Goal: Communication & Community: Answer question/provide support

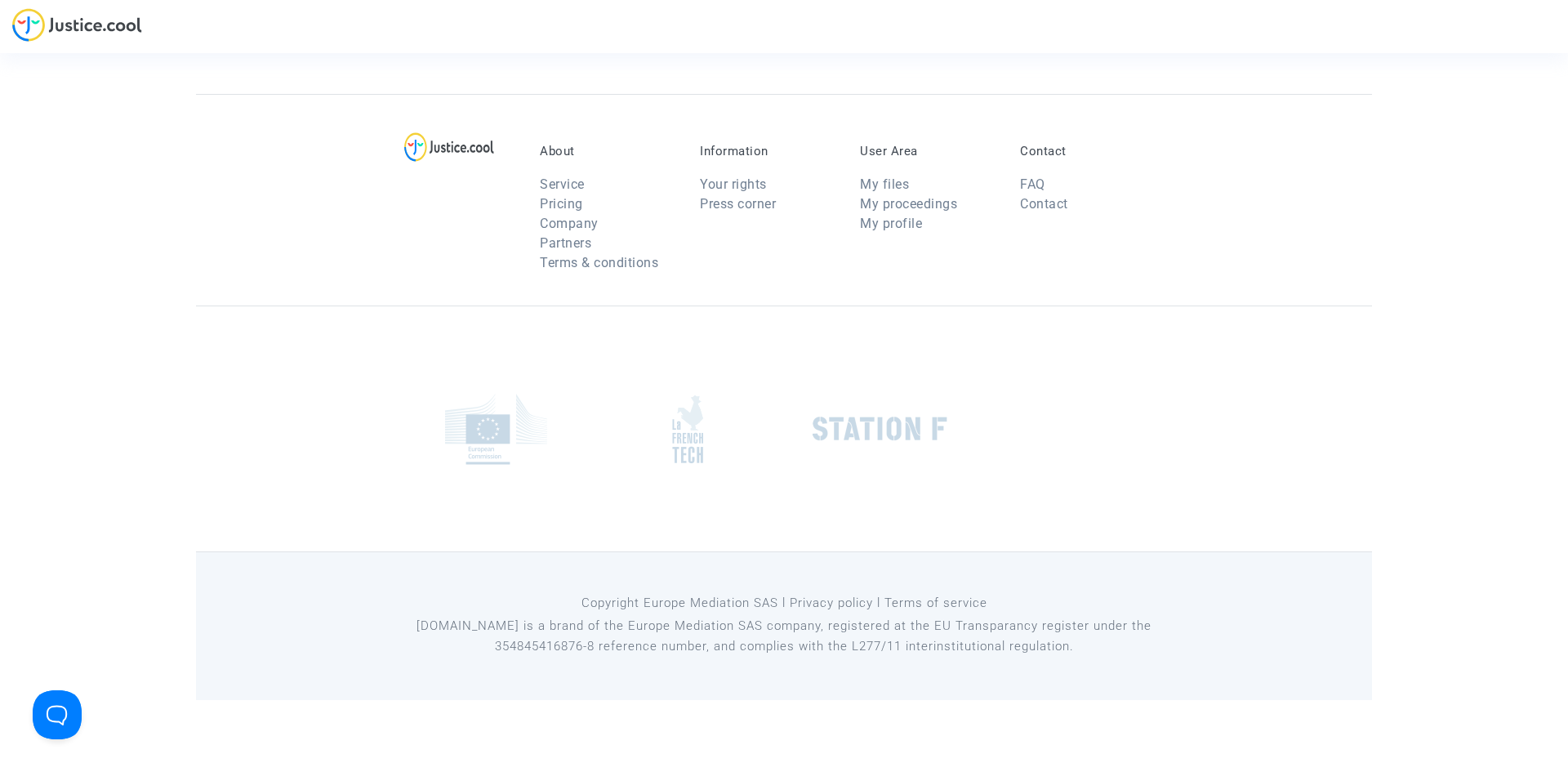
click at [108, 32] on img at bounding box center [77, 25] width 129 height 34
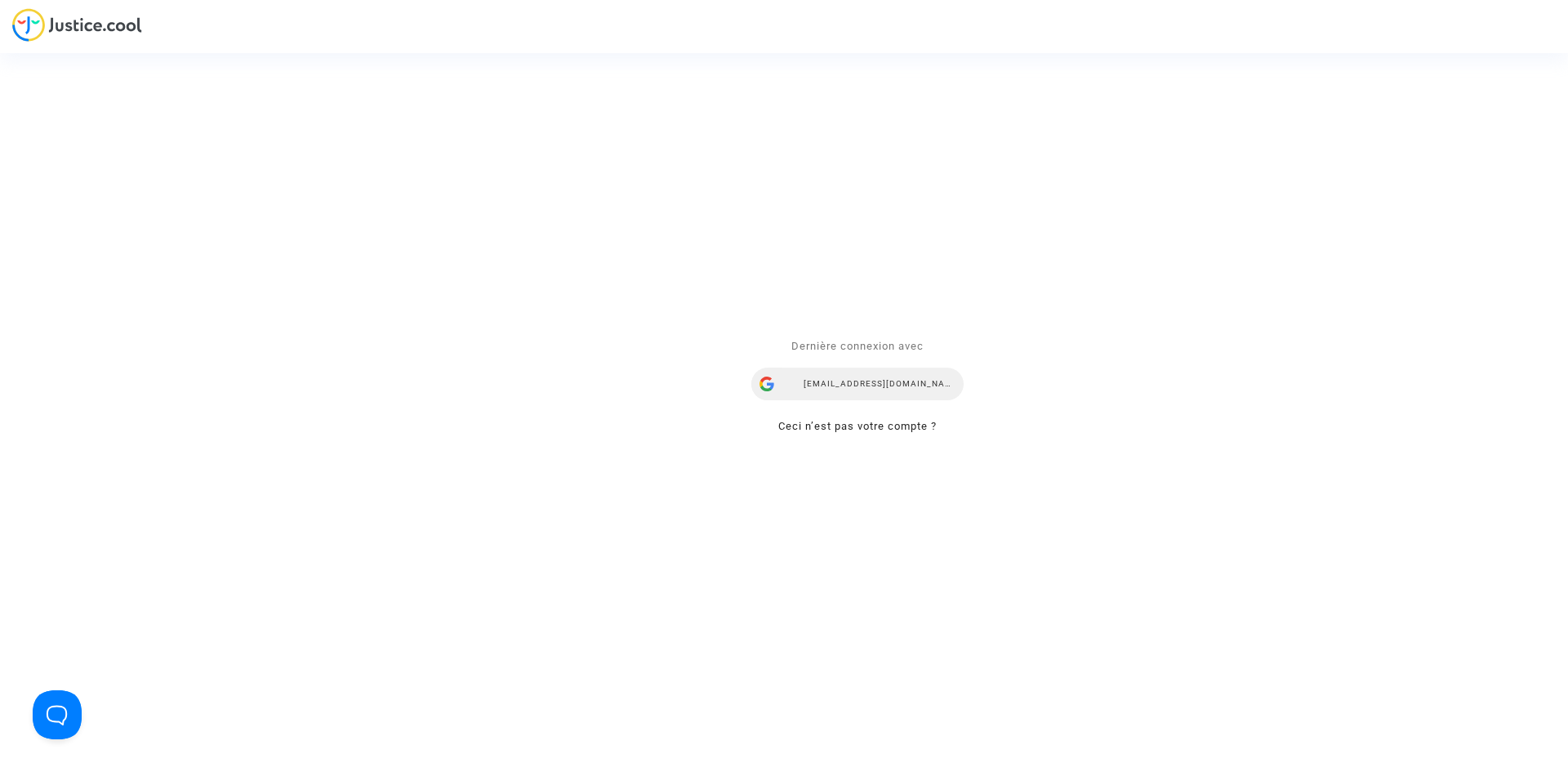
click at [877, 385] on div "snezana.radenkovic@your-ce.com" at bounding box center [858, 383] width 213 height 33
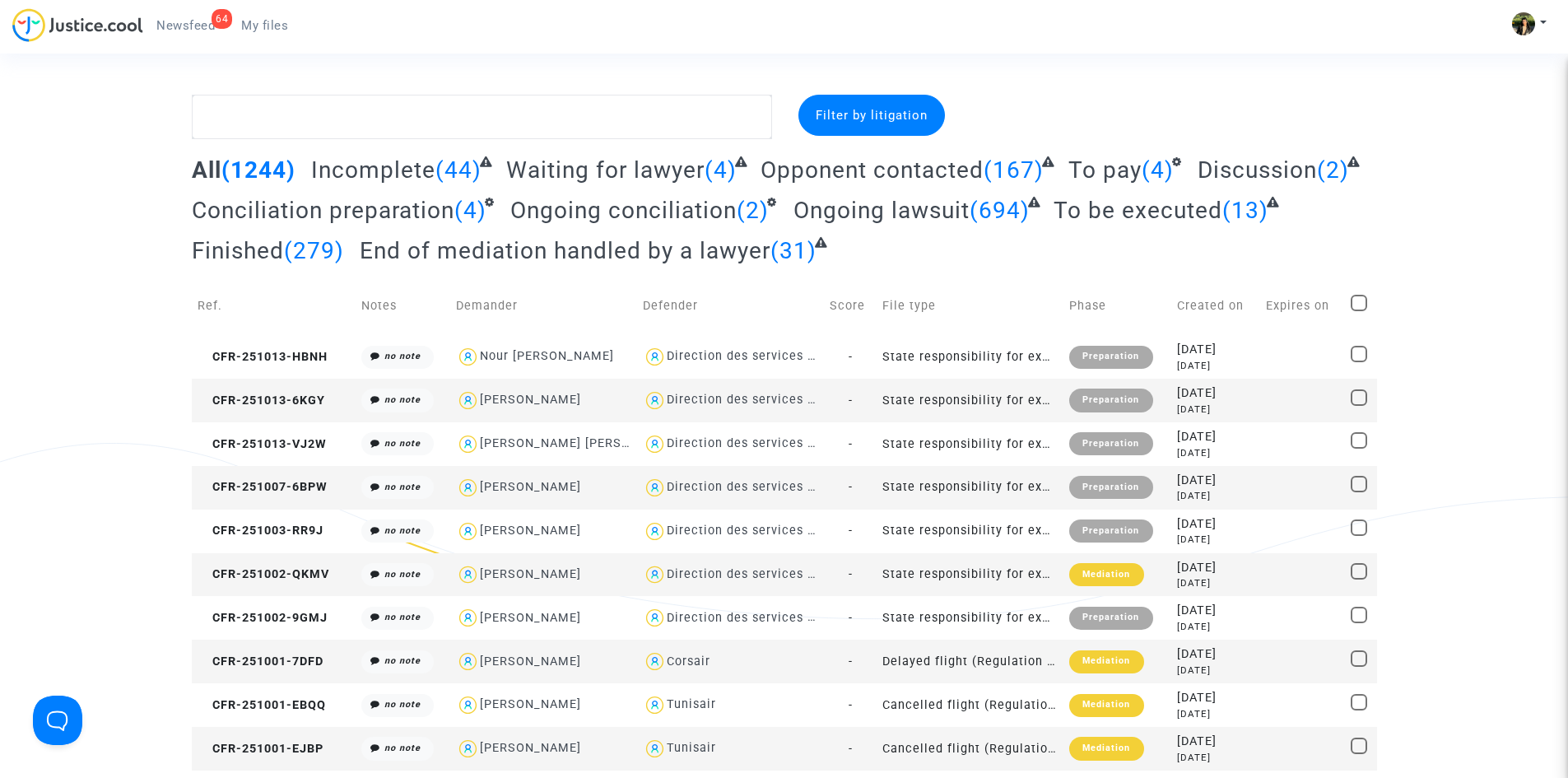
click at [189, 31] on span "Newsfeed" at bounding box center [186, 25] width 58 height 14
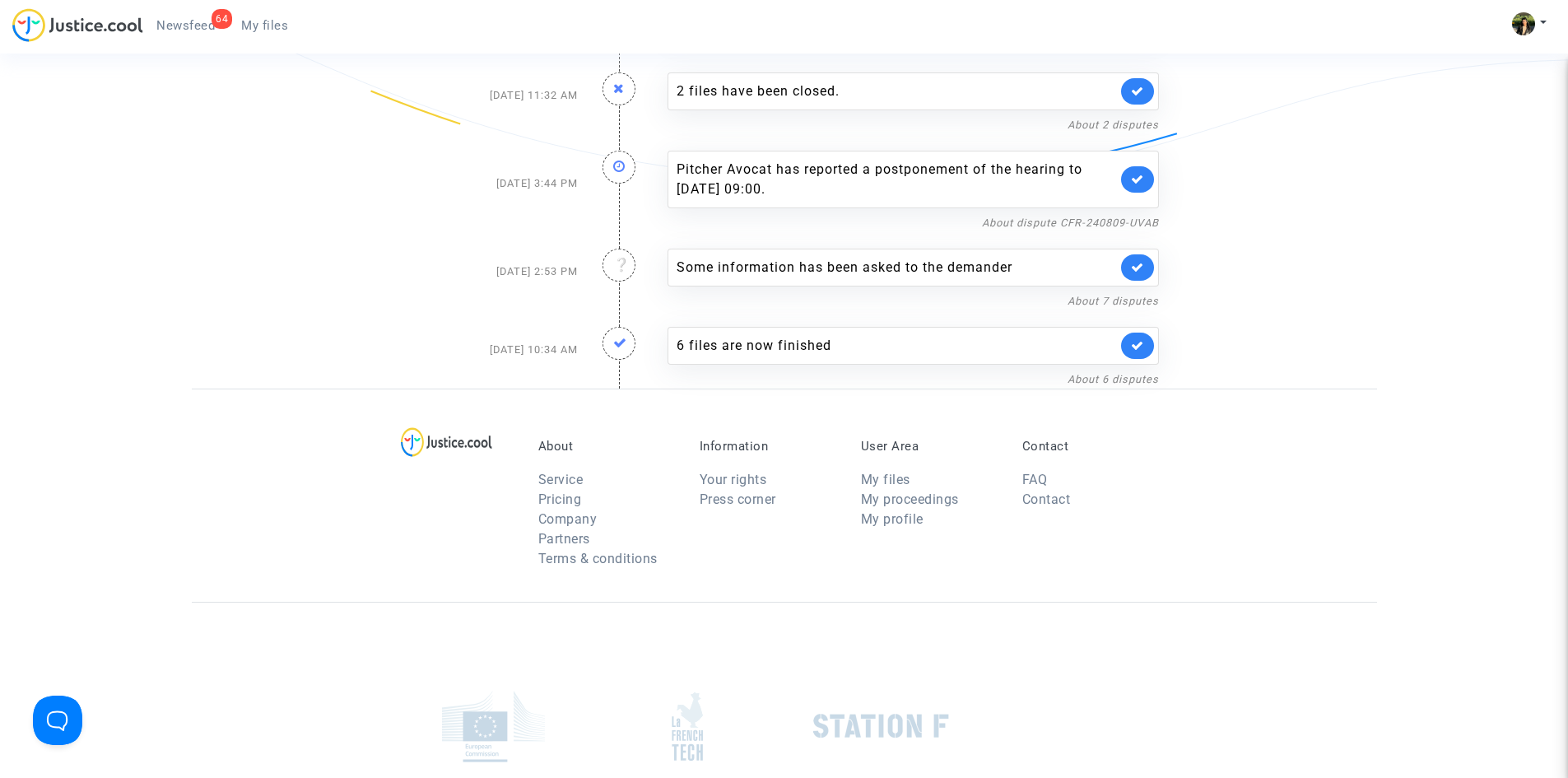
scroll to position [2964, 0]
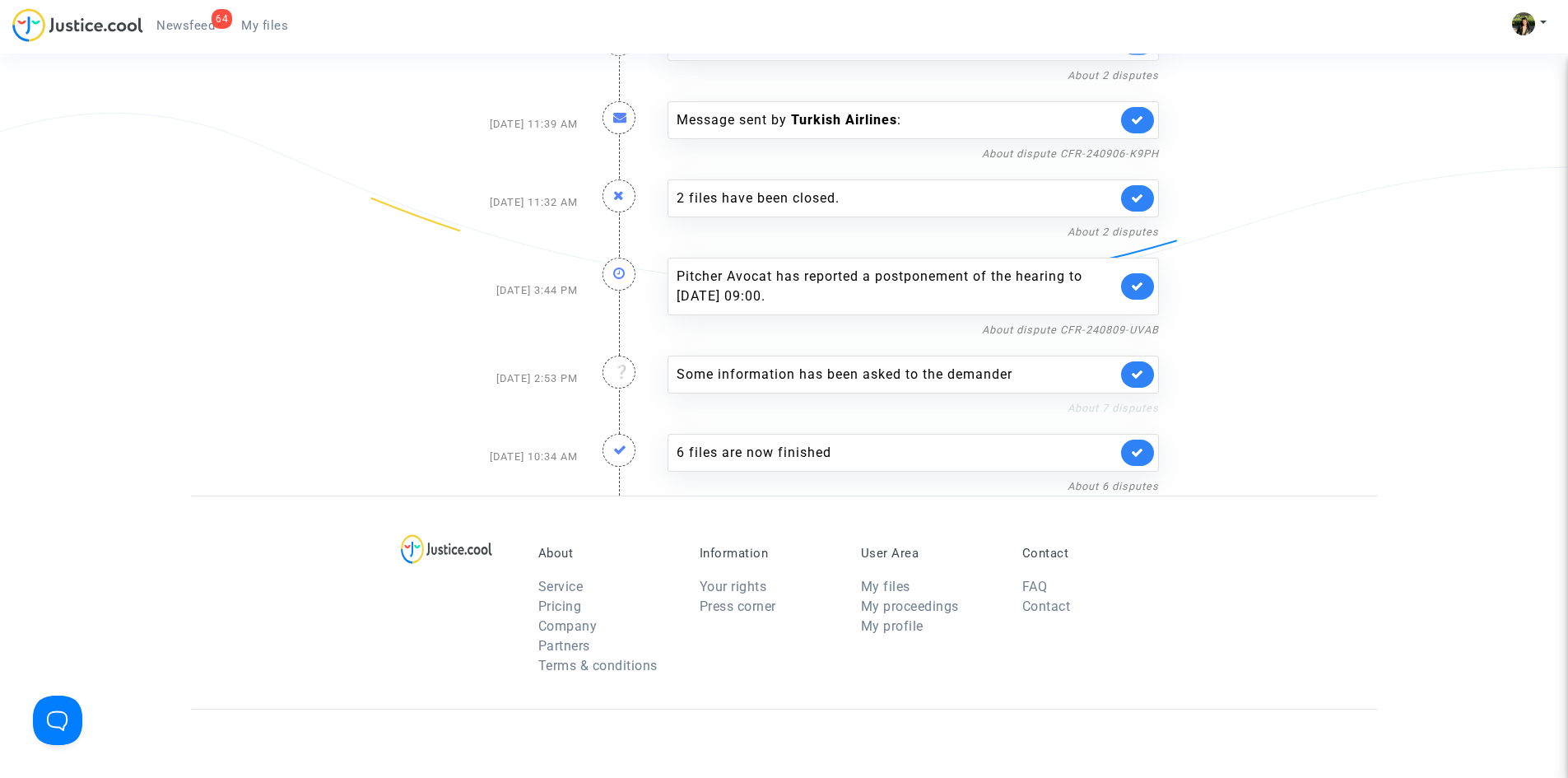
click at [1083, 409] on link "About 7 disputes" at bounding box center [1114, 408] width 92 height 13
click at [1124, 410] on link "About 7 disputes" at bounding box center [1114, 408] width 92 height 13
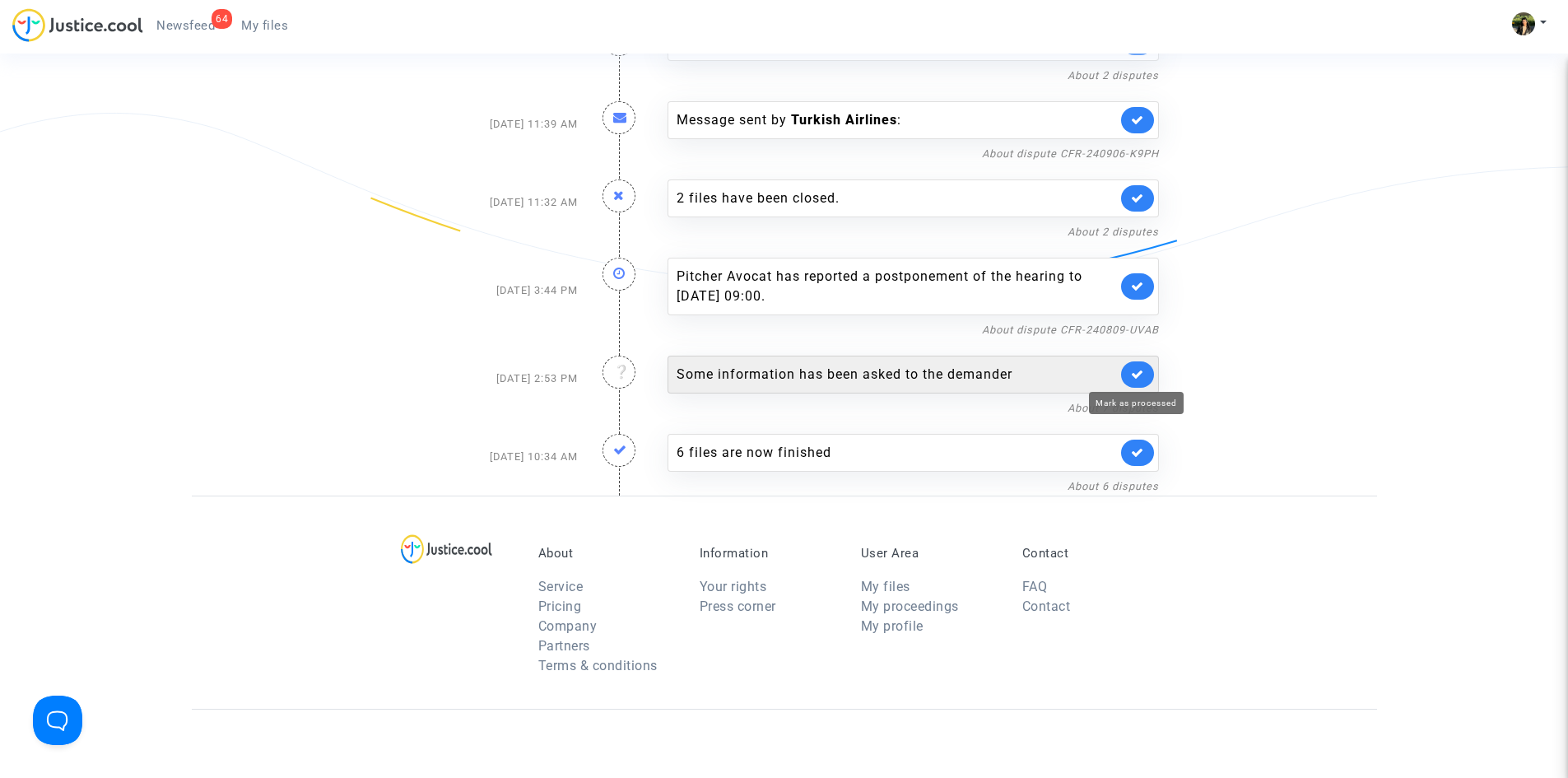
click at [1142, 373] on icon at bounding box center [1138, 374] width 14 height 13
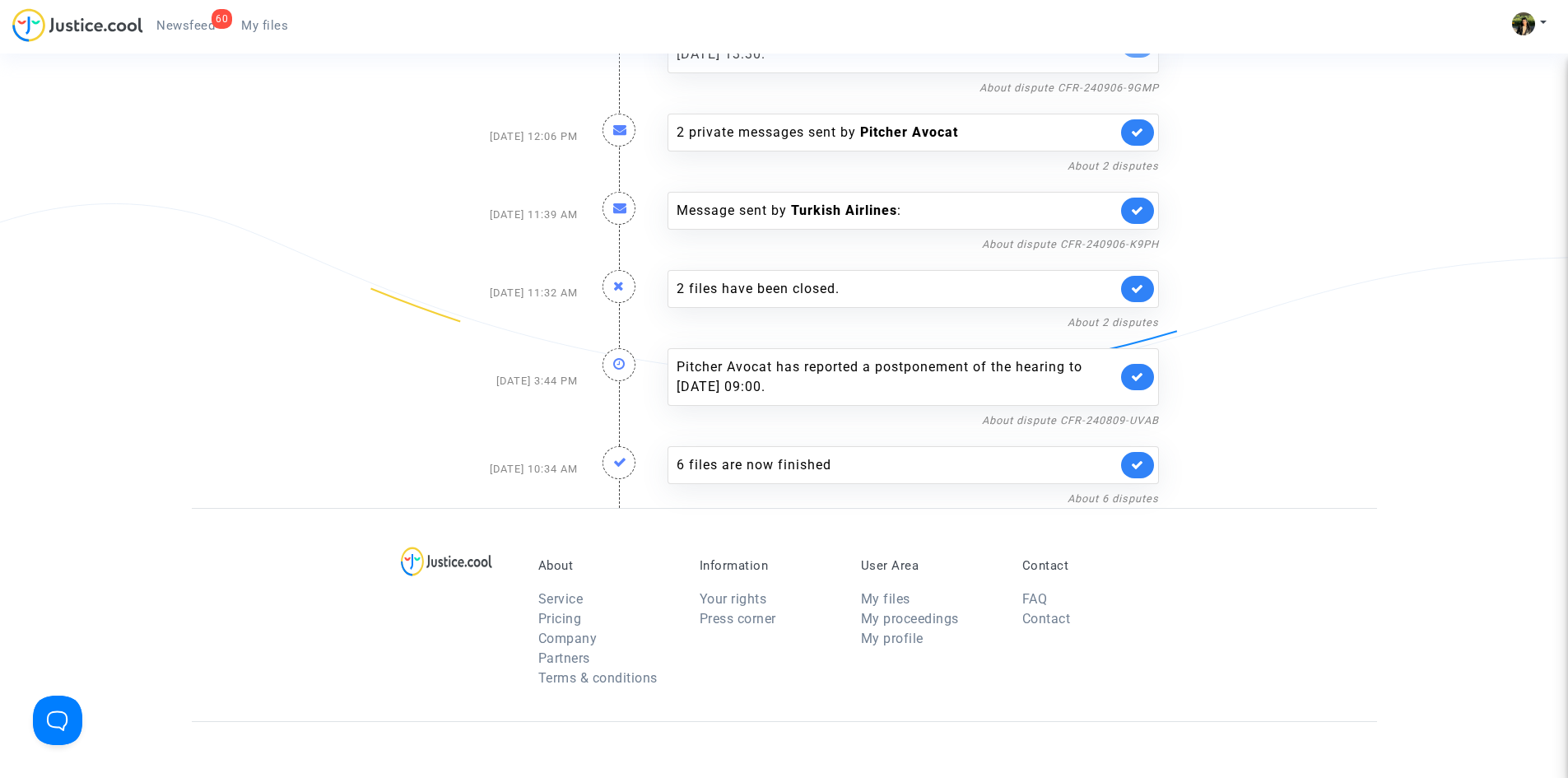
scroll to position [2798, 0]
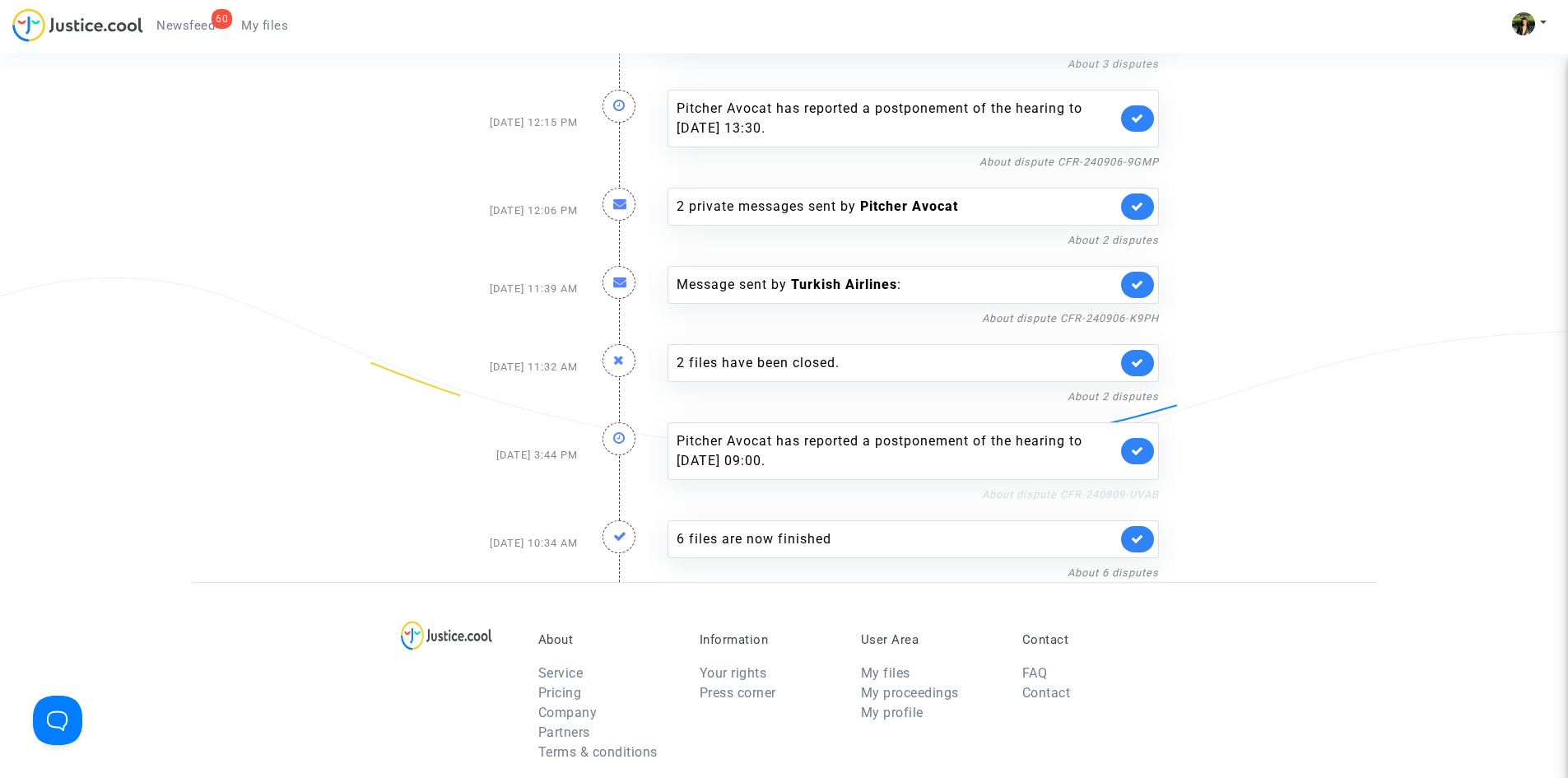
click at [1089, 492] on link "About dispute CFR-240809-UVAB" at bounding box center [1070, 494] width 177 height 13
click at [1141, 453] on icon at bounding box center [1138, 450] width 14 height 13
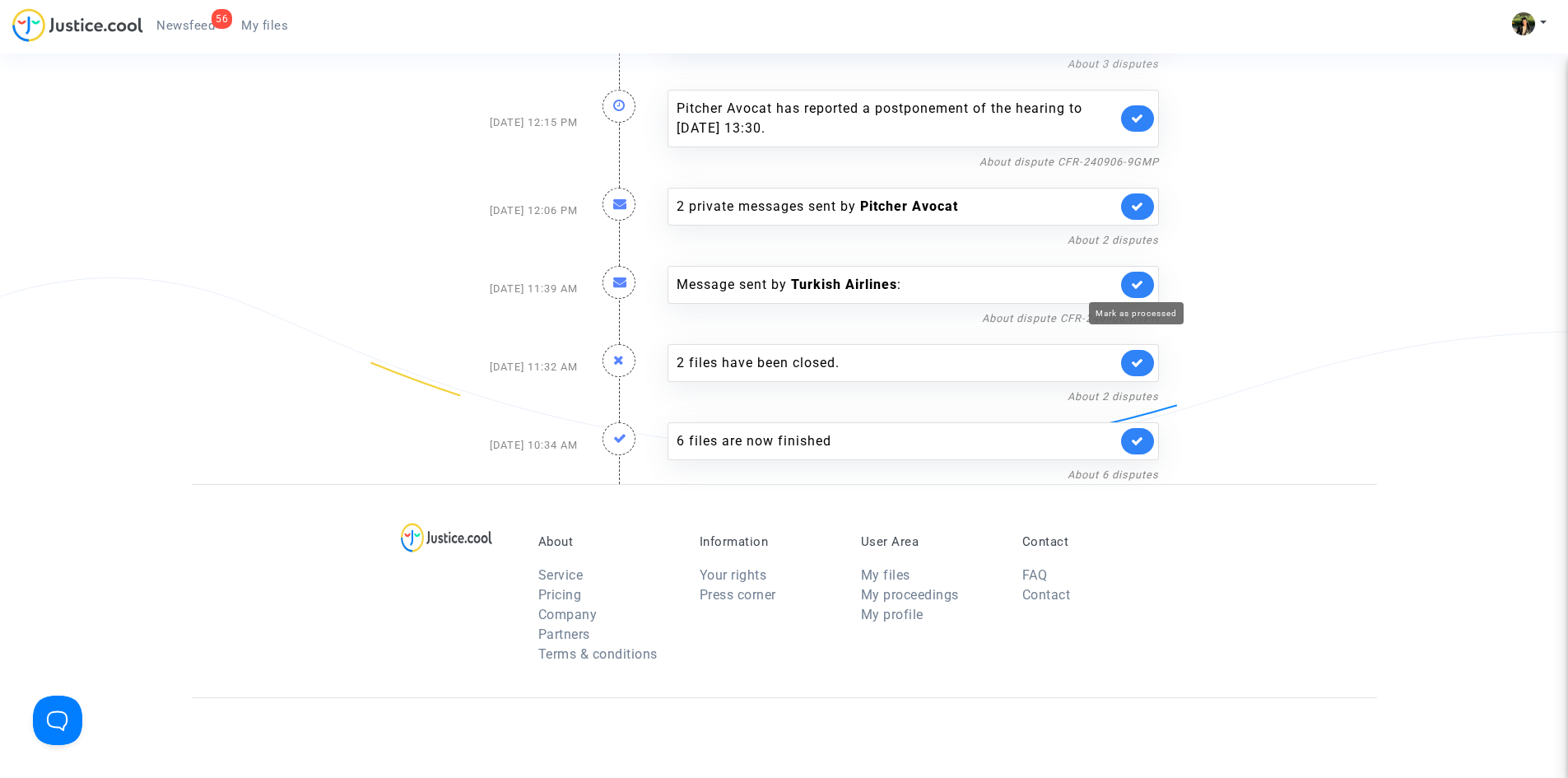
click at [1142, 285] on icon at bounding box center [1138, 284] width 14 height 13
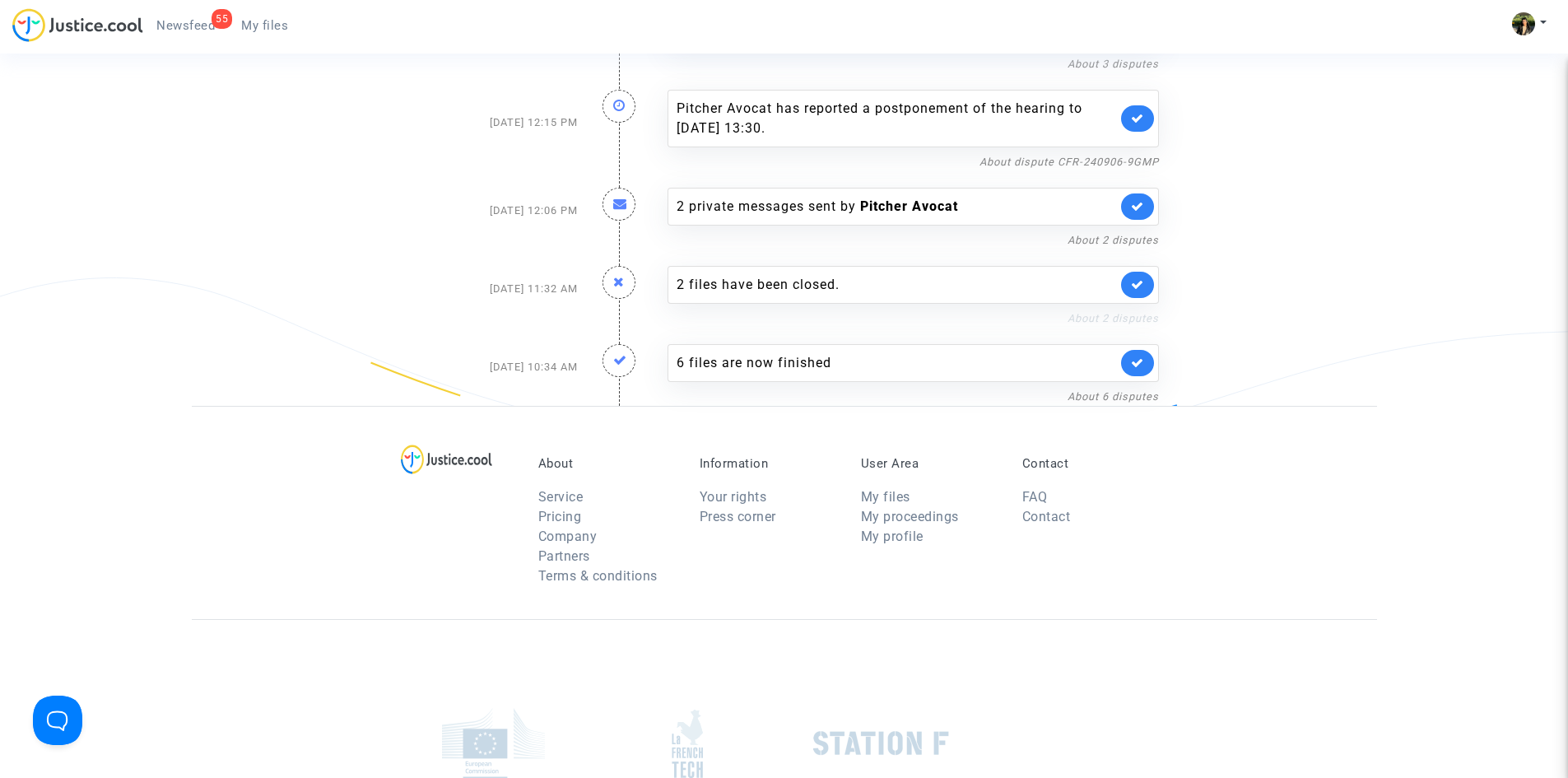
click at [1087, 318] on link "About 2 disputes" at bounding box center [1114, 318] width 92 height 13
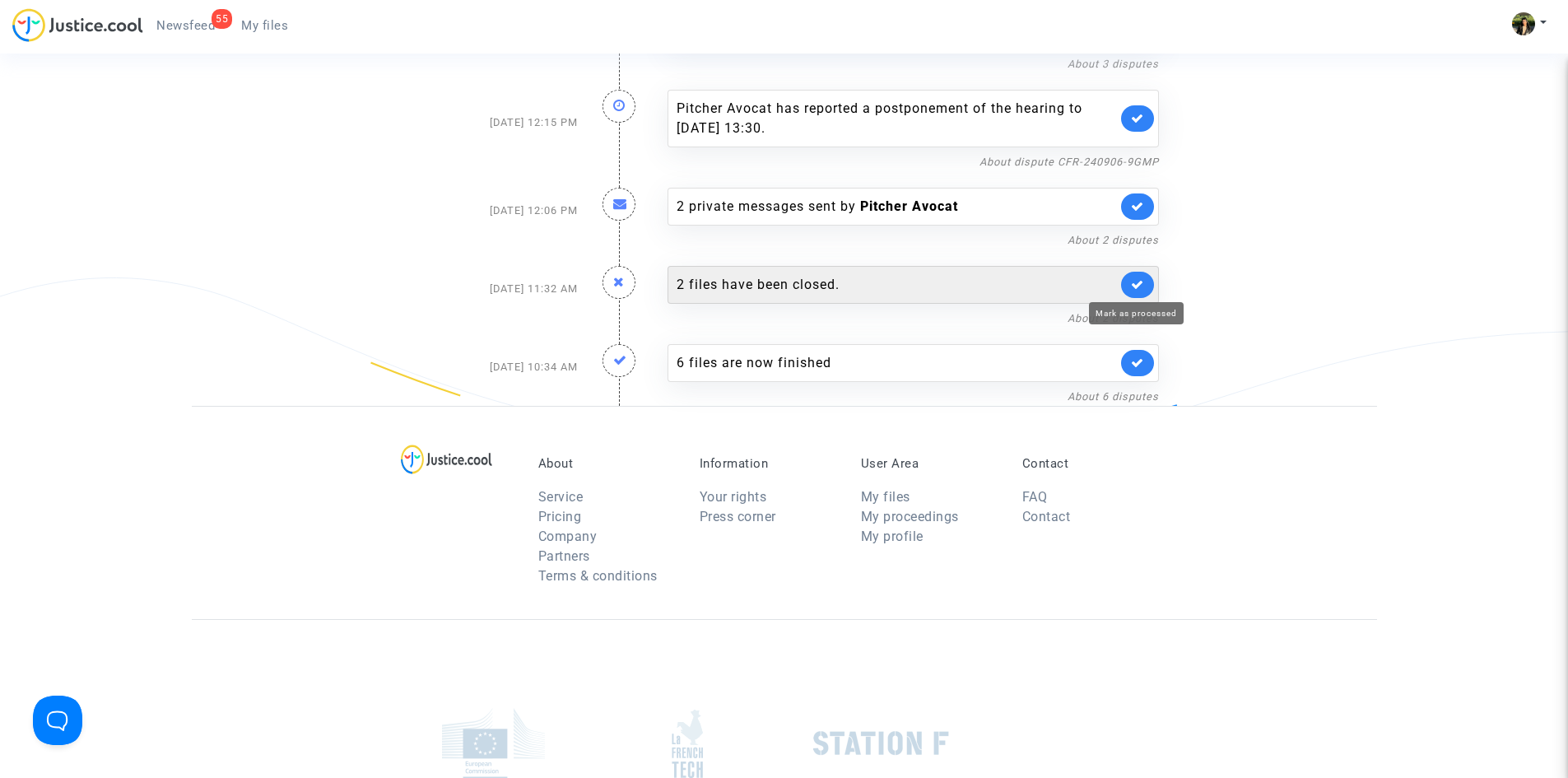
click at [1142, 280] on icon at bounding box center [1138, 284] width 14 height 13
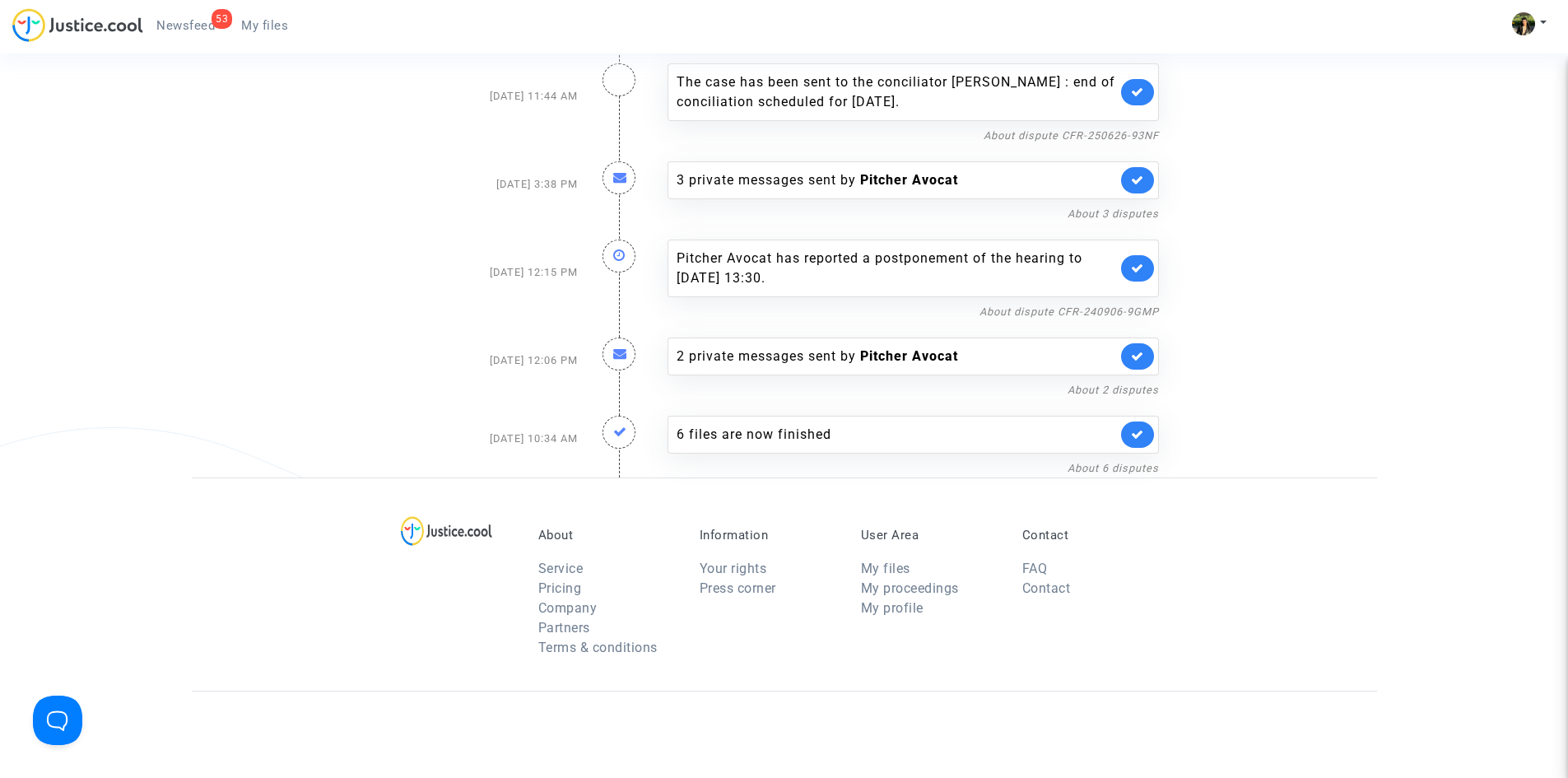
scroll to position [2634, 0]
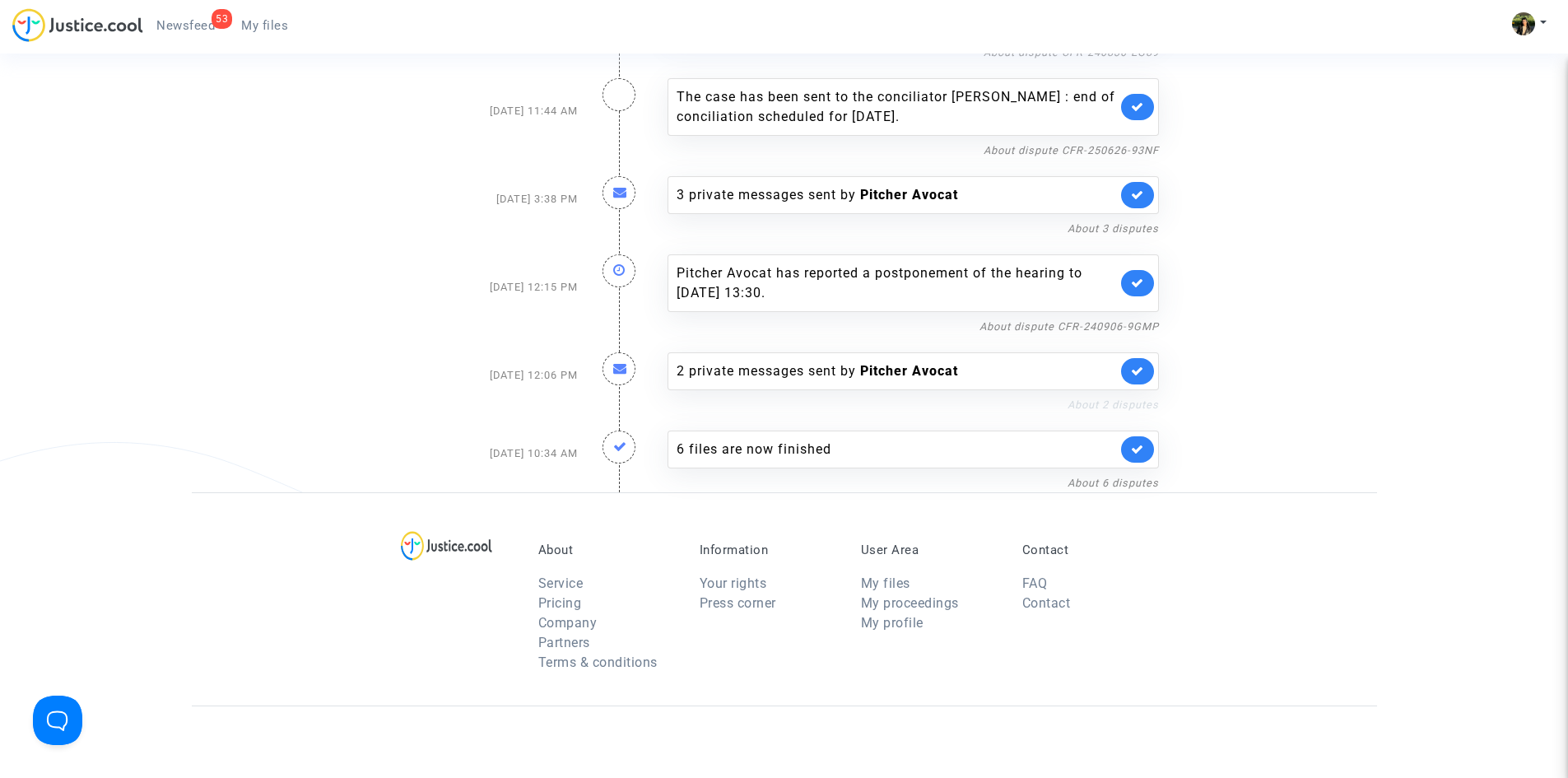
click at [1082, 402] on link "About 2 disputes" at bounding box center [1114, 404] width 92 height 13
click at [1154, 366] on div "2 private messages sent by Pitcher Avocat" at bounding box center [914, 371] width 492 height 38
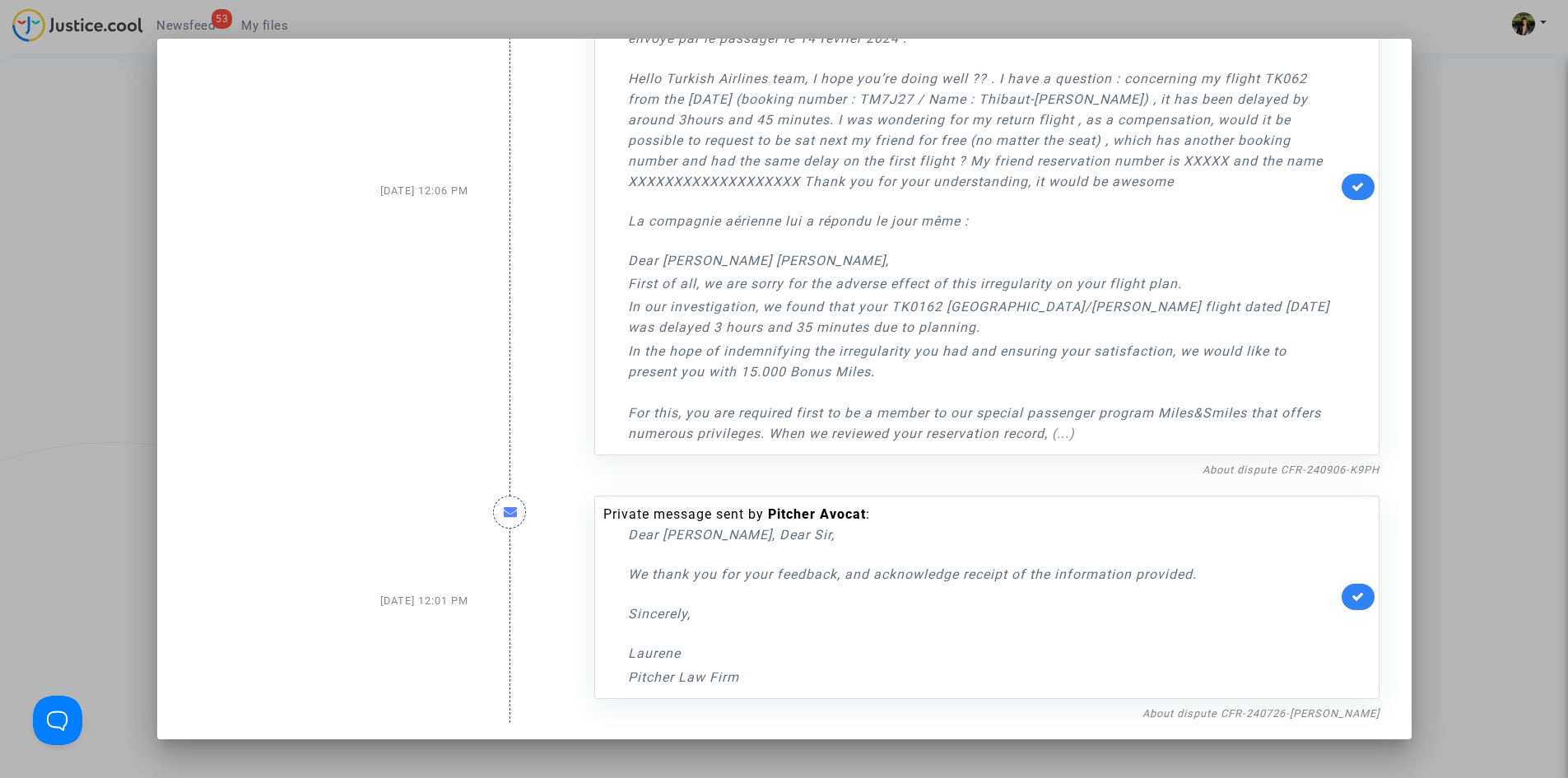
scroll to position [159, 0]
click at [1465, 380] on div at bounding box center [784, 389] width 1568 height 778
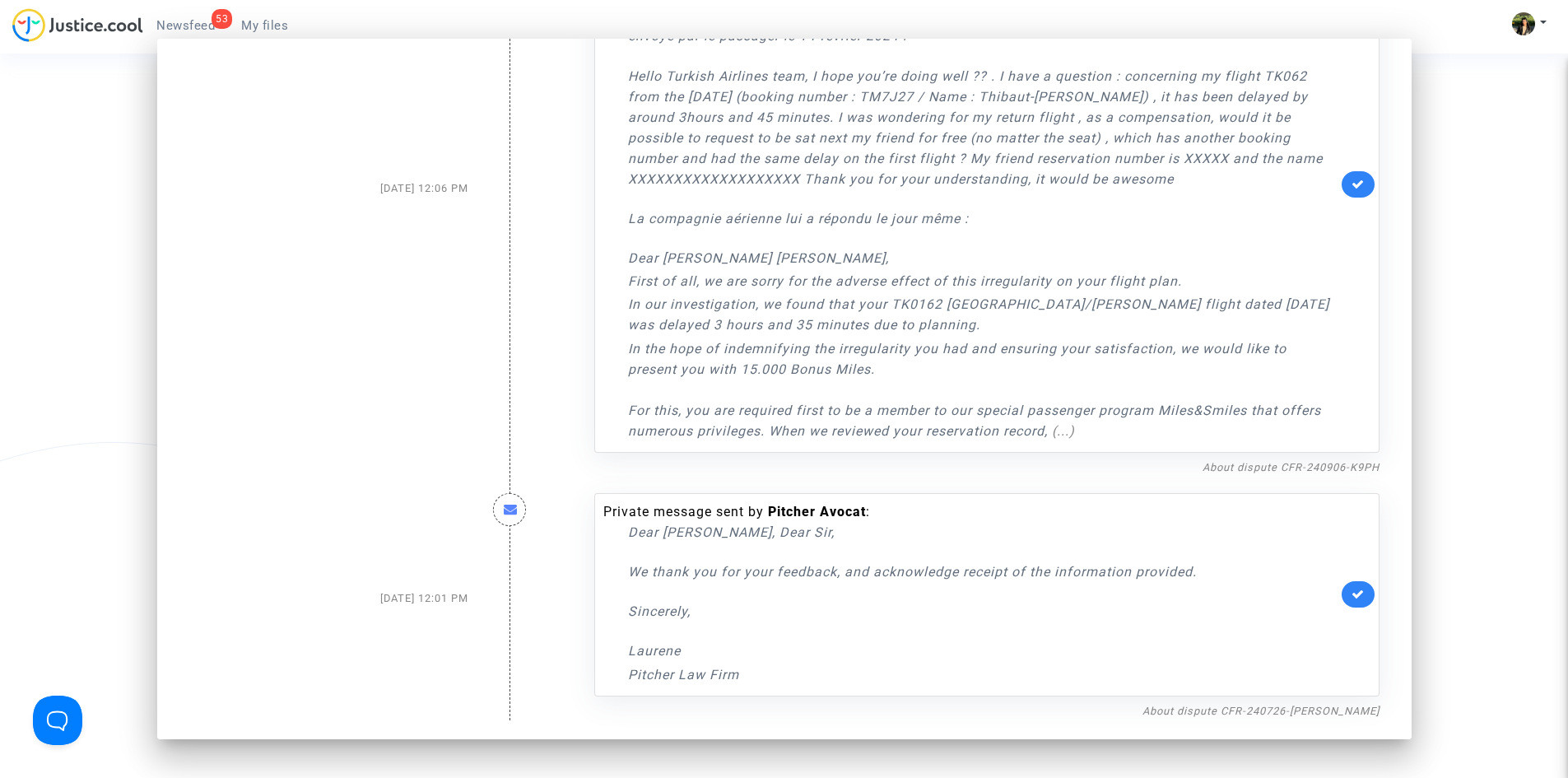
scroll to position [2634, 0]
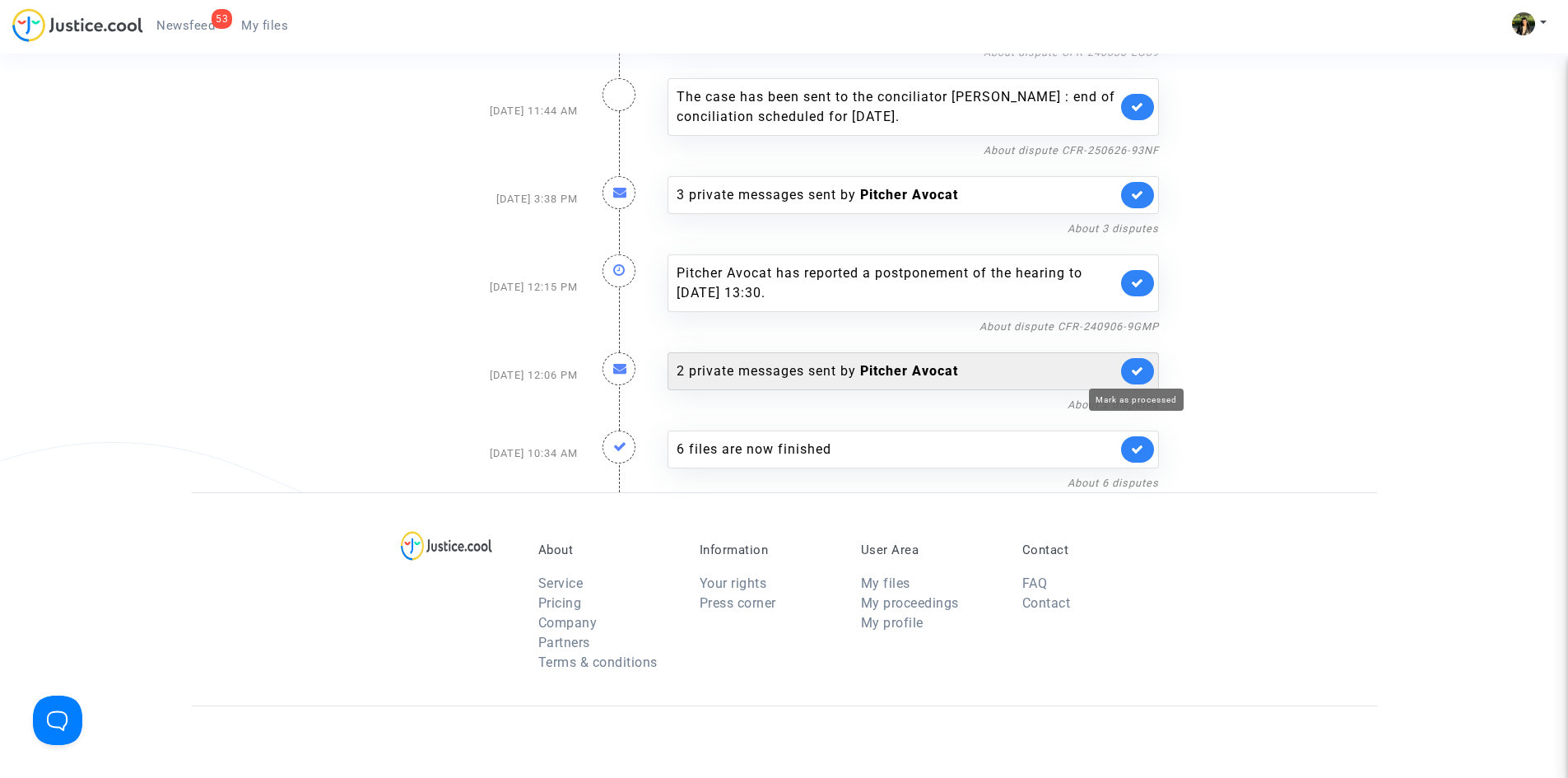
click at [1101, 369] on div "2 private messages sent by Pitcher Avocat" at bounding box center [897, 370] width 441 height 19
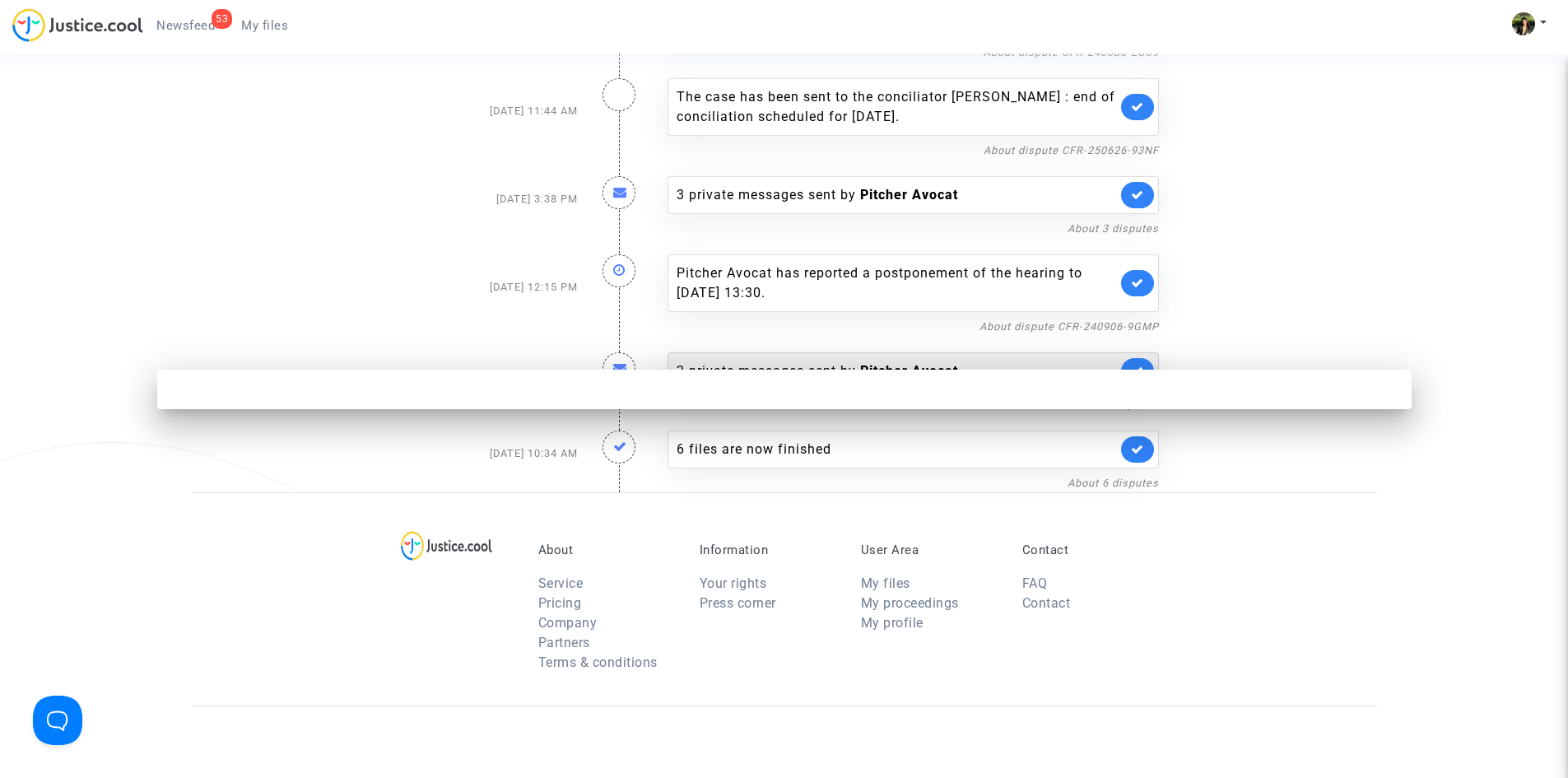
scroll to position [0, 0]
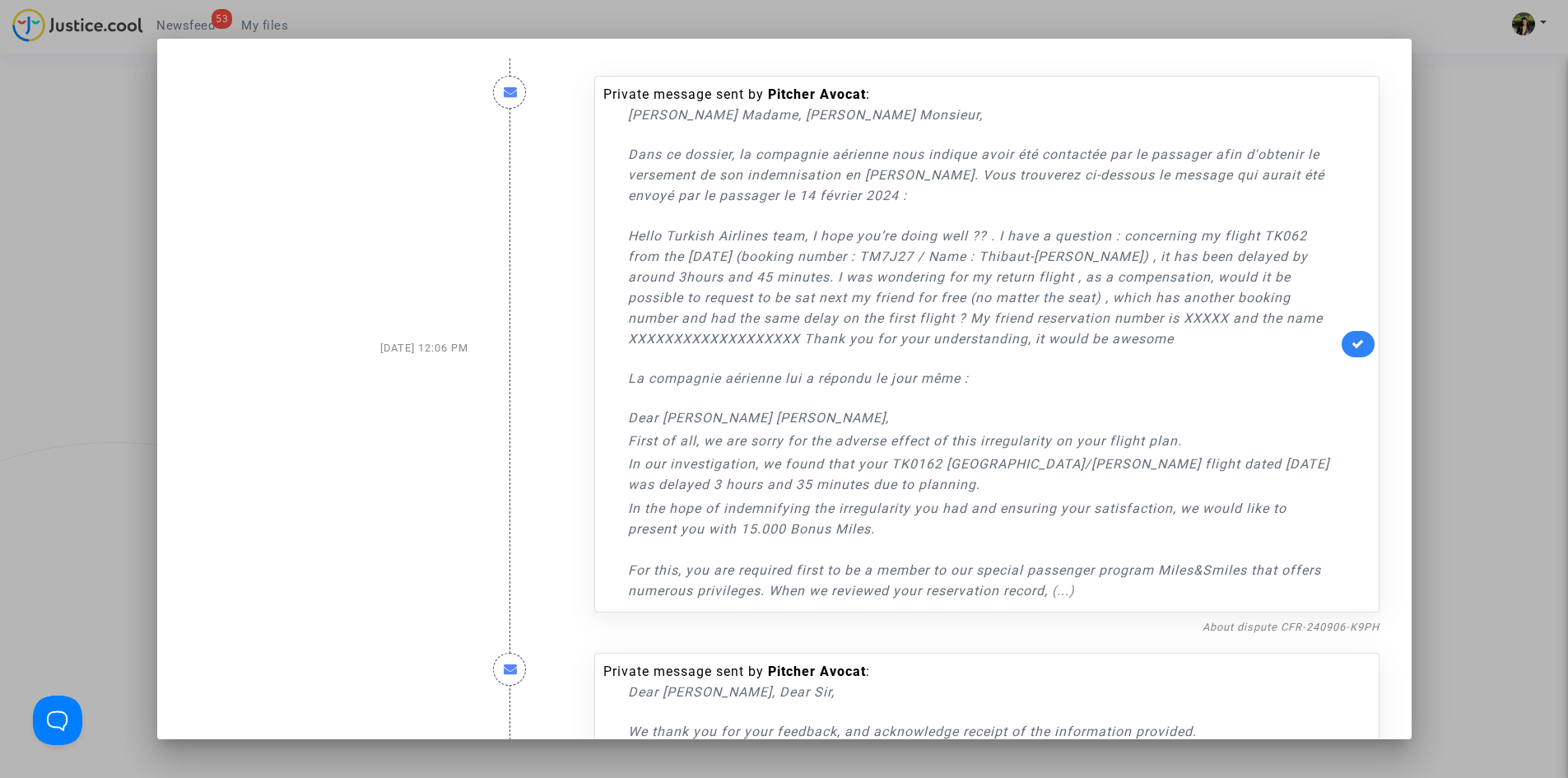
click at [1483, 374] on div at bounding box center [784, 389] width 1568 height 778
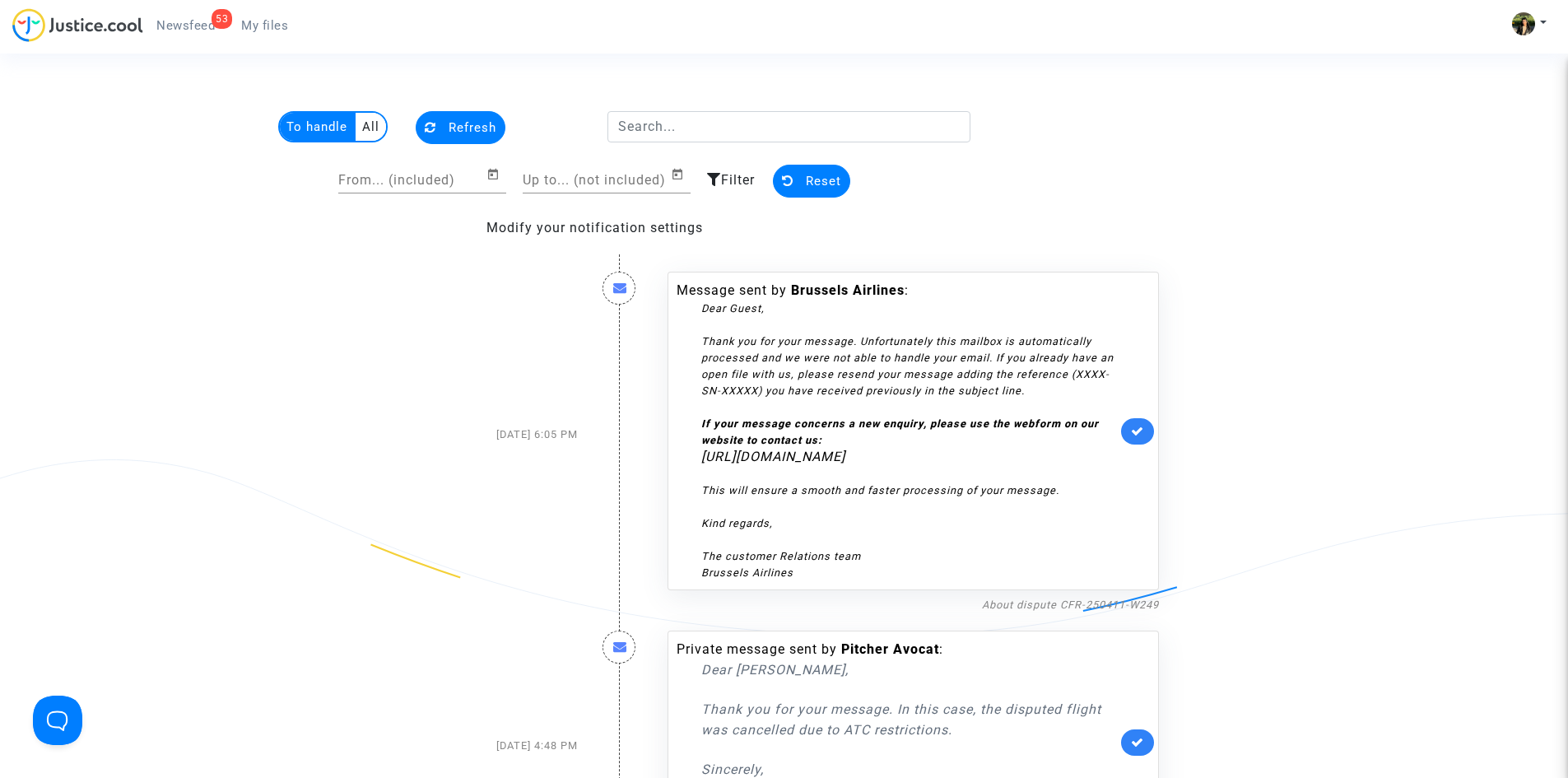
scroll to position [2634, 0]
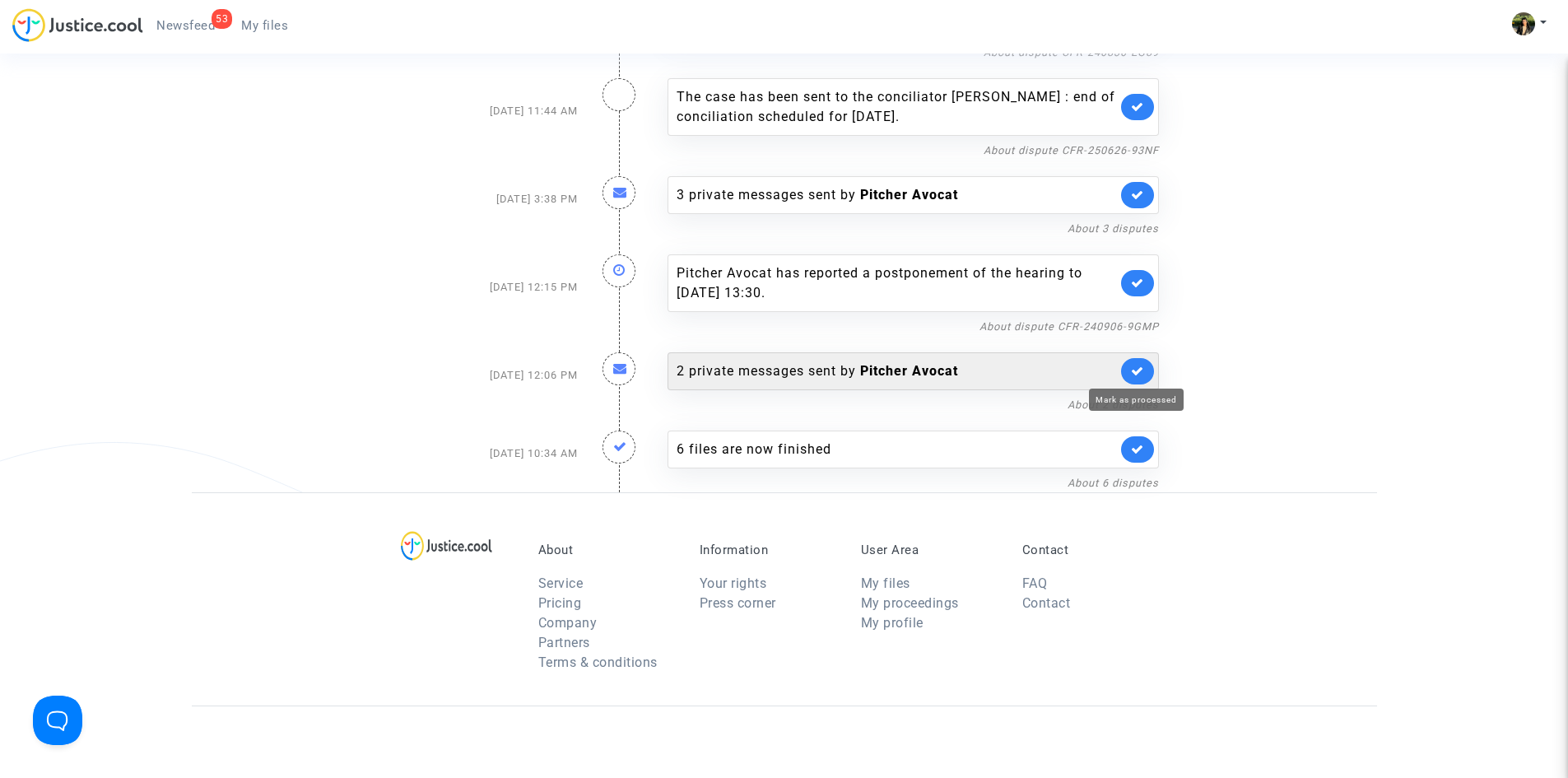
click at [1138, 375] on icon at bounding box center [1138, 370] width 14 height 13
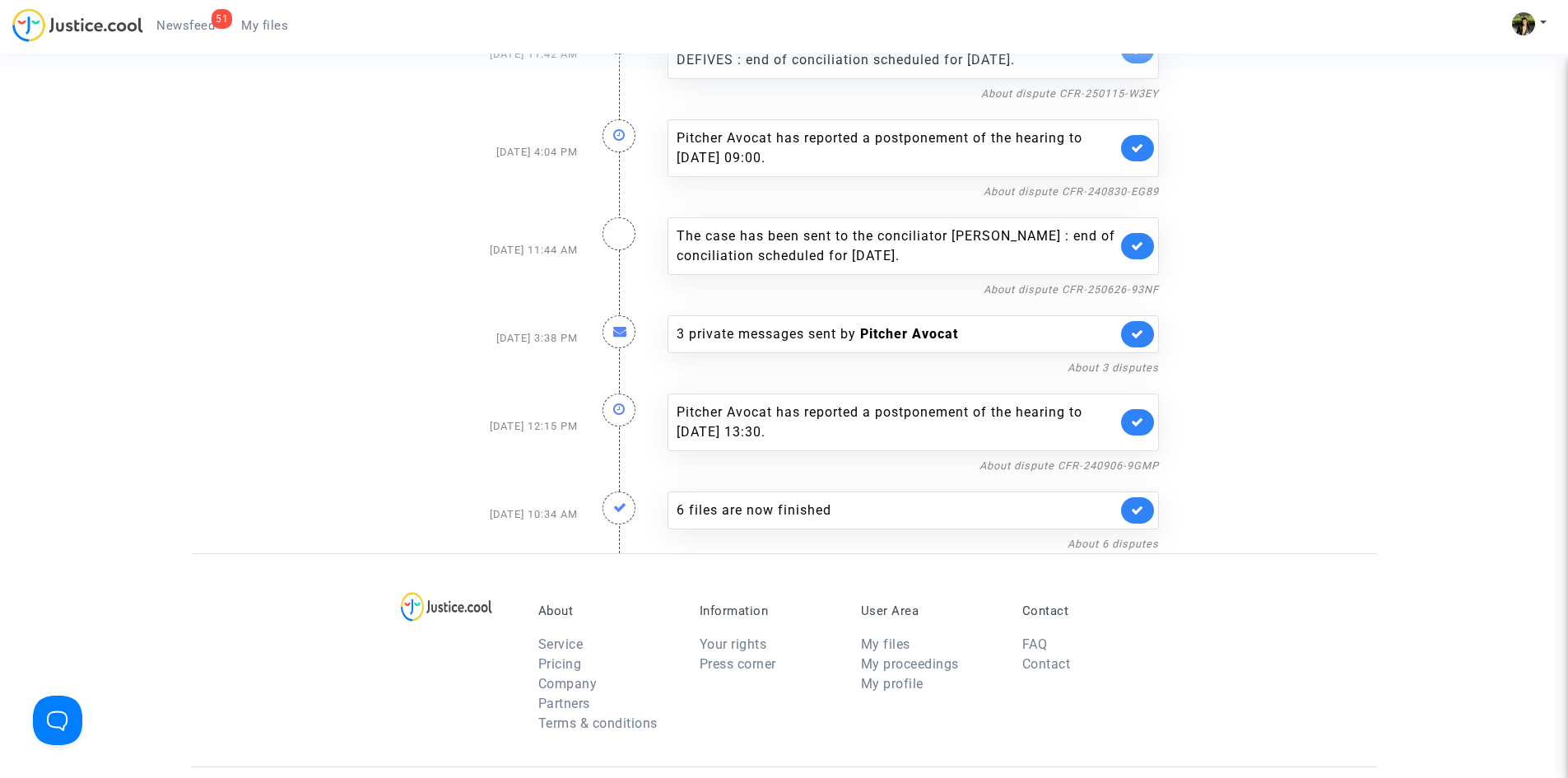
scroll to position [2470, 0]
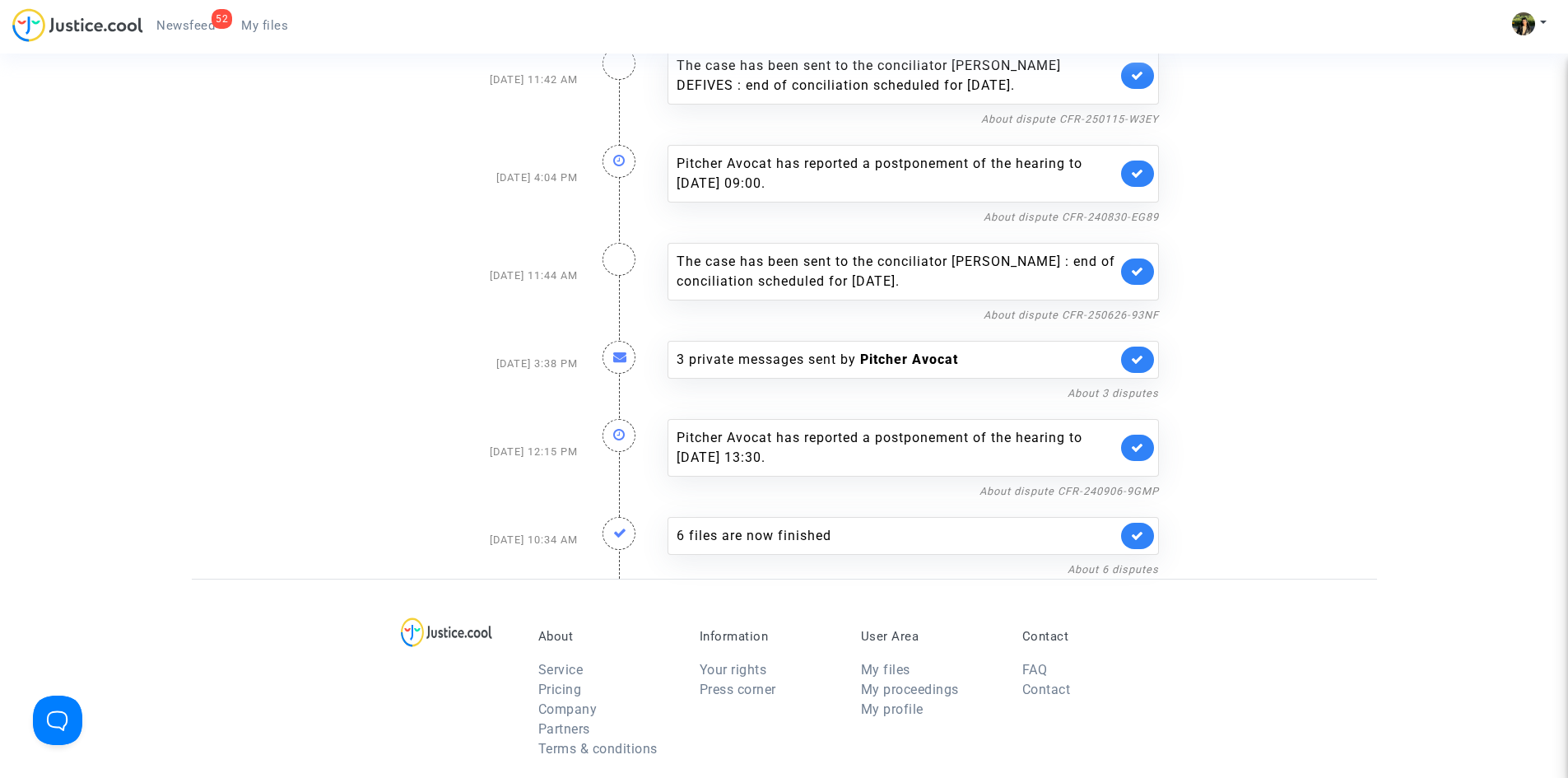
click at [969, 453] on div "Pitcher Avocat has reported a postponement of the hearing to Jan 12th 2026 at 1…" at bounding box center [897, 447] width 441 height 40
click at [969, 440] on div "Pitcher Avocat has reported a postponement of the hearing to Jan 12th 2026 at 1…" at bounding box center [897, 447] width 441 height 40
click at [1007, 357] on div "3 private messages sent by Pitcher Avocat" at bounding box center [897, 359] width 441 height 19
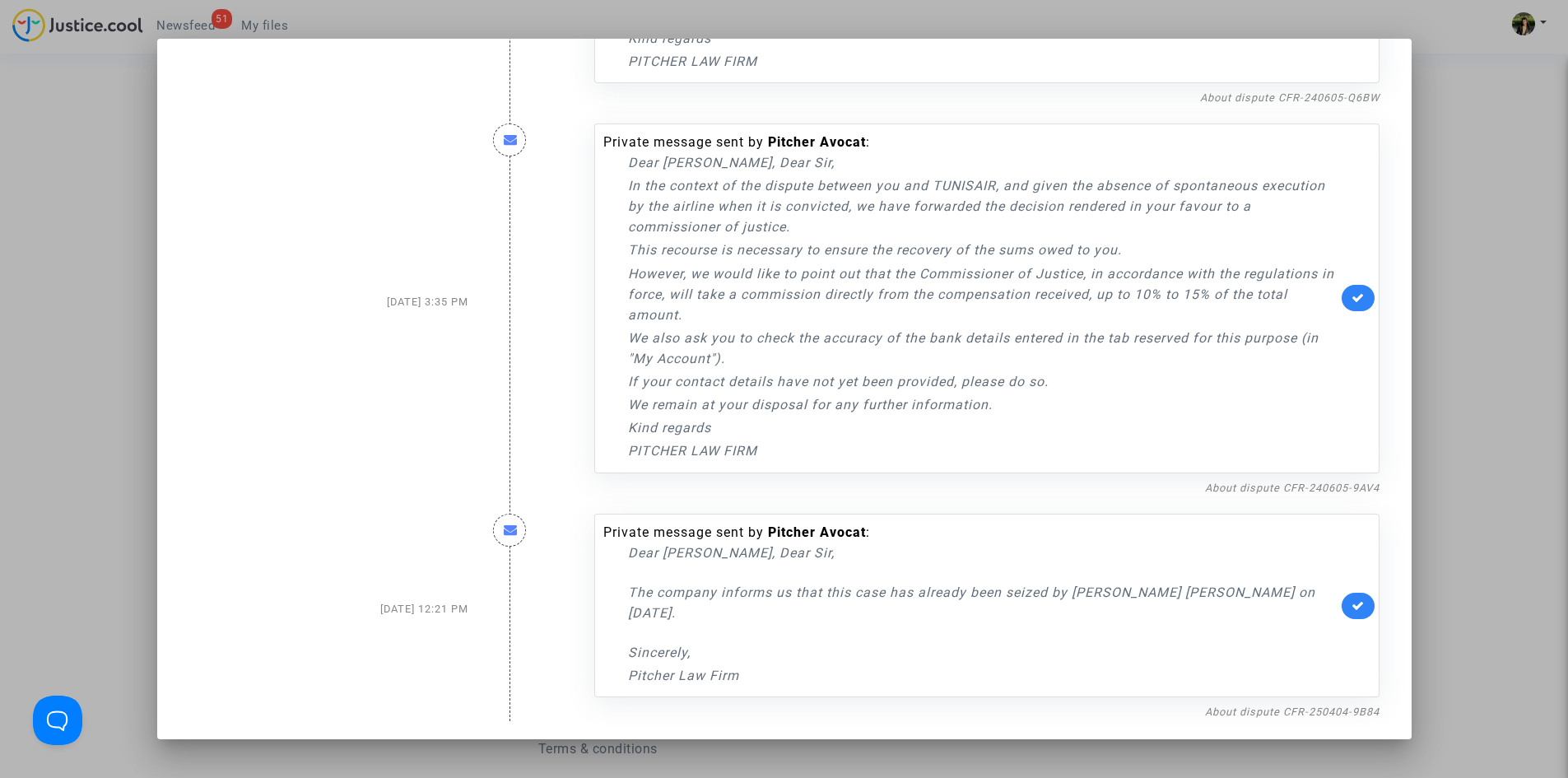
scroll to position [344, 0]
click at [1235, 713] on link "About dispute CFR-250404-9B84" at bounding box center [1293, 709] width 175 height 13
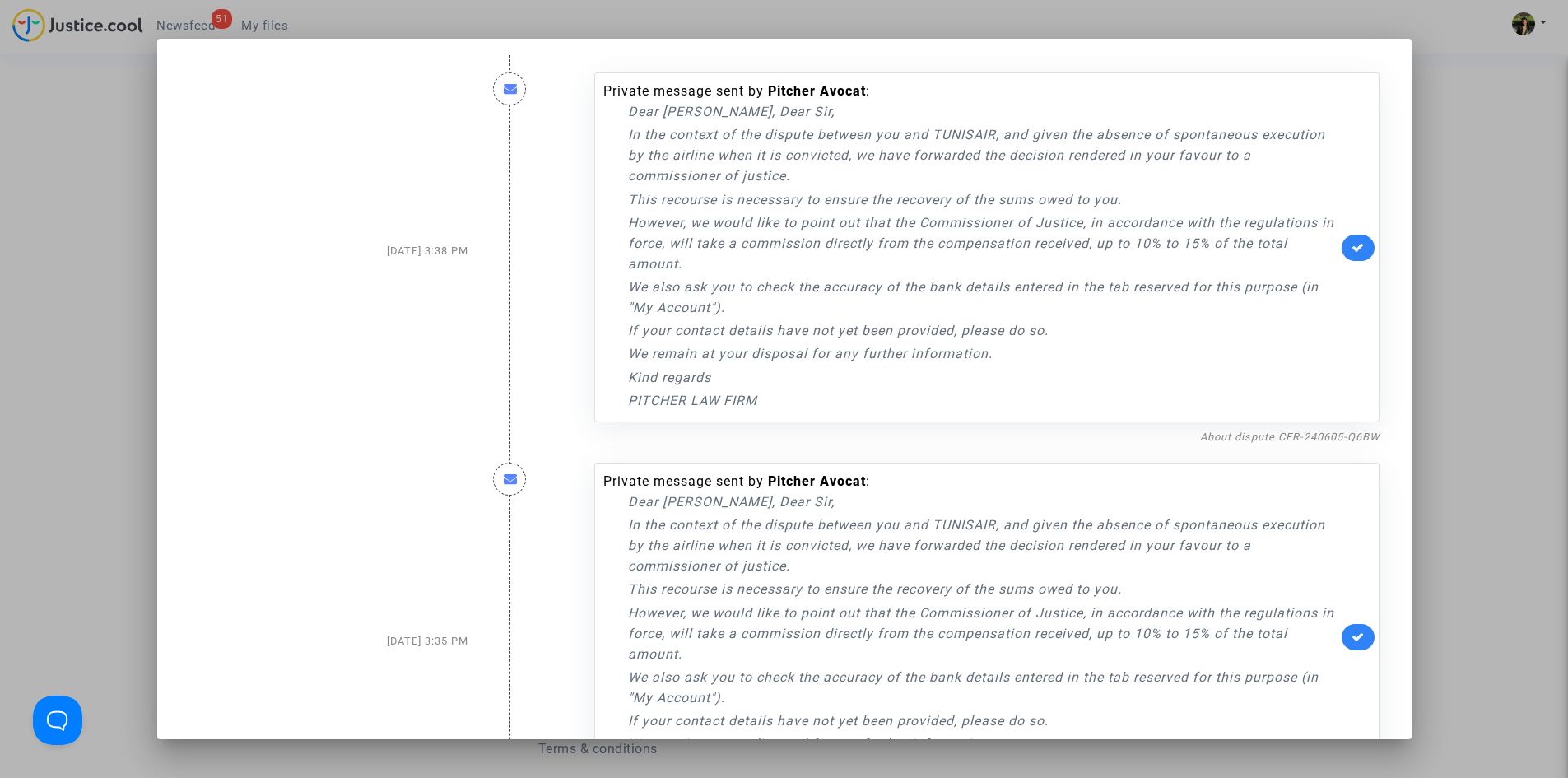
scroll to position [0, 0]
click at [1352, 253] on icon at bounding box center [1359, 250] width 14 height 13
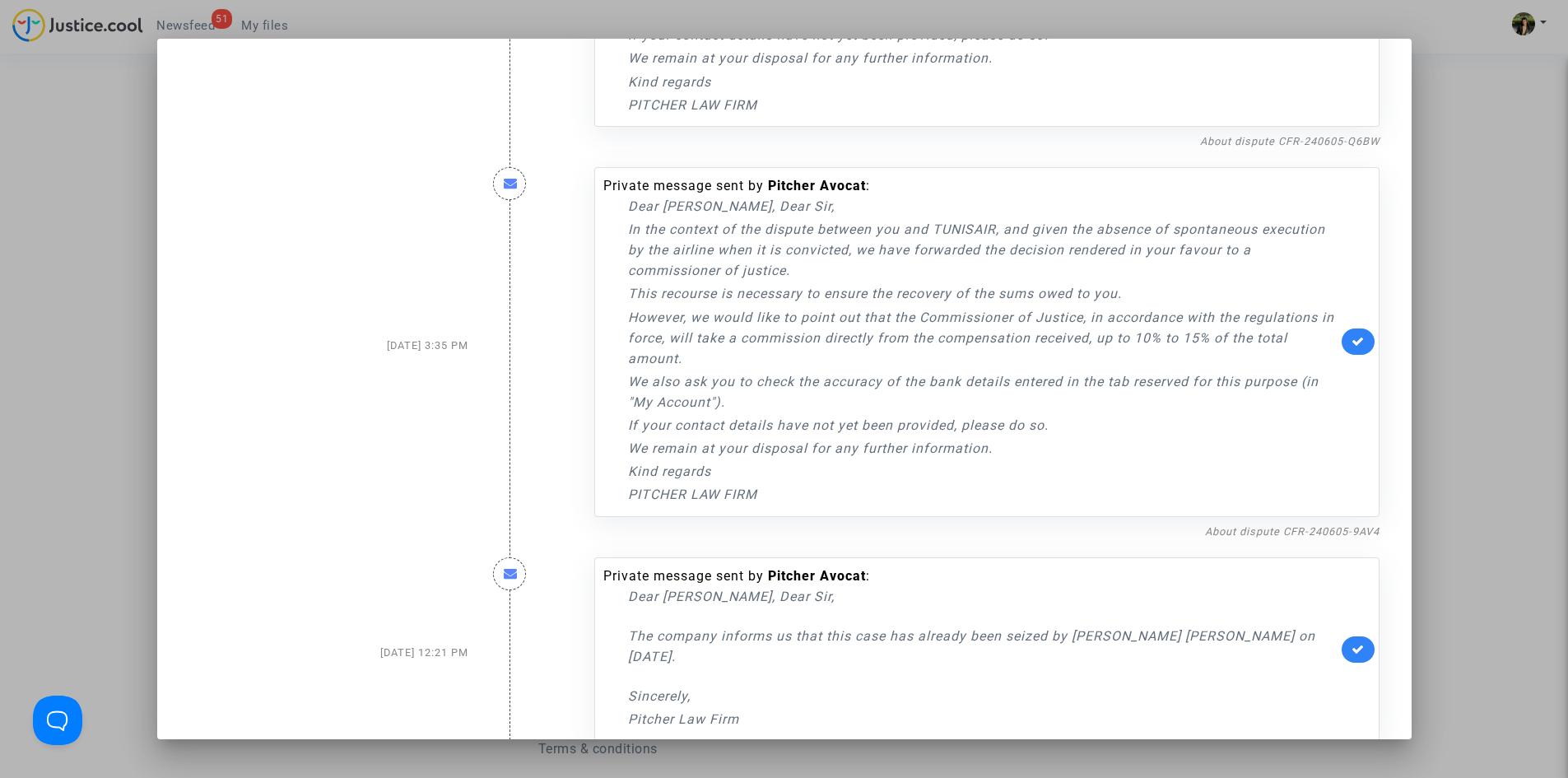
scroll to position [330, 0]
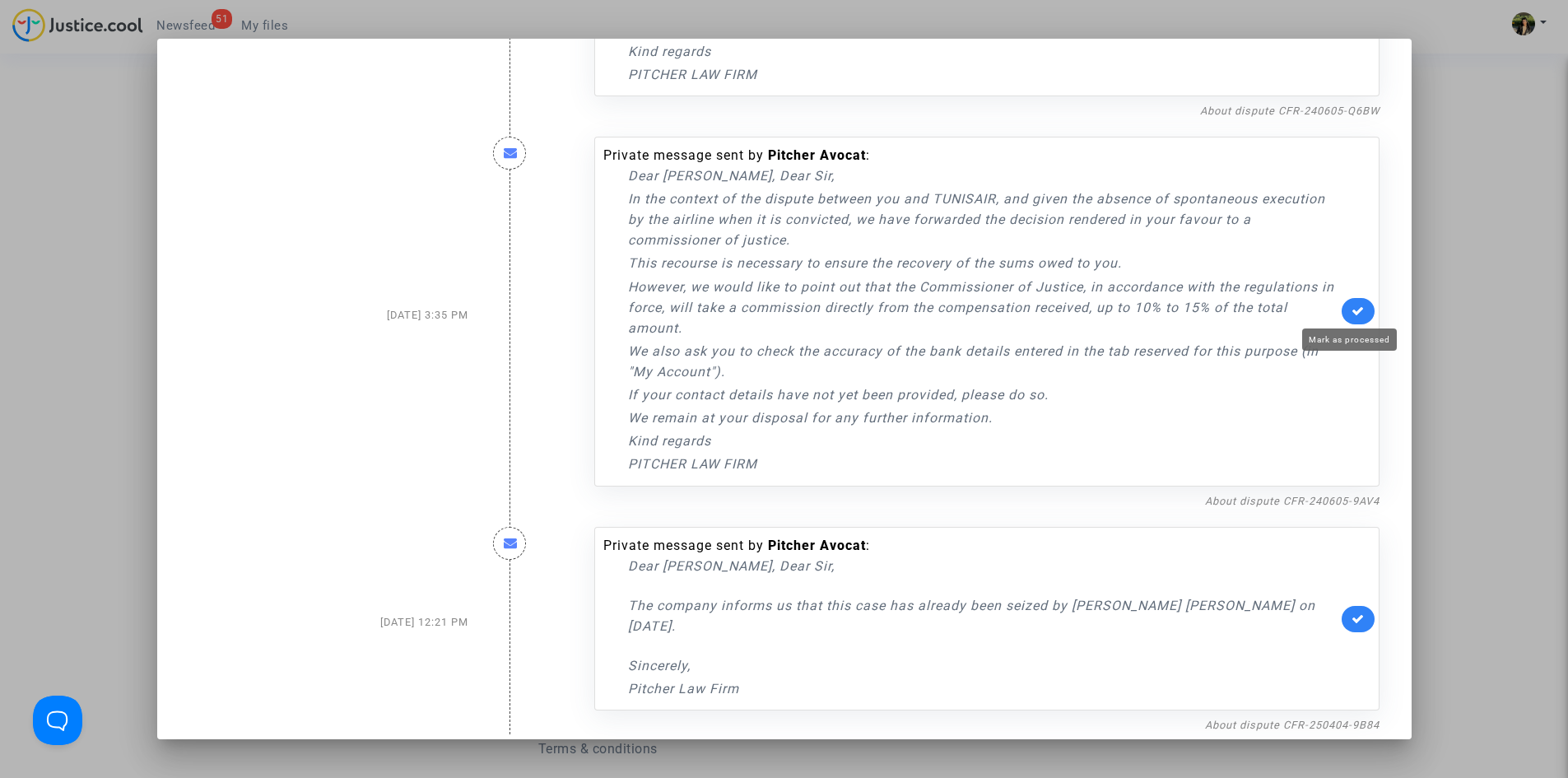
click at [1355, 315] on icon at bounding box center [1359, 310] width 14 height 13
click at [1359, 615] on link at bounding box center [1358, 619] width 33 height 26
click at [1468, 455] on div at bounding box center [784, 389] width 1568 height 778
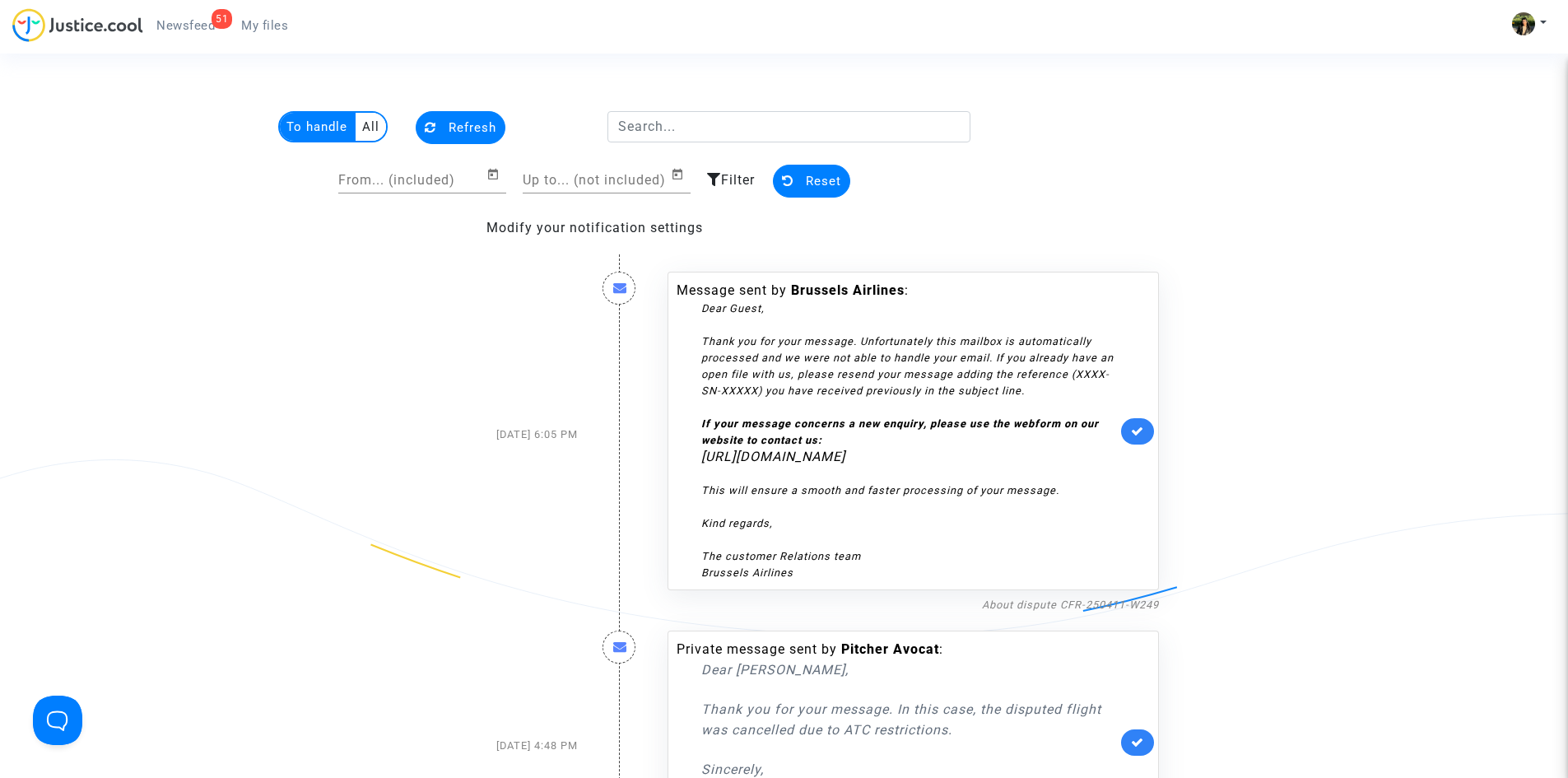
scroll to position [2470, 0]
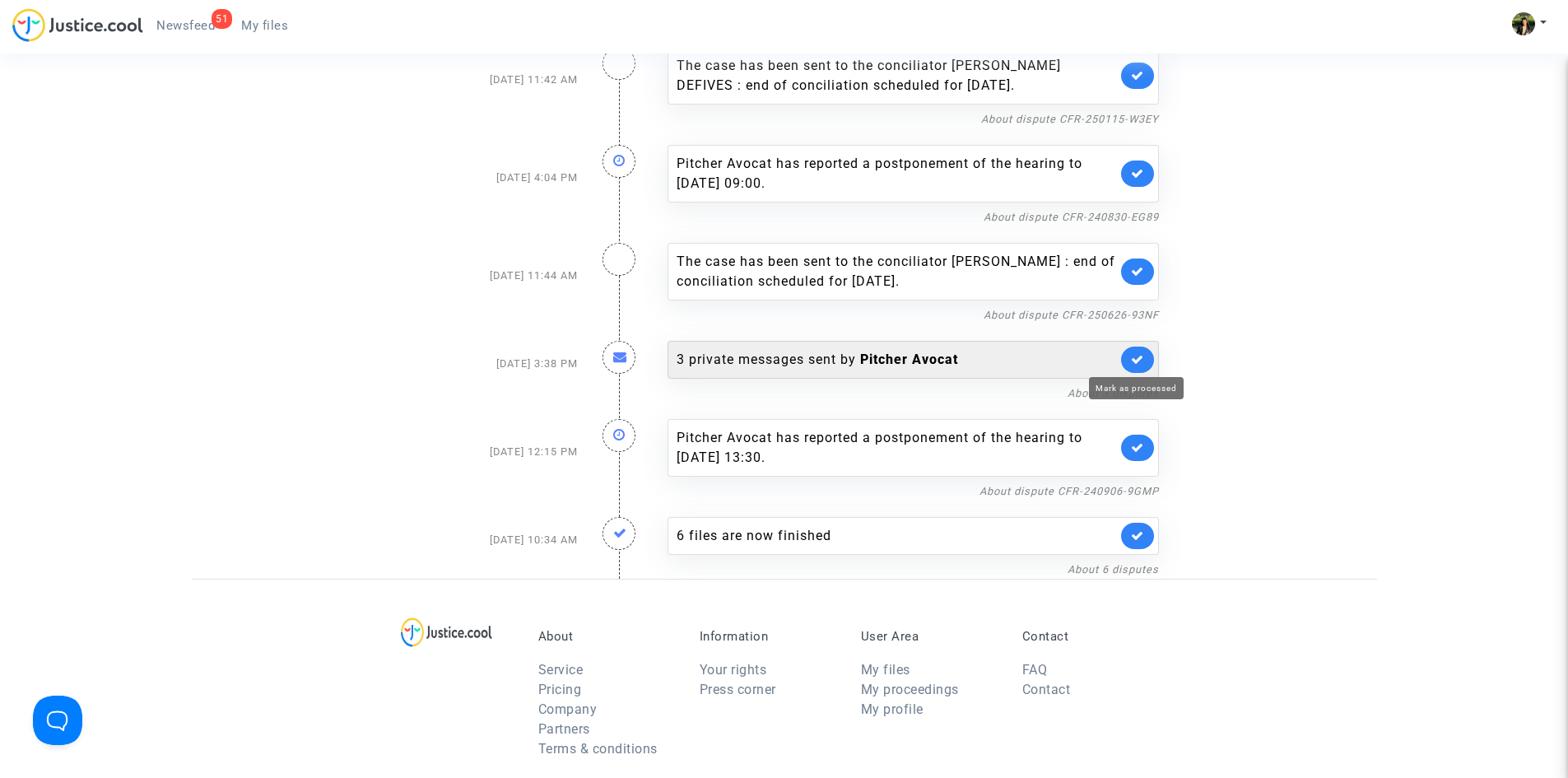
click at [1137, 359] on icon at bounding box center [1138, 359] width 14 height 13
click at [1038, 368] on div "3 private messages sent by Pitcher Avocat" at bounding box center [897, 359] width 441 height 19
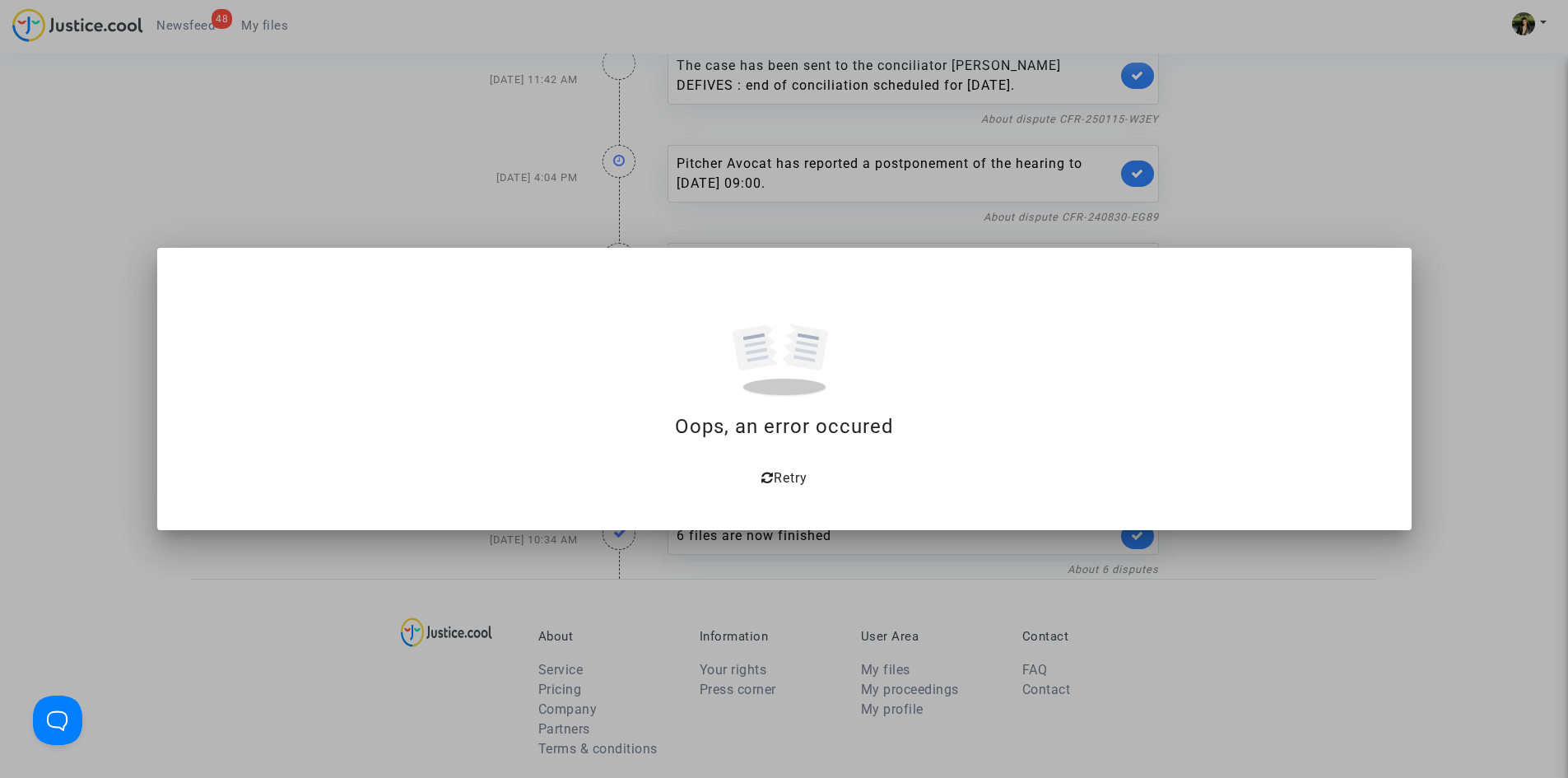
click at [1282, 199] on div at bounding box center [784, 389] width 1568 height 778
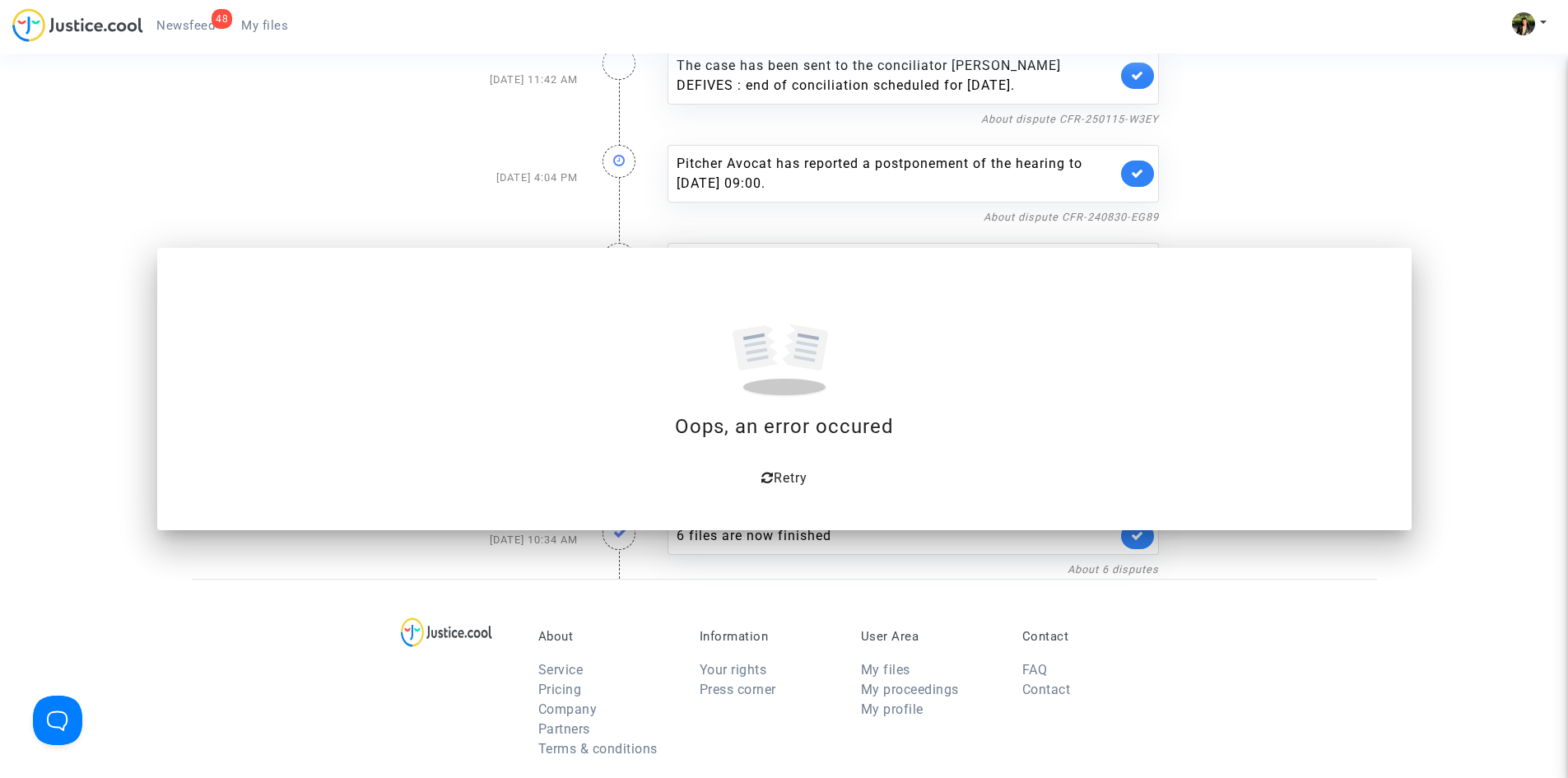
scroll to position [2470, 0]
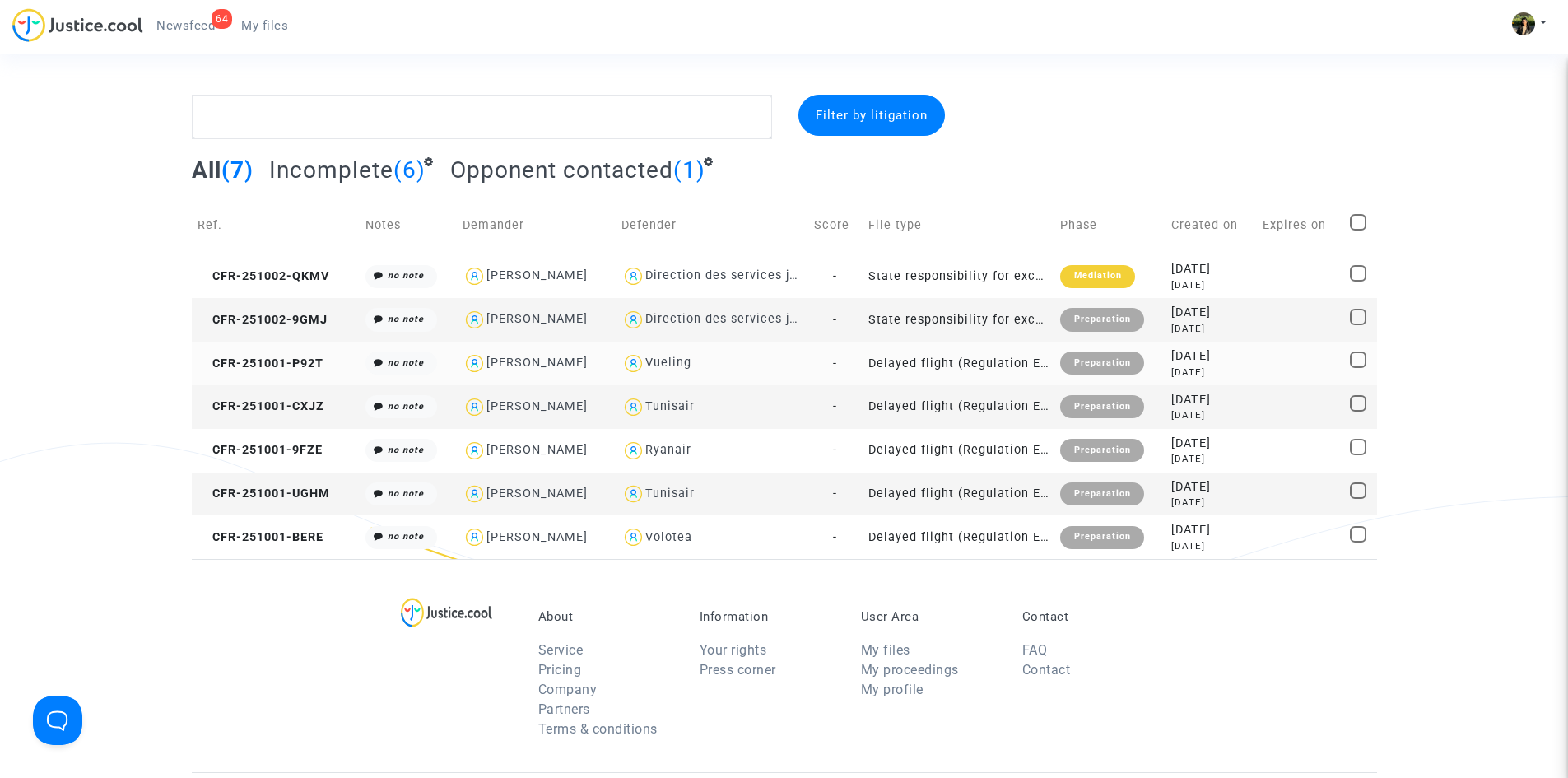
click at [980, 364] on td "Delayed flight (Regulation EC 261/2004)" at bounding box center [959, 363] width 192 height 43
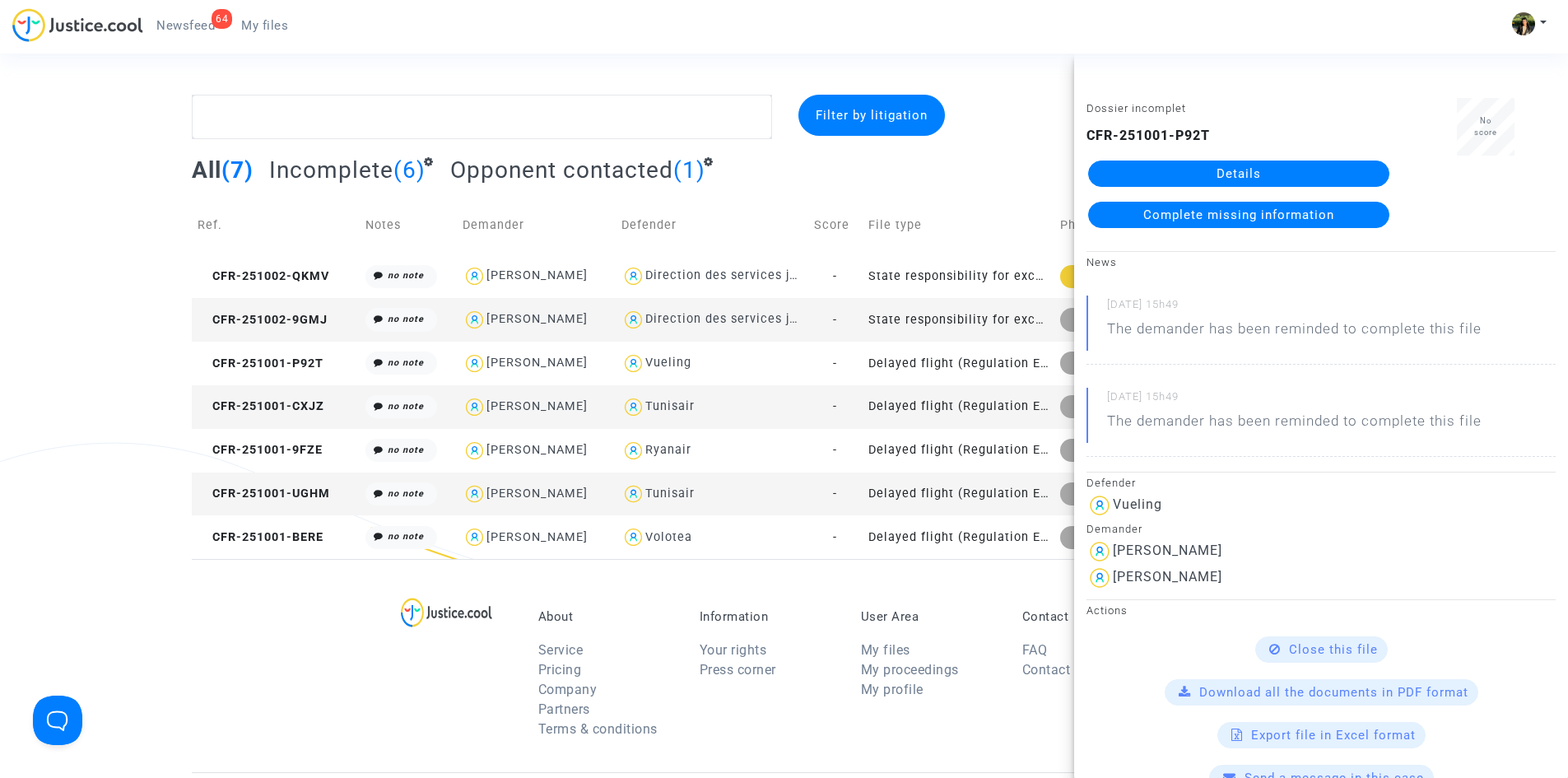
click at [1173, 176] on link "Details" at bounding box center [1238, 173] width 301 height 26
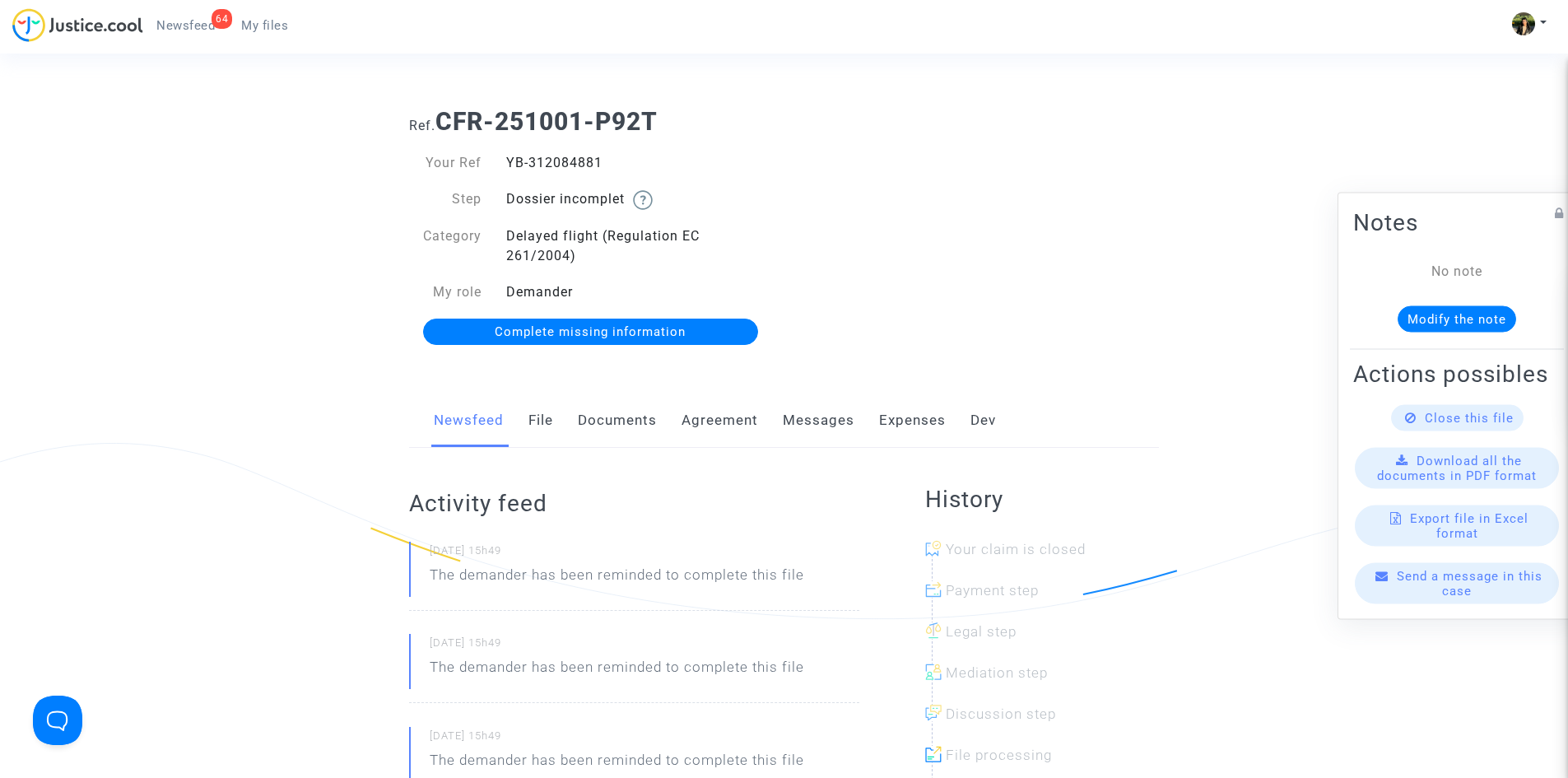
drag, startPoint x: 625, startPoint y: 159, endPoint x: 505, endPoint y: 161, distance: 120.0
click at [505, 161] on div "YB-312084881" at bounding box center [639, 163] width 291 height 19
copy div "YB-312084881"
click at [798, 417] on link "Messages" at bounding box center [819, 420] width 71 height 54
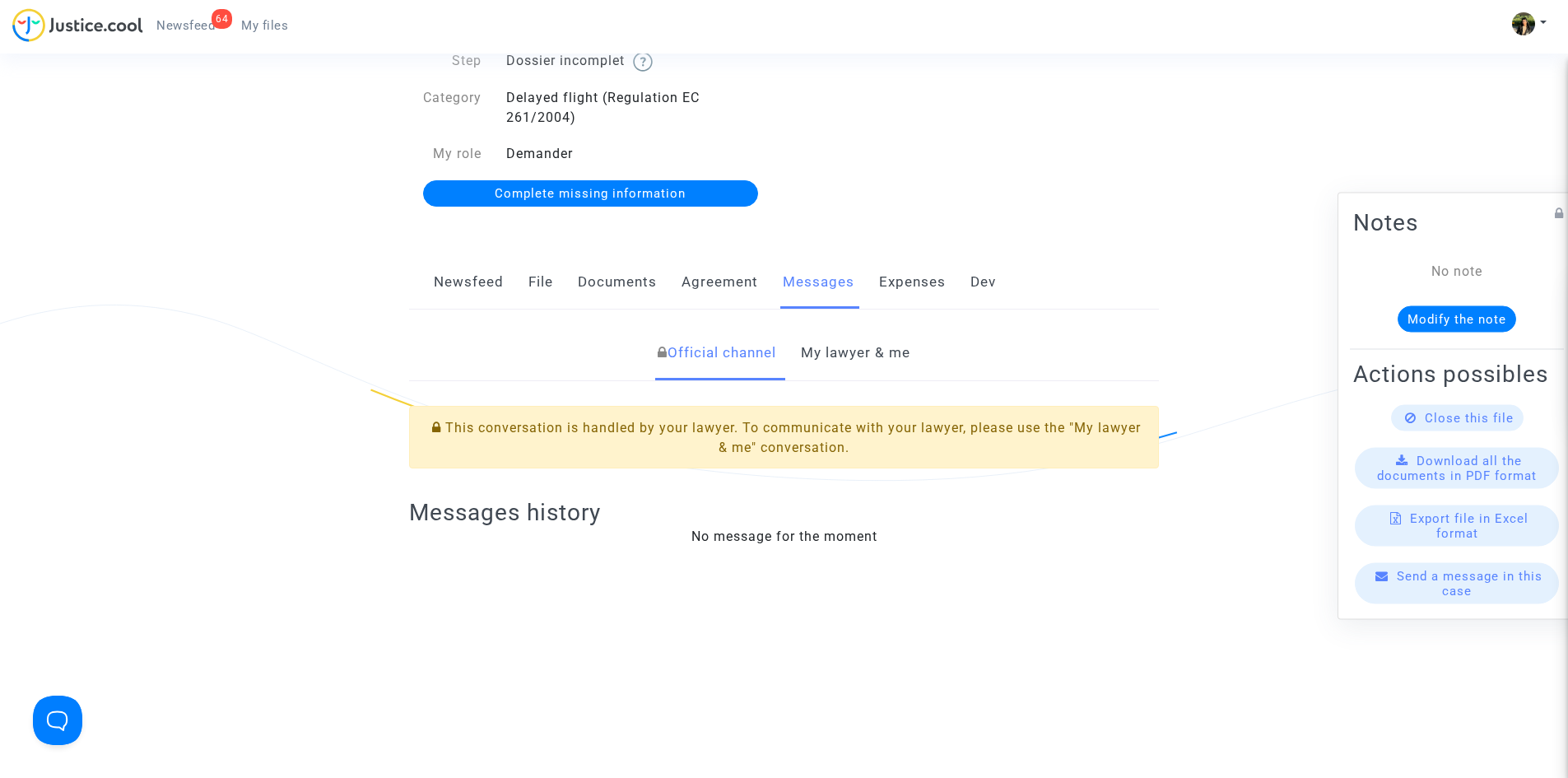
scroll to position [164, 0]
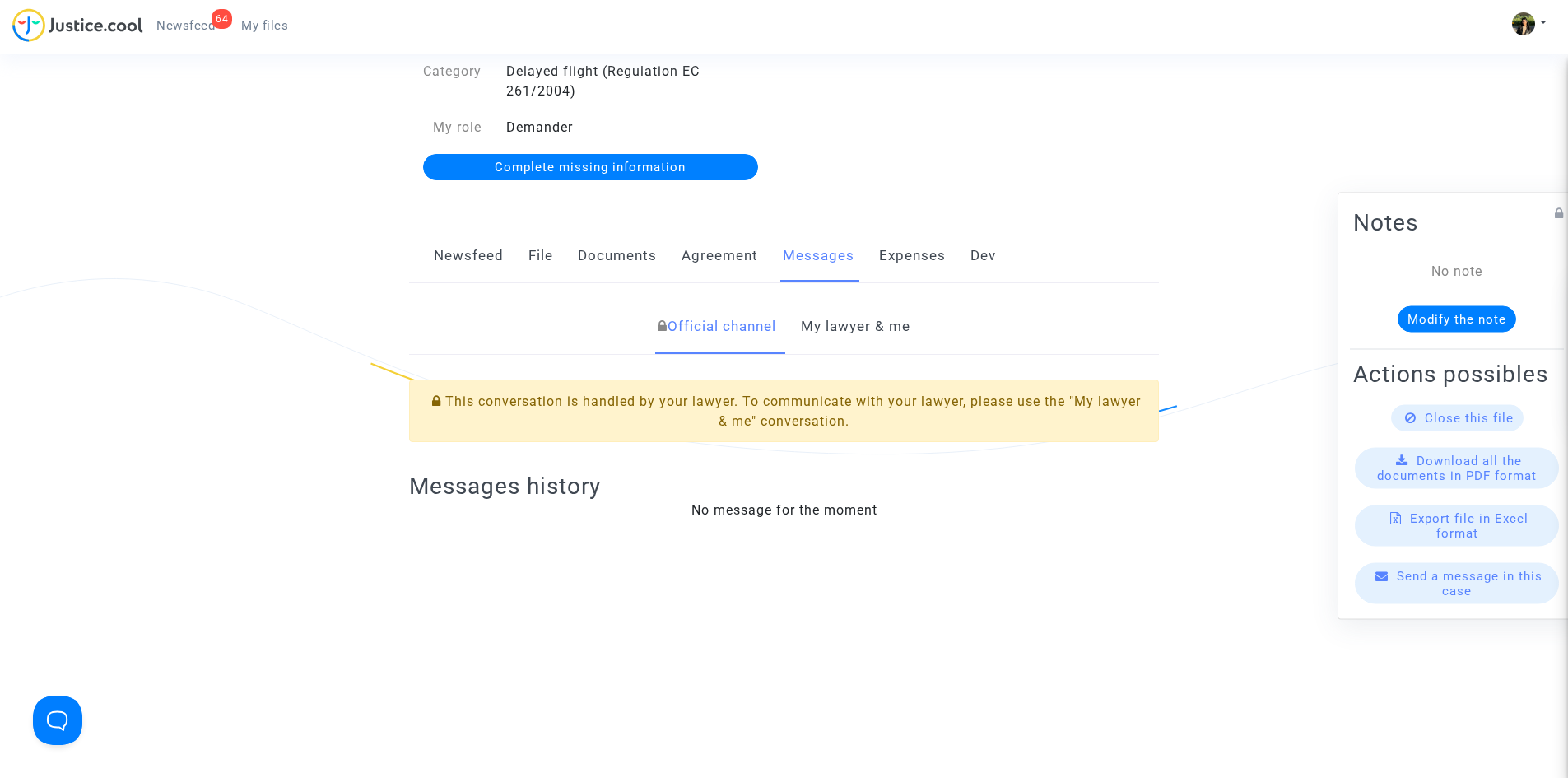
click at [853, 317] on link "My lawyer & me" at bounding box center [855, 327] width 109 height 54
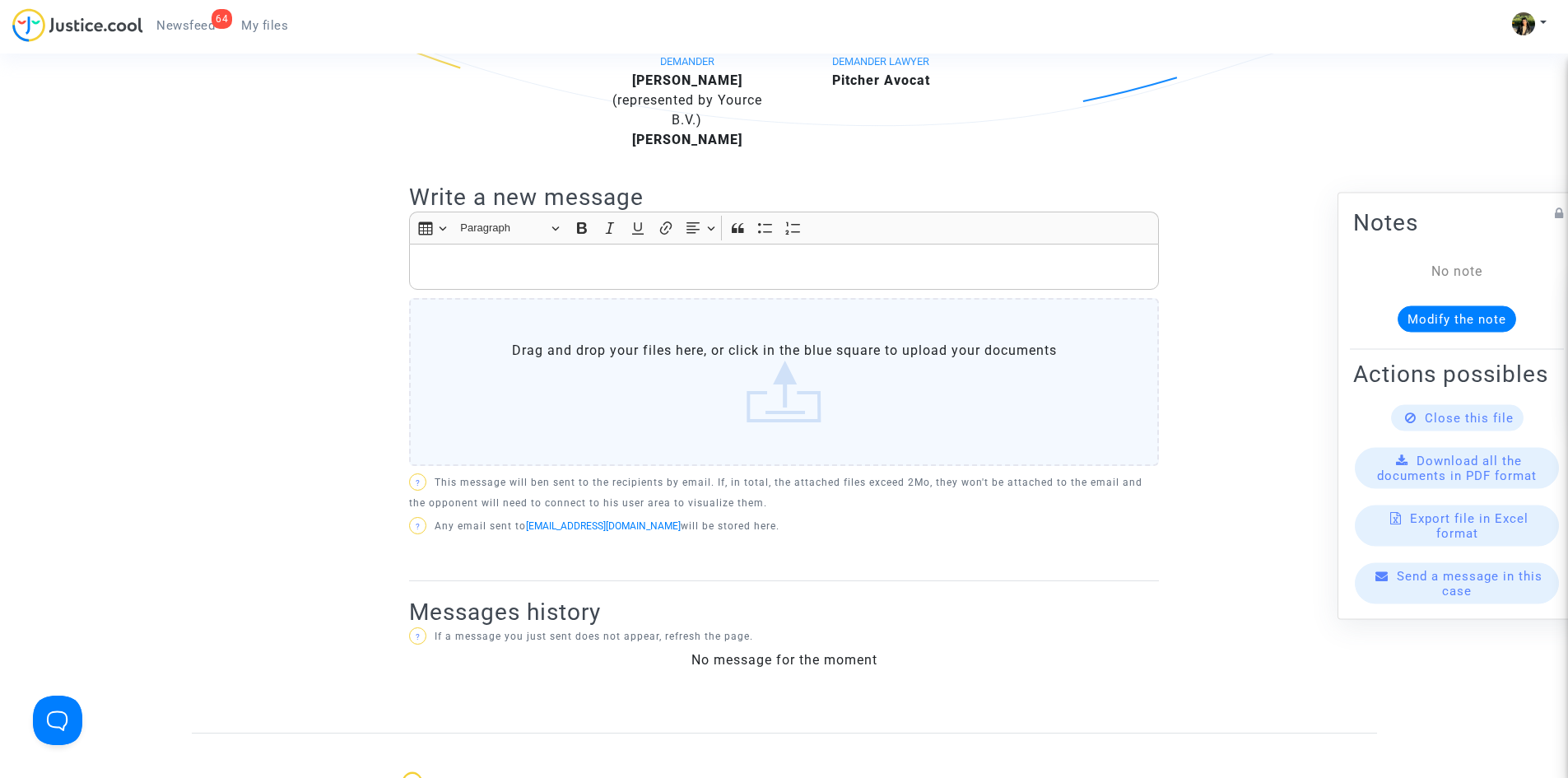
scroll to position [494, 0]
click at [529, 272] on p "Rich Text Editor, main" at bounding box center [784, 266] width 732 height 20
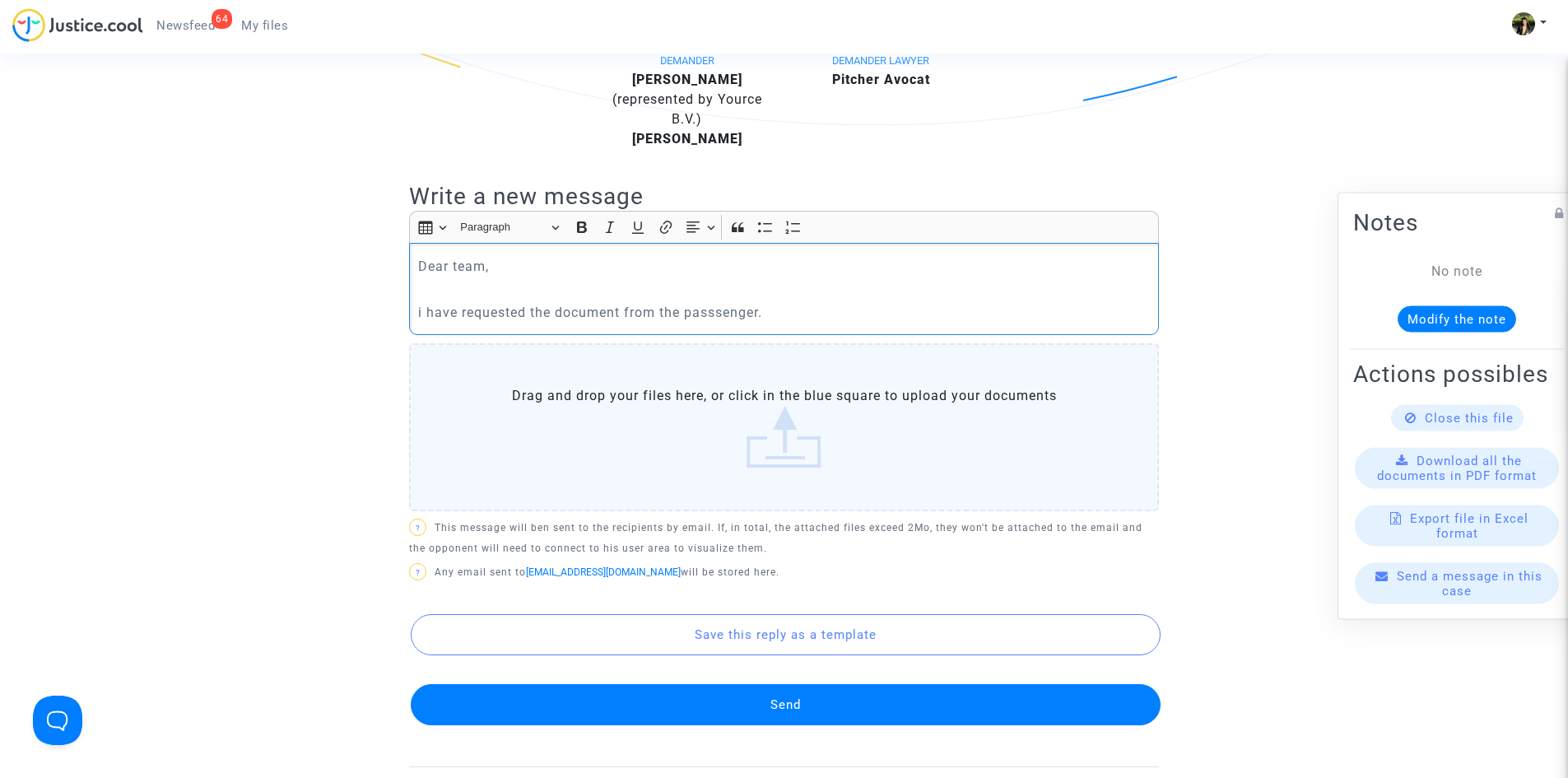
click at [712, 312] on p "i have requested the document from the passsenger." at bounding box center [784, 312] width 732 height 20
click at [820, 300] on div "Dear team, i have requested the document from the passenger." at bounding box center [784, 289] width 750 height 92
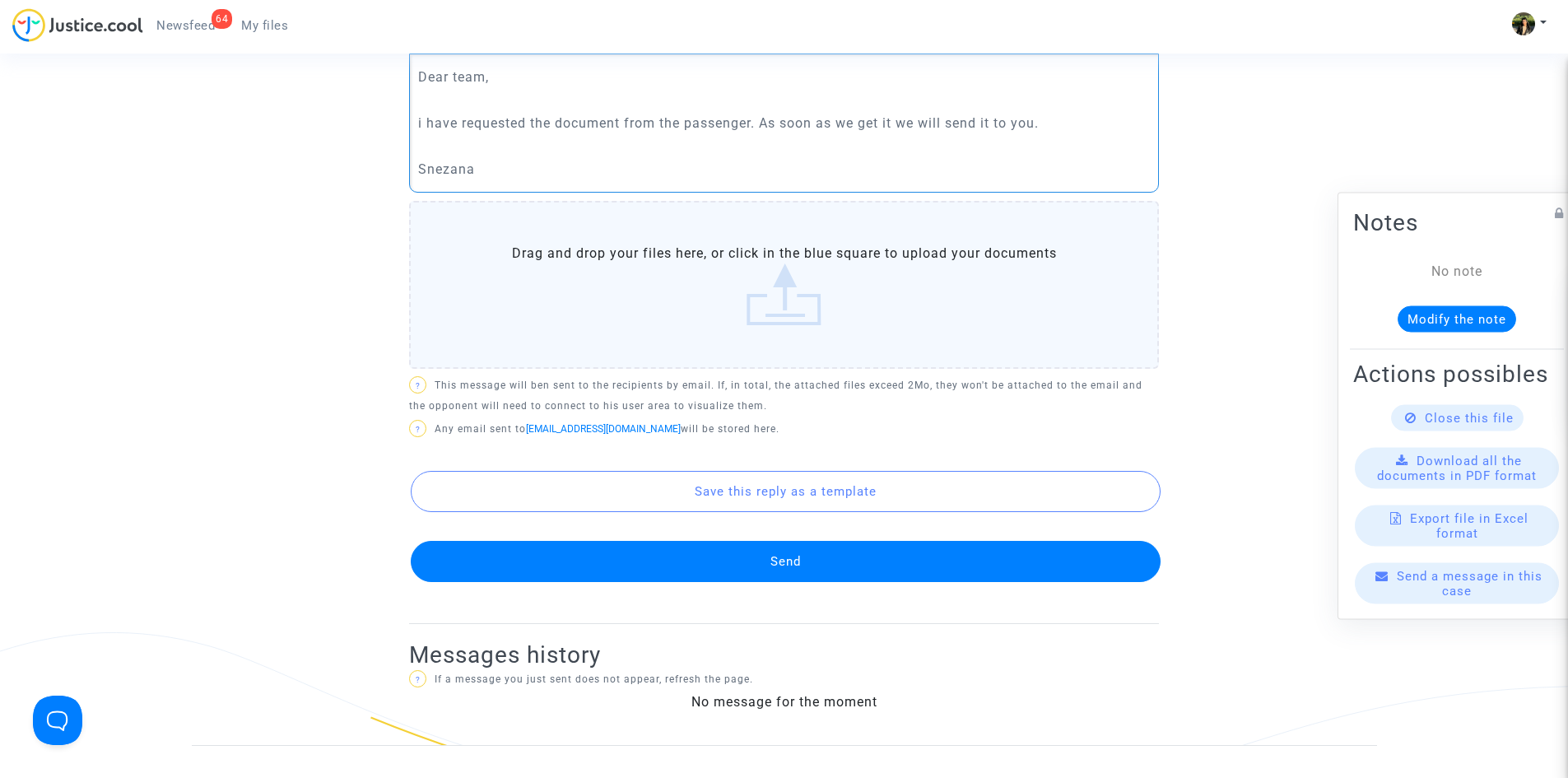
scroll to position [741, 0]
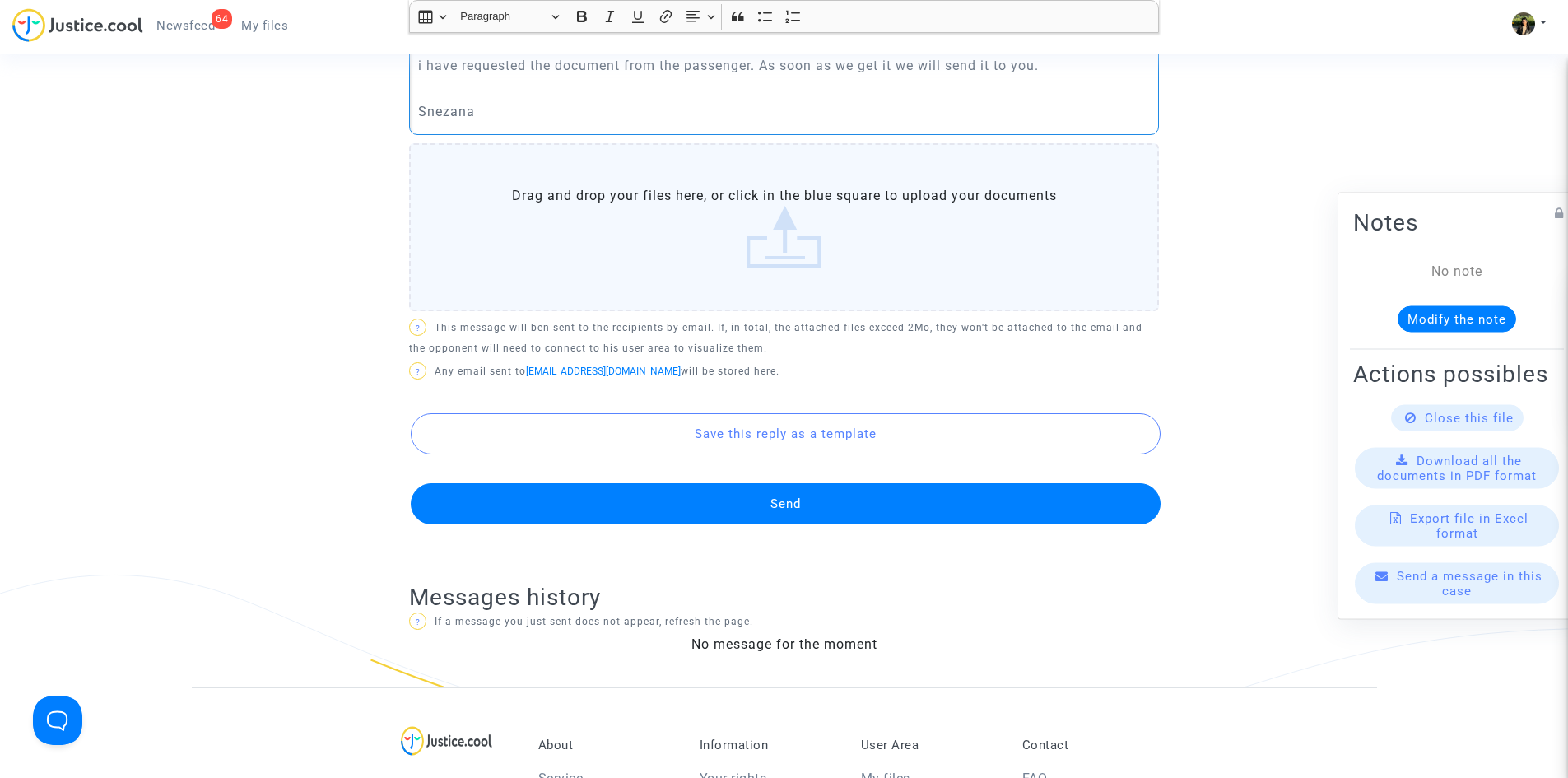
click at [822, 517] on button "Send" at bounding box center [786, 503] width 750 height 42
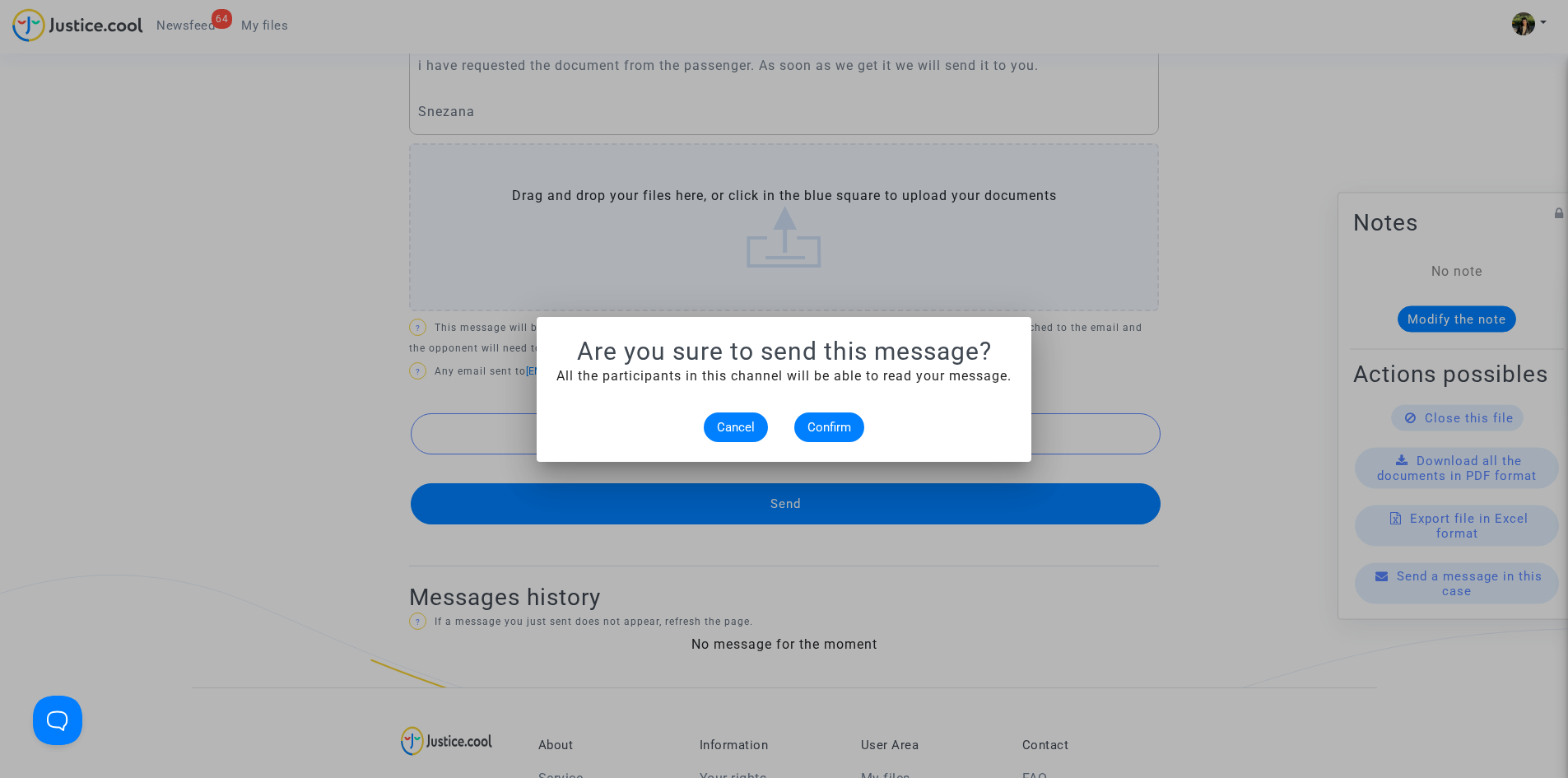
scroll to position [0, 0]
click at [819, 420] on span "Confirm" at bounding box center [829, 426] width 43 height 14
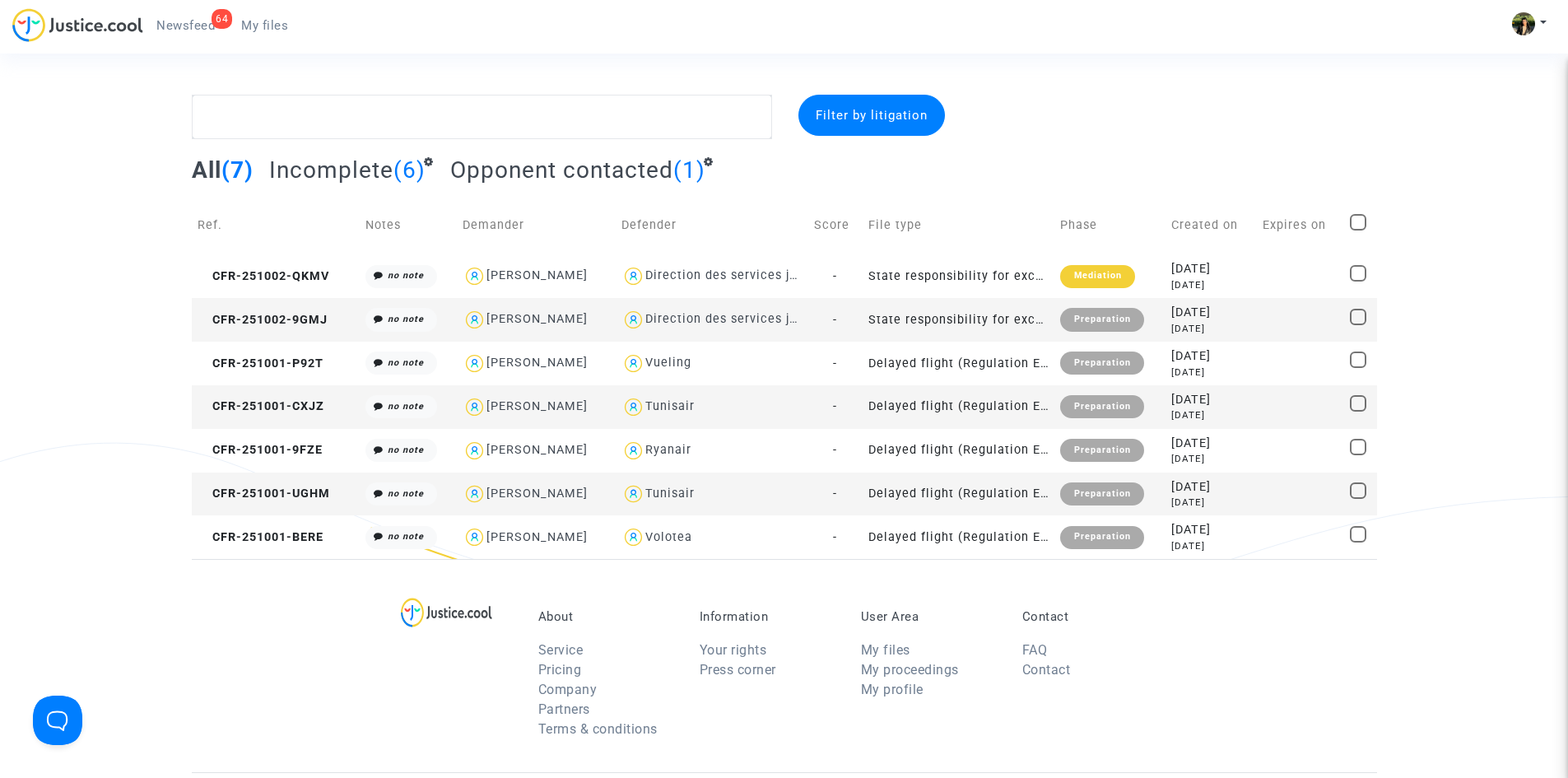
click at [971, 411] on td "Delayed flight (Regulation EC 261/2004)" at bounding box center [959, 407] width 192 height 43
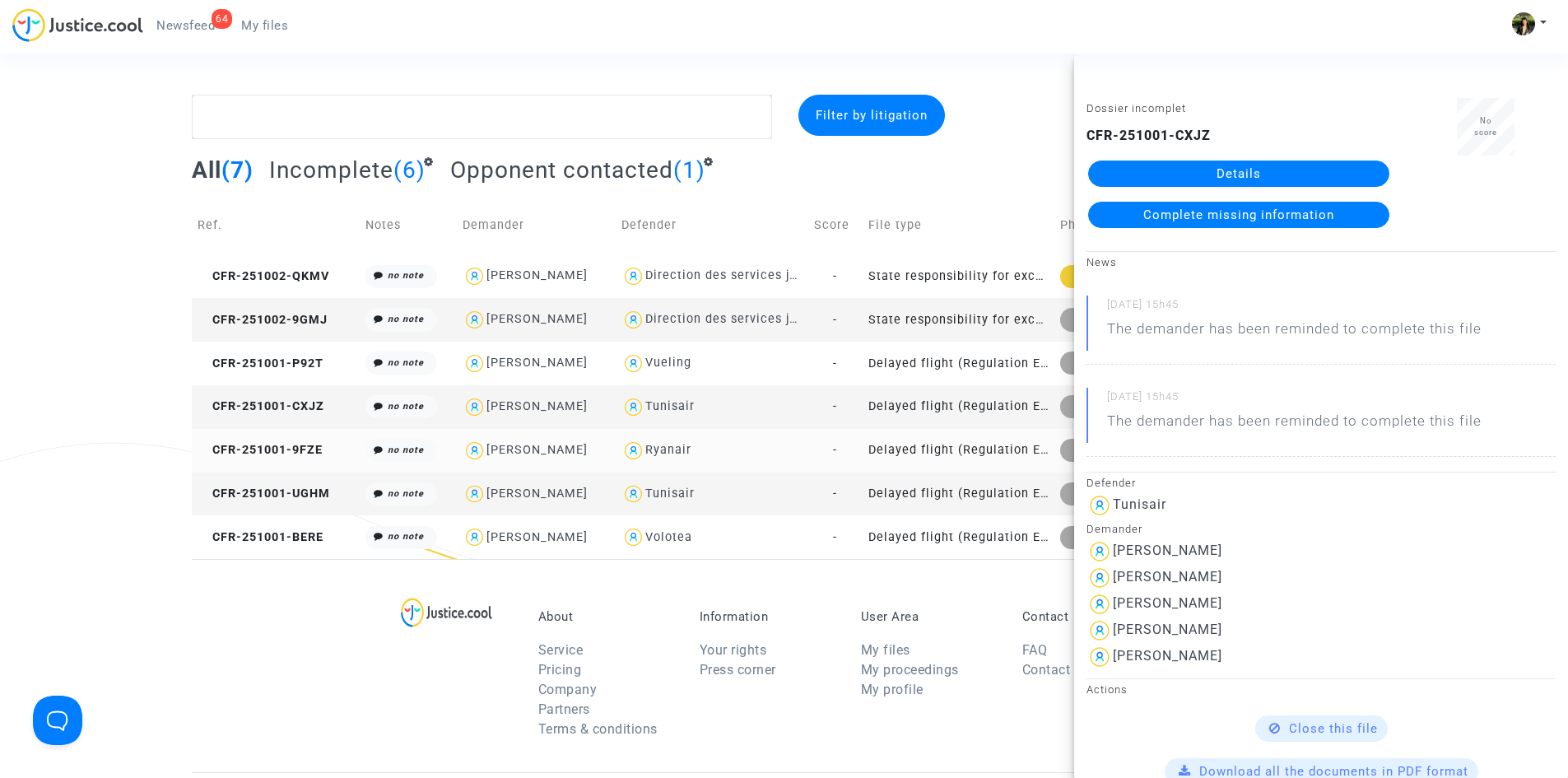
click at [962, 449] on td "Delayed flight (Regulation EC 261/2004)" at bounding box center [959, 450] width 192 height 43
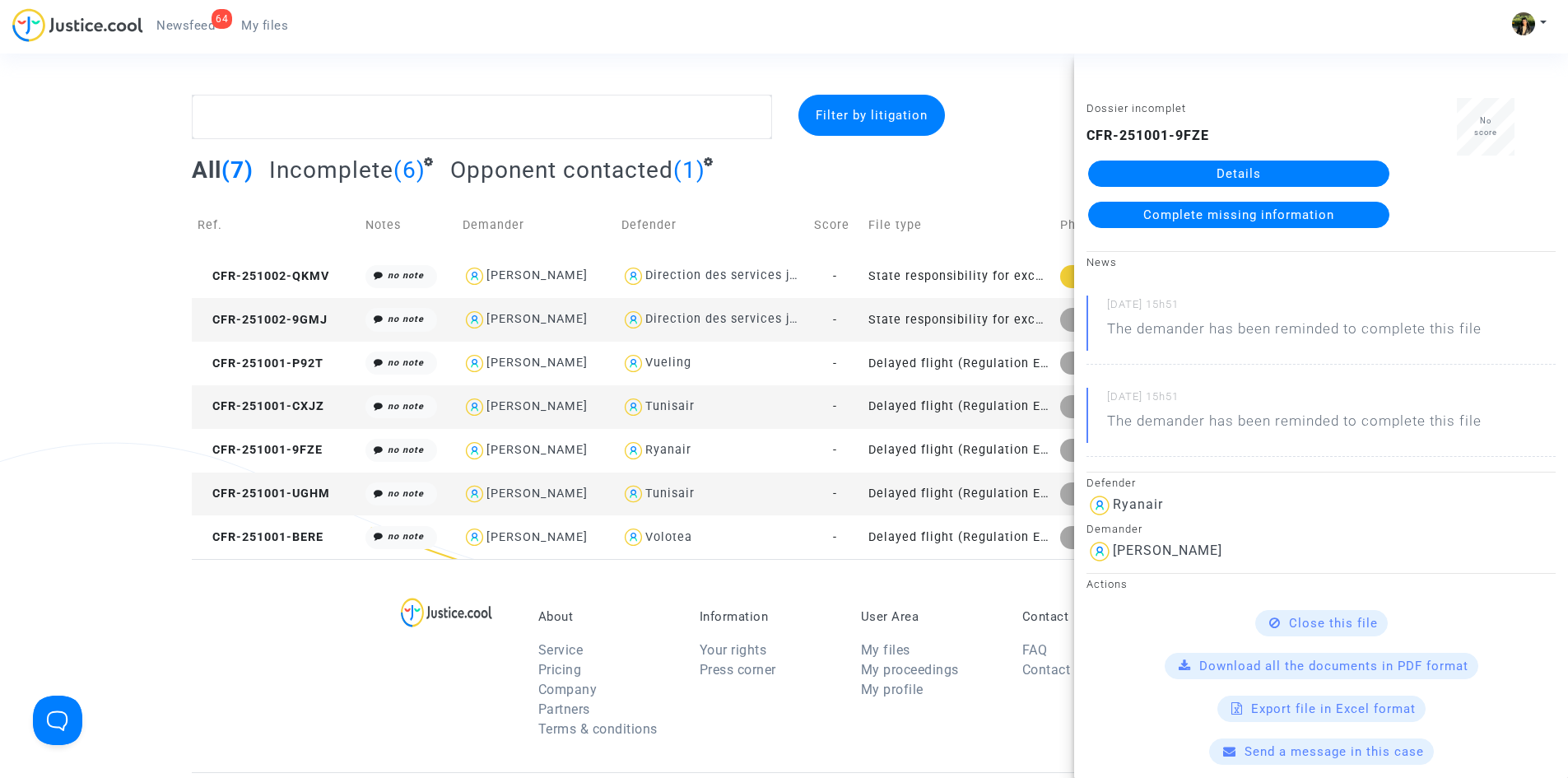
drag, startPoint x: 1186, startPoint y: 170, endPoint x: 1204, endPoint y: 175, distance: 18.7
click at [1204, 175] on link "Details" at bounding box center [1238, 173] width 301 height 26
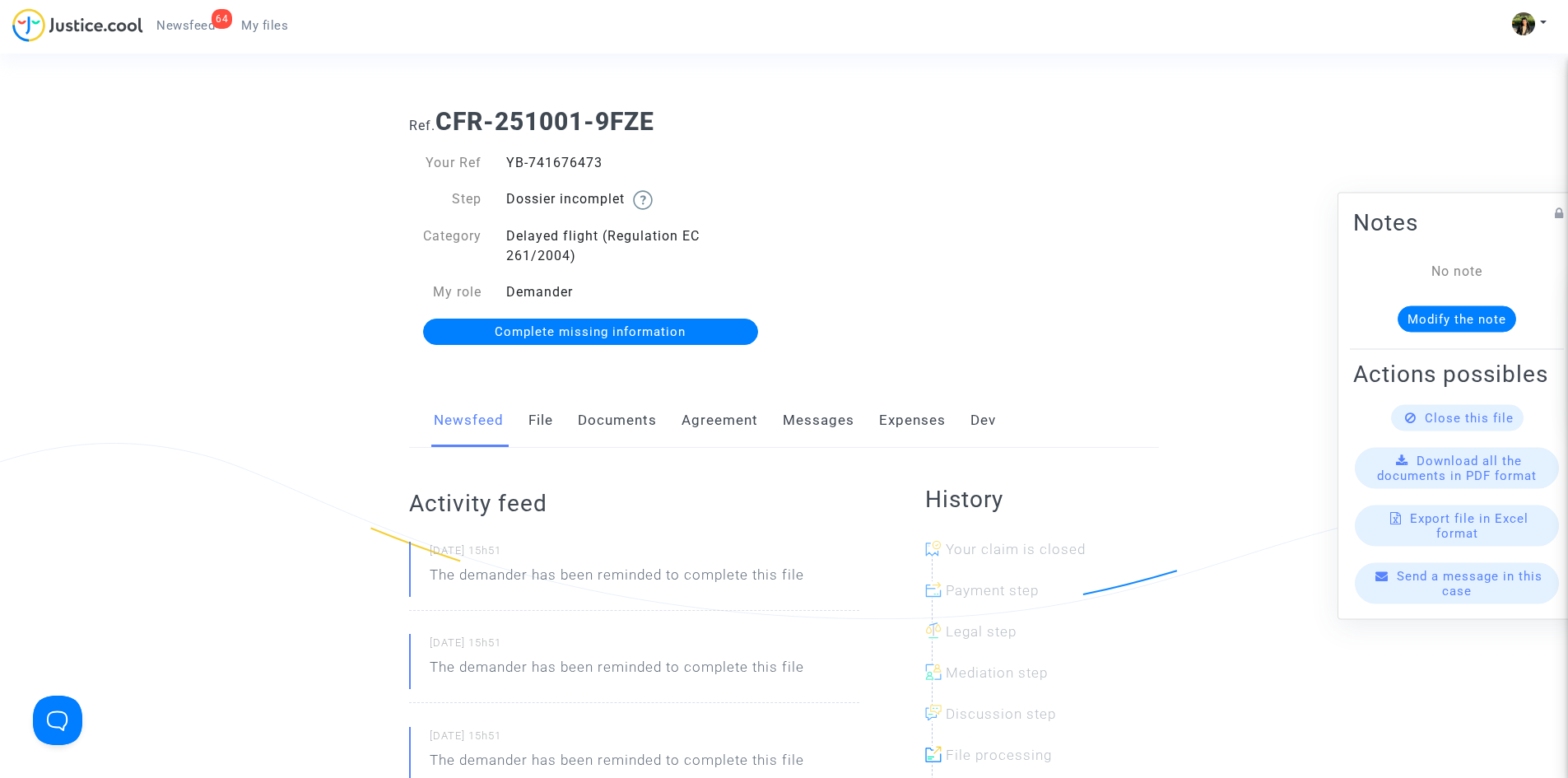
drag, startPoint x: 614, startPoint y: 158, endPoint x: 501, endPoint y: 161, distance: 113.0
click at [501, 161] on div "YB-741676473" at bounding box center [639, 163] width 291 height 19
copy div "YB-741676473"
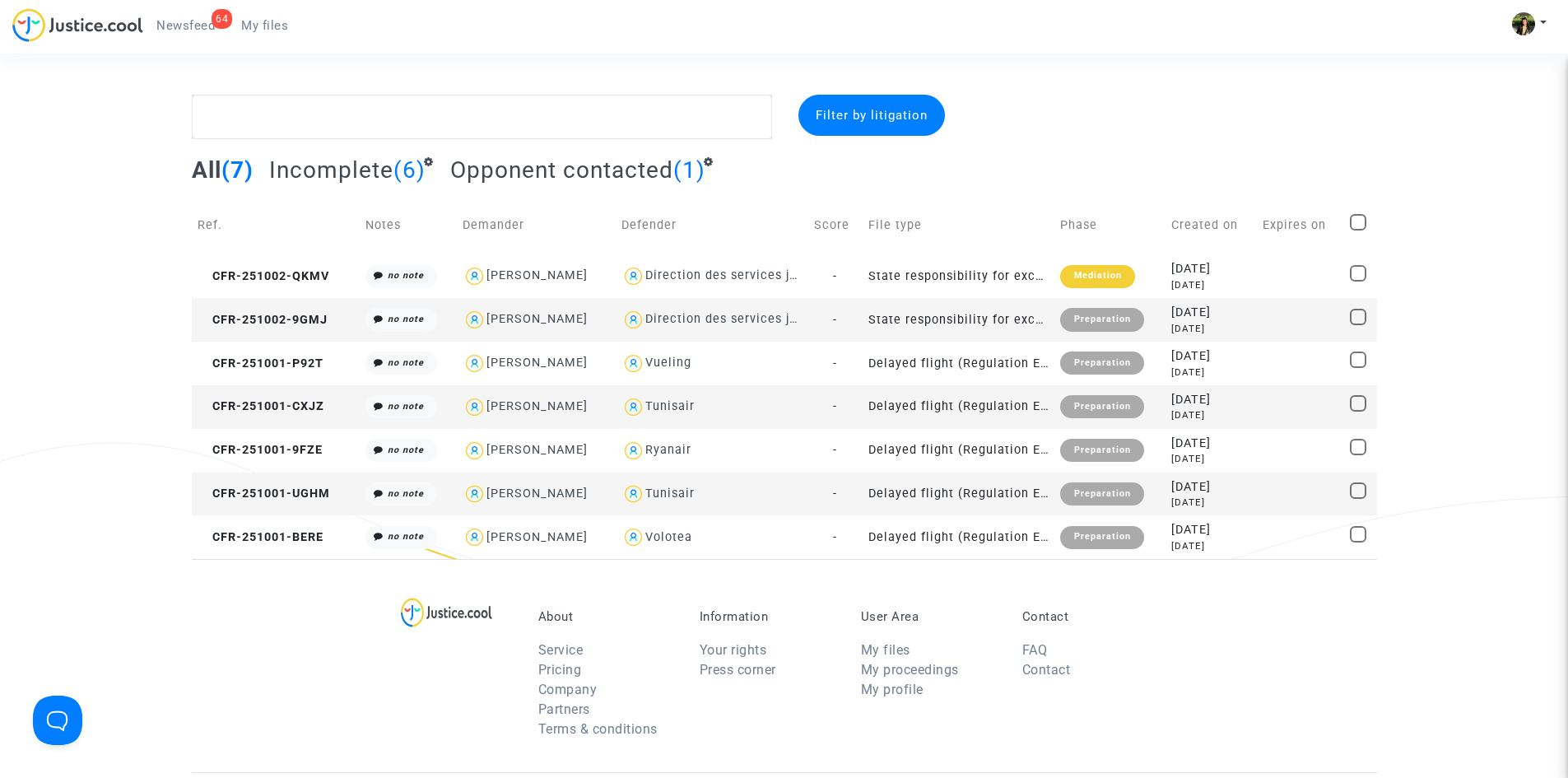
click at [955, 497] on td "Delayed flight (Regulation EC 261/2004)" at bounding box center [959, 493] width 192 height 43
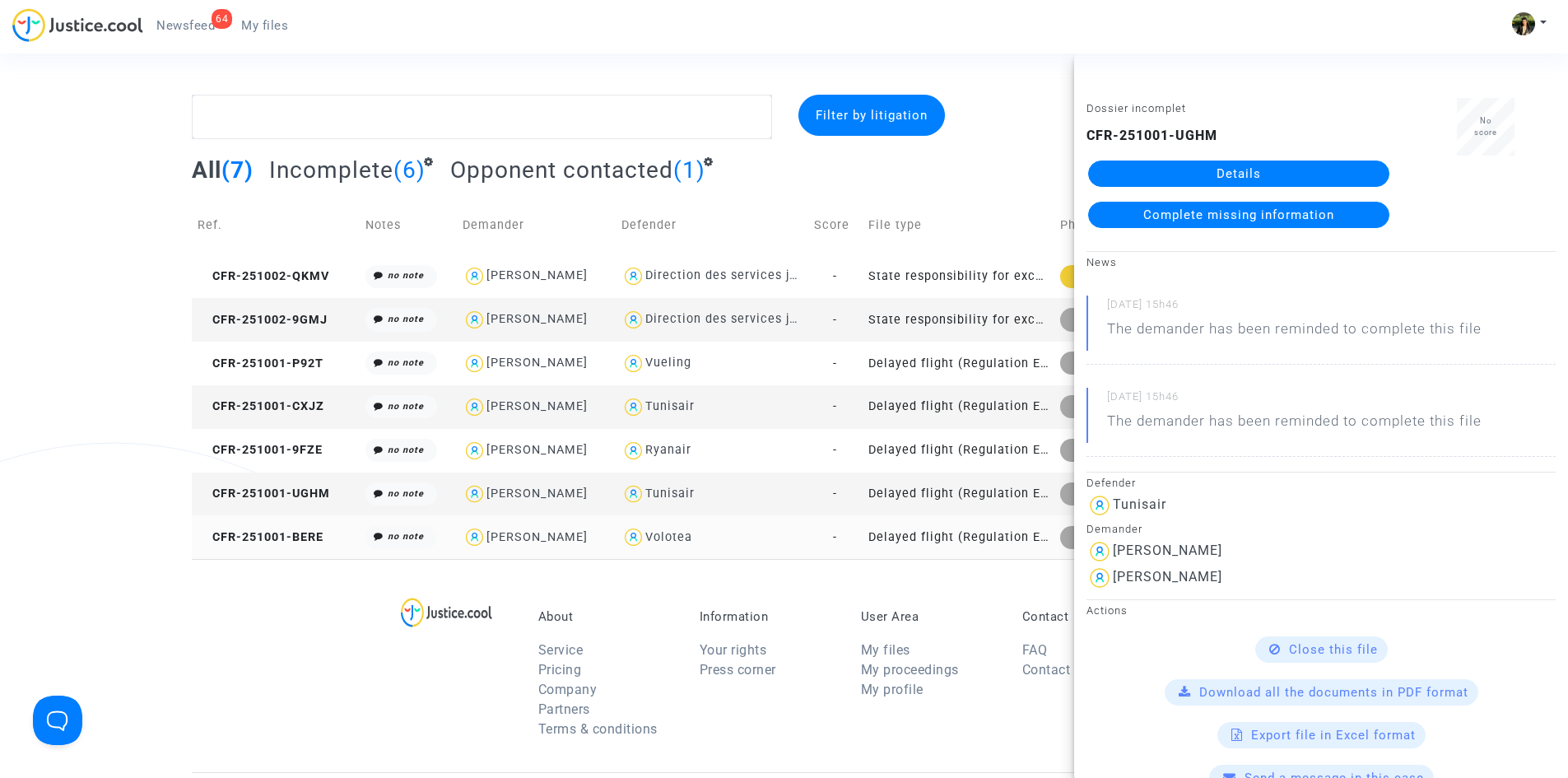
click at [838, 542] on td "-" at bounding box center [836, 536] width 54 height 43
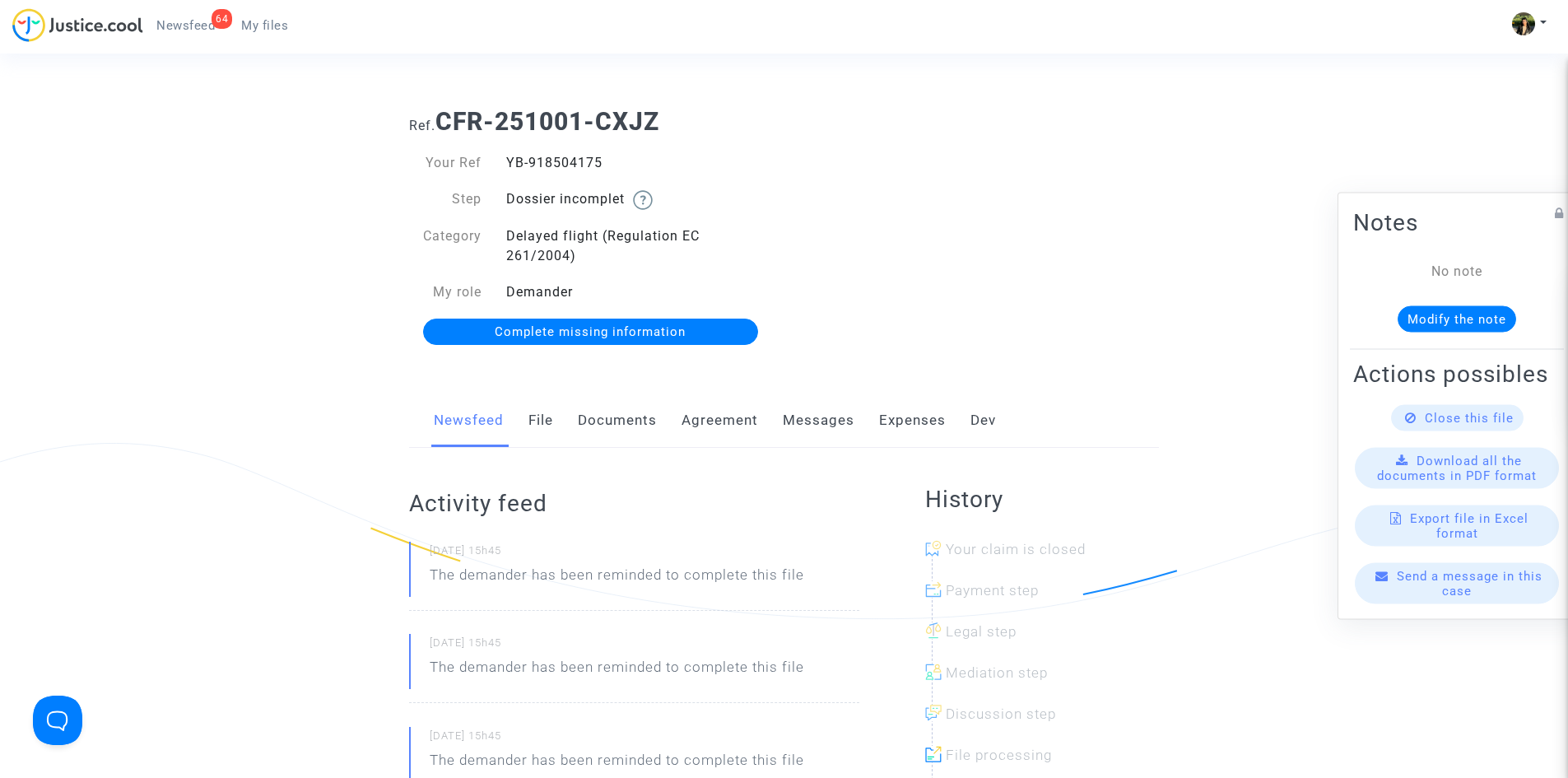
drag, startPoint x: 606, startPoint y: 153, endPoint x: 509, endPoint y: 153, distance: 97.0
click at [509, 153] on div "Your Ref YB-918504175 Step Dossier incomplet Category Delayed flight (Regulatio…" at bounding box center [590, 247] width 387 height 223
copy div "YB-918504175"
click at [813, 431] on link "Messages" at bounding box center [819, 420] width 71 height 54
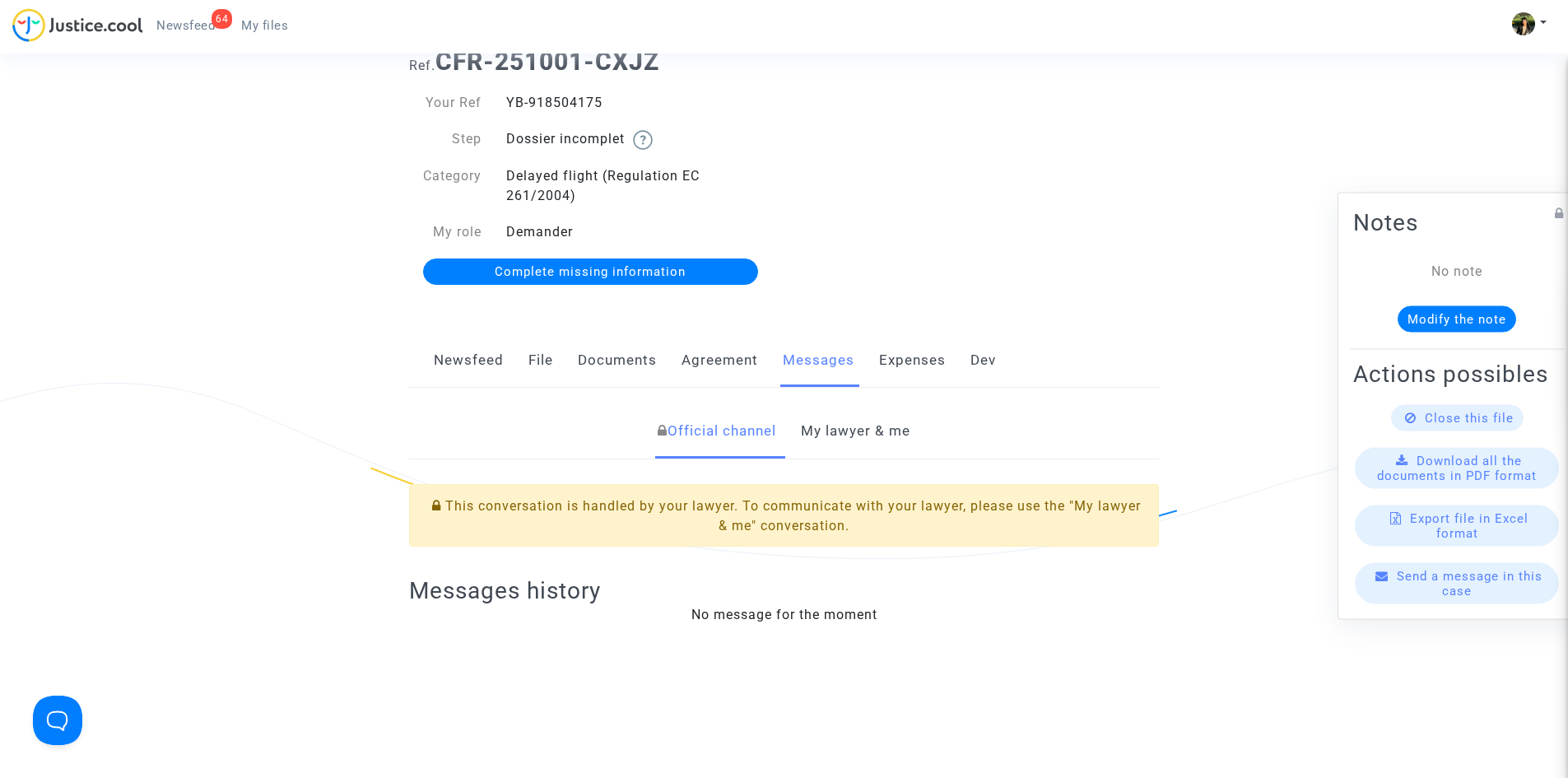
scroll to position [247, 0]
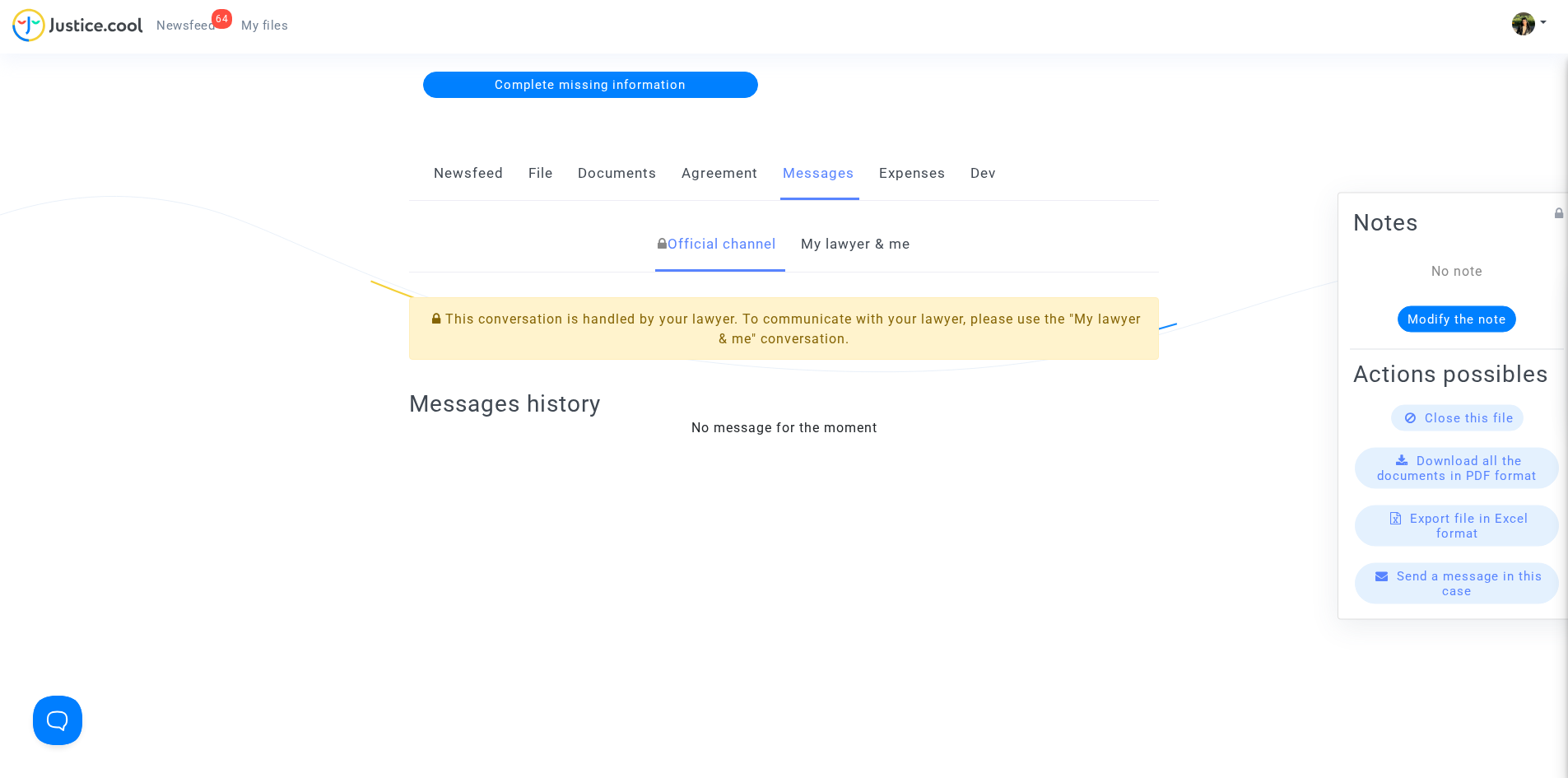
click at [859, 239] on link "My lawyer & me" at bounding box center [855, 244] width 109 height 54
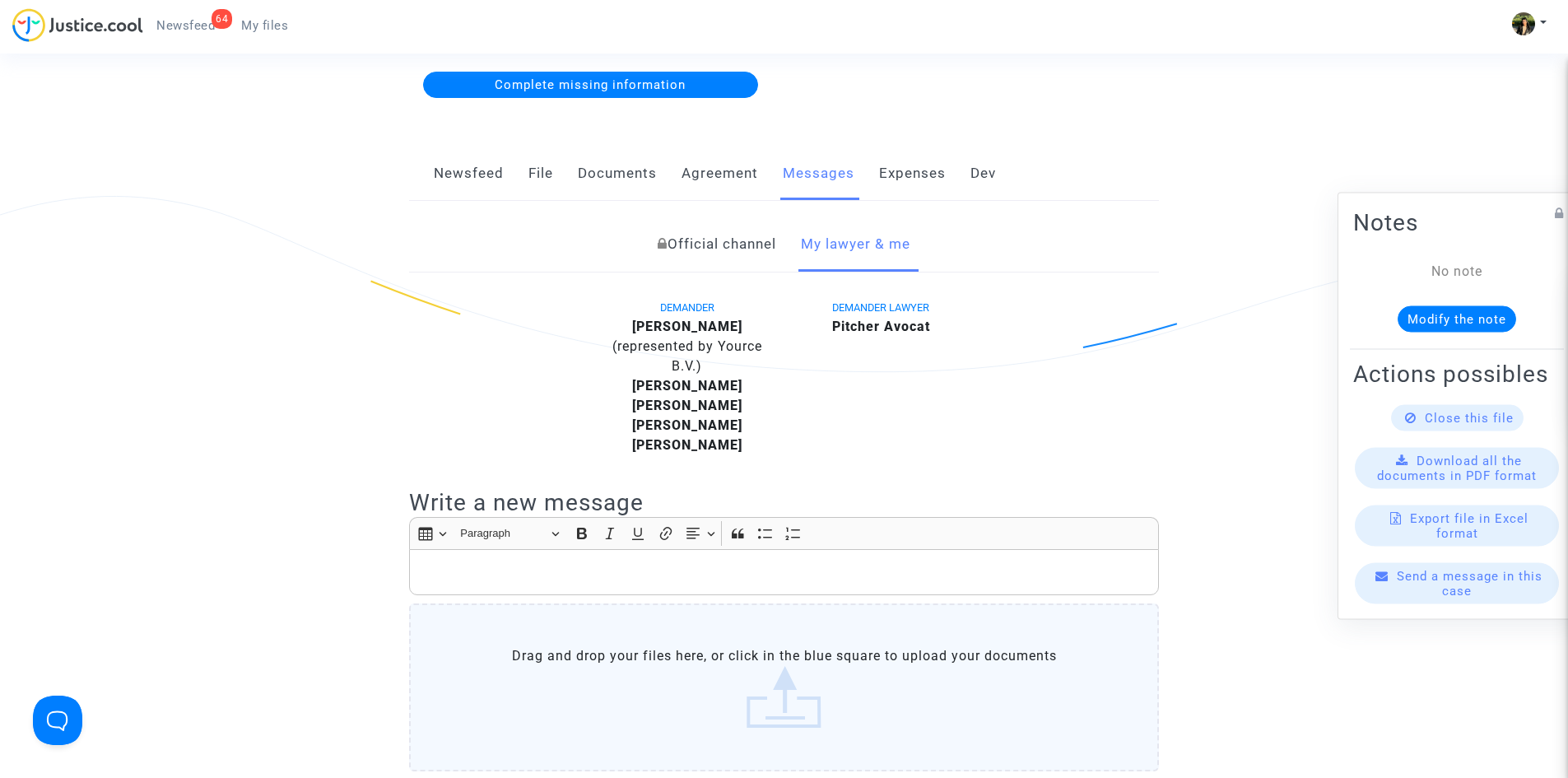
click at [561, 573] on div "Rich Text Editor, main" at bounding box center [784, 572] width 750 height 46
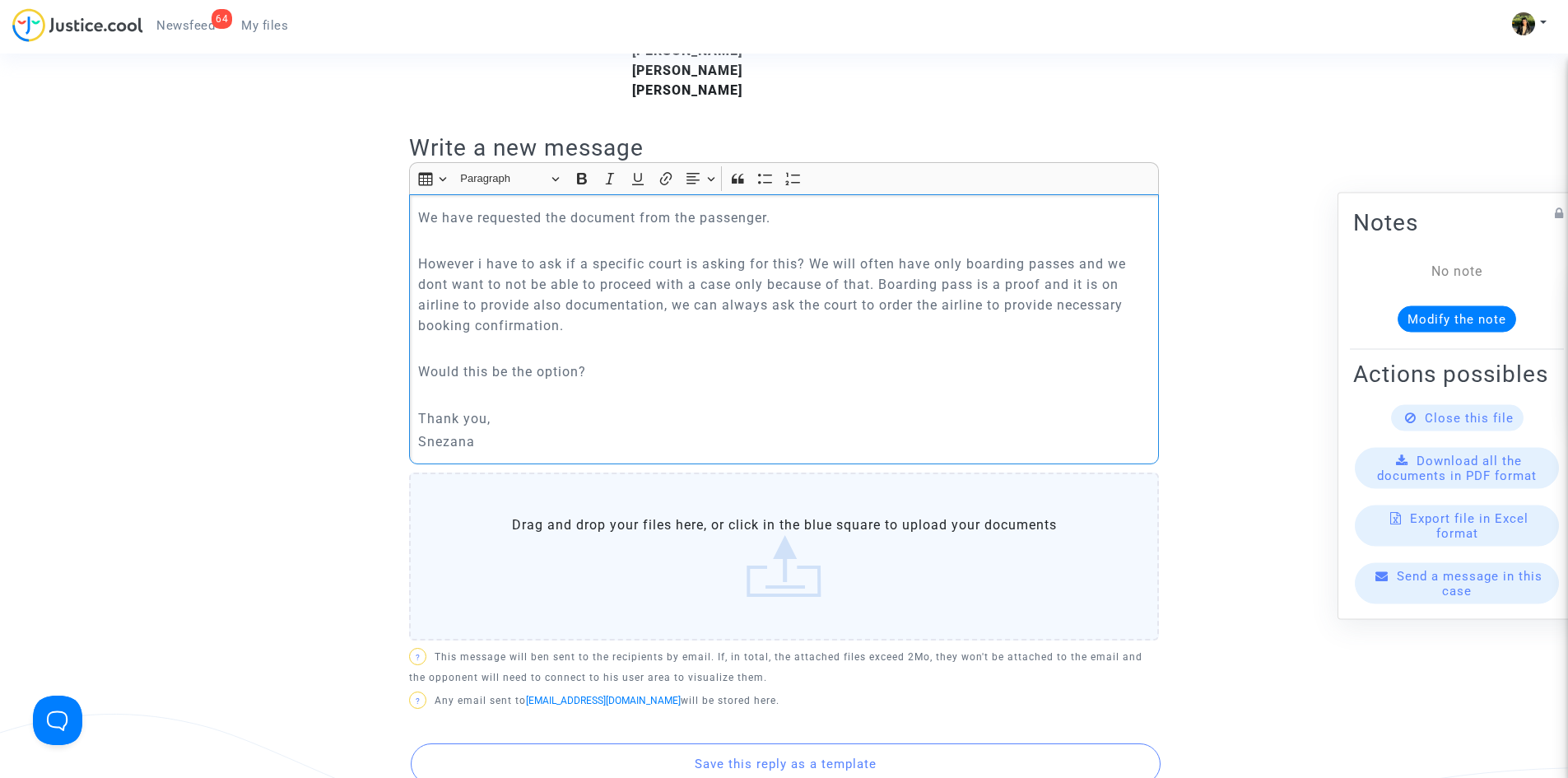
scroll to position [766, 0]
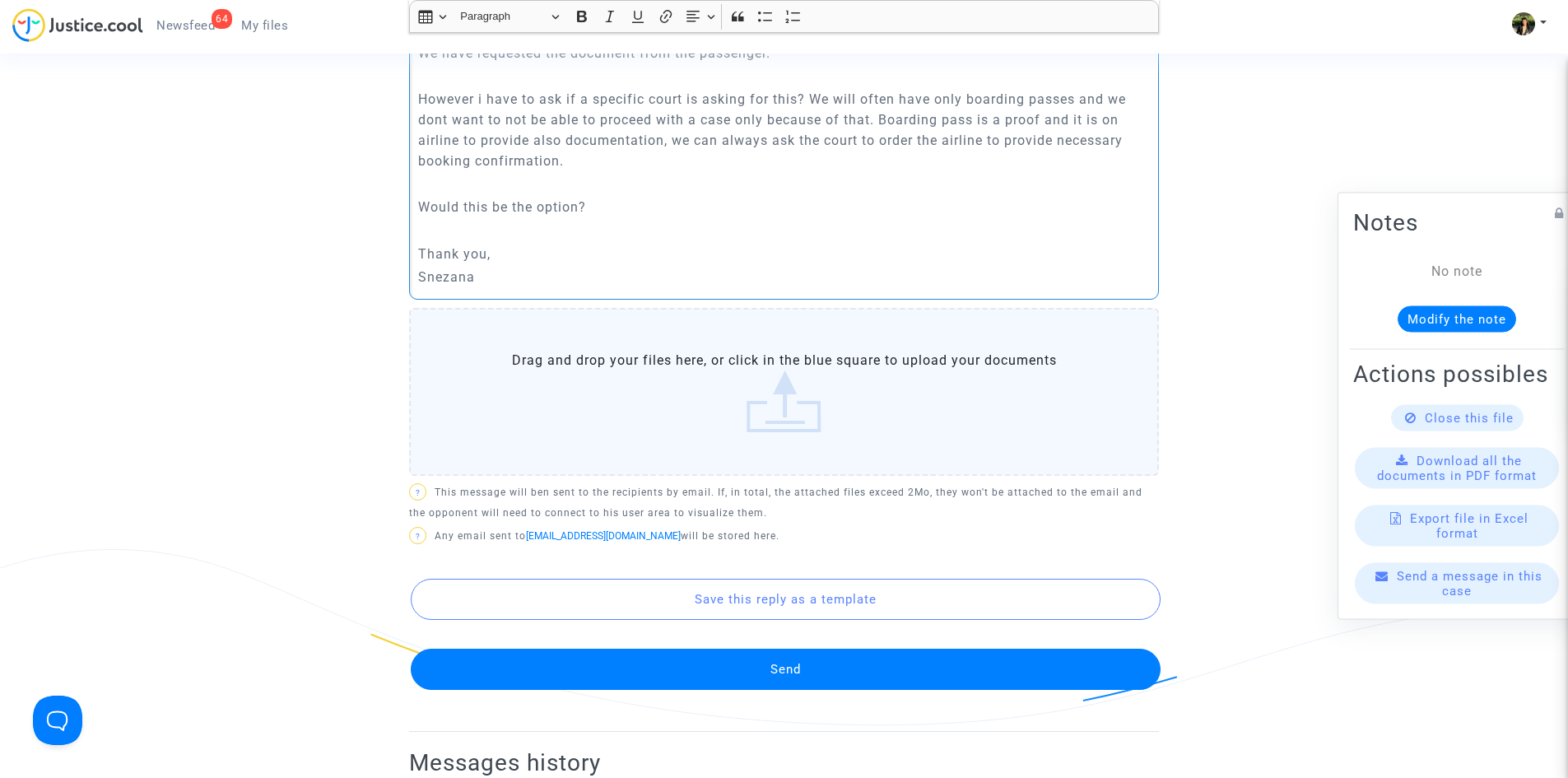
click at [691, 649] on button "Send" at bounding box center [786, 669] width 750 height 42
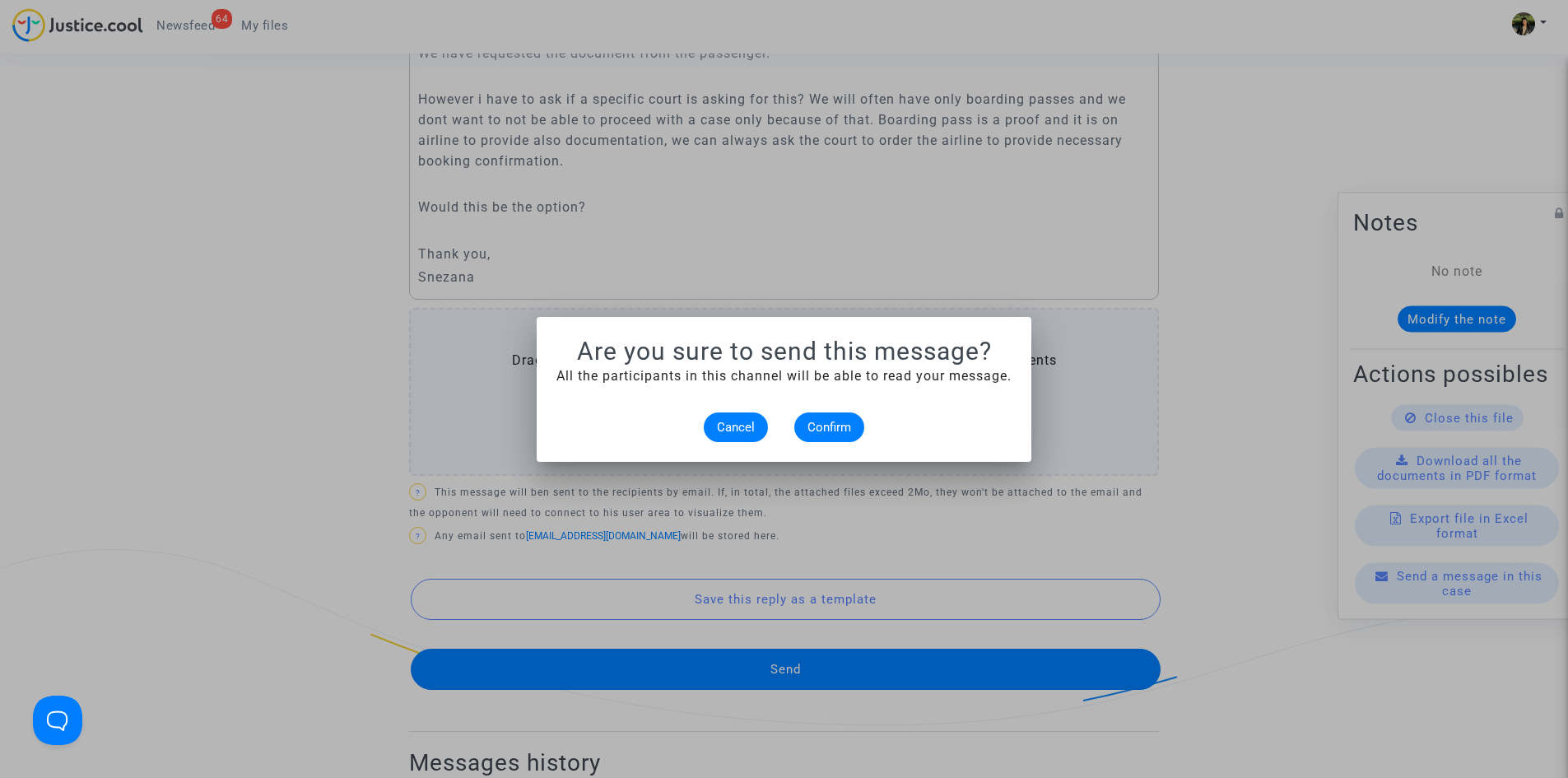
scroll to position [0, 0]
click at [832, 431] on span "Confirm" at bounding box center [829, 426] width 43 height 14
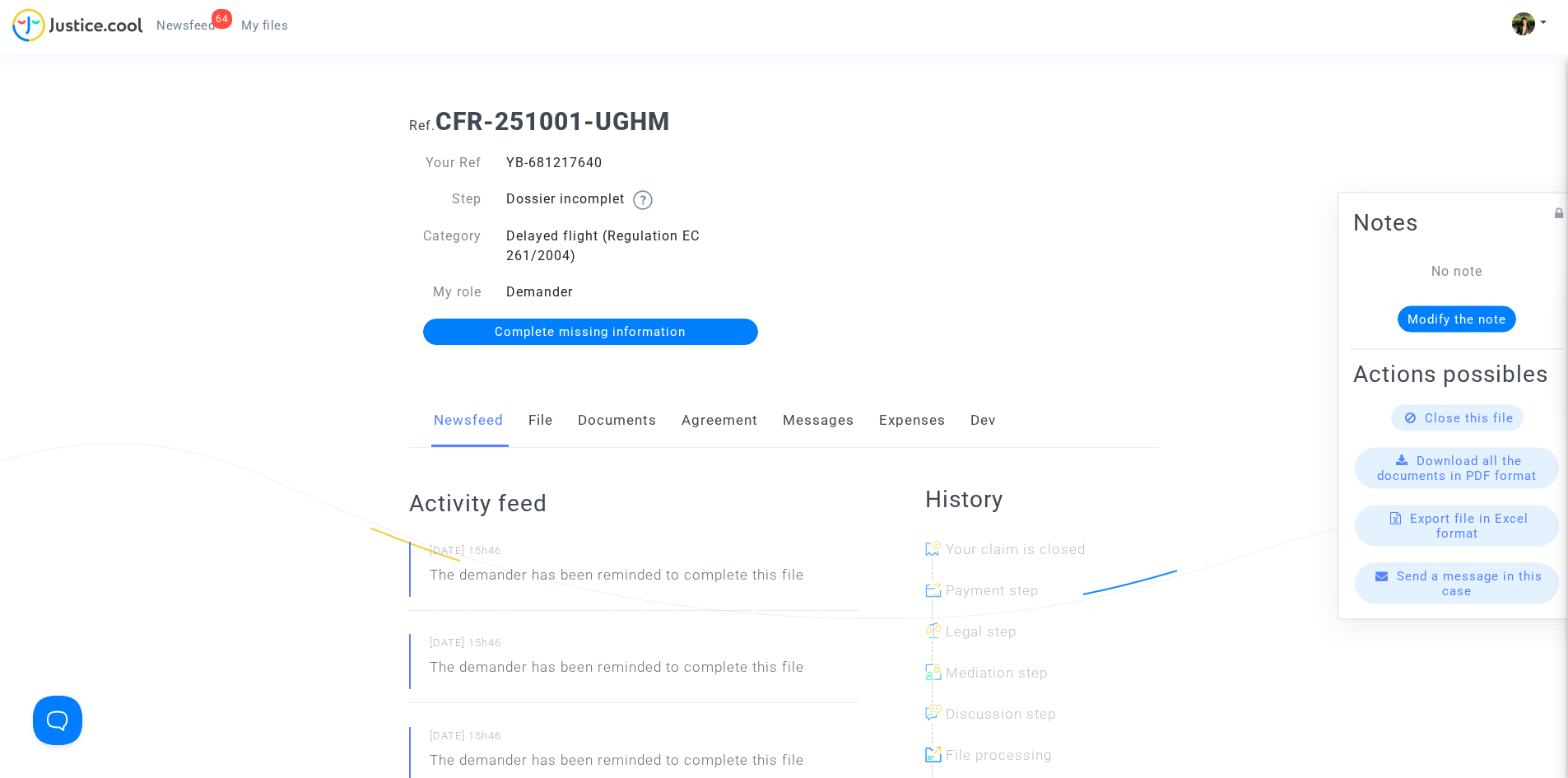
click at [592, 160] on div "YB-681217640" at bounding box center [639, 163] width 291 height 19
copy div "YB-681217640"
click at [555, 164] on div "YB-394090791" at bounding box center [639, 163] width 291 height 19
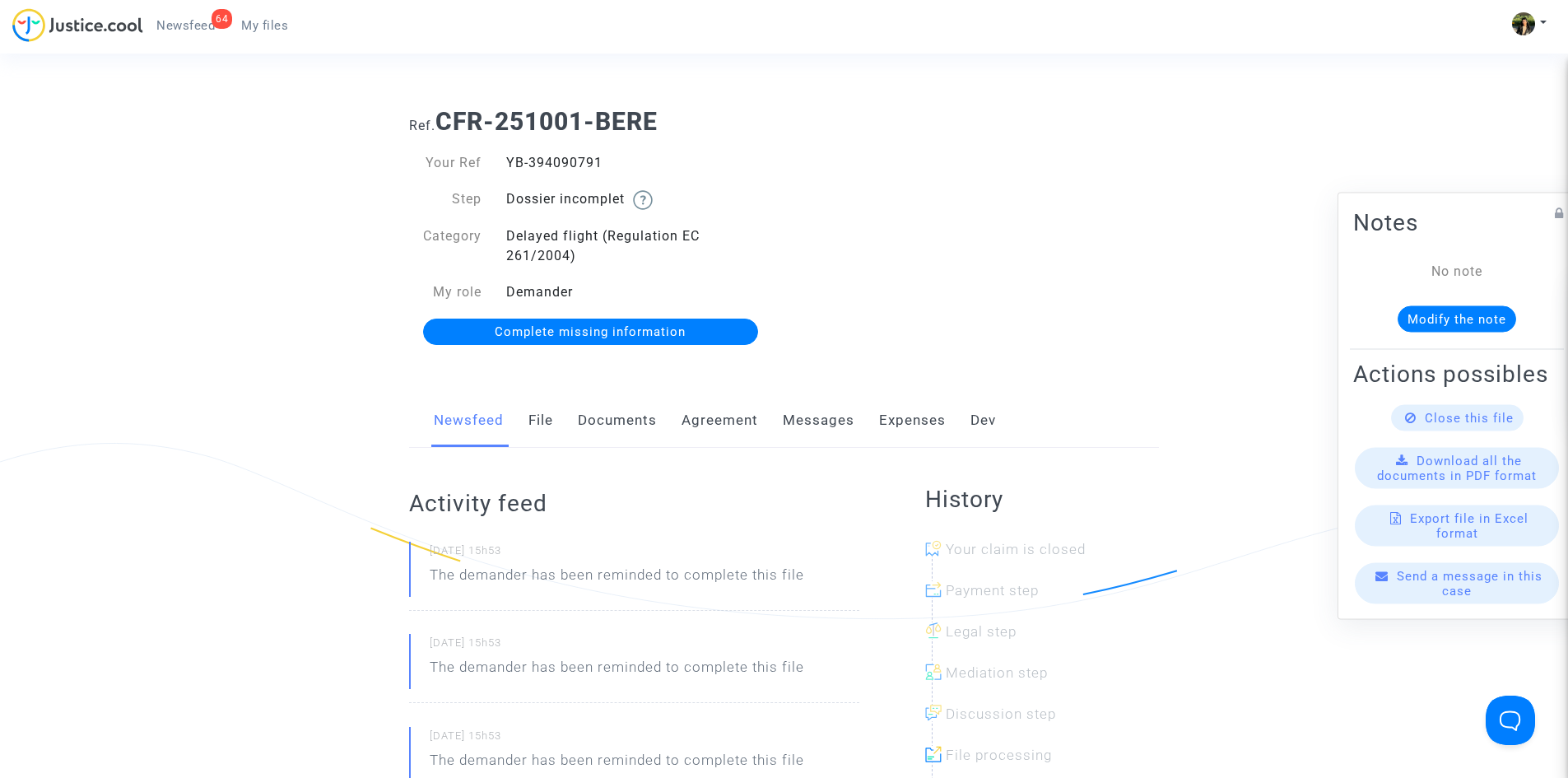
click at [555, 164] on div "YB-394090791" at bounding box center [639, 163] width 291 height 19
copy div "YB-394090791"
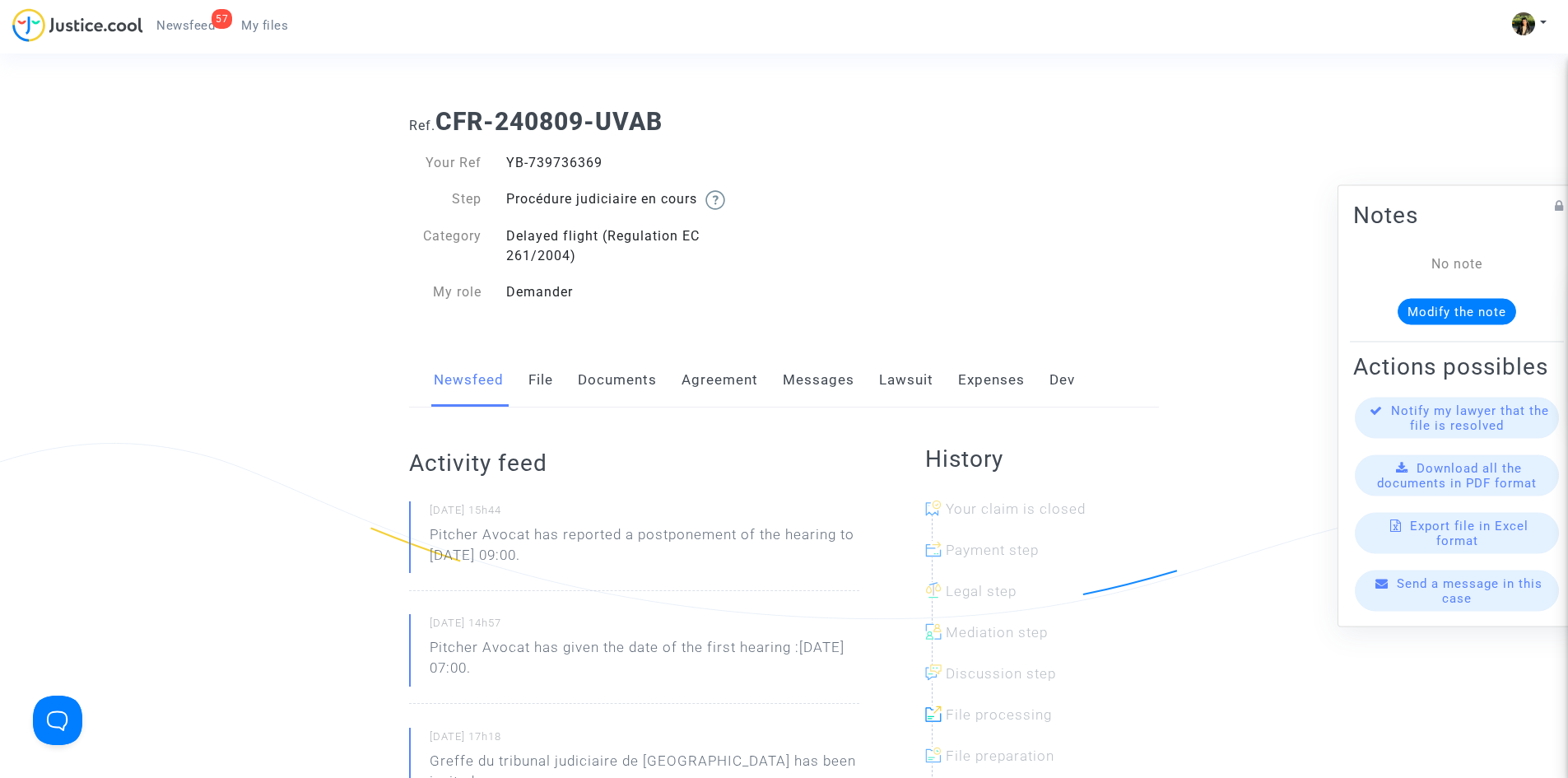
click at [562, 163] on div "YB-739736369" at bounding box center [639, 163] width 291 height 19
copy div "YB-739736369"
drag, startPoint x: 605, startPoint y: 553, endPoint x: 424, endPoint y: 549, distance: 181.0
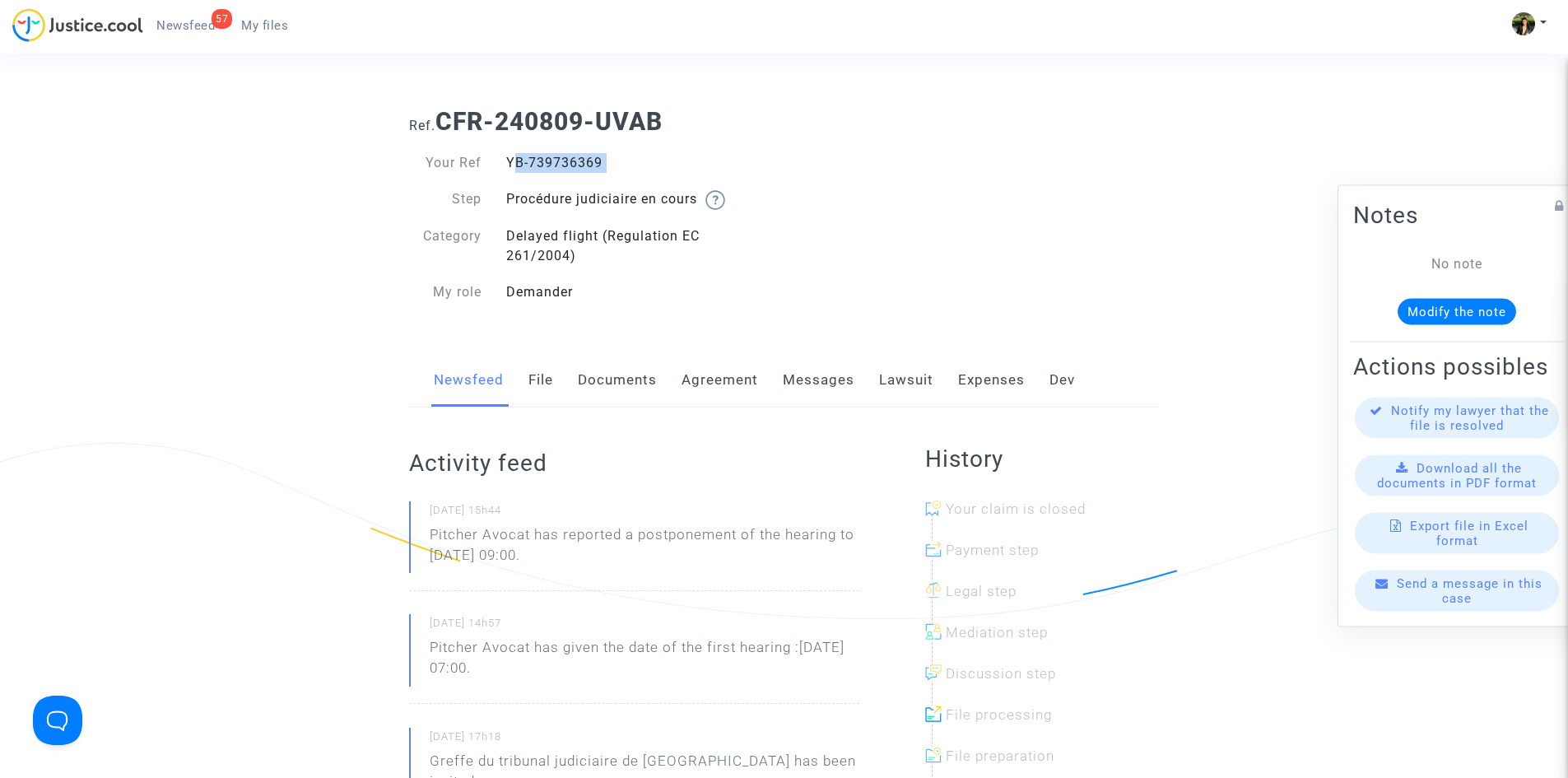
click at [424, 549] on div "02/10/2025 - 15h44 Pitcher Avocat has reported a postponement of the hearing to…" at bounding box center [634, 546] width 450 height 90
copy p "Pitcher Avocat has reported a postponement of the hearing to Jan 30th 2026 at 0…"
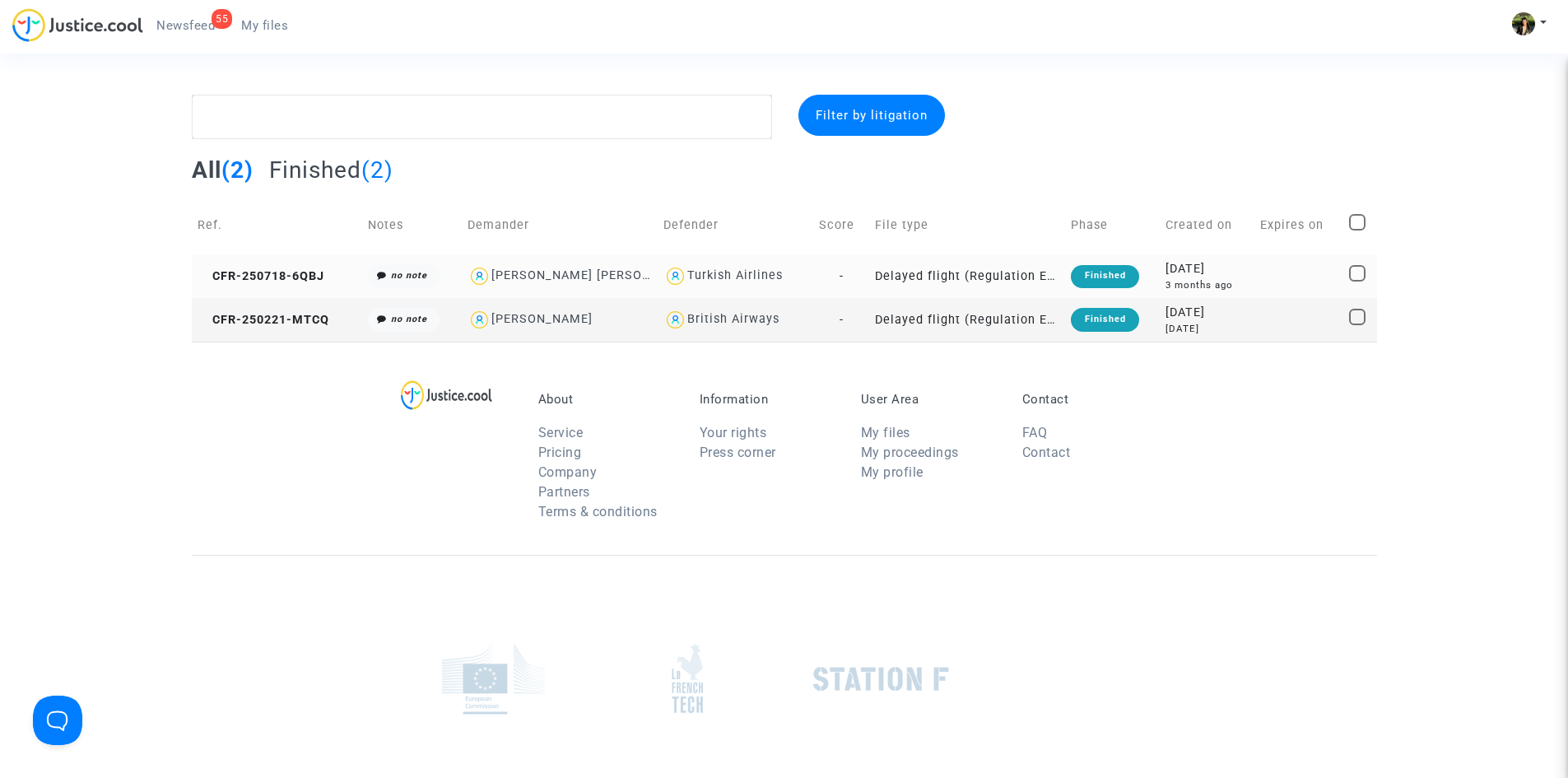
click at [1016, 266] on td "Delayed flight (Regulation EC 261/2004)" at bounding box center [967, 275] width 196 height 43
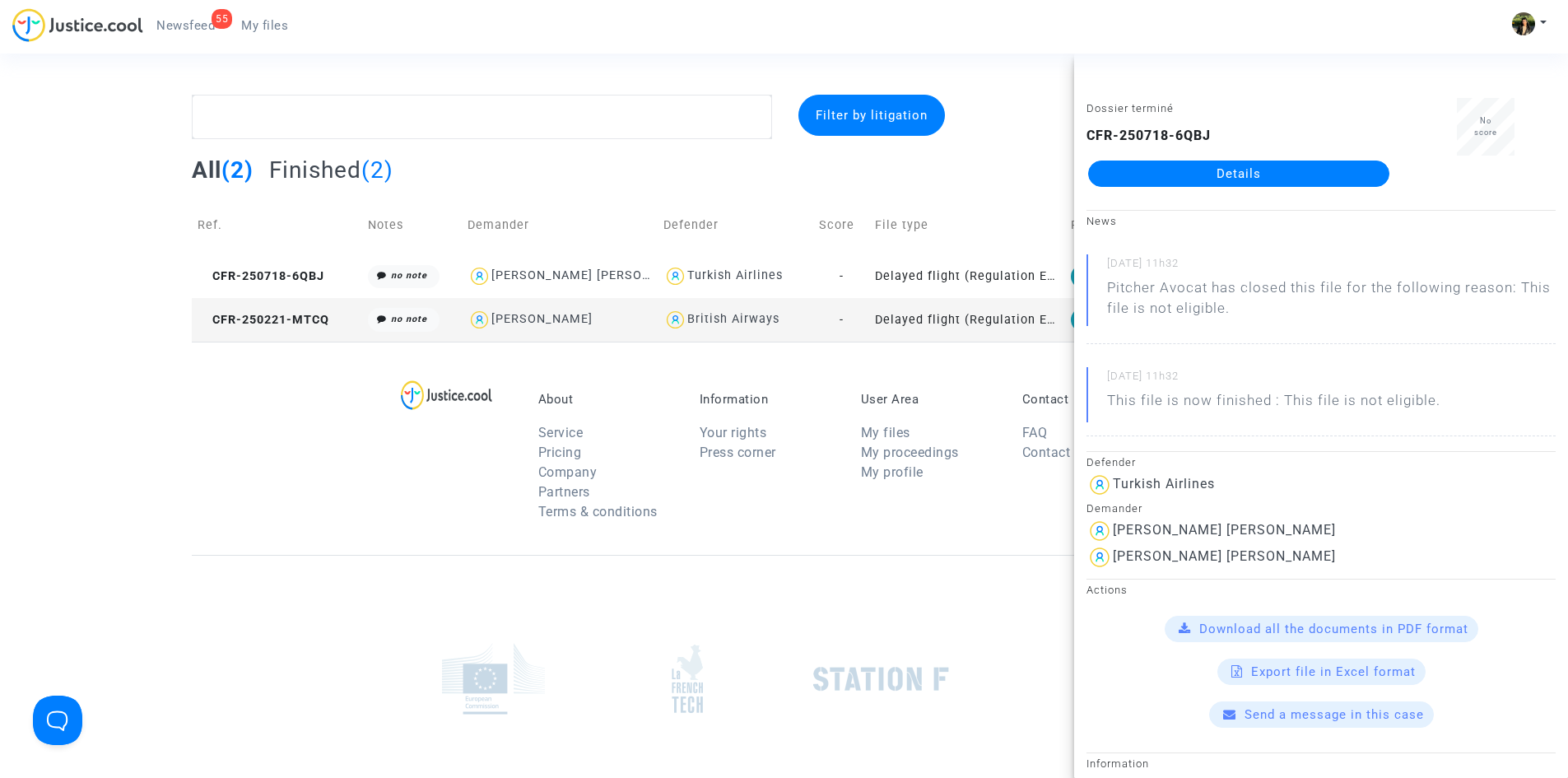
click at [792, 318] on div "British Airways" at bounding box center [736, 320] width 144 height 24
type textarea "@"British Airways""
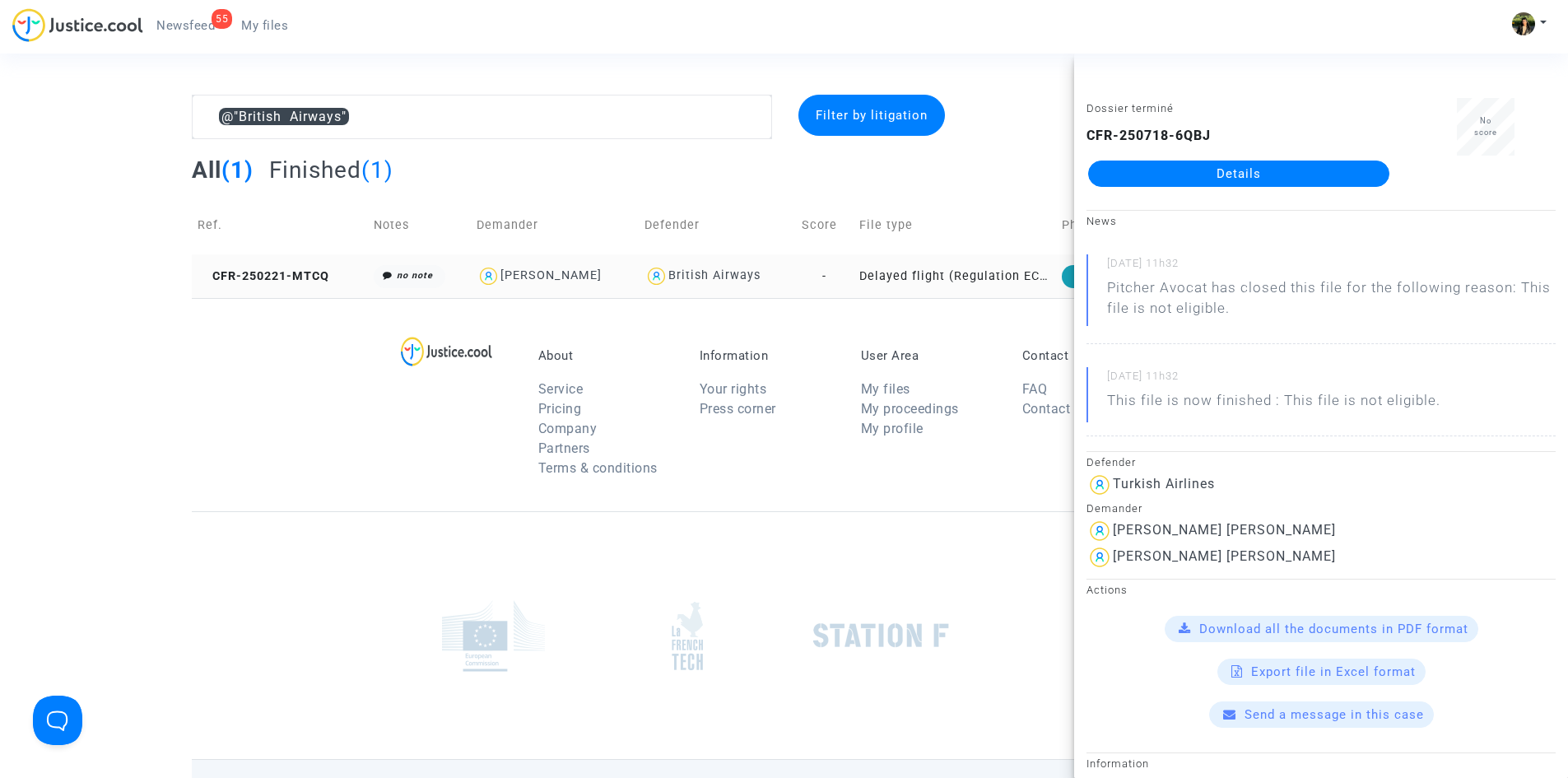
click at [777, 274] on div "British Airways" at bounding box center [717, 276] width 146 height 24
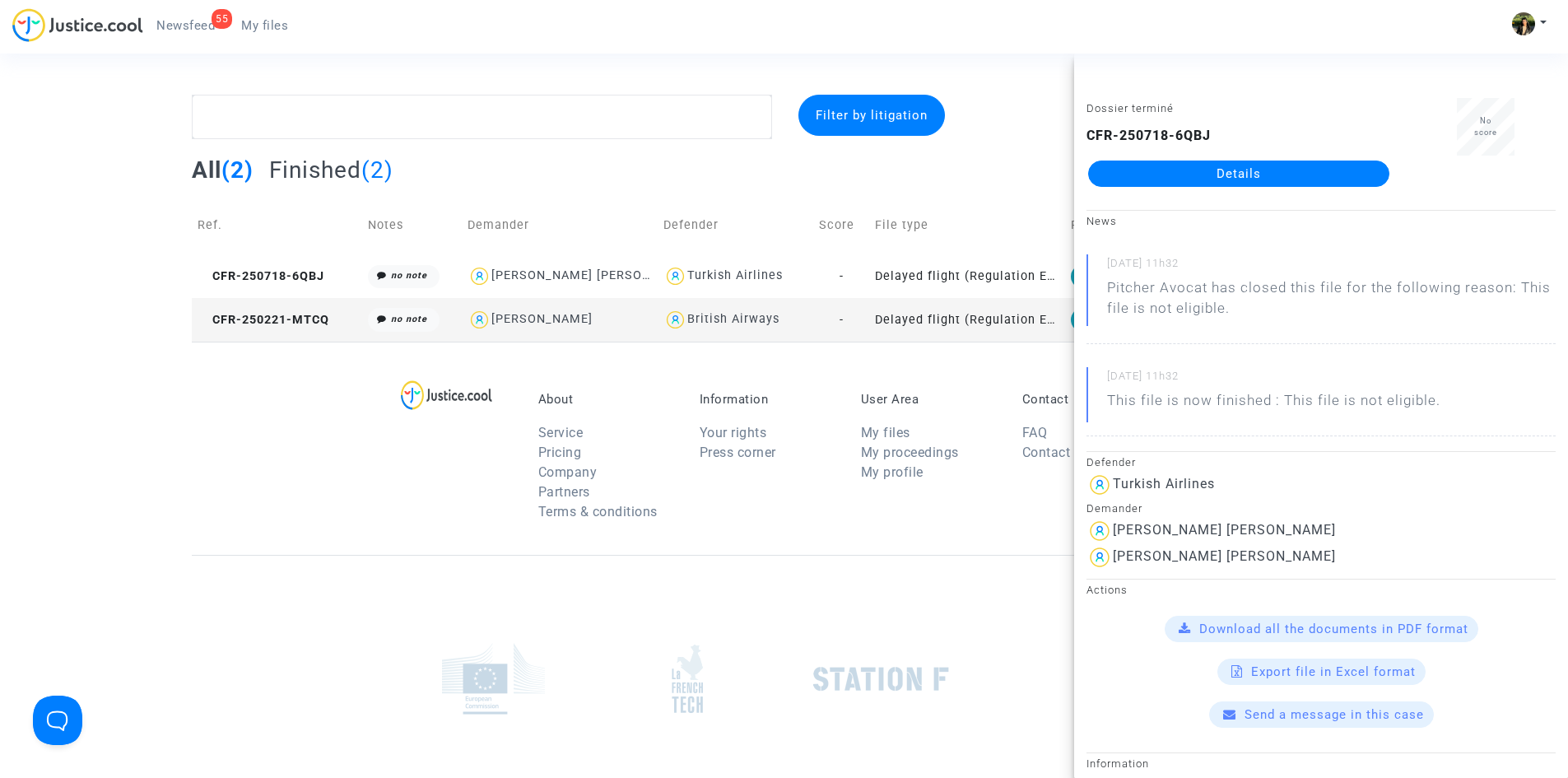
click at [931, 323] on td "Delayed flight (Regulation EC 261/2004)" at bounding box center [967, 320] width 196 height 43
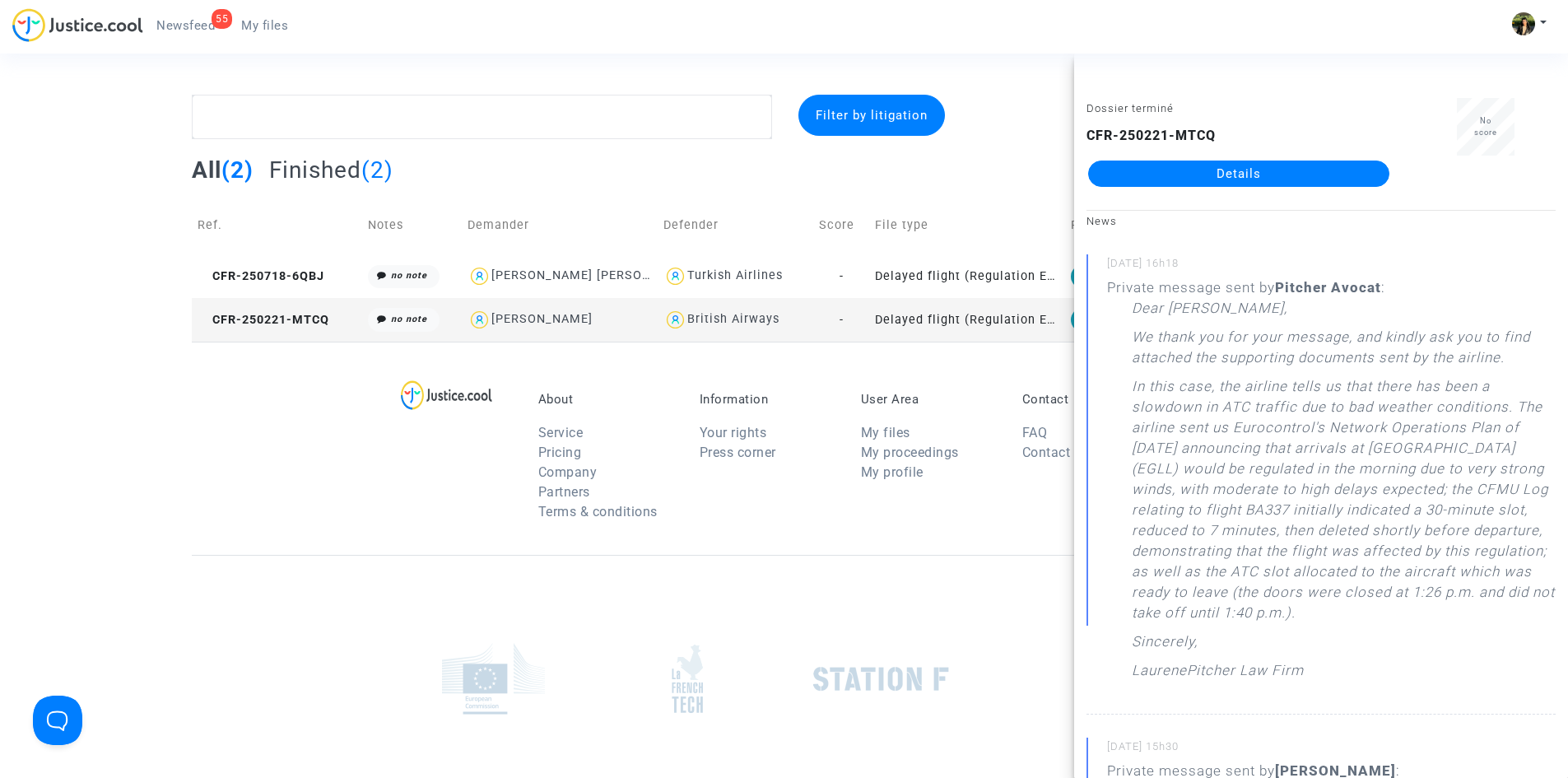
click at [1182, 172] on link "Details" at bounding box center [1238, 173] width 301 height 26
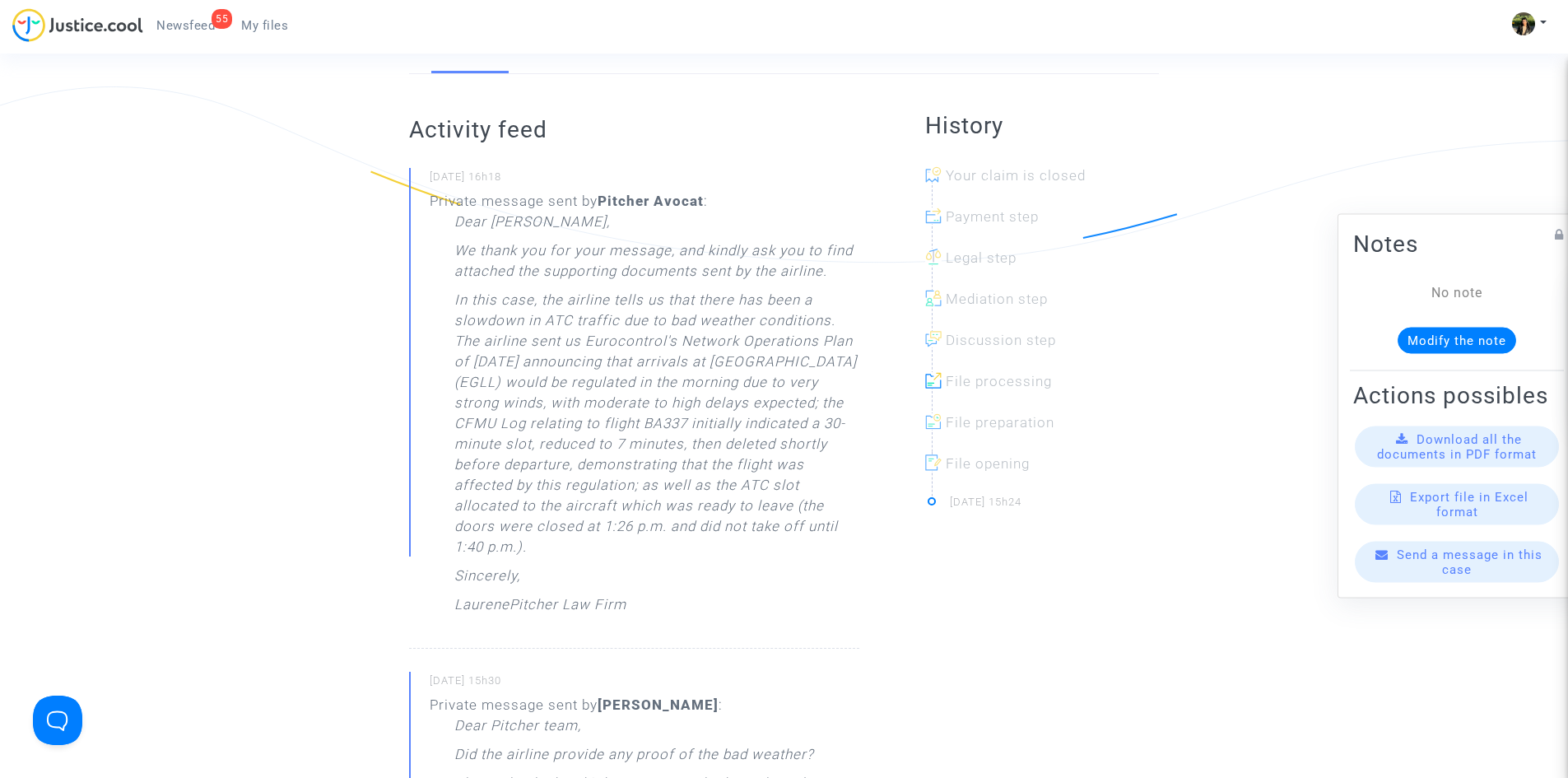
scroll to position [330, 0]
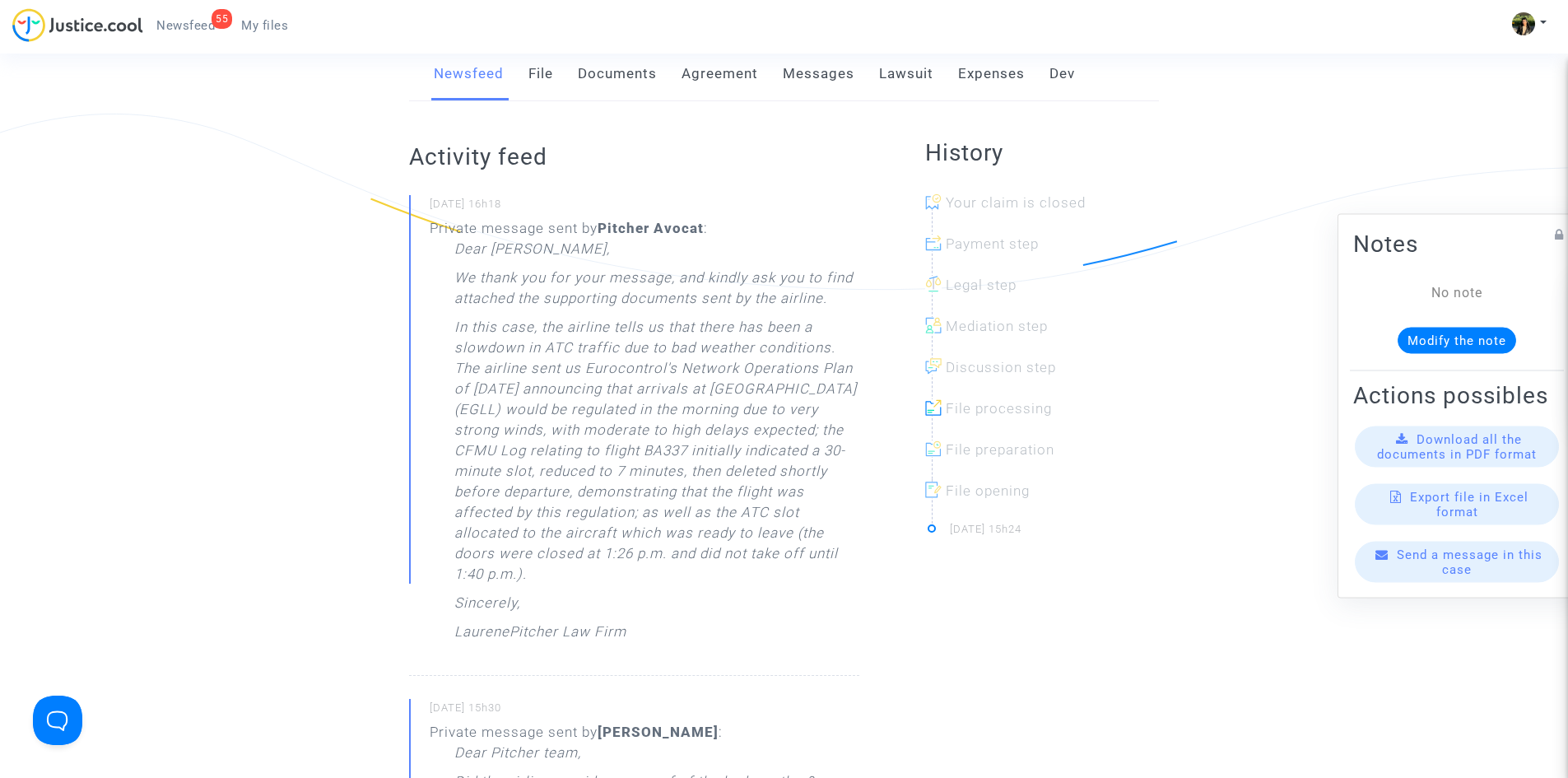
click at [817, 74] on link "Messages" at bounding box center [819, 74] width 71 height 54
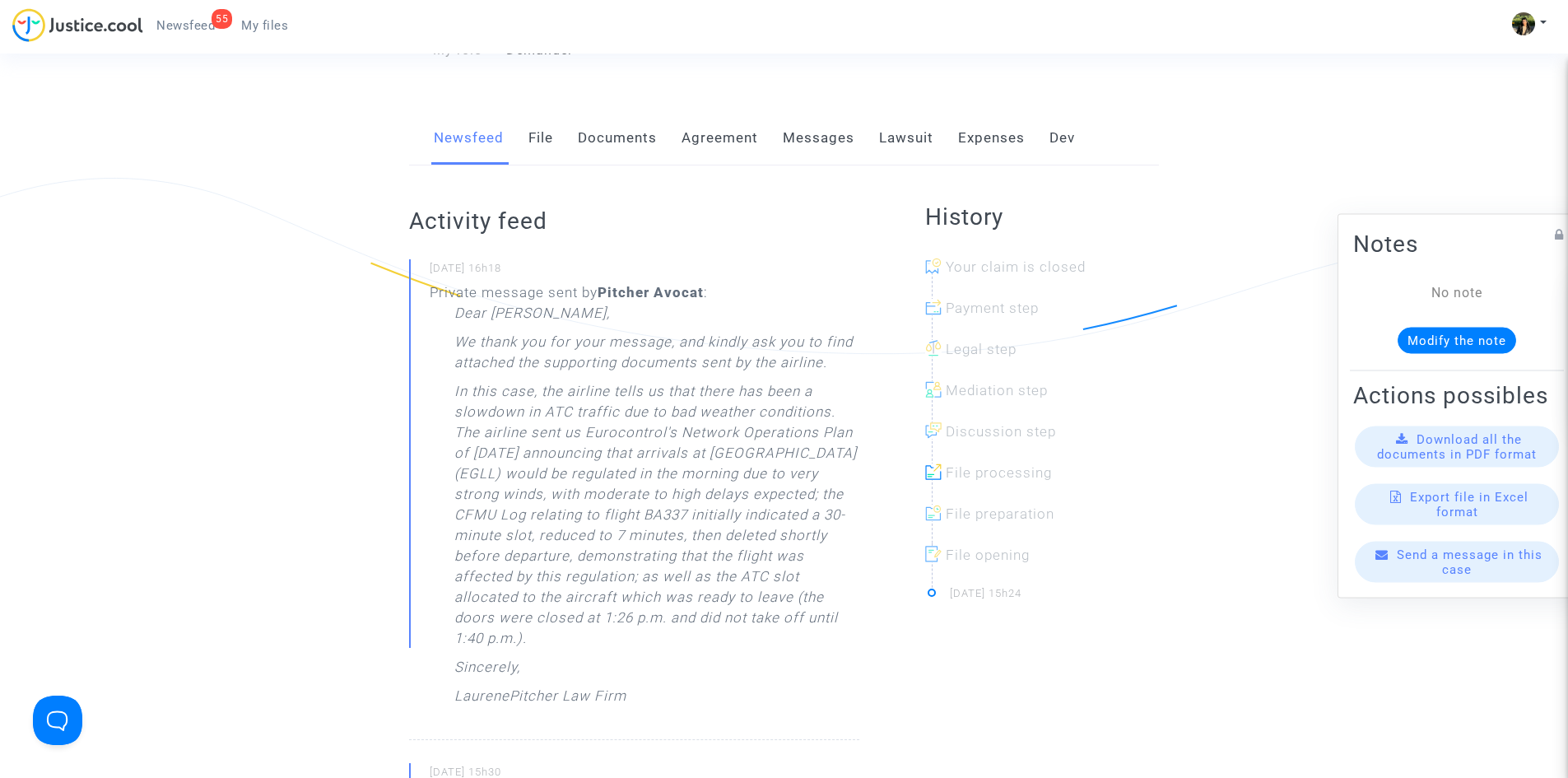
scroll to position [330, 0]
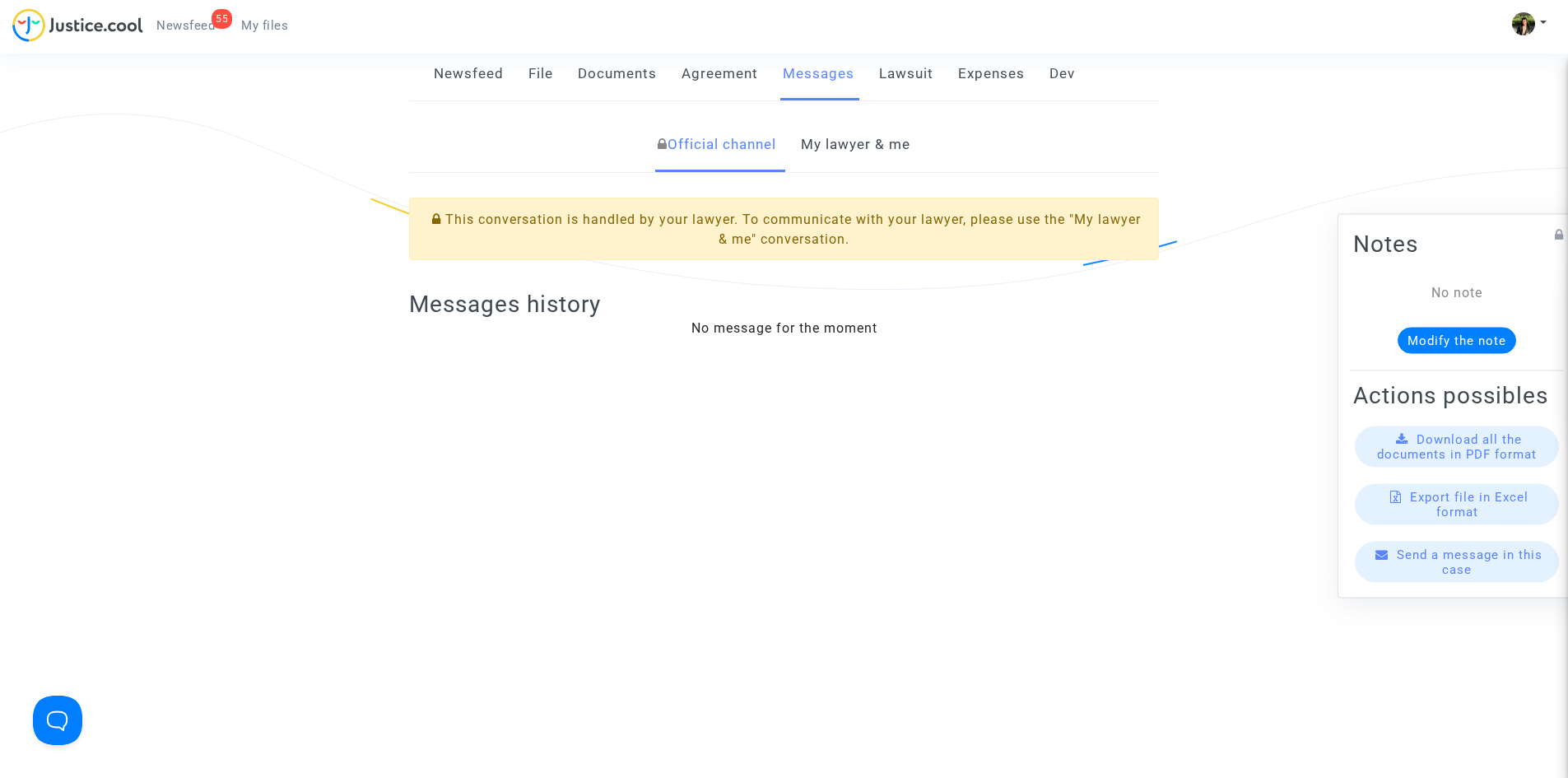
click at [862, 144] on link "My lawyer & me" at bounding box center [855, 145] width 109 height 54
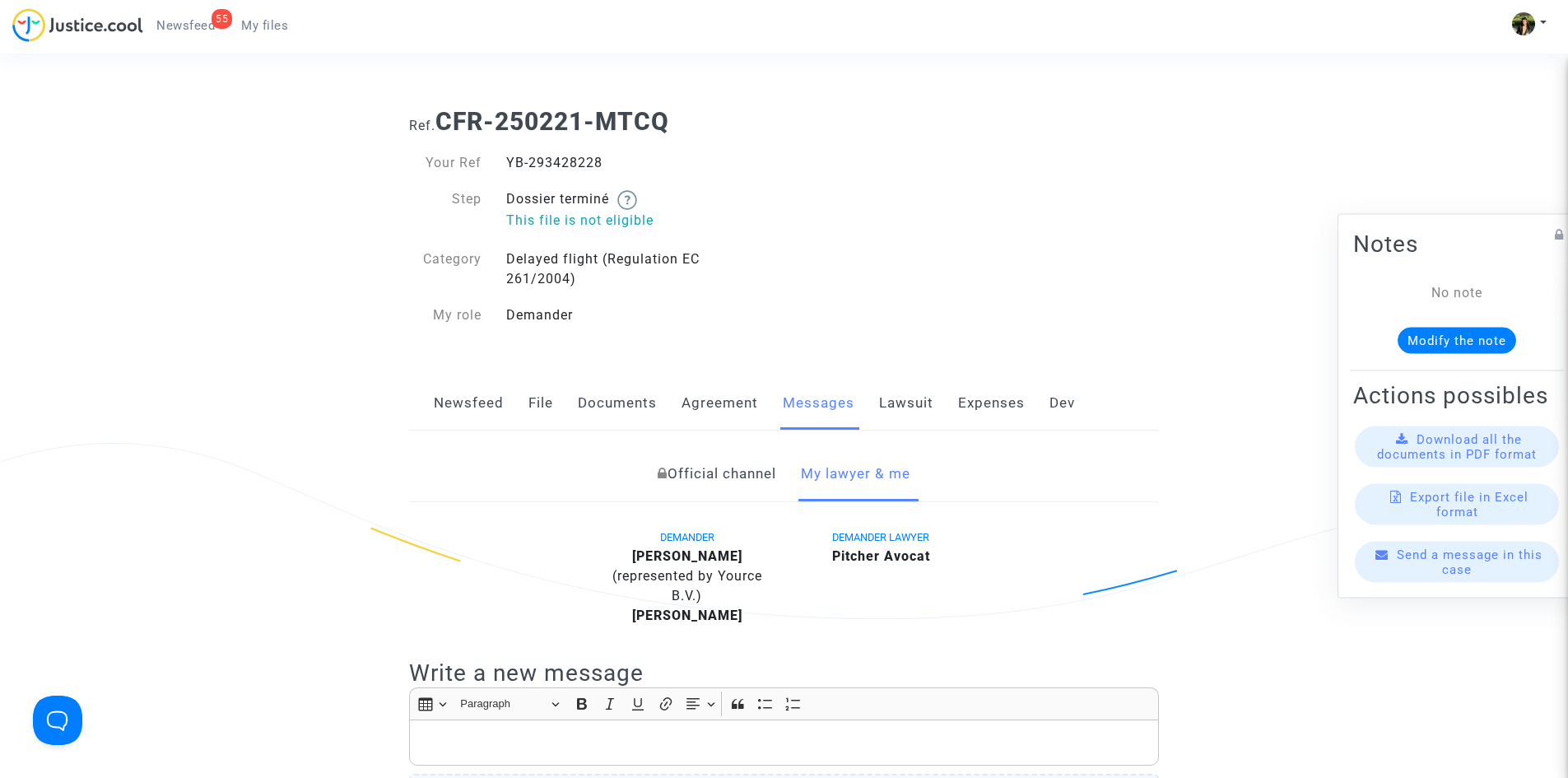
click at [553, 167] on div "YB-293428228" at bounding box center [639, 163] width 291 height 19
copy div "YB-293428228"
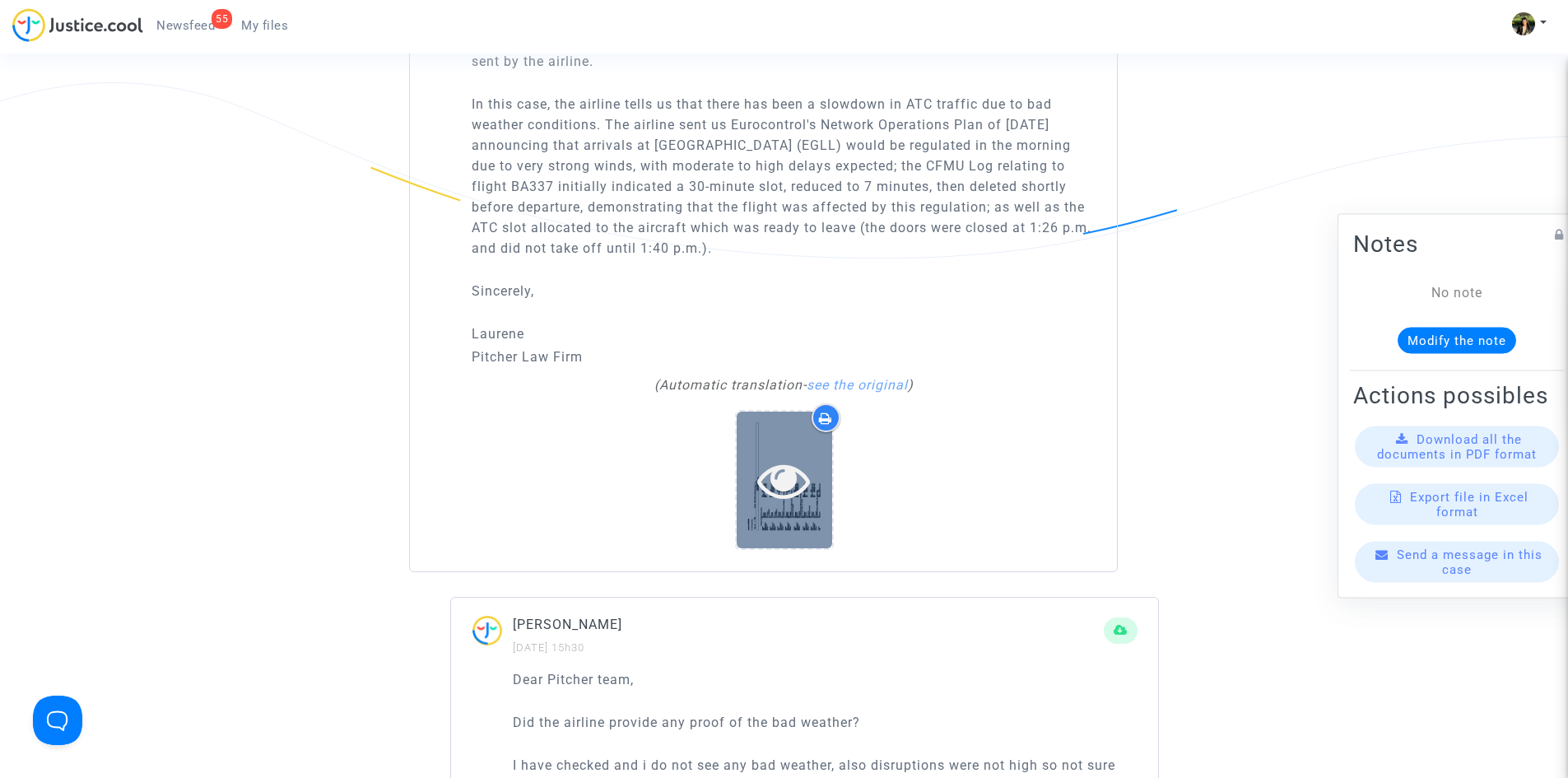
scroll to position [1235, 0]
click at [787, 454] on icon at bounding box center [784, 478] width 53 height 53
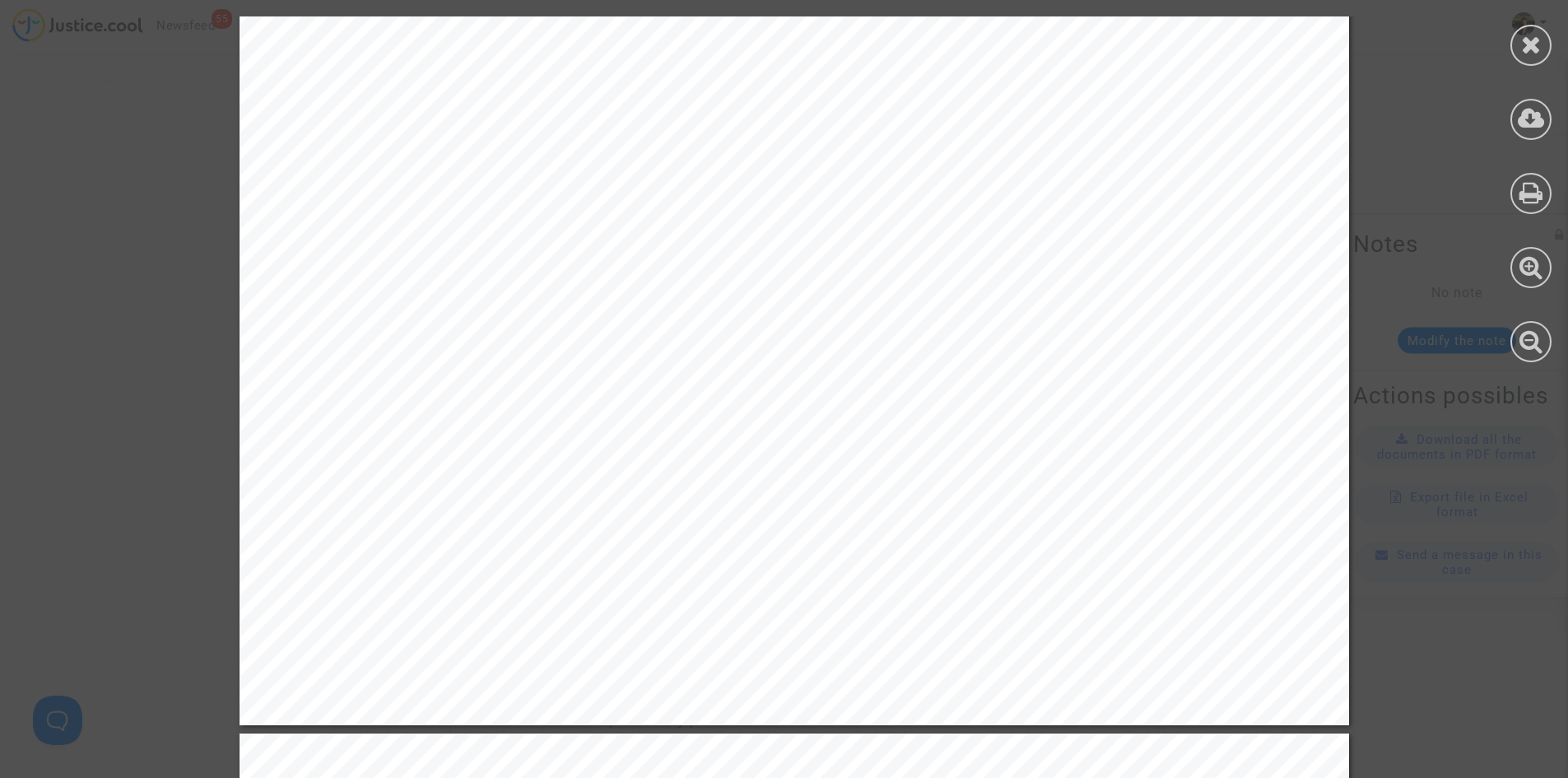
scroll to position [2470, 0]
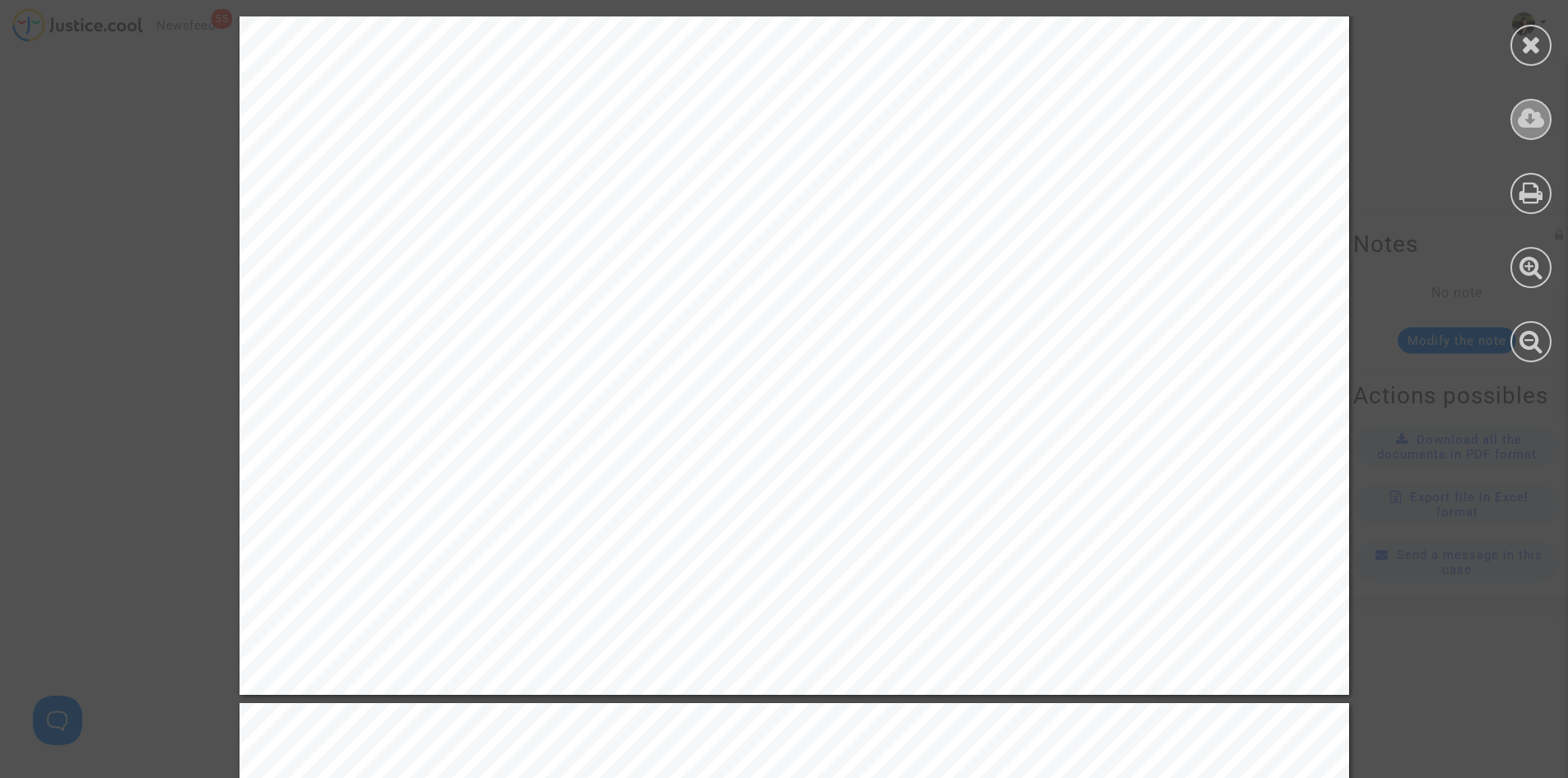
click at [1532, 115] on icon at bounding box center [1532, 118] width 27 height 25
click at [1526, 38] on icon at bounding box center [1532, 44] width 20 height 25
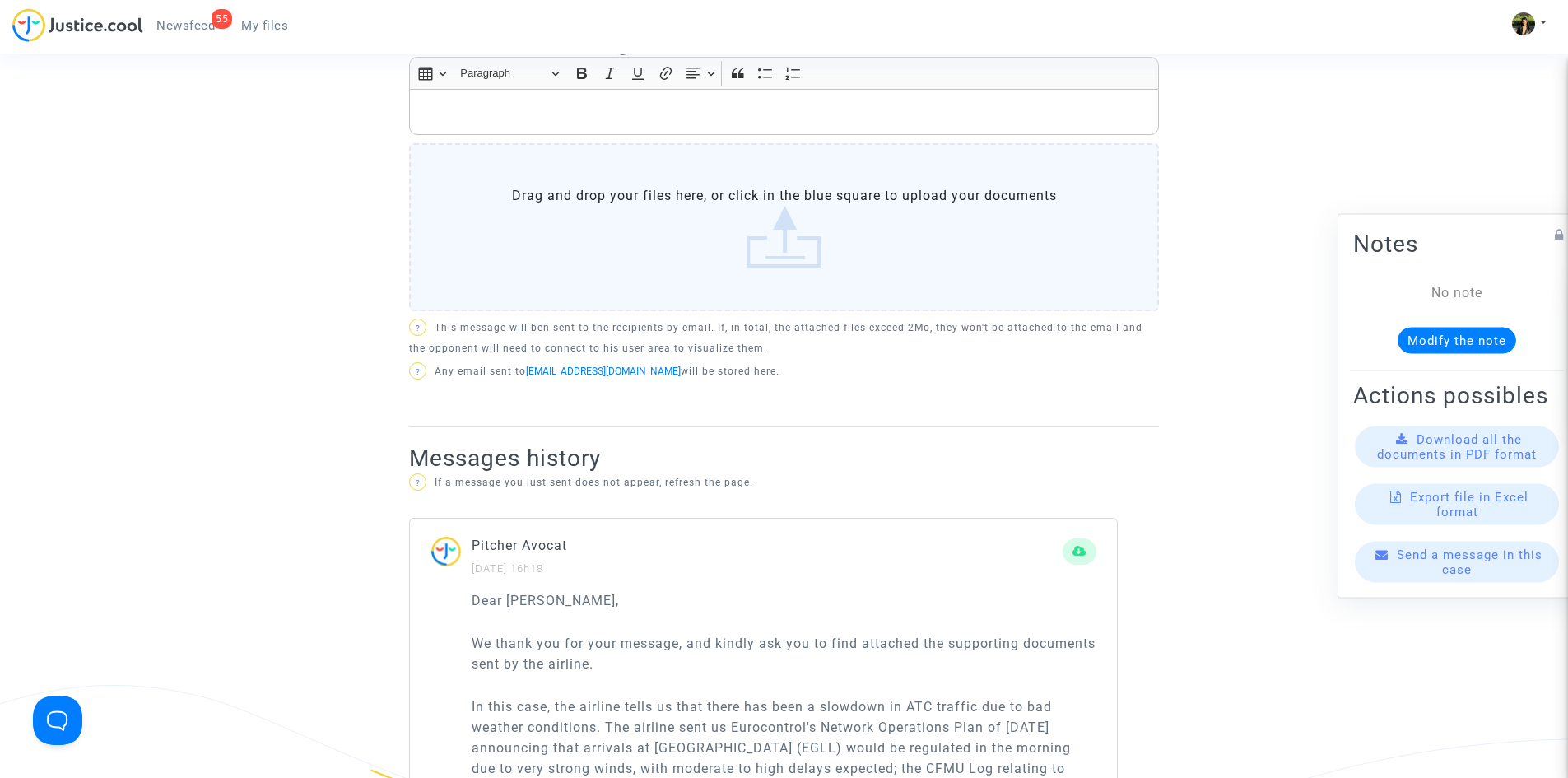
scroll to position [494, 0]
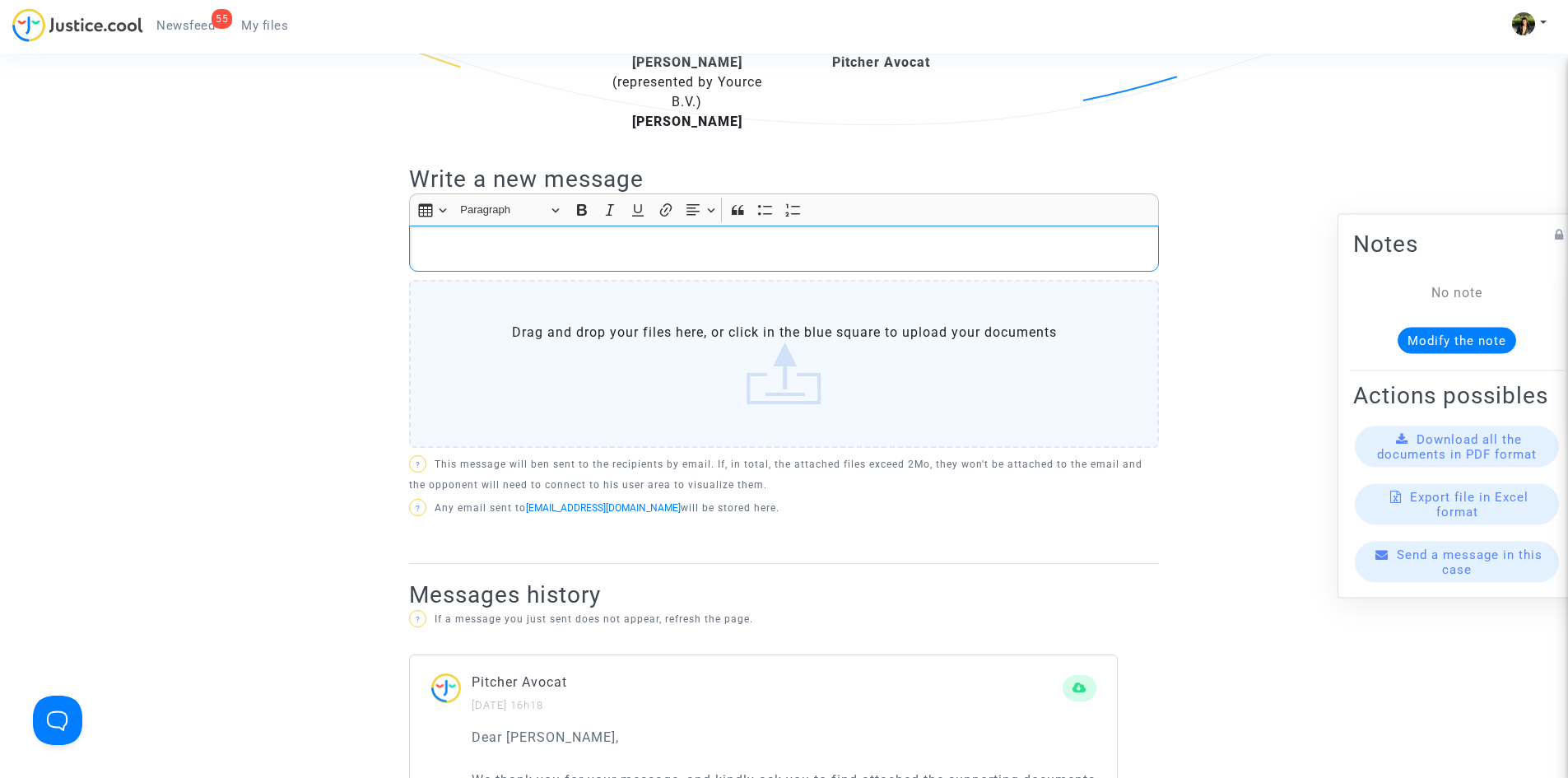
click at [731, 244] on p "Rich Text Editor, main" at bounding box center [784, 249] width 732 height 20
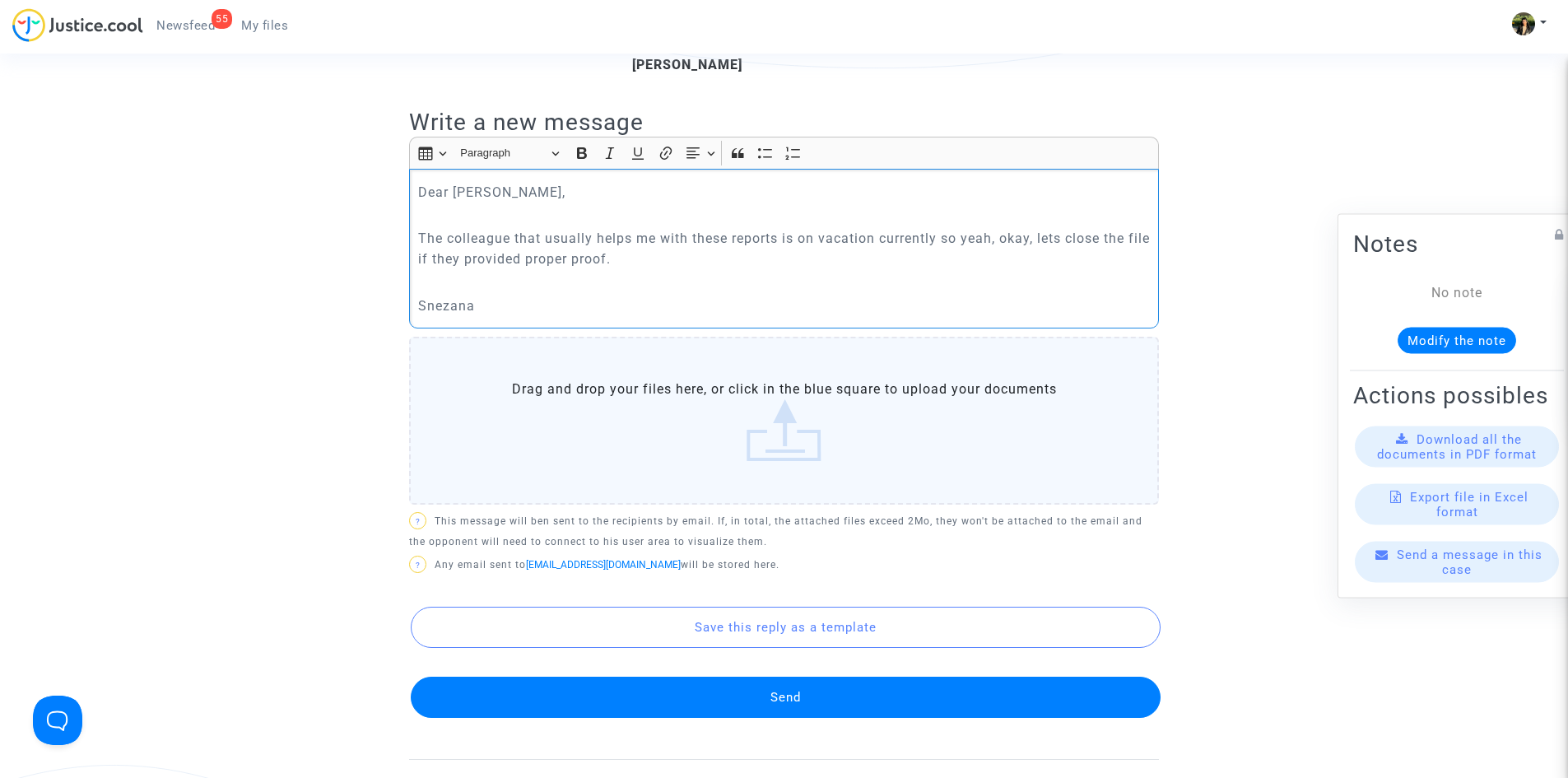
scroll to position [659, 0]
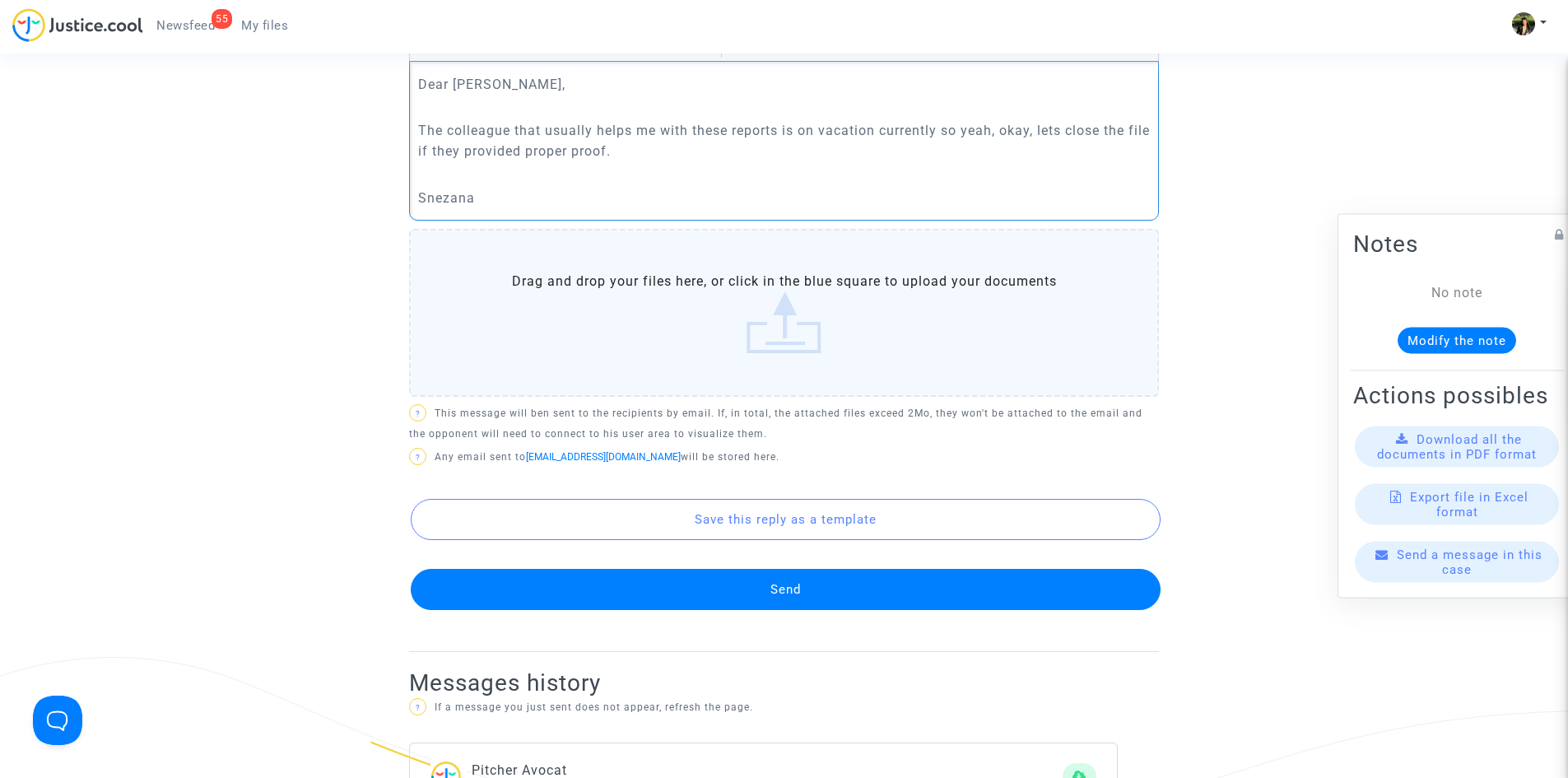
click at [748, 592] on button "Send" at bounding box center [786, 589] width 750 height 42
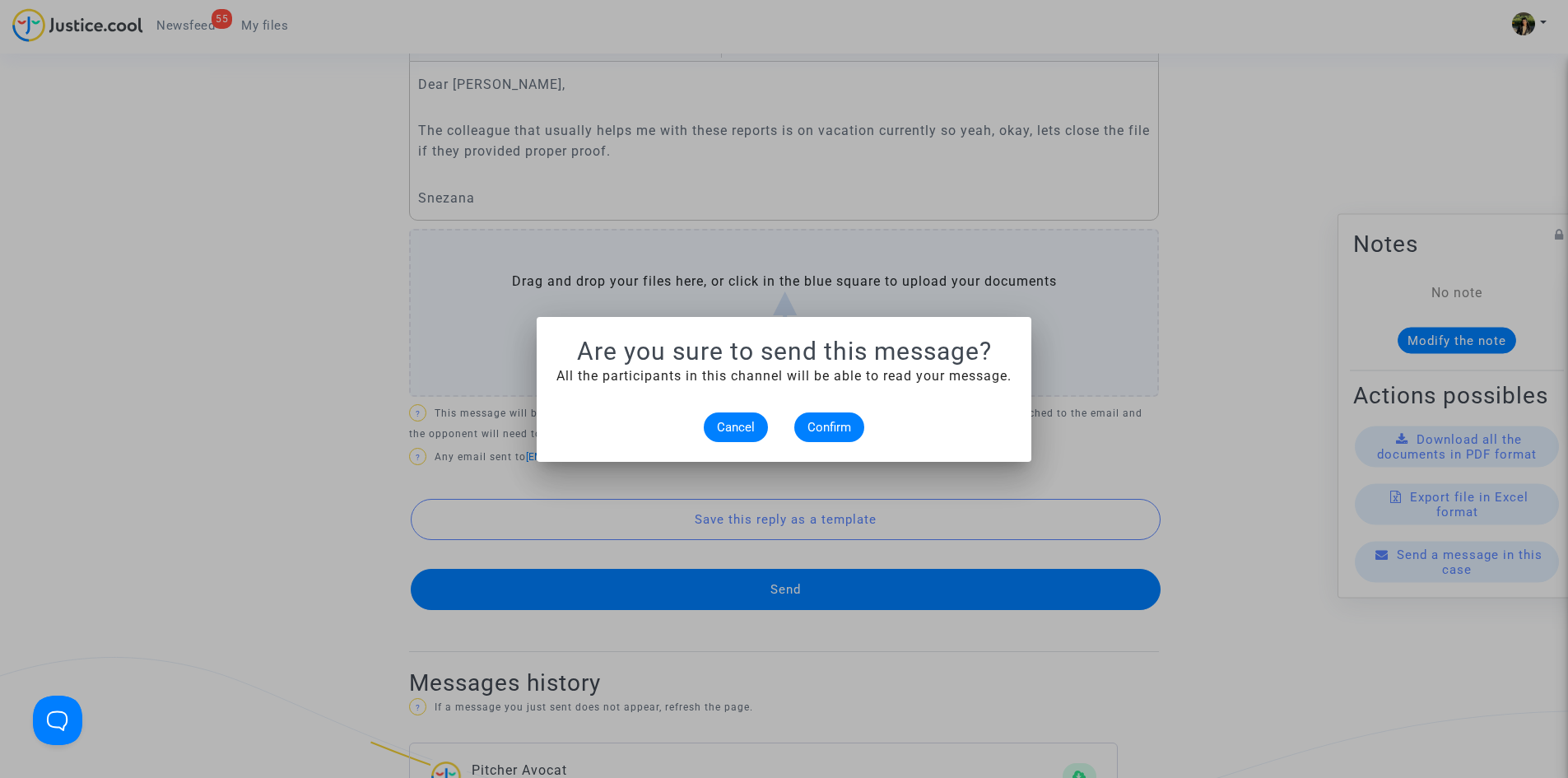
scroll to position [0, 0]
click at [836, 425] on span "Confirm" at bounding box center [829, 426] width 43 height 14
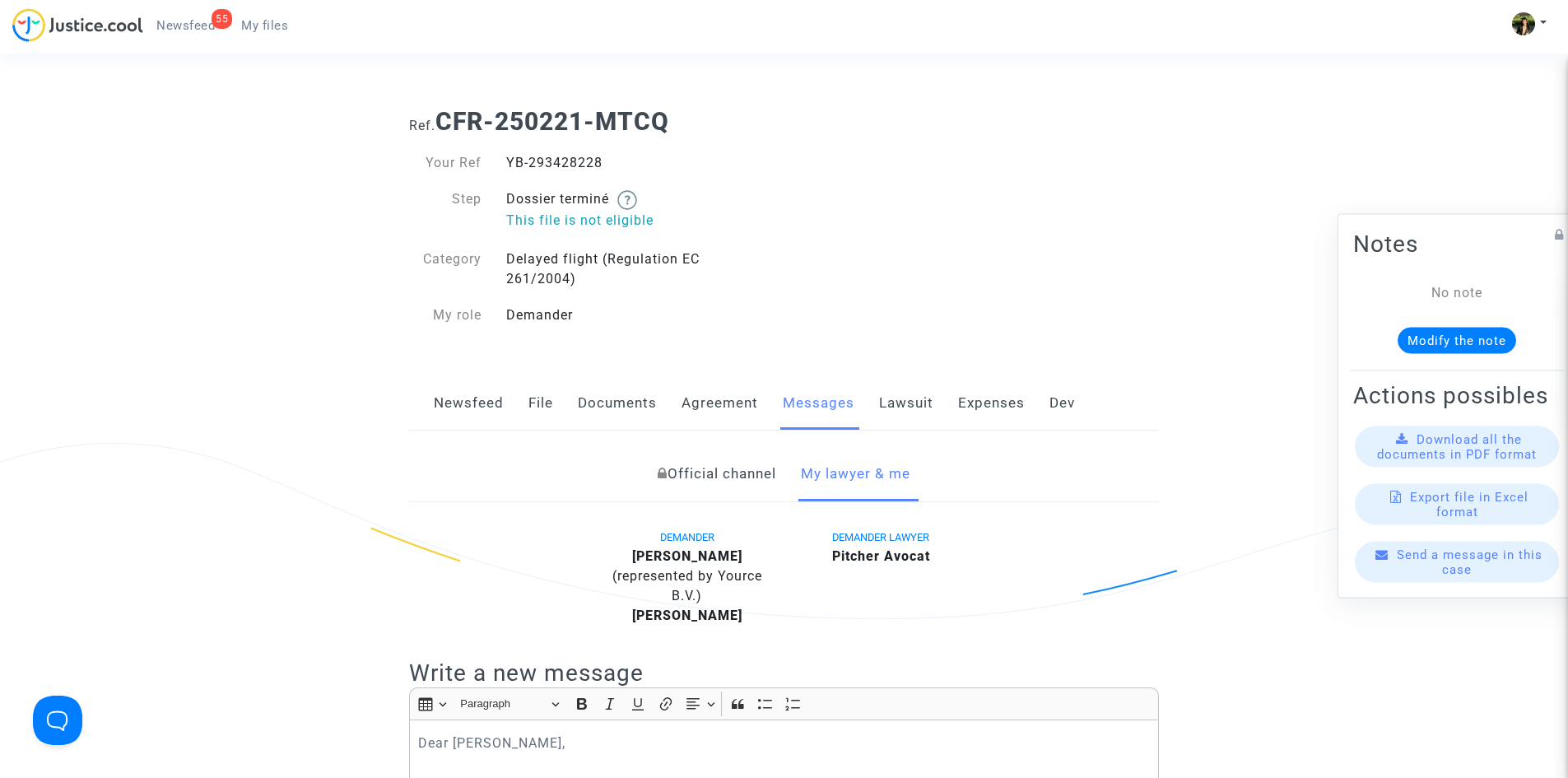
scroll to position [659, 0]
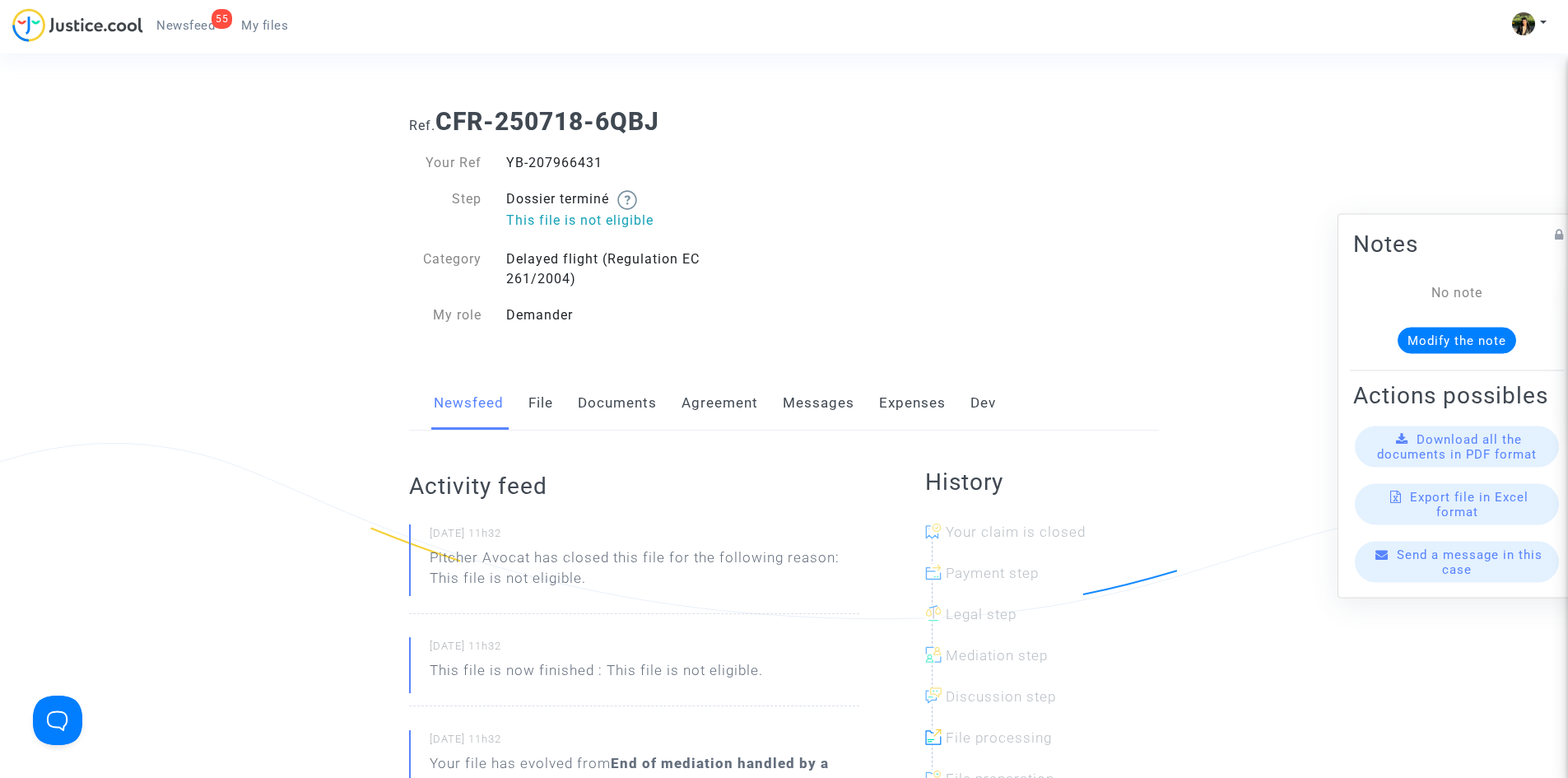
click at [567, 159] on div "YB-207966431" at bounding box center [639, 163] width 291 height 19
copy div "YB-207966431"
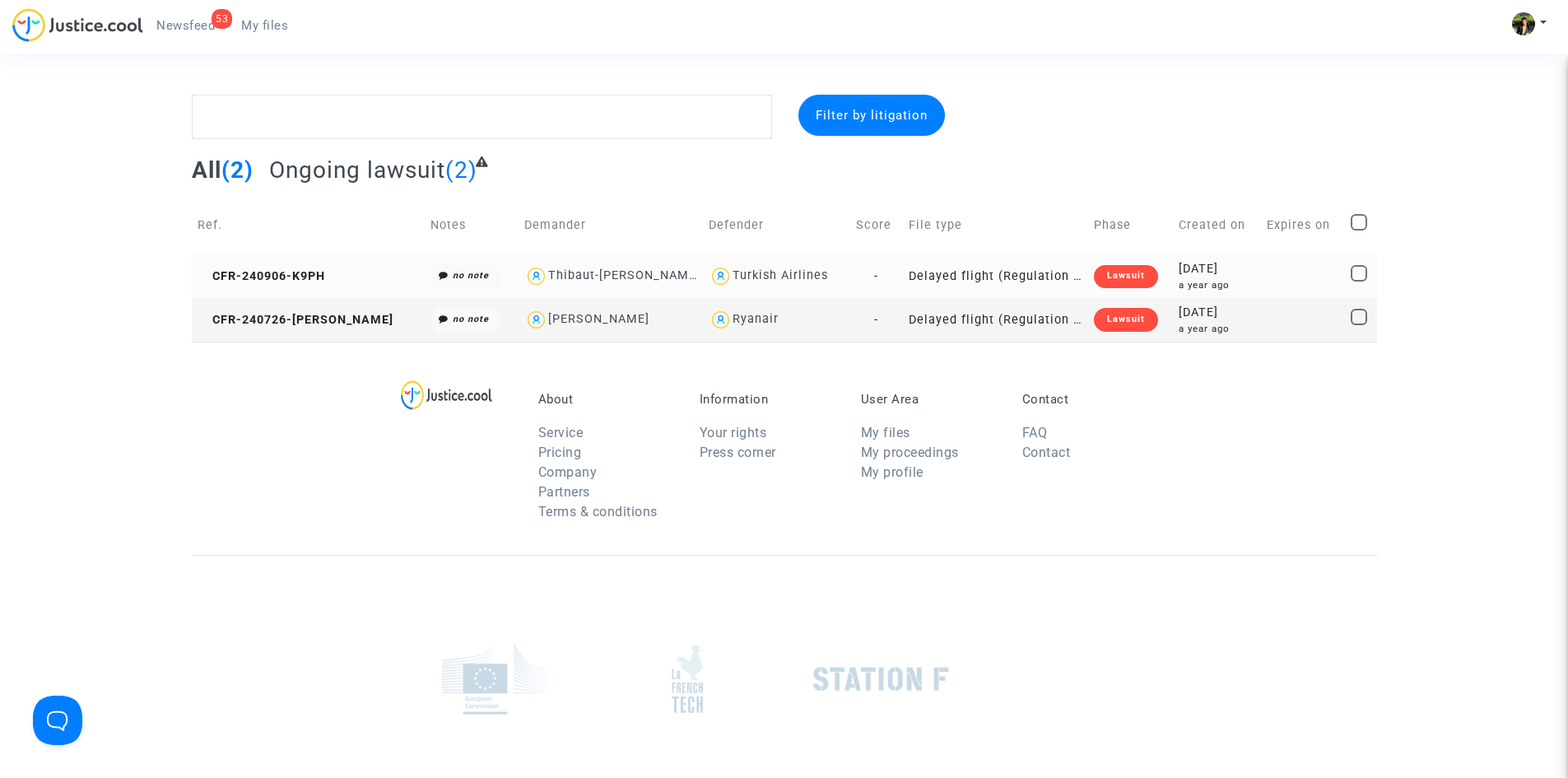
click at [1002, 270] on td "Delayed flight (Regulation EC 261/2004)" at bounding box center [995, 275] width 186 height 43
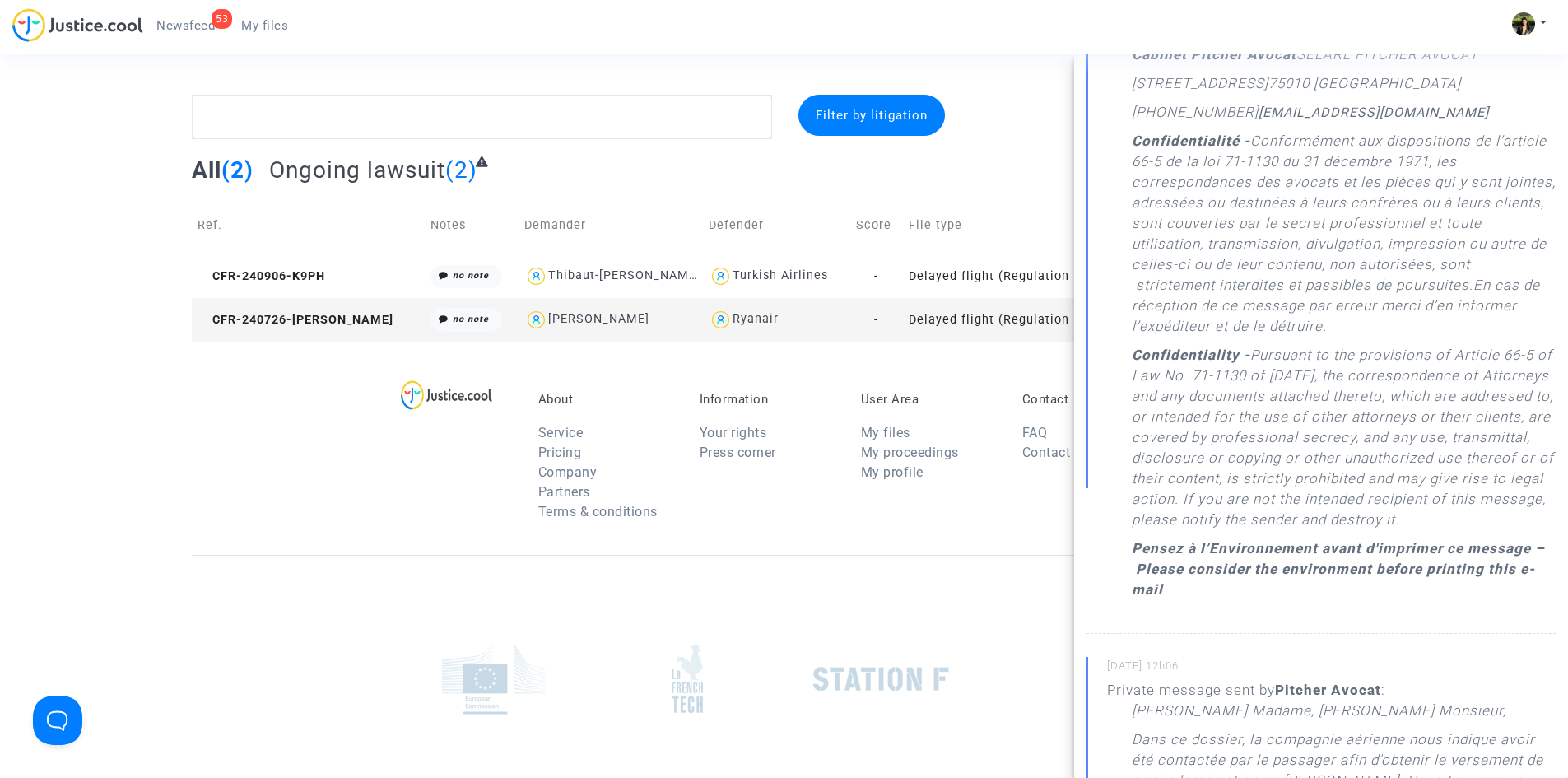
scroll to position [412, 0]
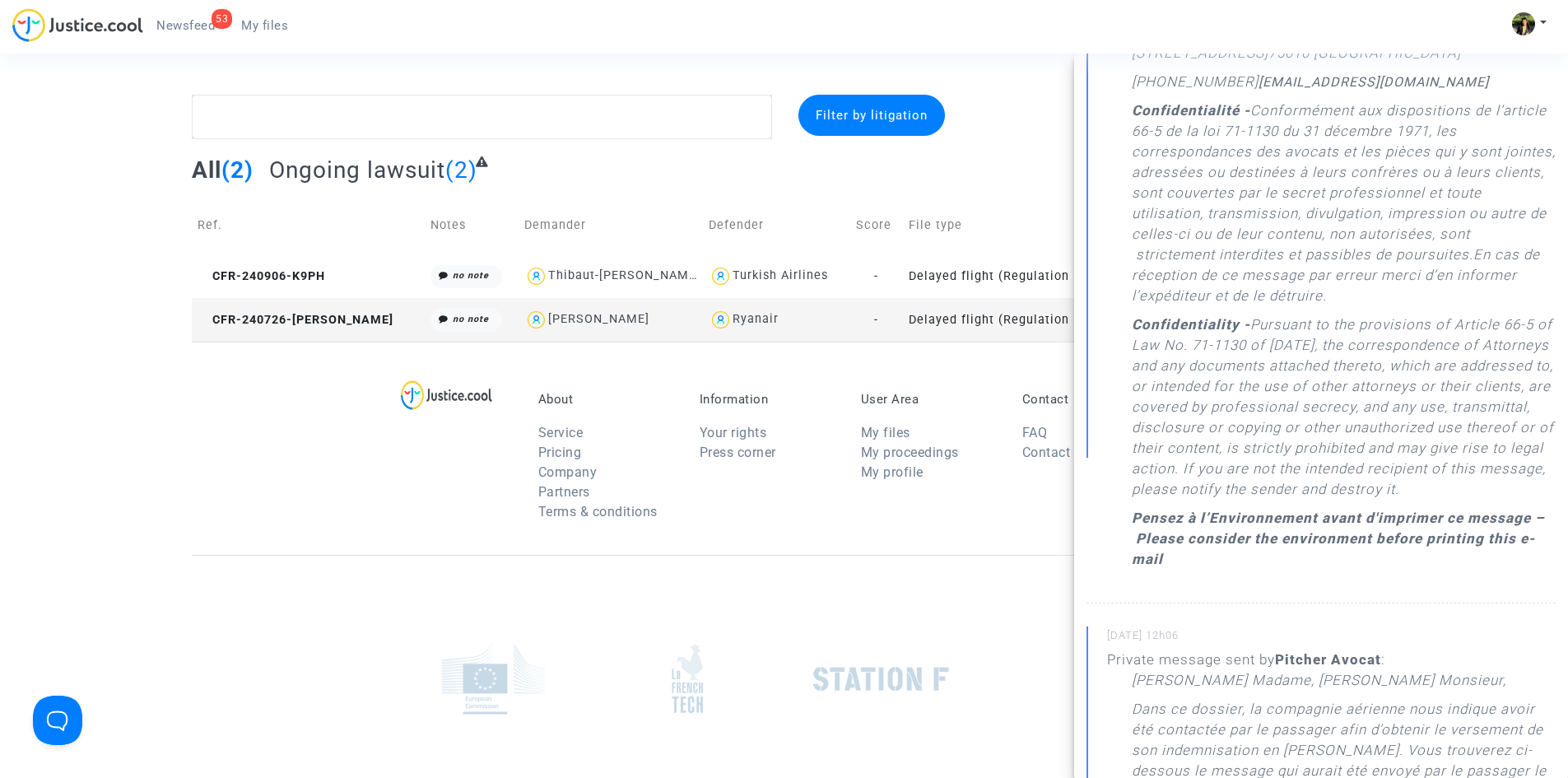
click at [993, 316] on td "Delayed flight (Regulation EC 261/2004)" at bounding box center [995, 320] width 186 height 43
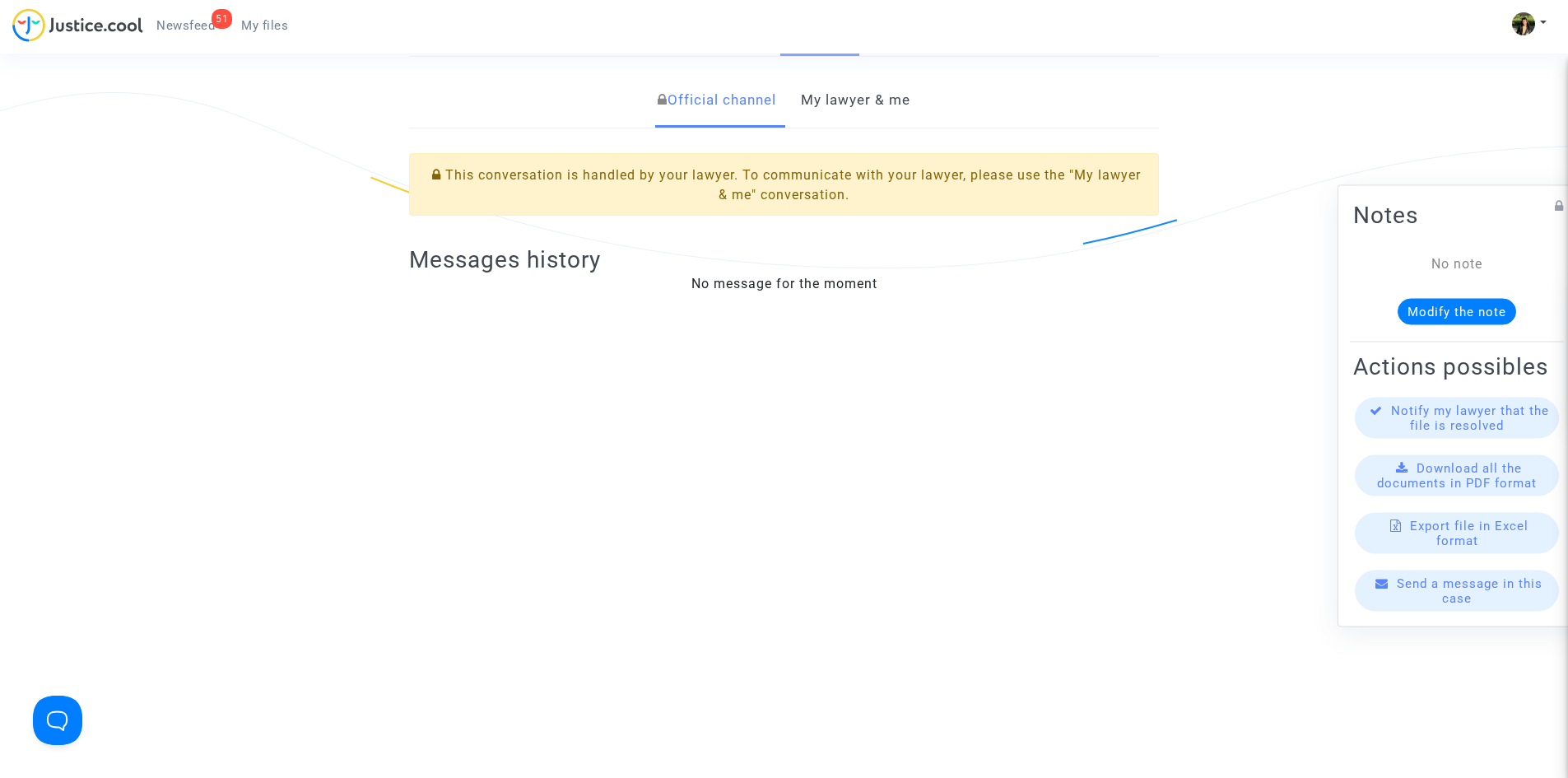
scroll to position [164, 0]
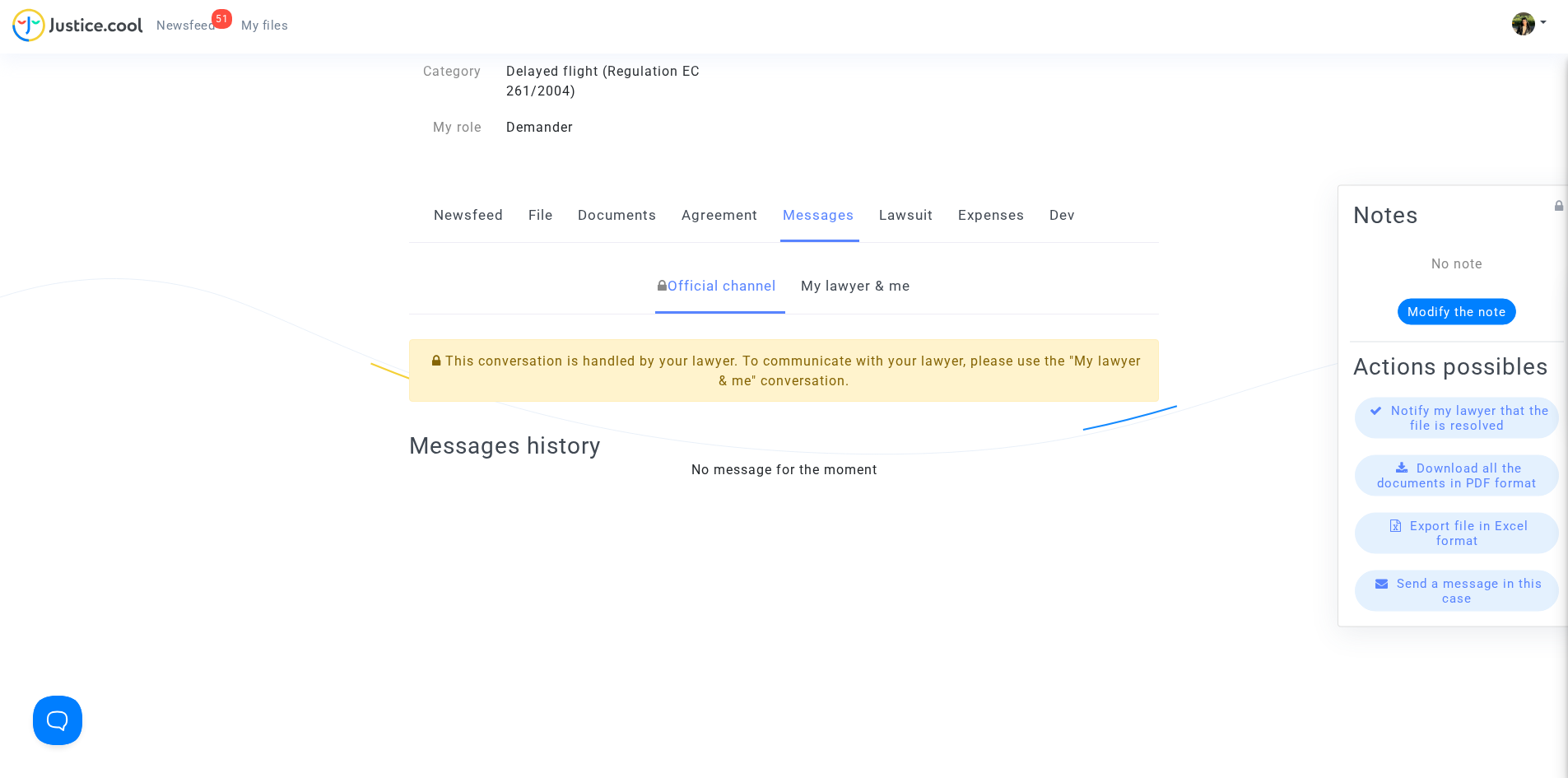
click at [855, 285] on link "My lawyer & me" at bounding box center [855, 286] width 109 height 54
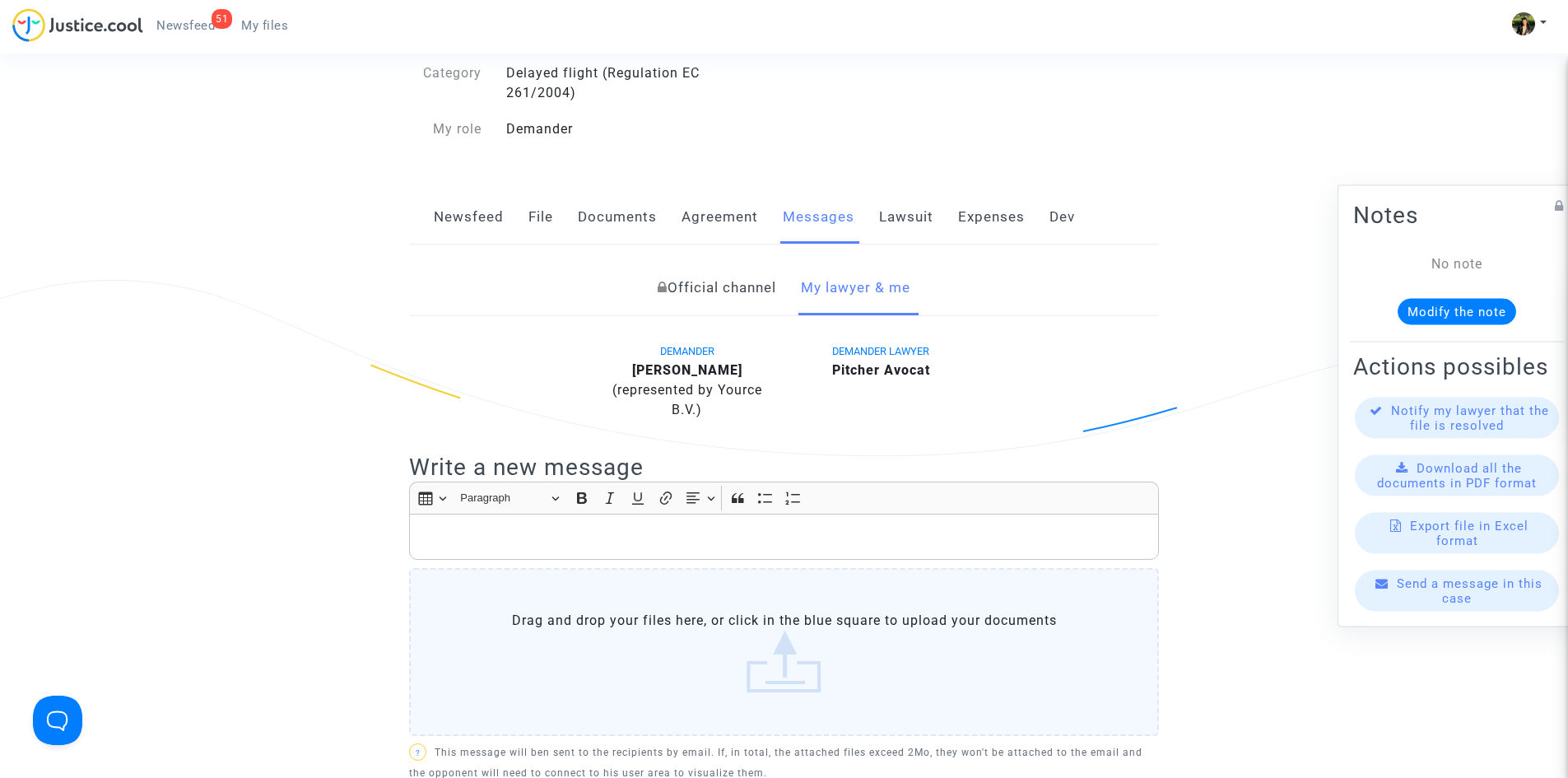
scroll to position [0, 0]
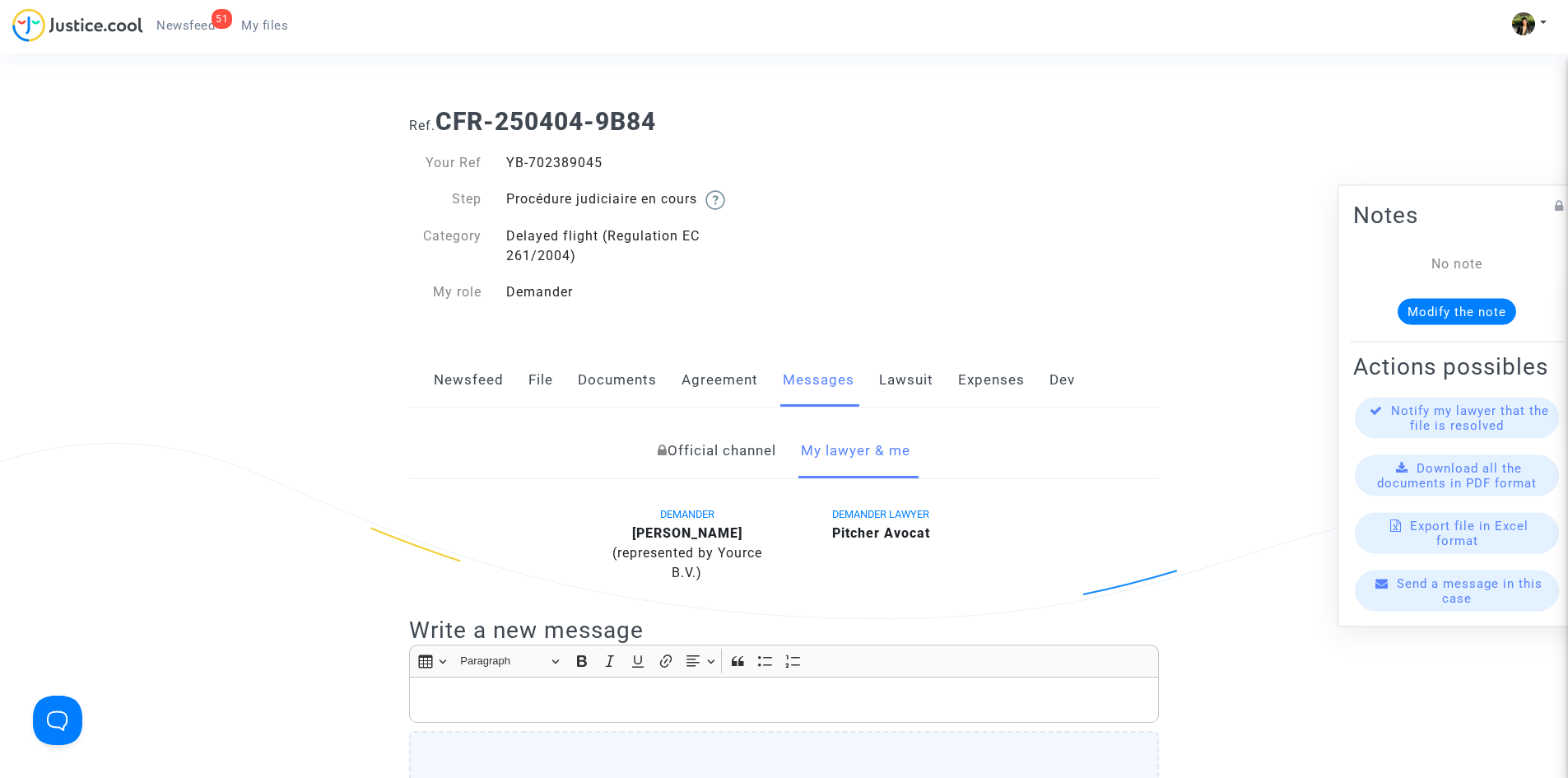
click at [584, 158] on div "YB-702389045" at bounding box center [639, 163] width 291 height 19
copy div "YB-702389045"
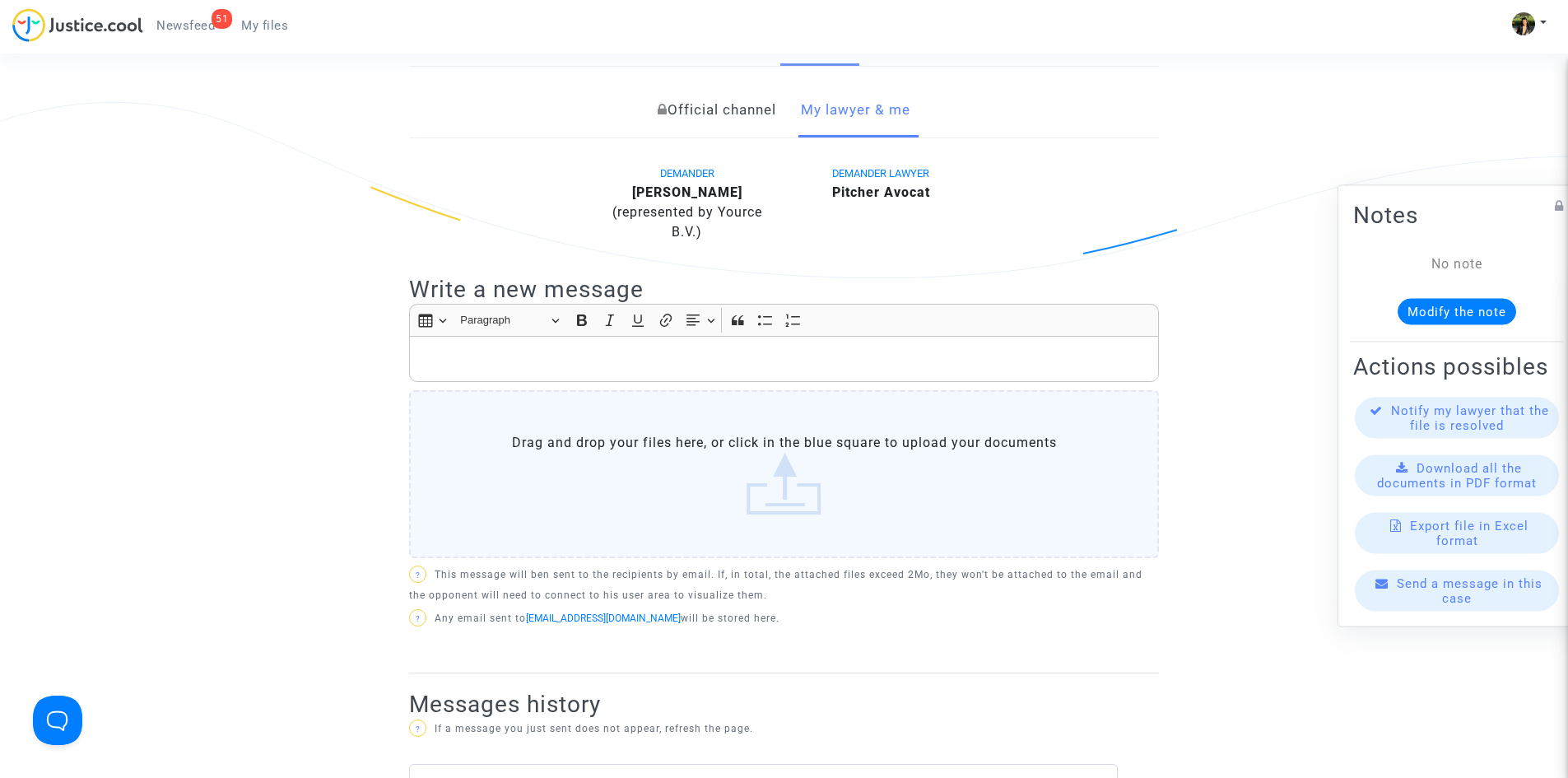
scroll to position [247, 0]
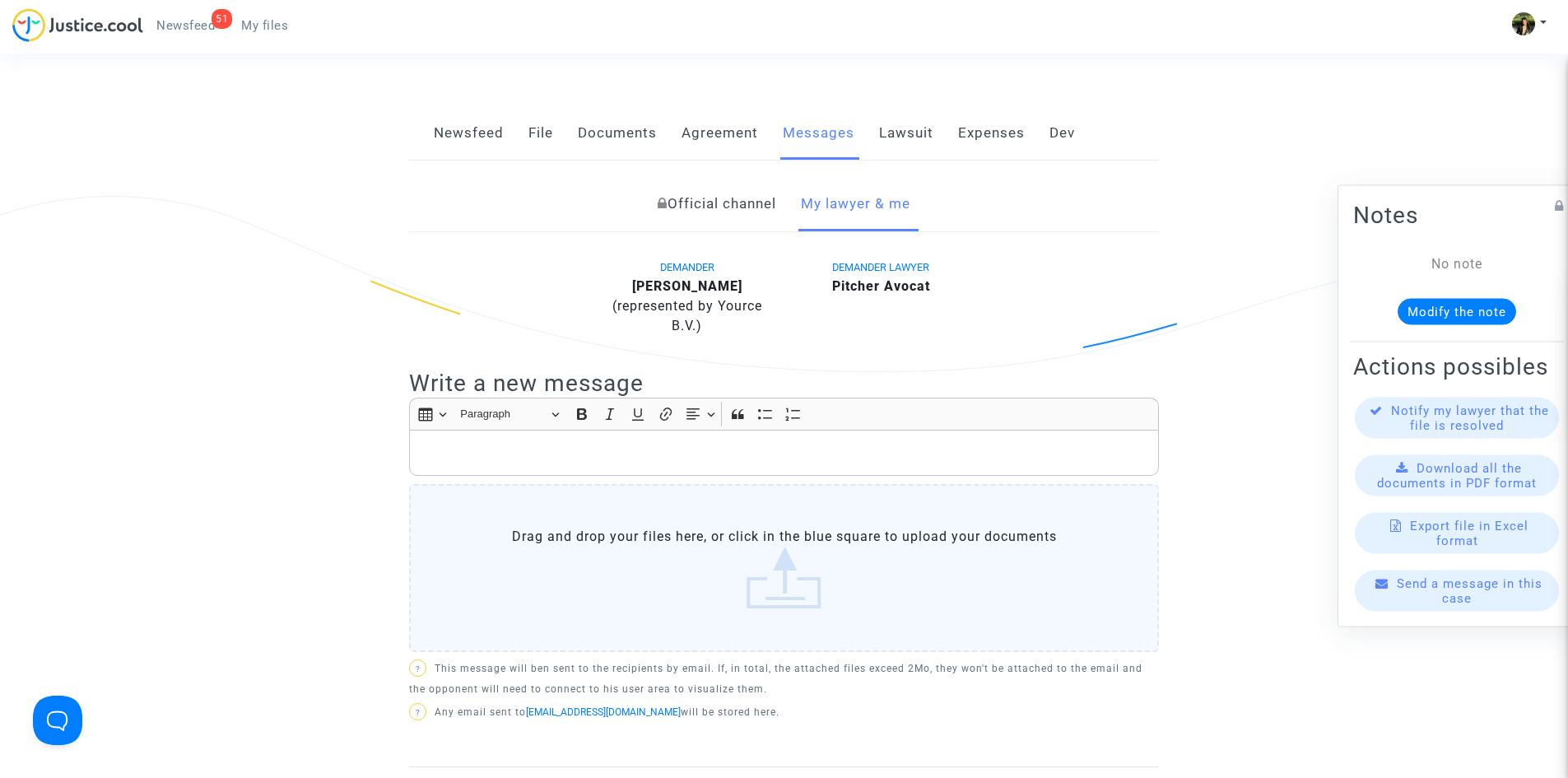
click at [611, 447] on p "Rich Text Editor, main" at bounding box center [784, 453] width 732 height 20
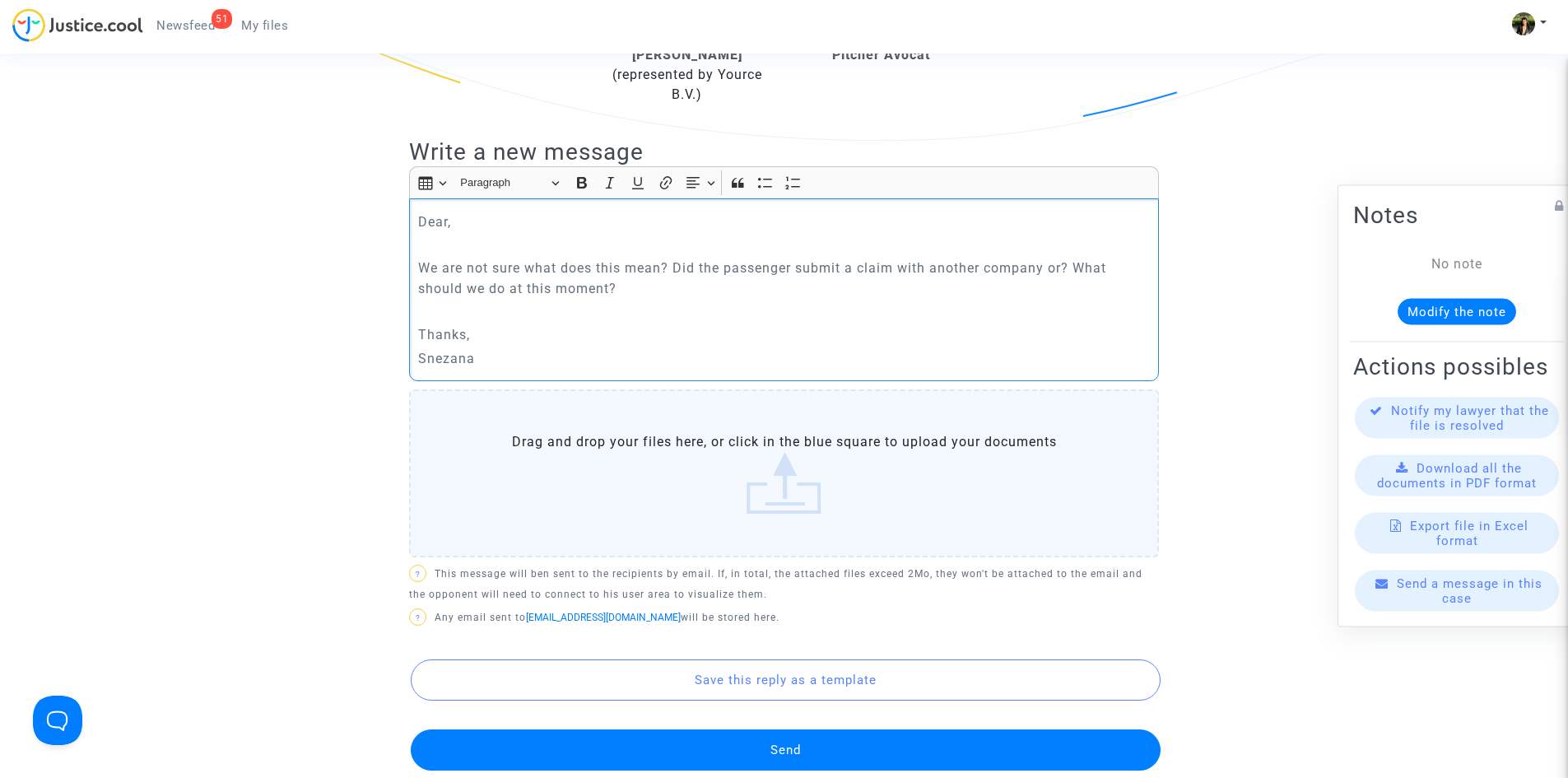
scroll to position [576, 0]
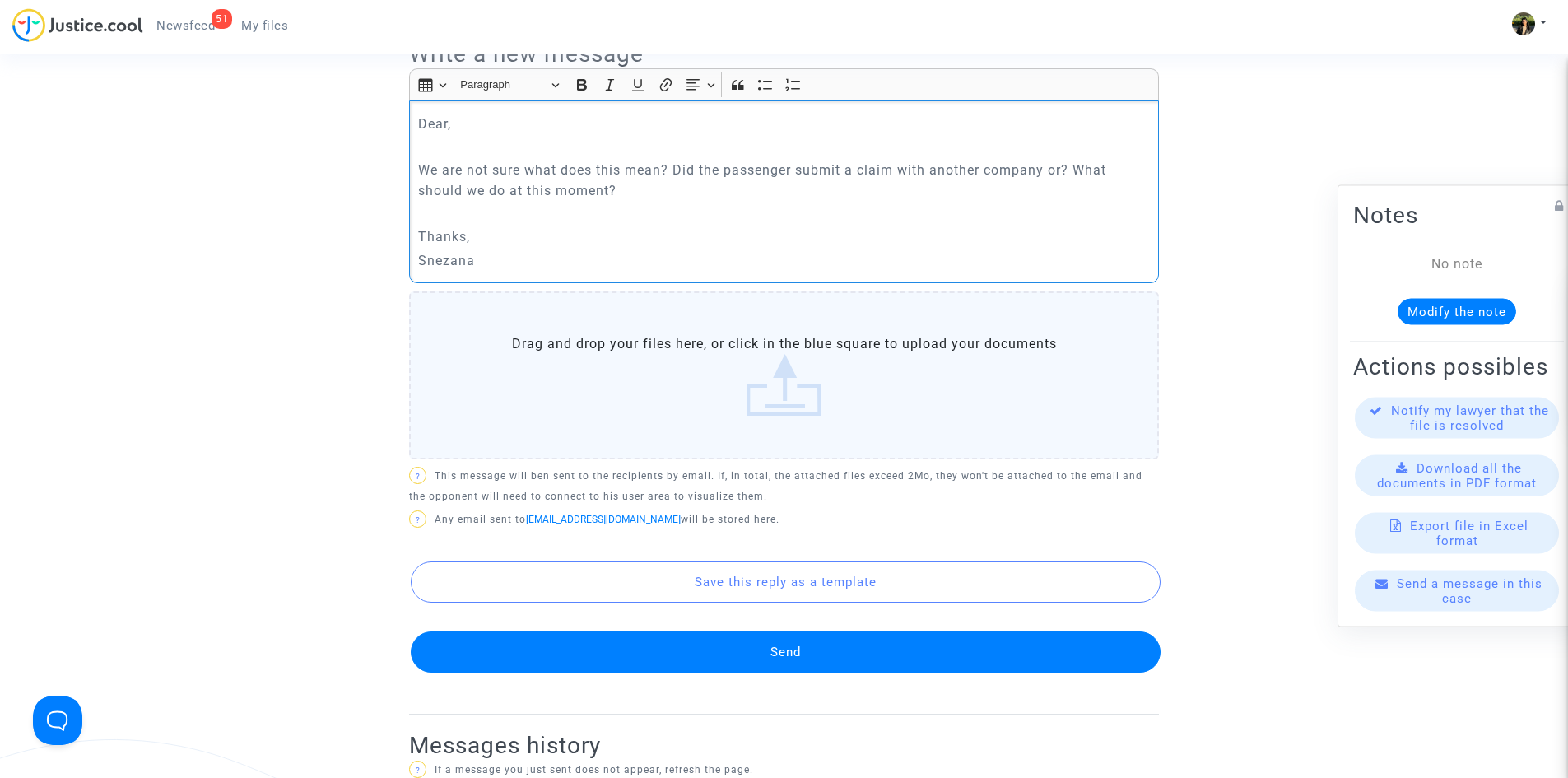
click at [787, 645] on button "Send" at bounding box center [786, 652] width 750 height 42
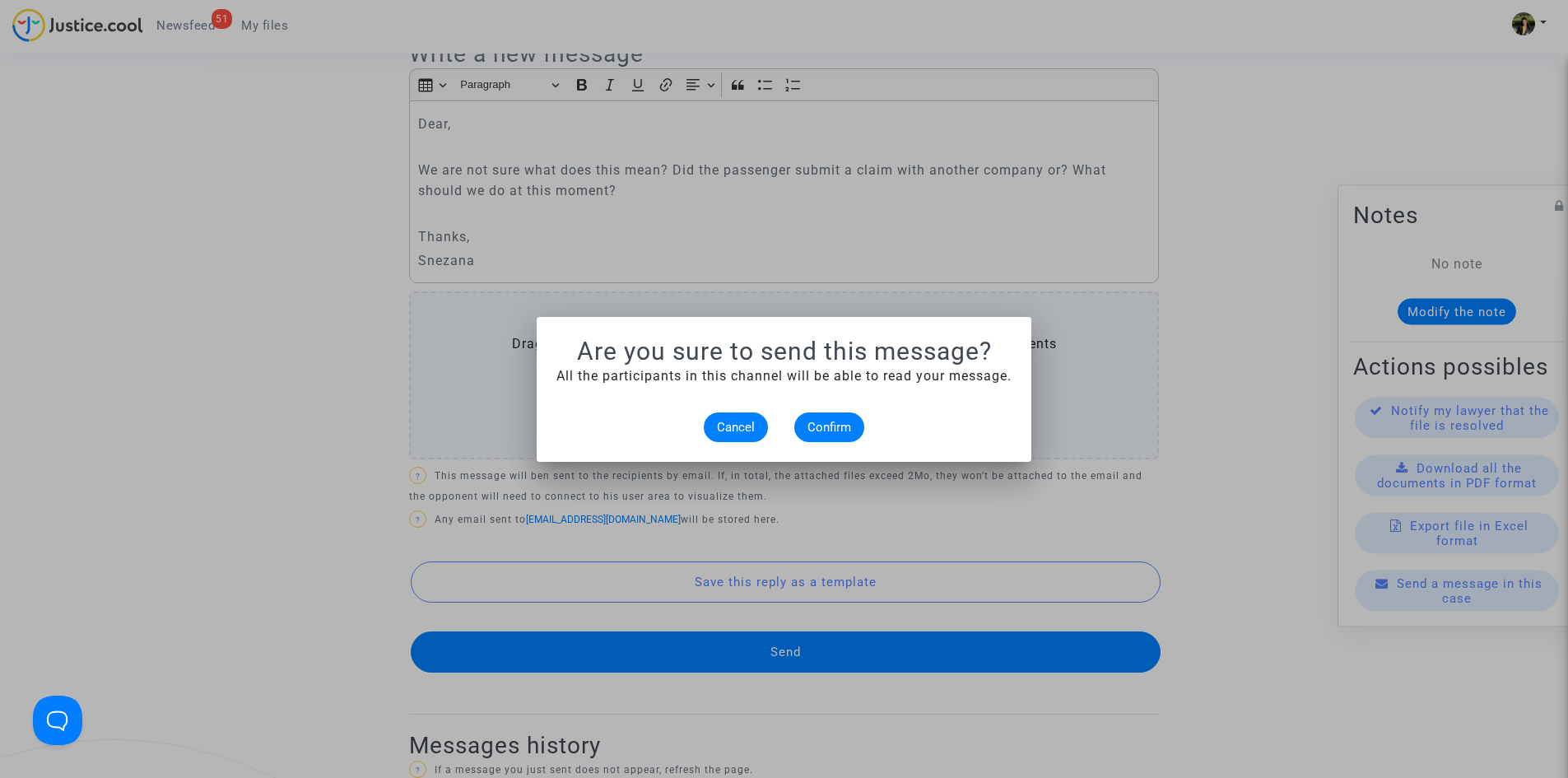
scroll to position [0, 0]
click at [823, 413] on button "Confirm" at bounding box center [829, 427] width 70 height 30
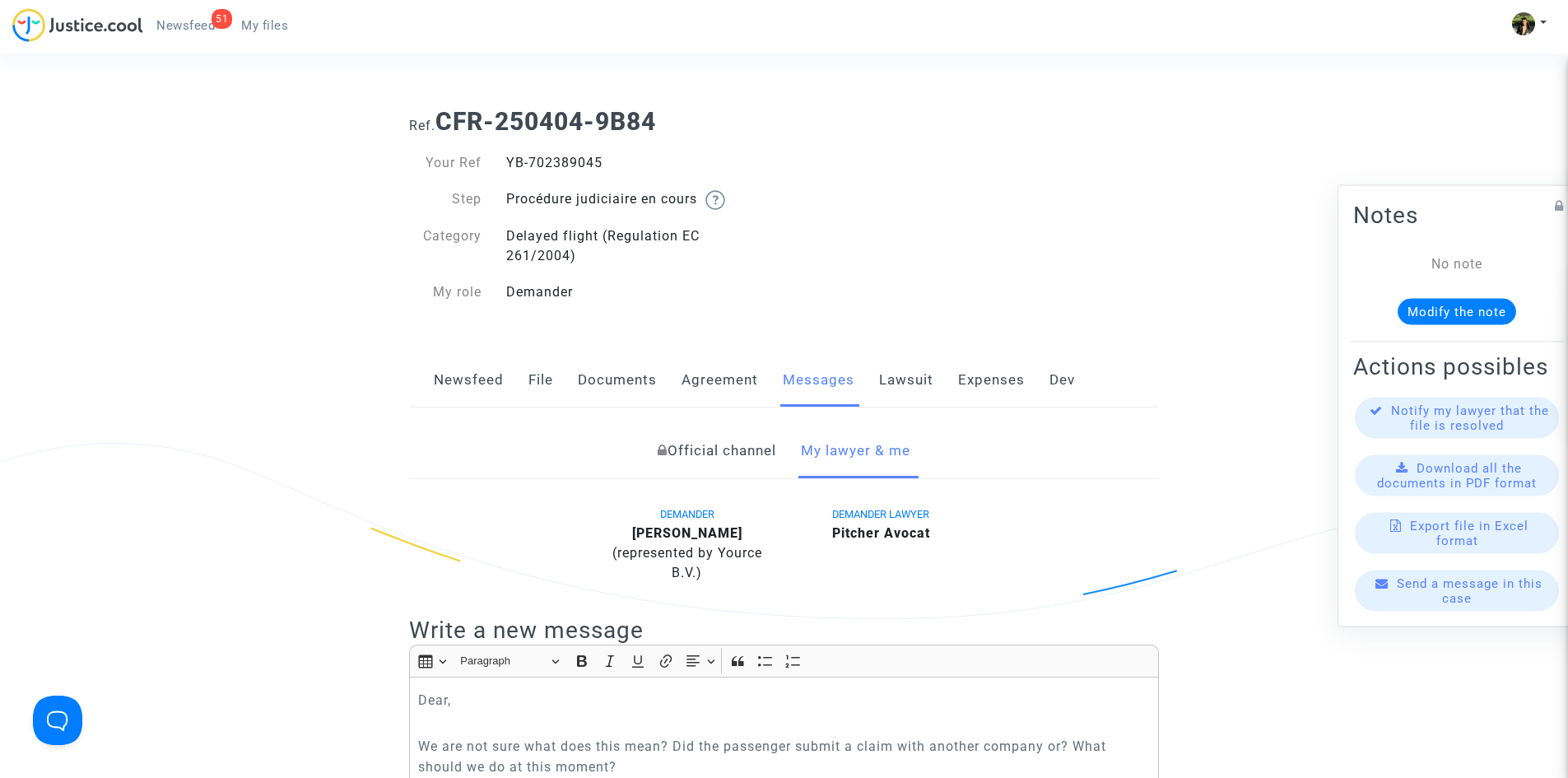
scroll to position [576, 0]
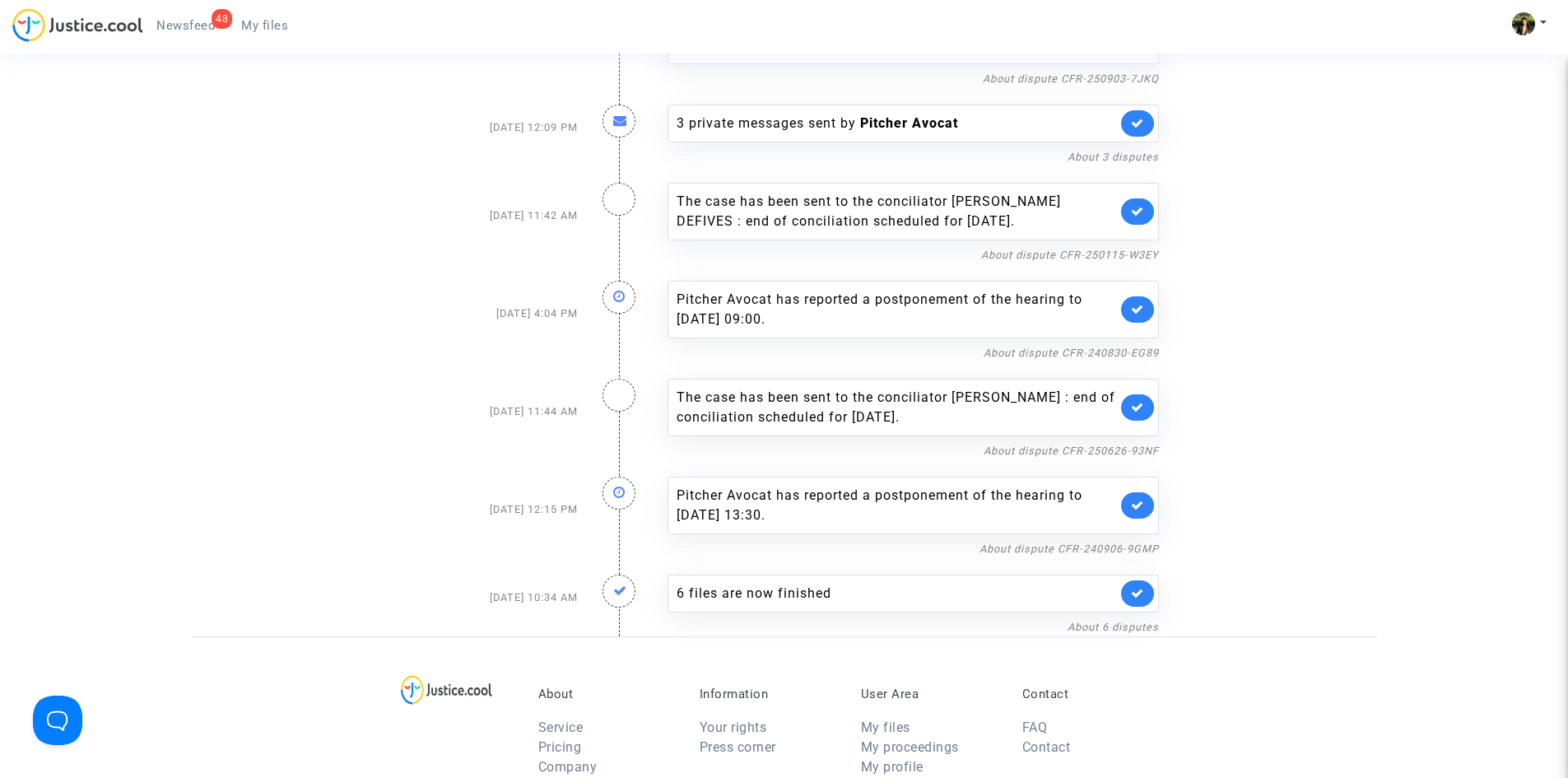
scroll to position [2305, 0]
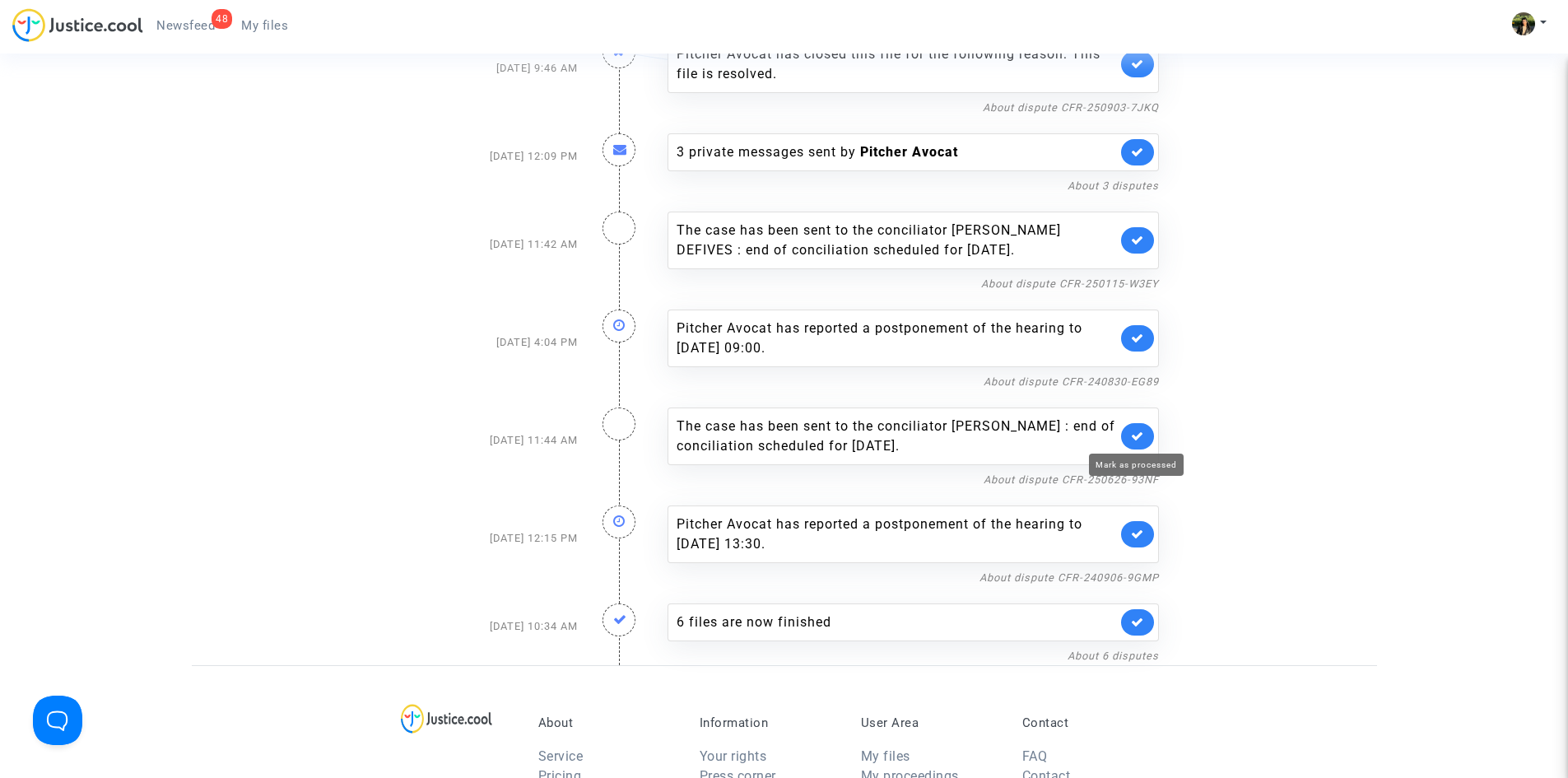
click at [1136, 439] on icon at bounding box center [1138, 436] width 14 height 13
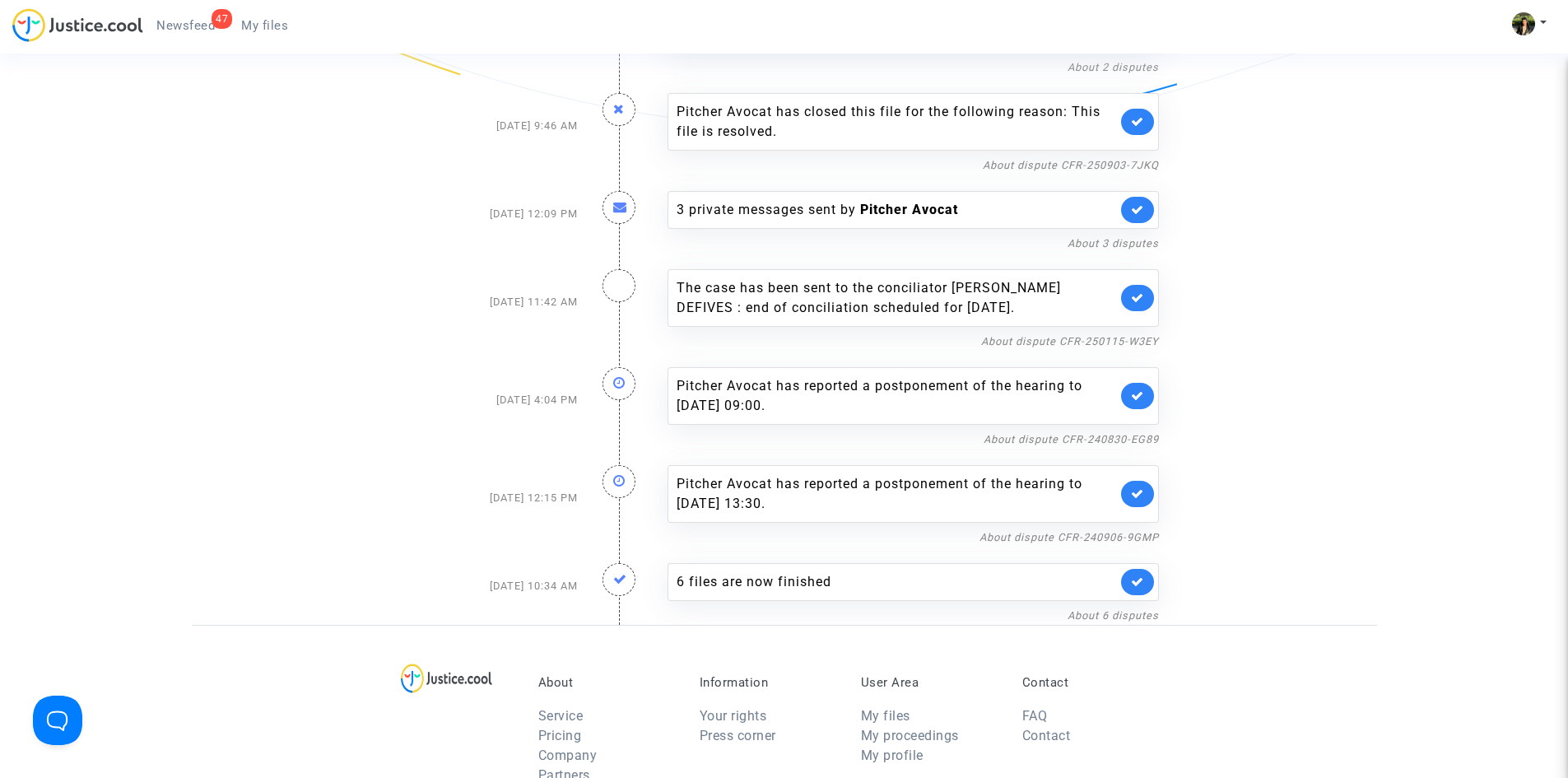
scroll to position [2222, 0]
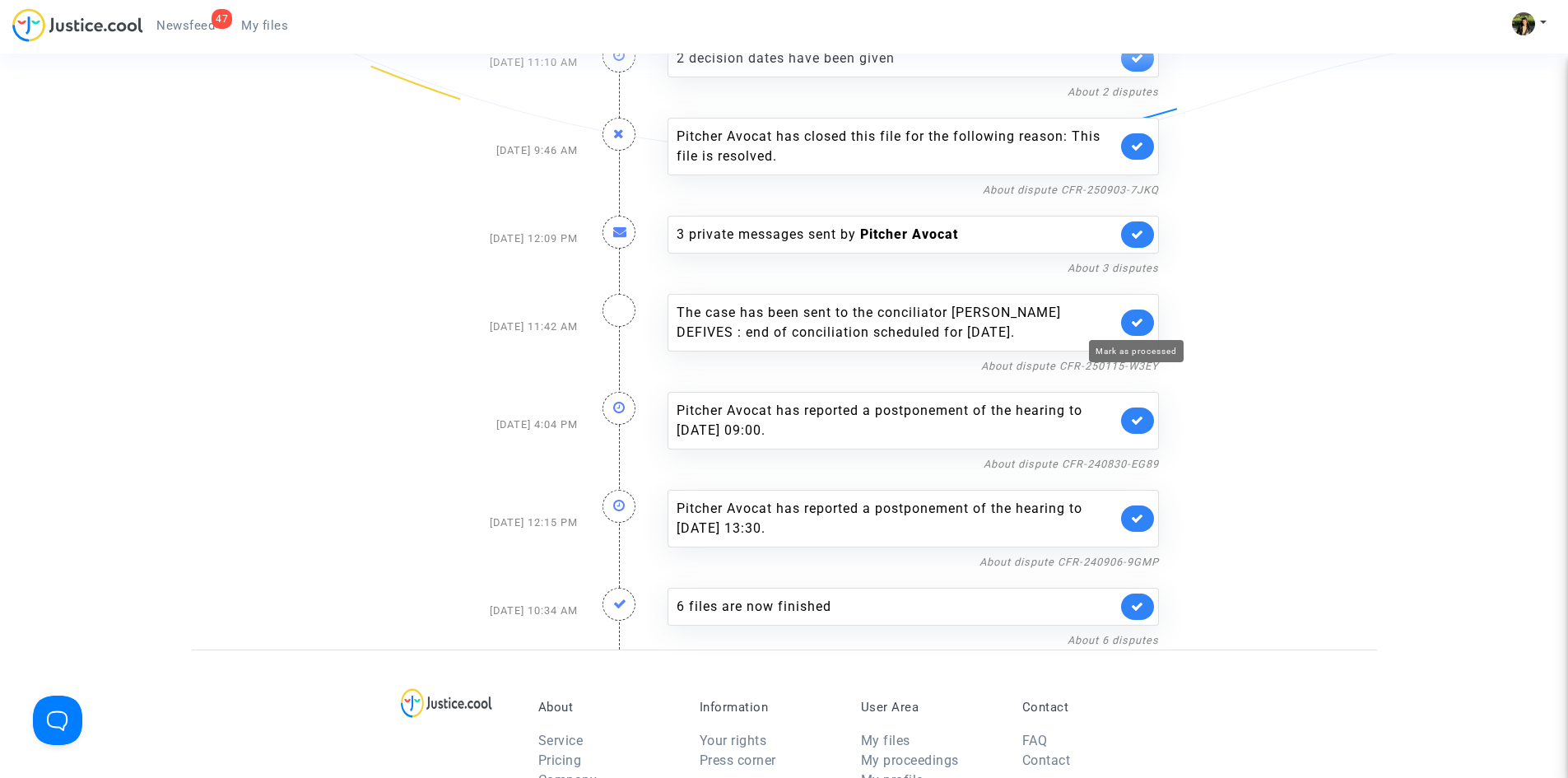
click at [1141, 325] on icon at bounding box center [1138, 322] width 14 height 13
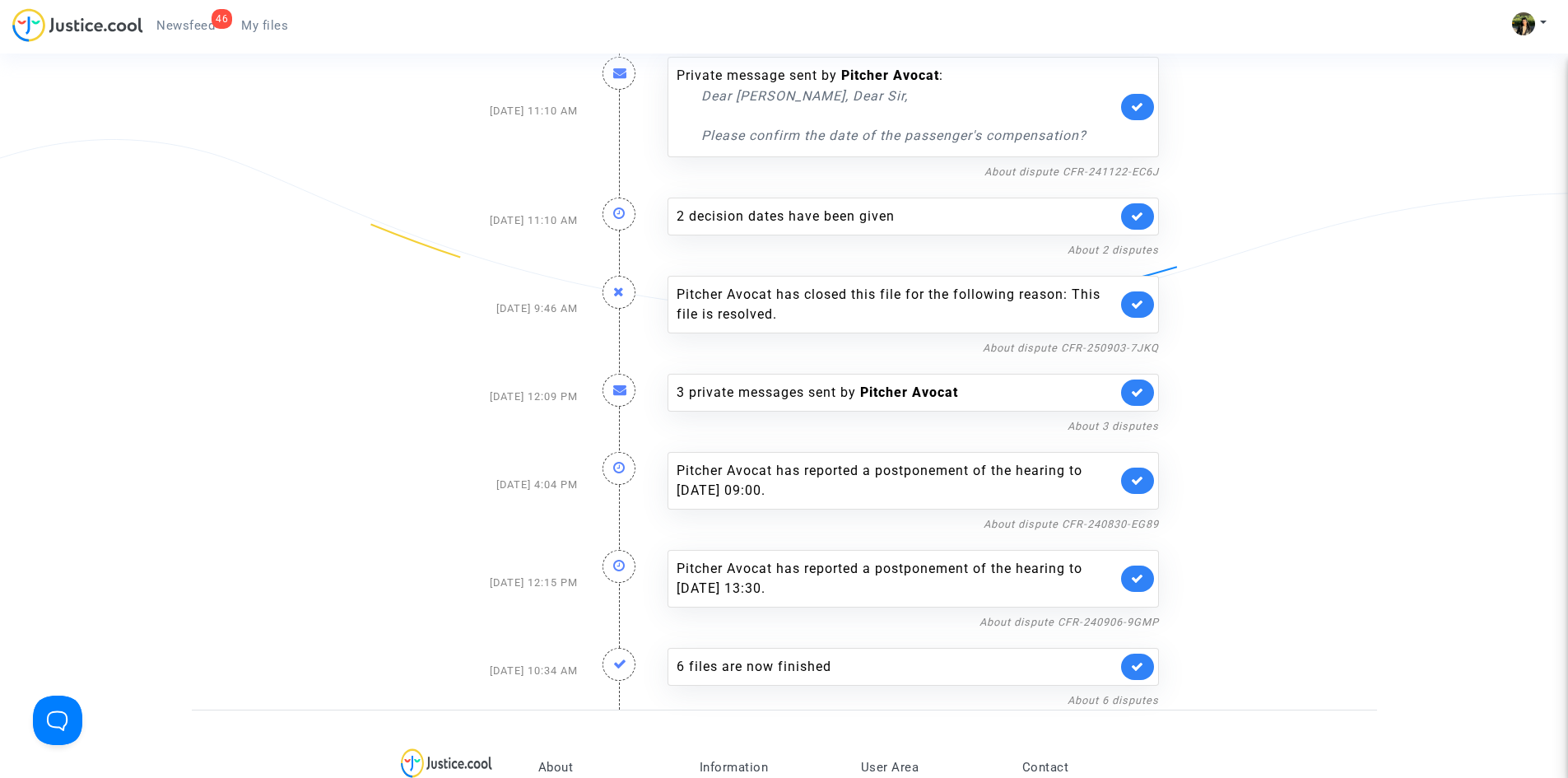
scroll to position [2058, 0]
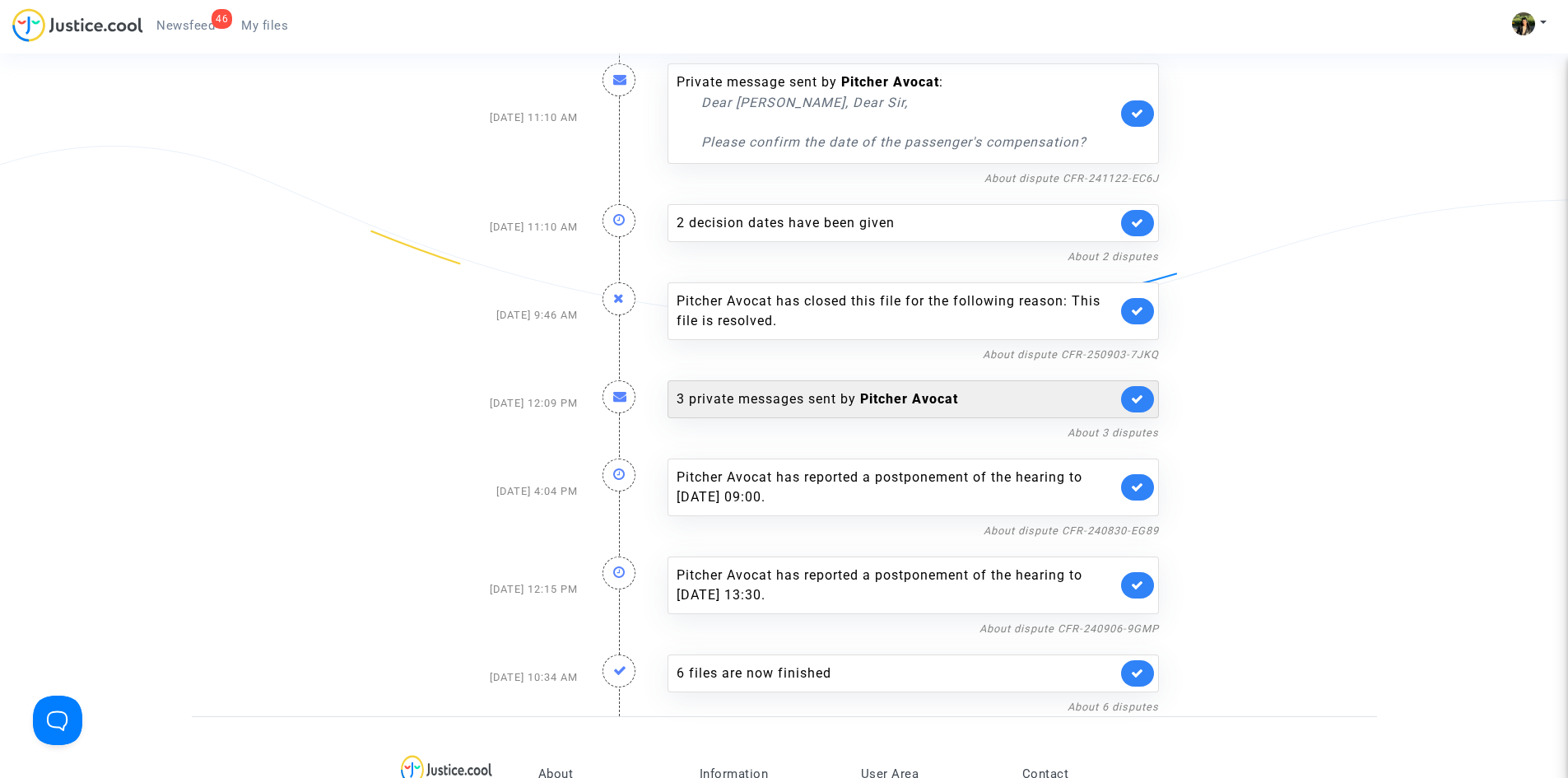
click at [1076, 394] on div "3 private messages sent by [PERSON_NAME]" at bounding box center [897, 398] width 441 height 19
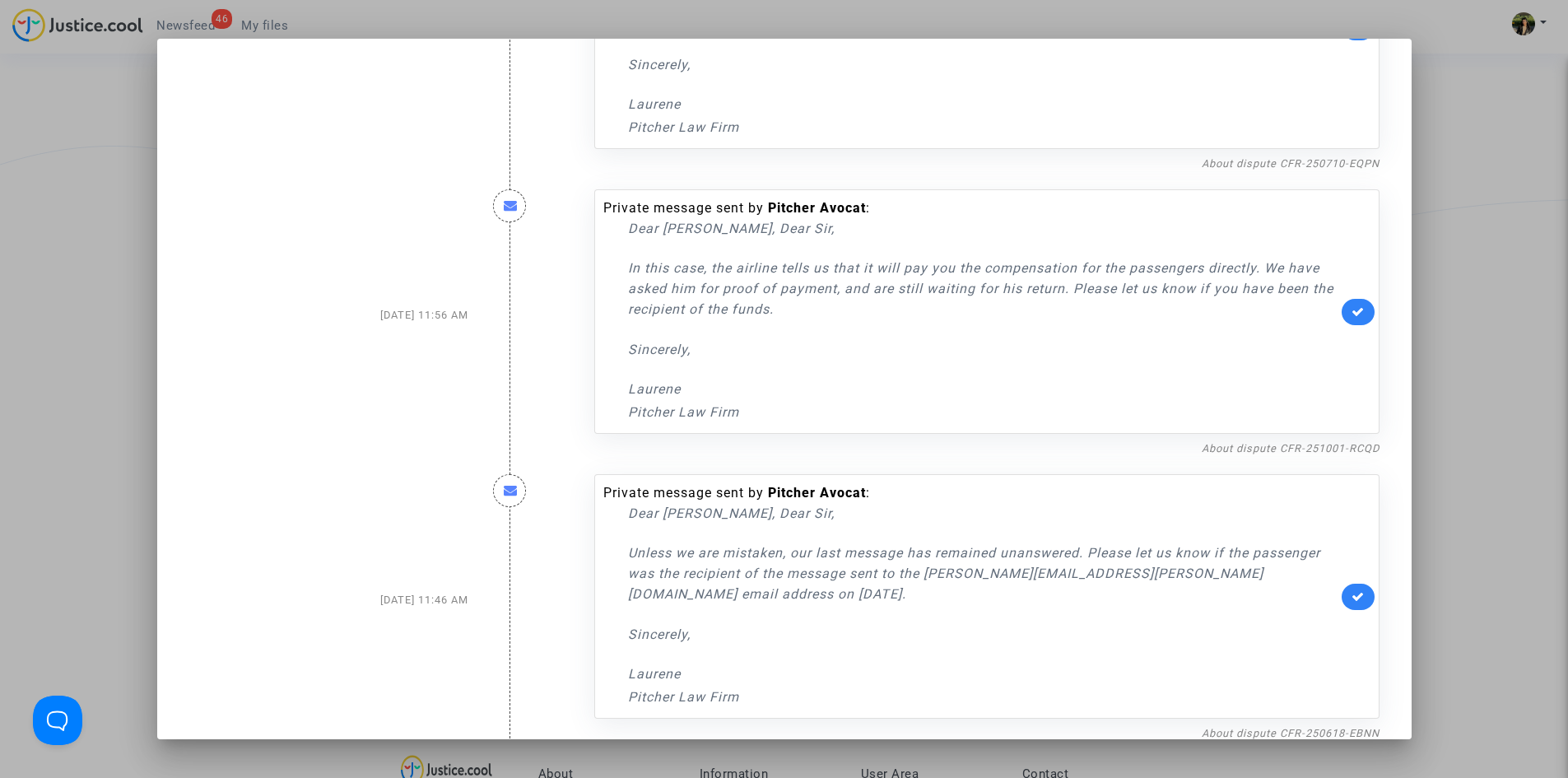
scroll to position [194, 0]
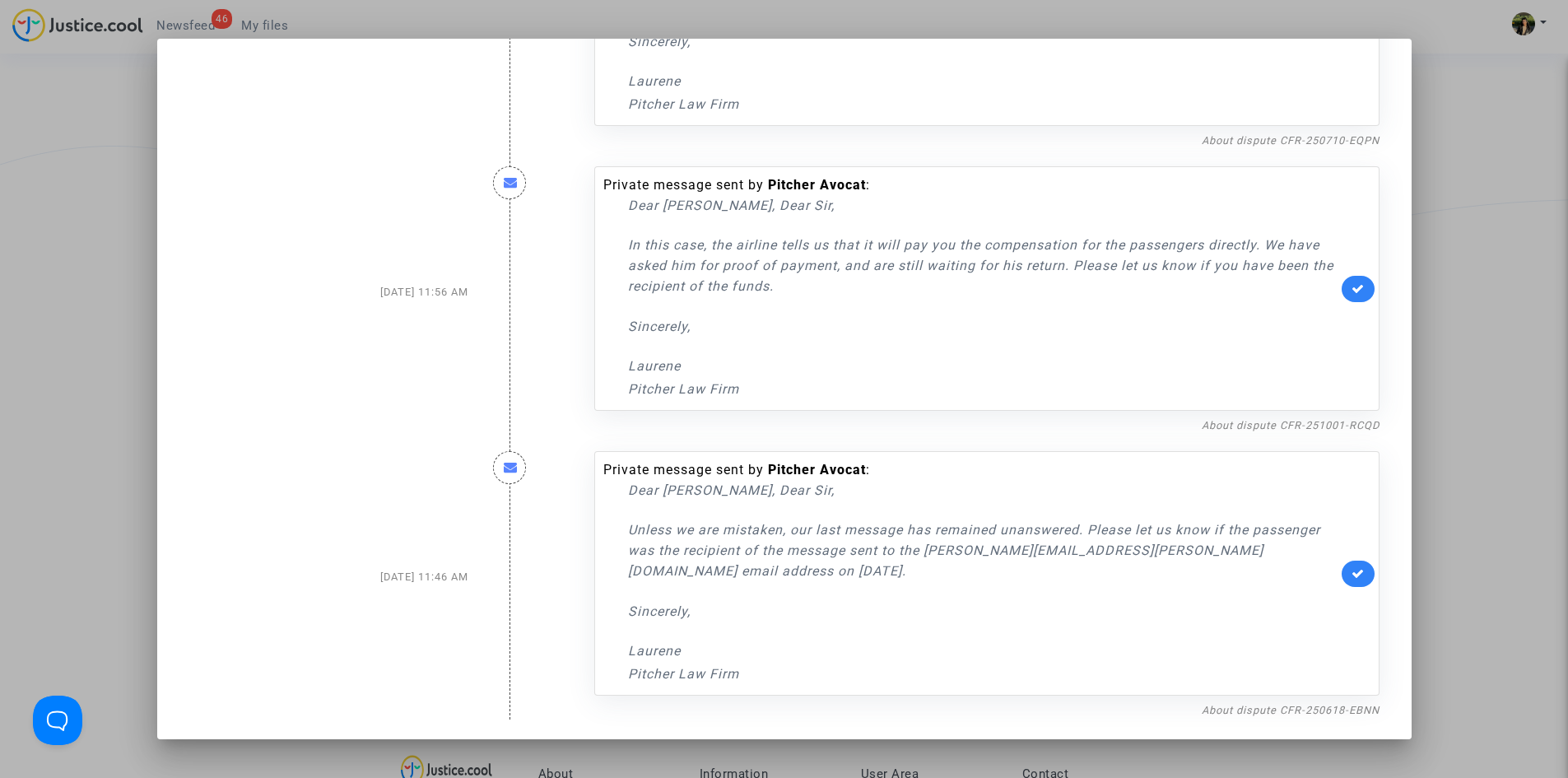
click at [1450, 393] on div at bounding box center [784, 389] width 1568 height 778
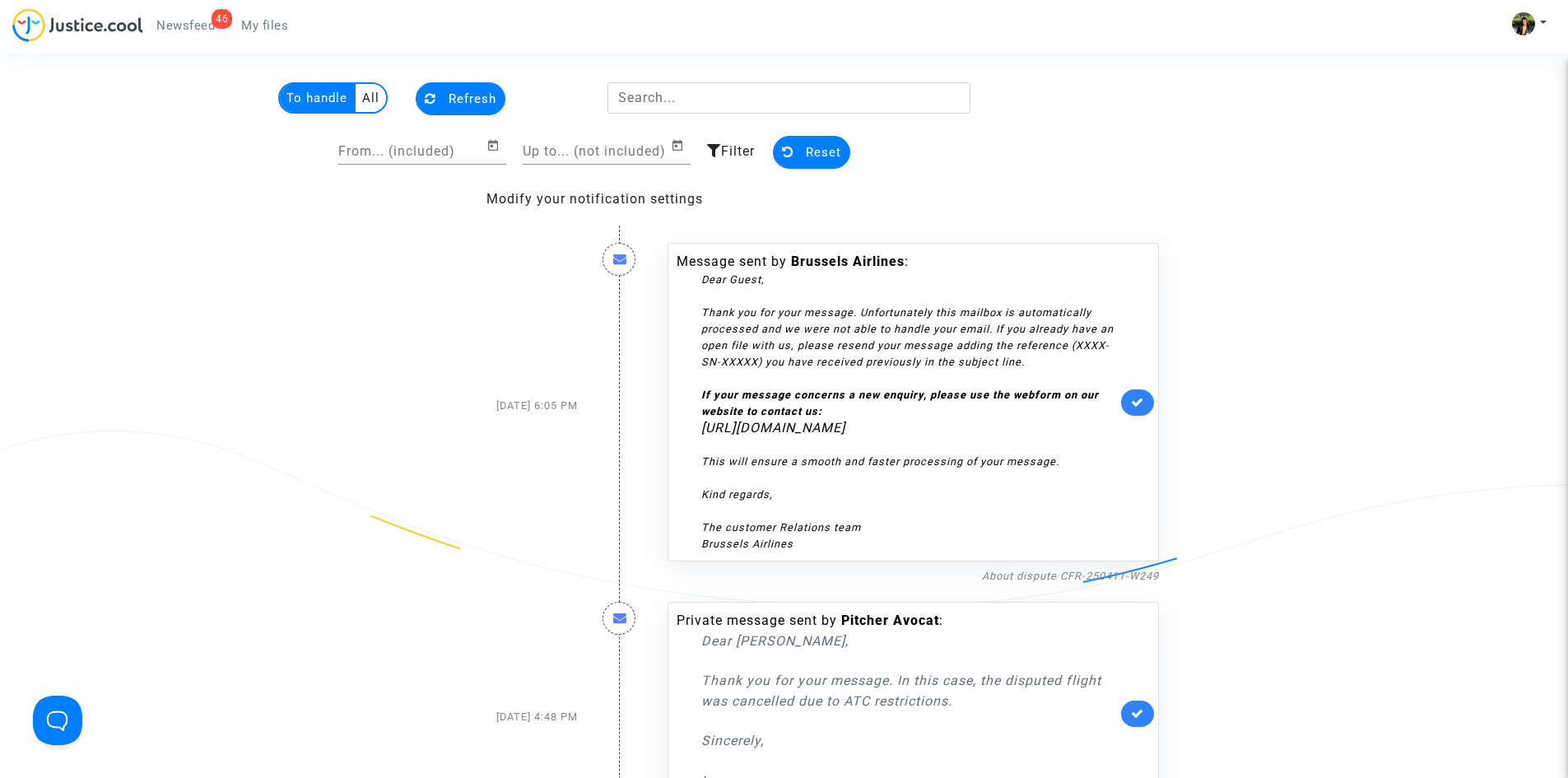
scroll to position [0, 0]
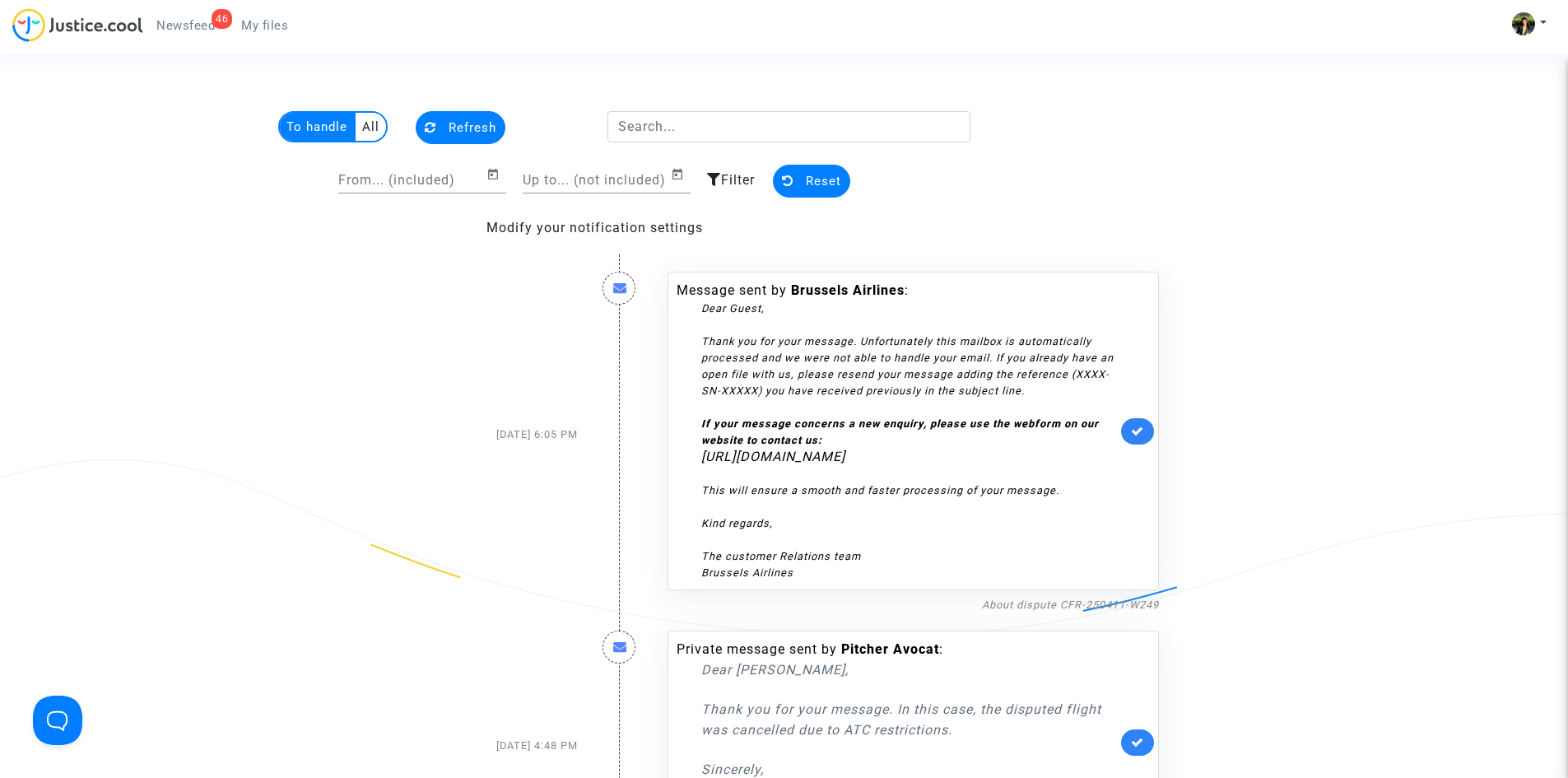
click at [1136, 425] on icon at bounding box center [1138, 431] width 14 height 13
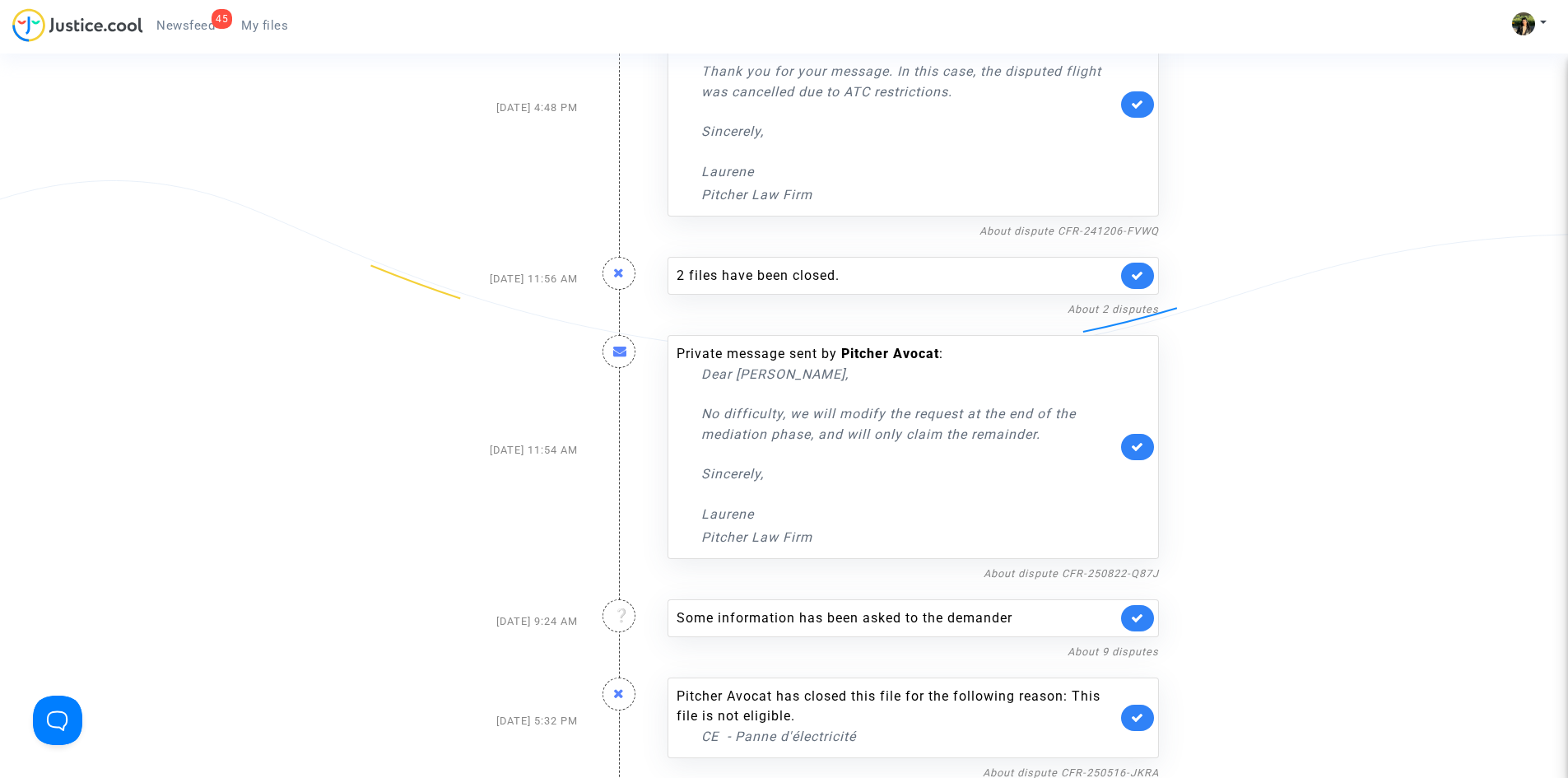
scroll to position [330, 0]
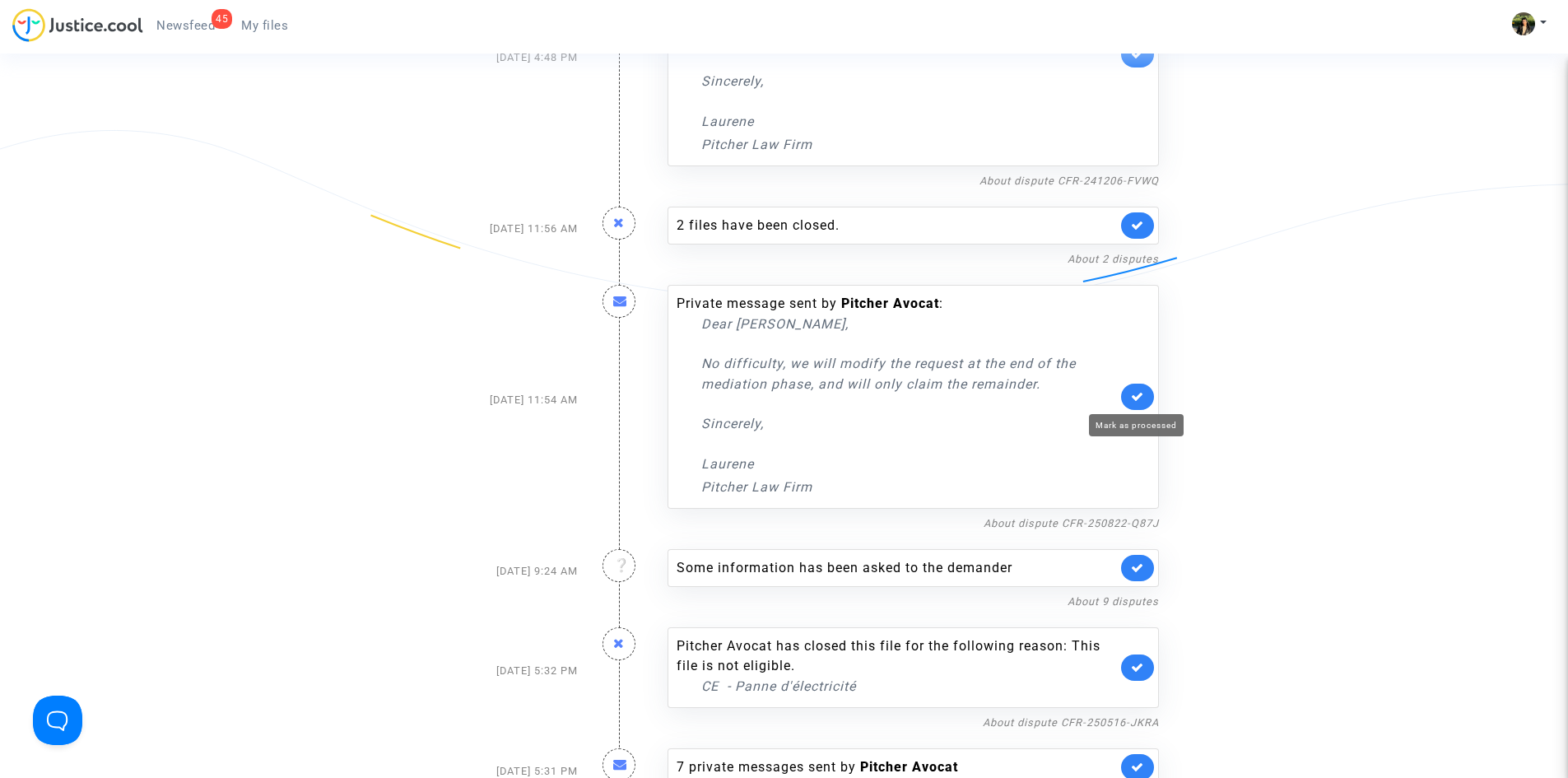
click at [1132, 392] on icon at bounding box center [1138, 396] width 14 height 13
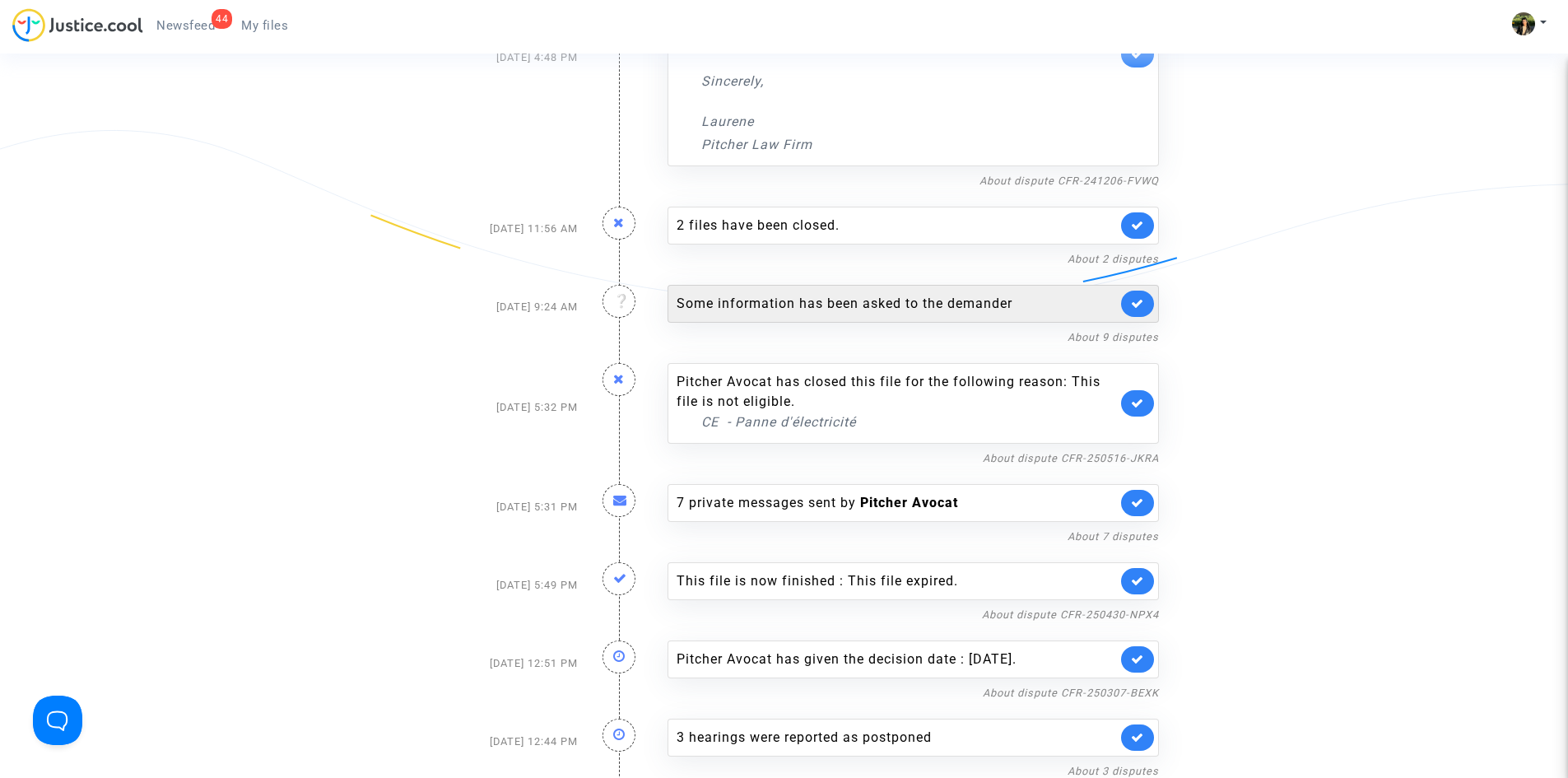
click at [1013, 303] on div "Some information has been asked to the demander" at bounding box center [897, 303] width 441 height 19
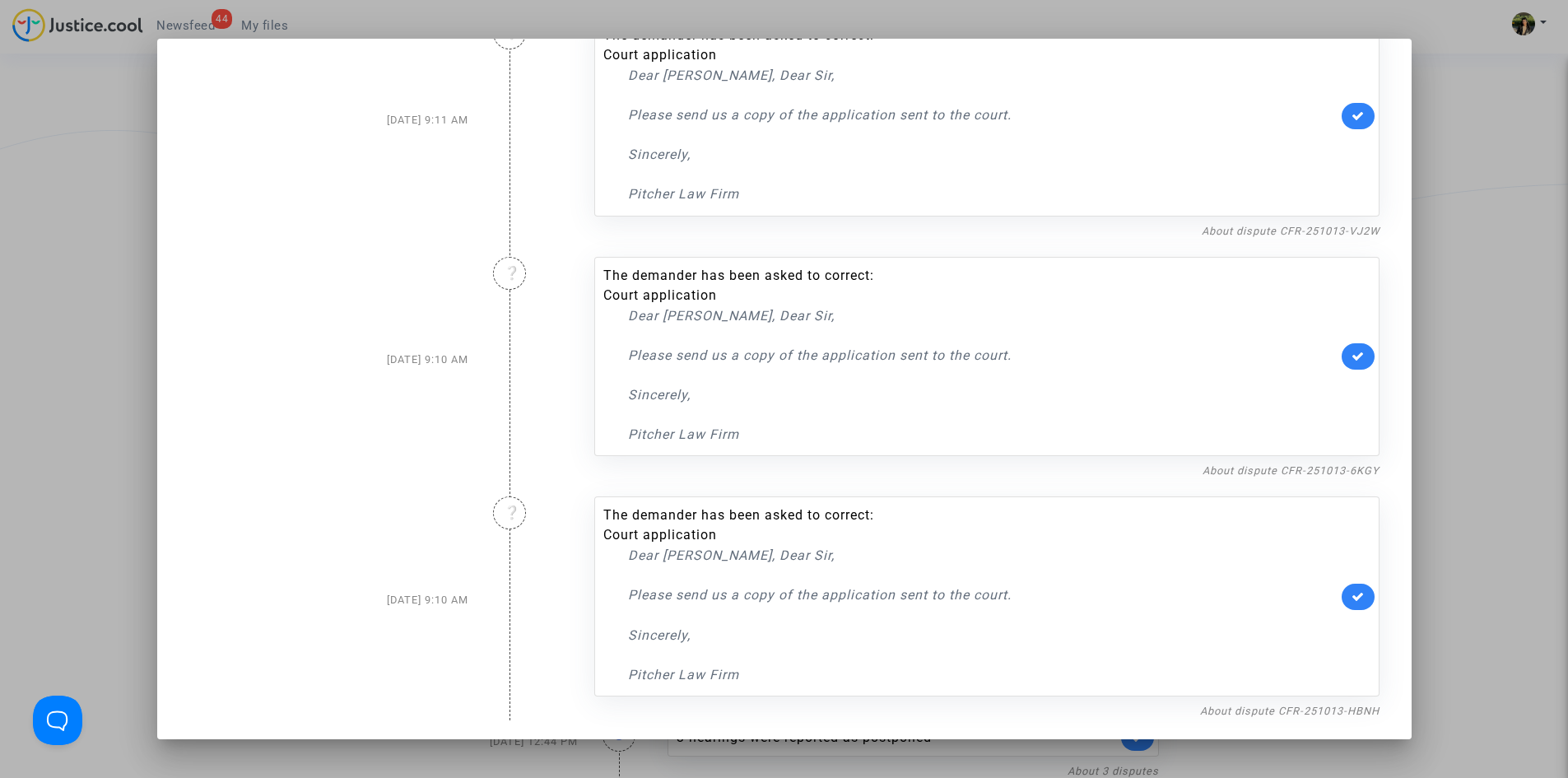
scroll to position [1502, 0]
click at [1460, 307] on div at bounding box center [784, 389] width 1568 height 778
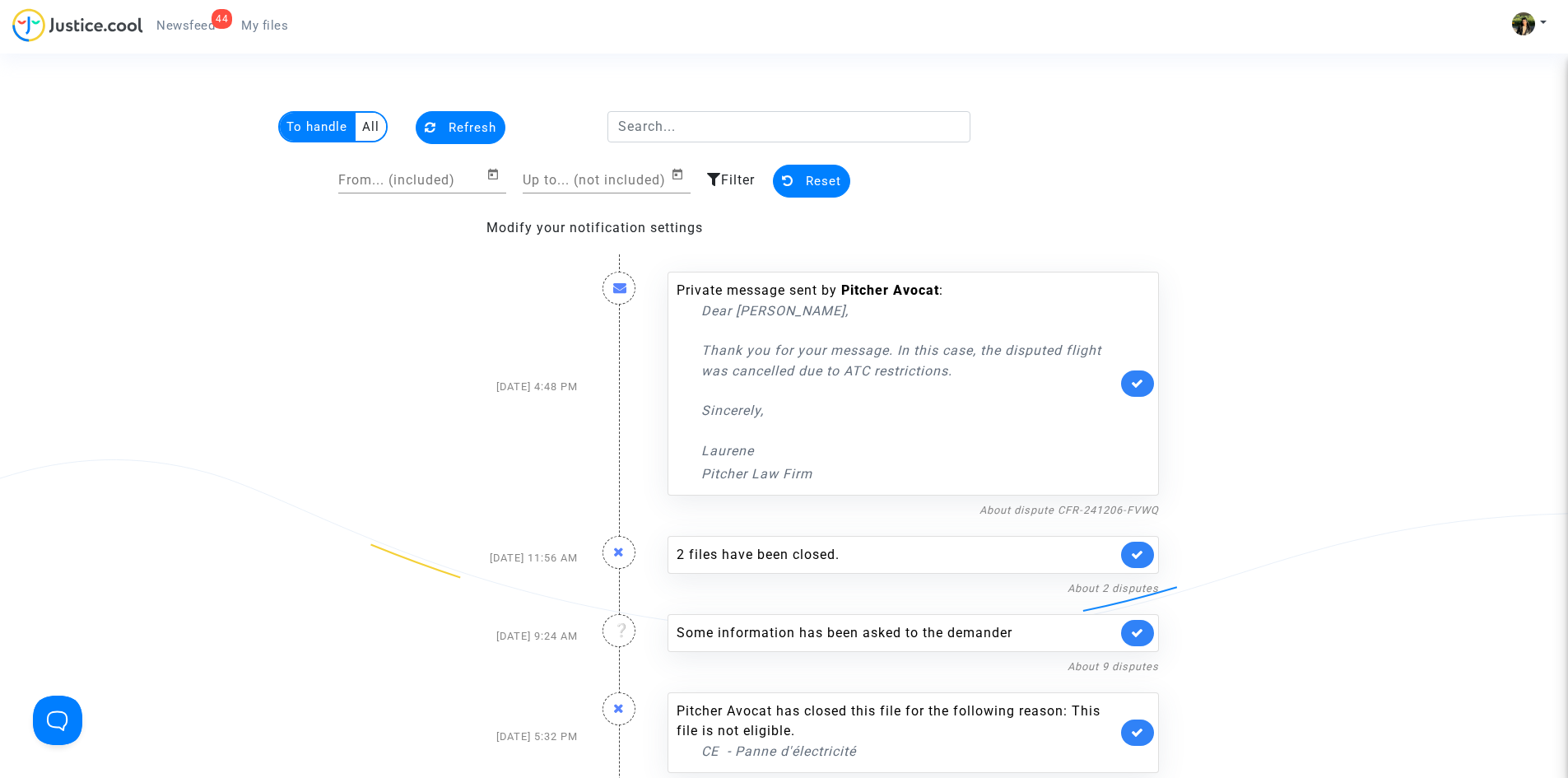
scroll to position [330, 0]
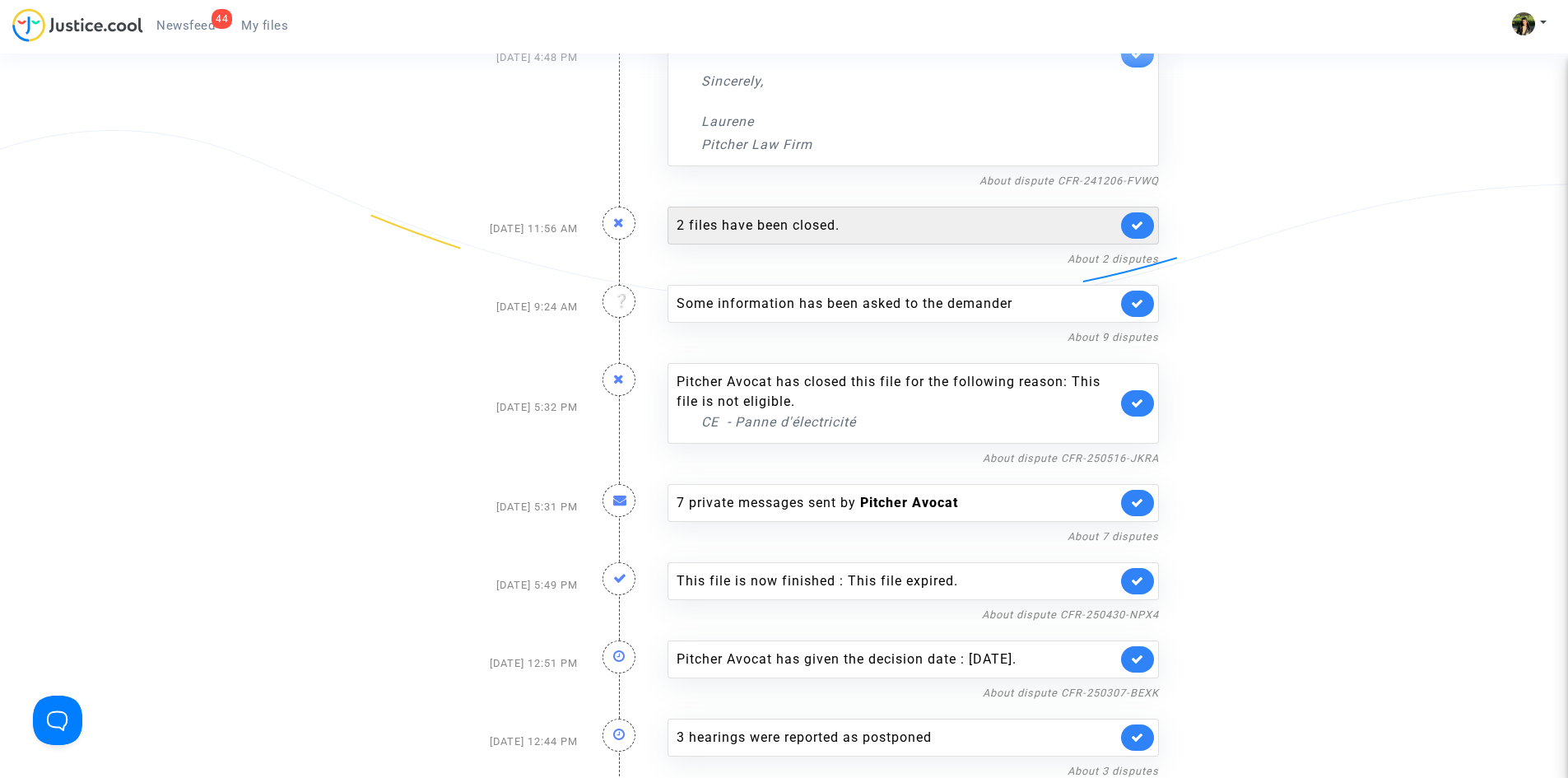
click at [1010, 229] on div "2 files have been closed." at bounding box center [897, 225] width 441 height 19
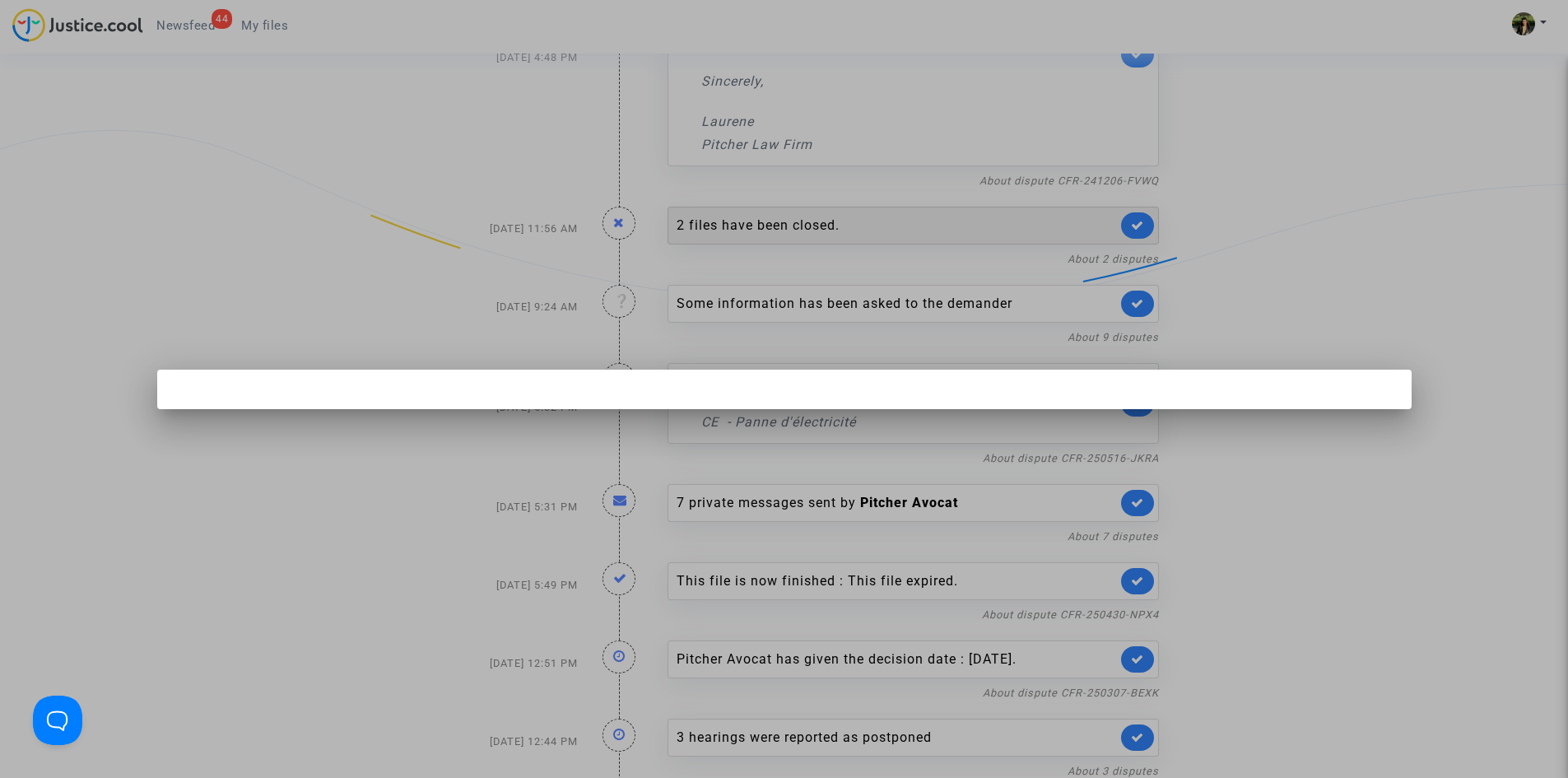
scroll to position [0, 0]
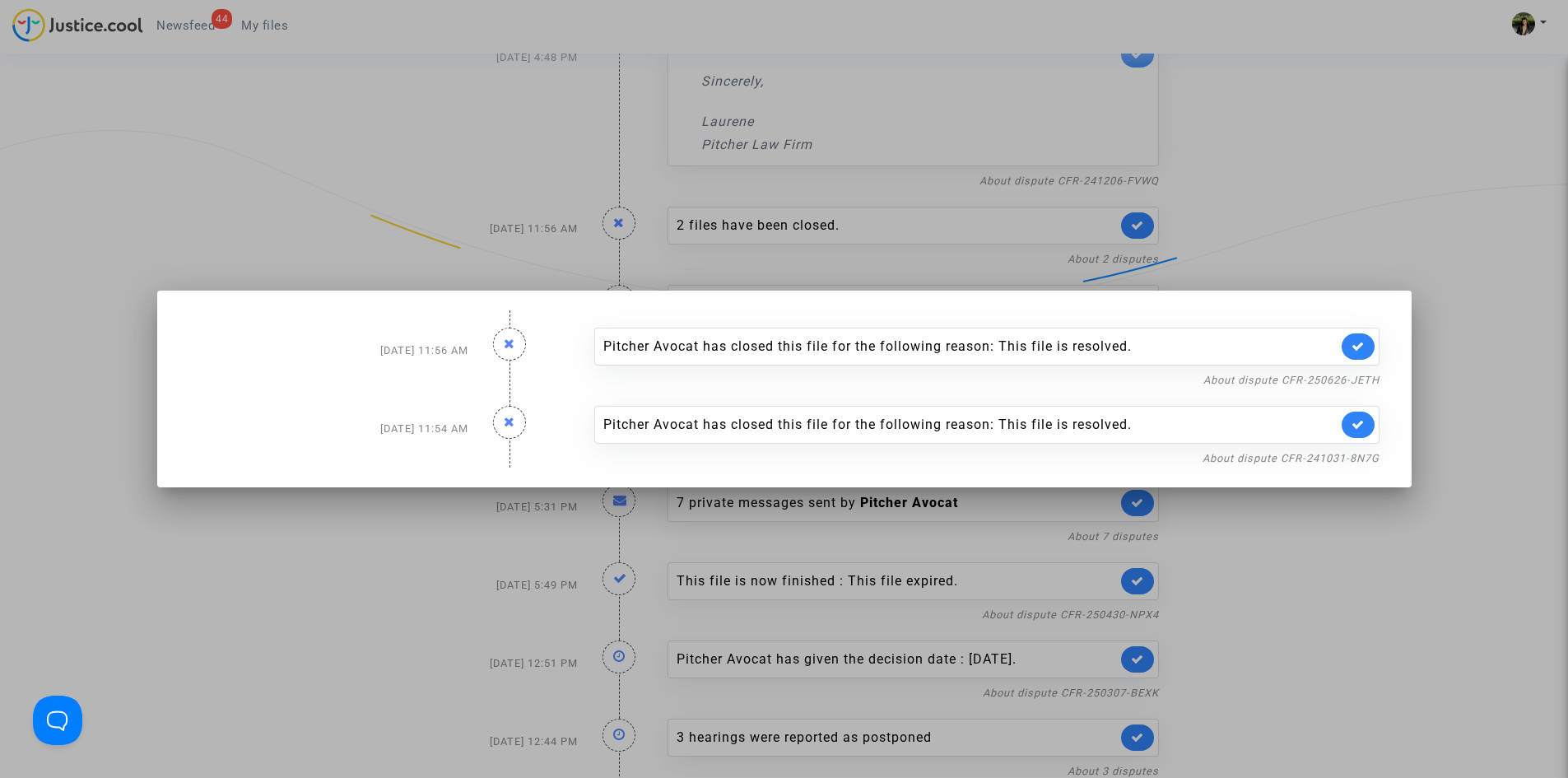
click at [1305, 237] on div at bounding box center [784, 389] width 1568 height 778
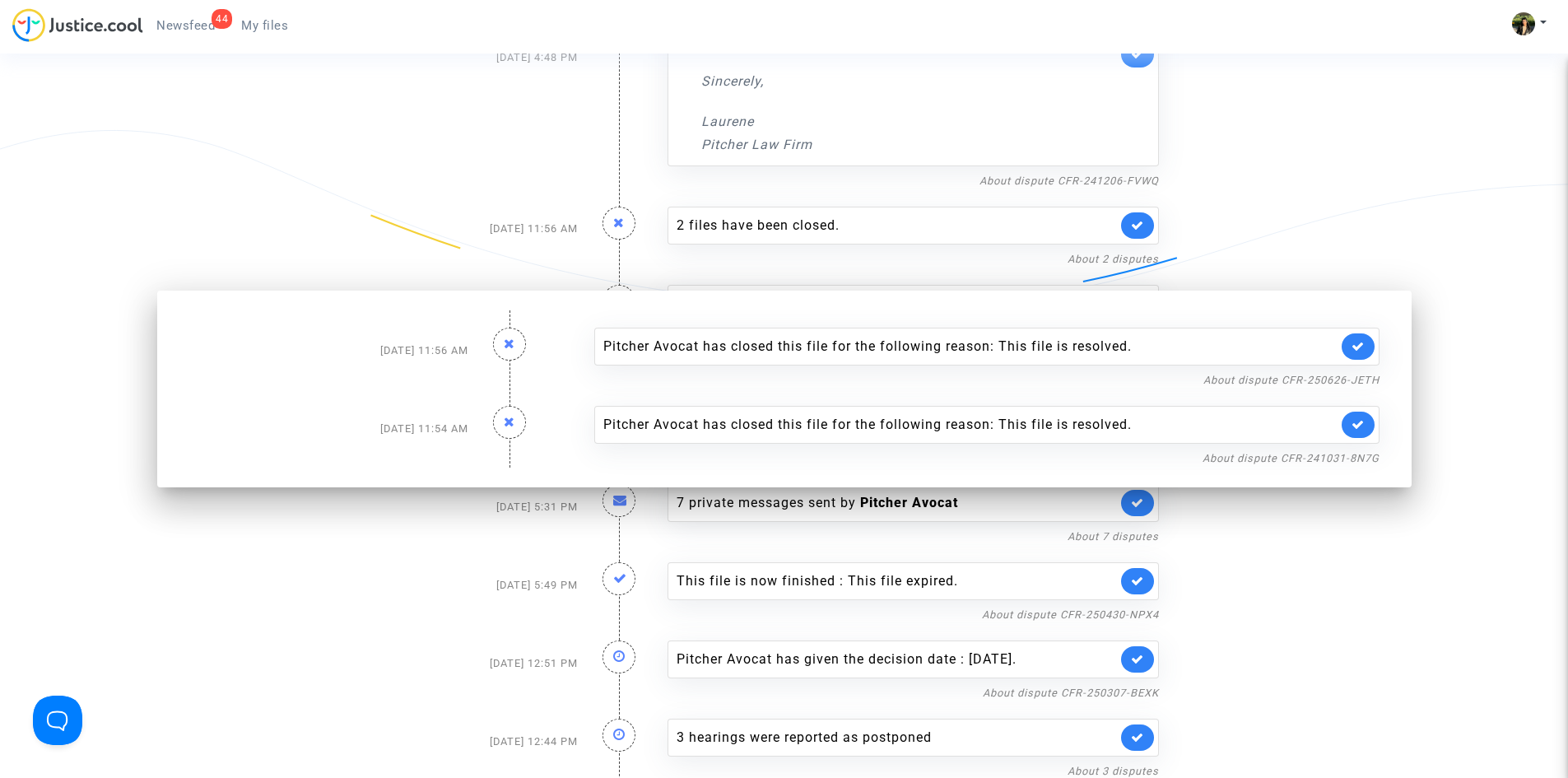
scroll to position [330, 0]
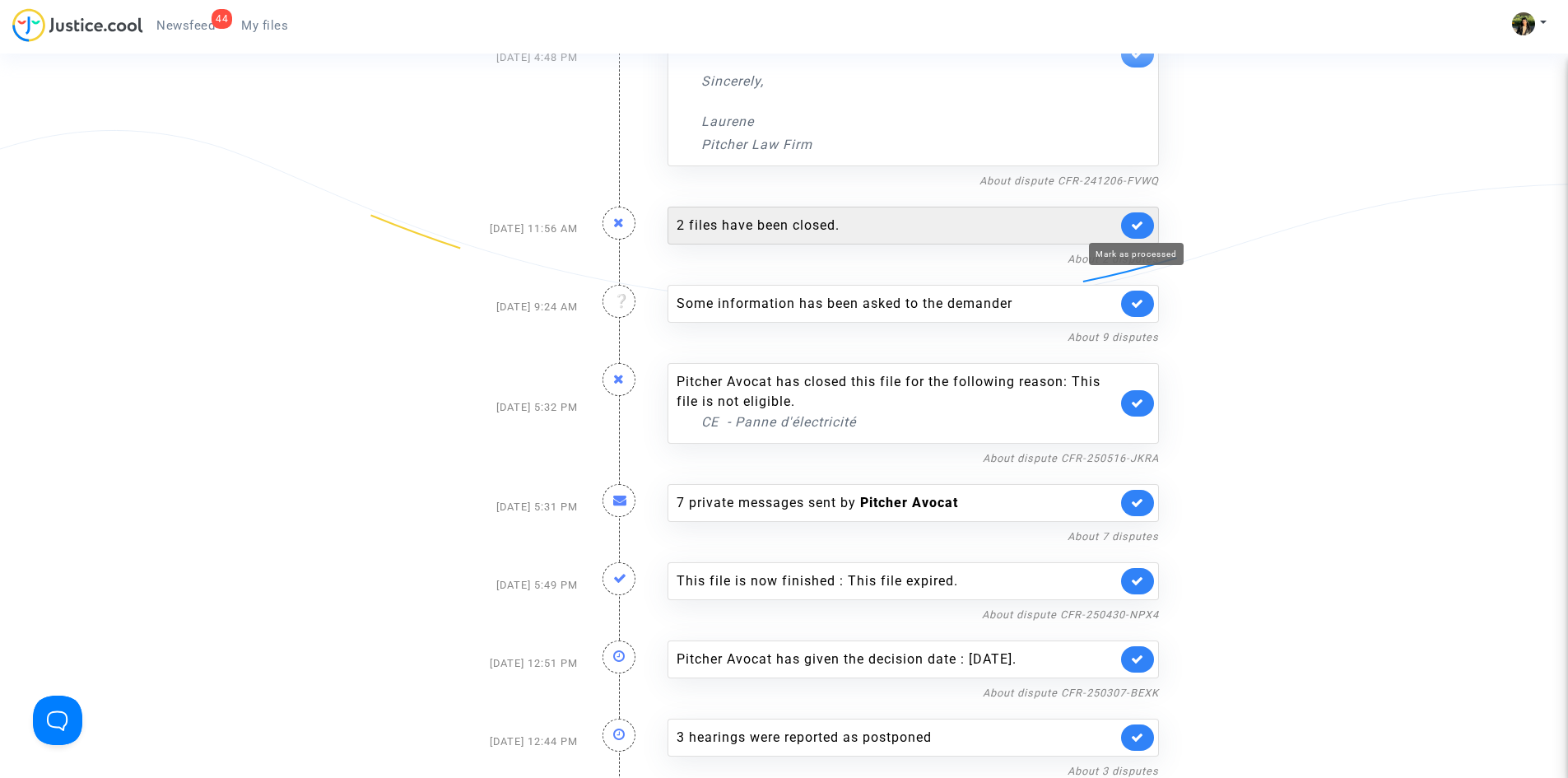
click at [1127, 225] on link at bounding box center [1137, 225] width 33 height 26
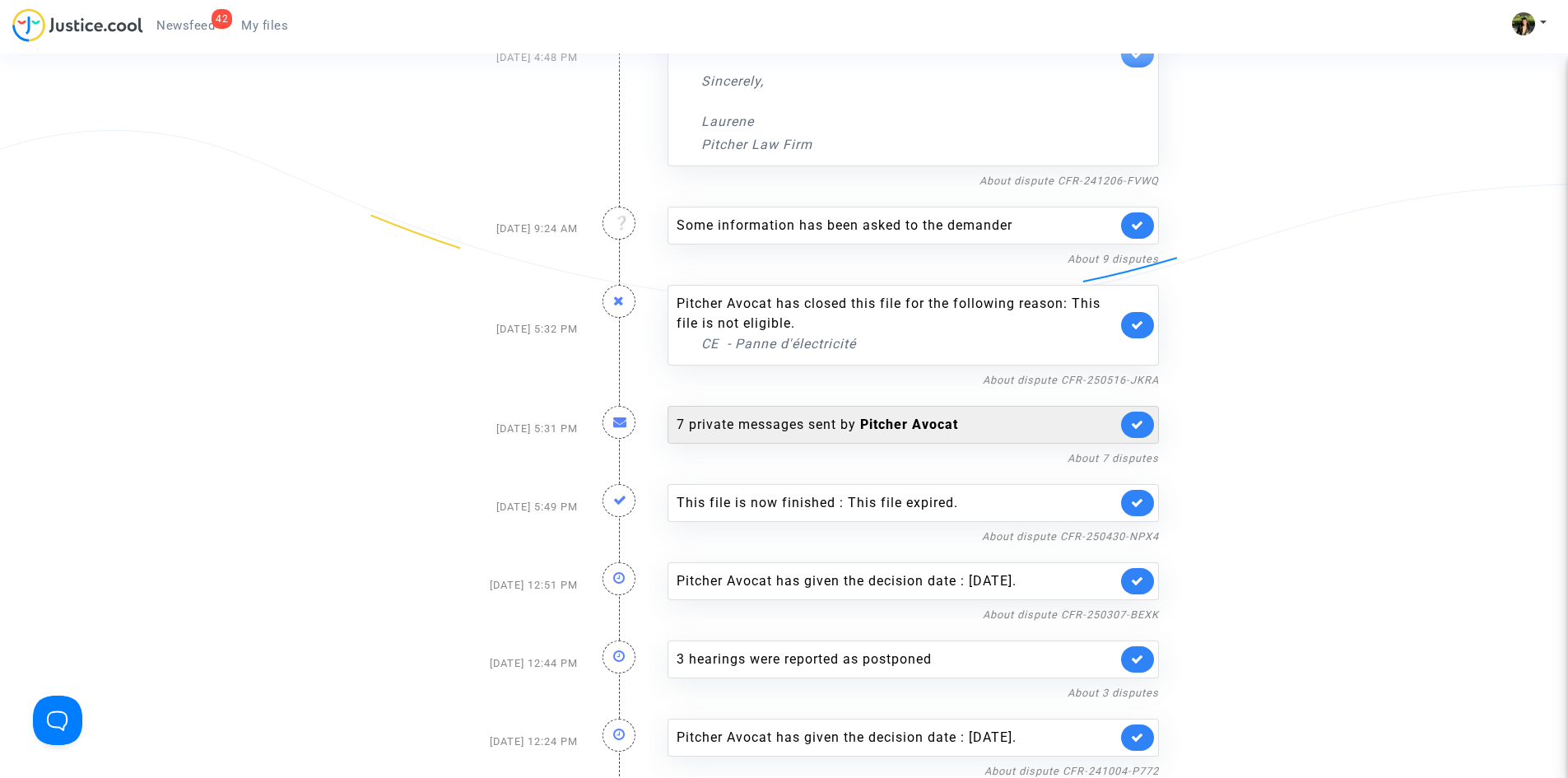
click at [987, 417] on div "7 private messages sent by Pitcher Avocat" at bounding box center [897, 425] width 441 height 19
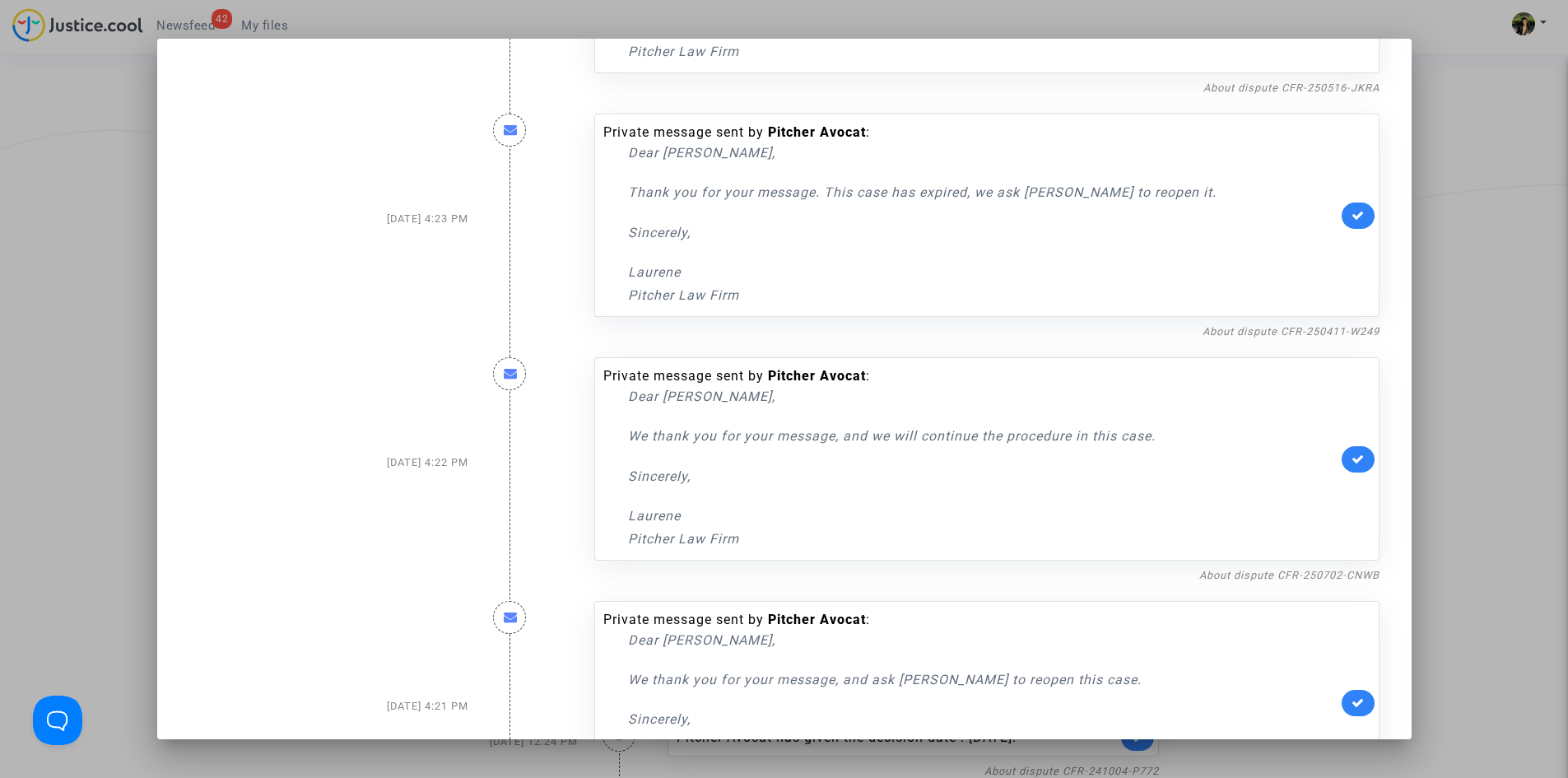
scroll to position [164, 0]
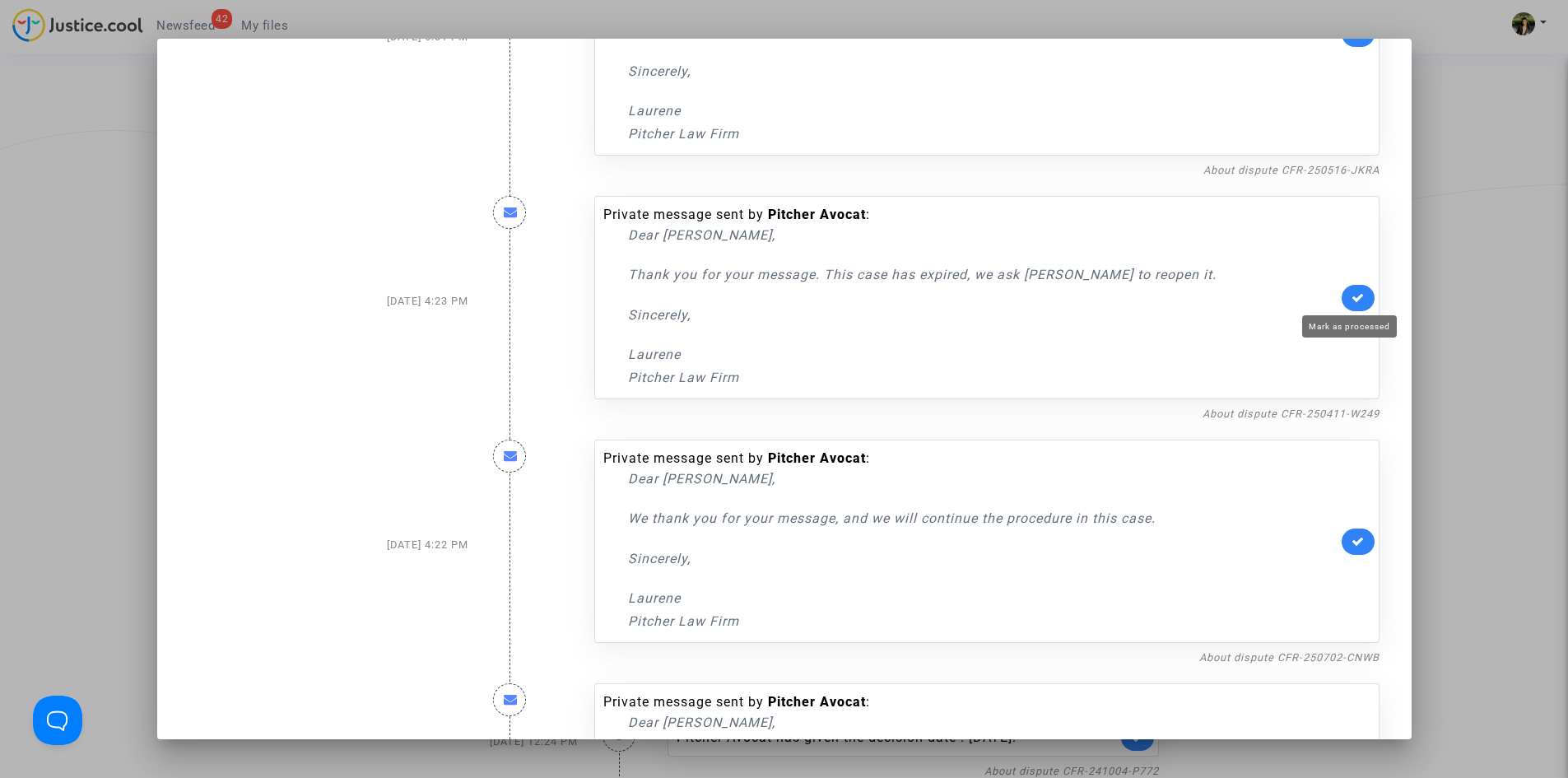
click at [1352, 296] on icon at bounding box center [1359, 297] width 14 height 13
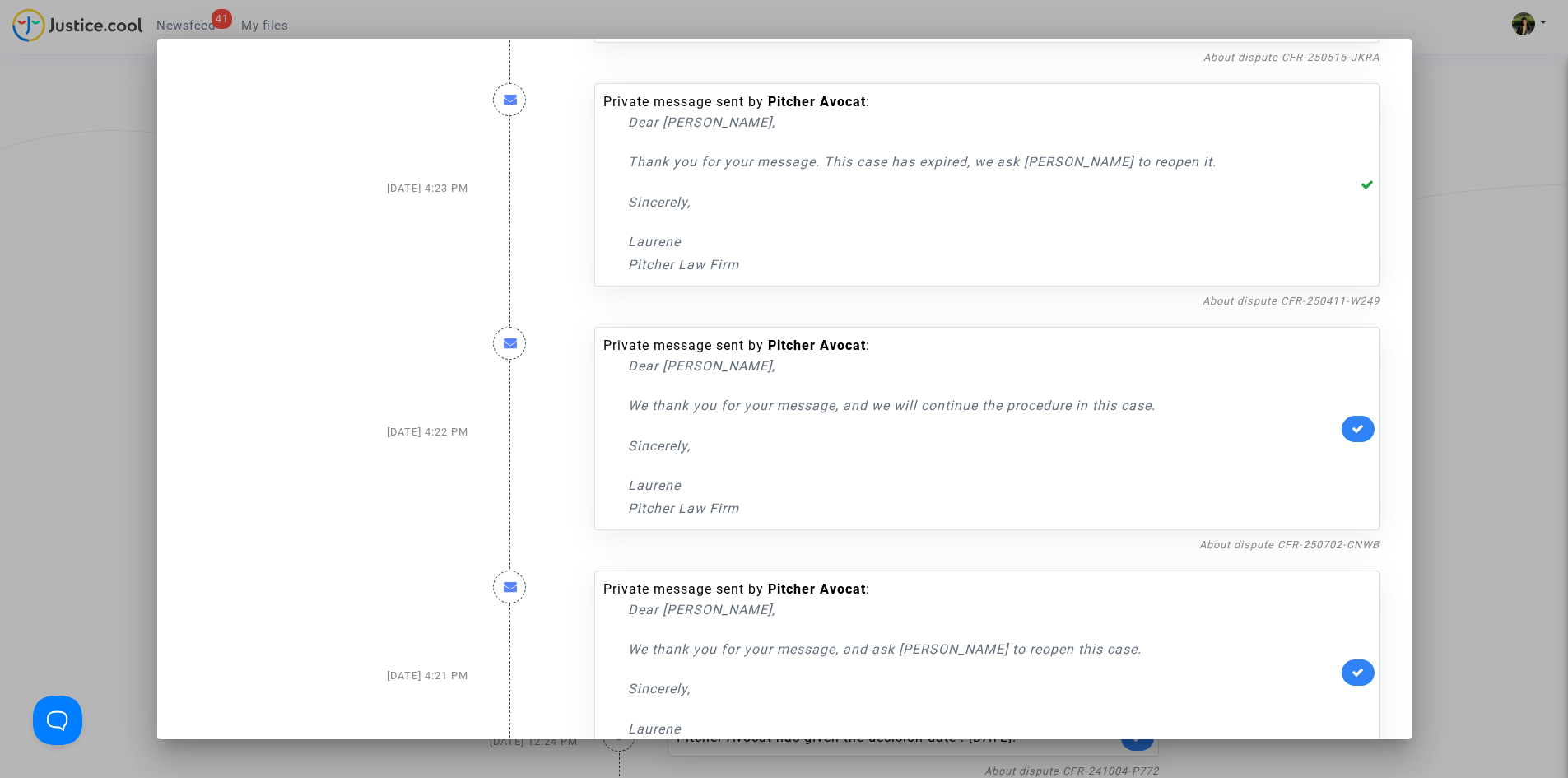
scroll to position [330, 0]
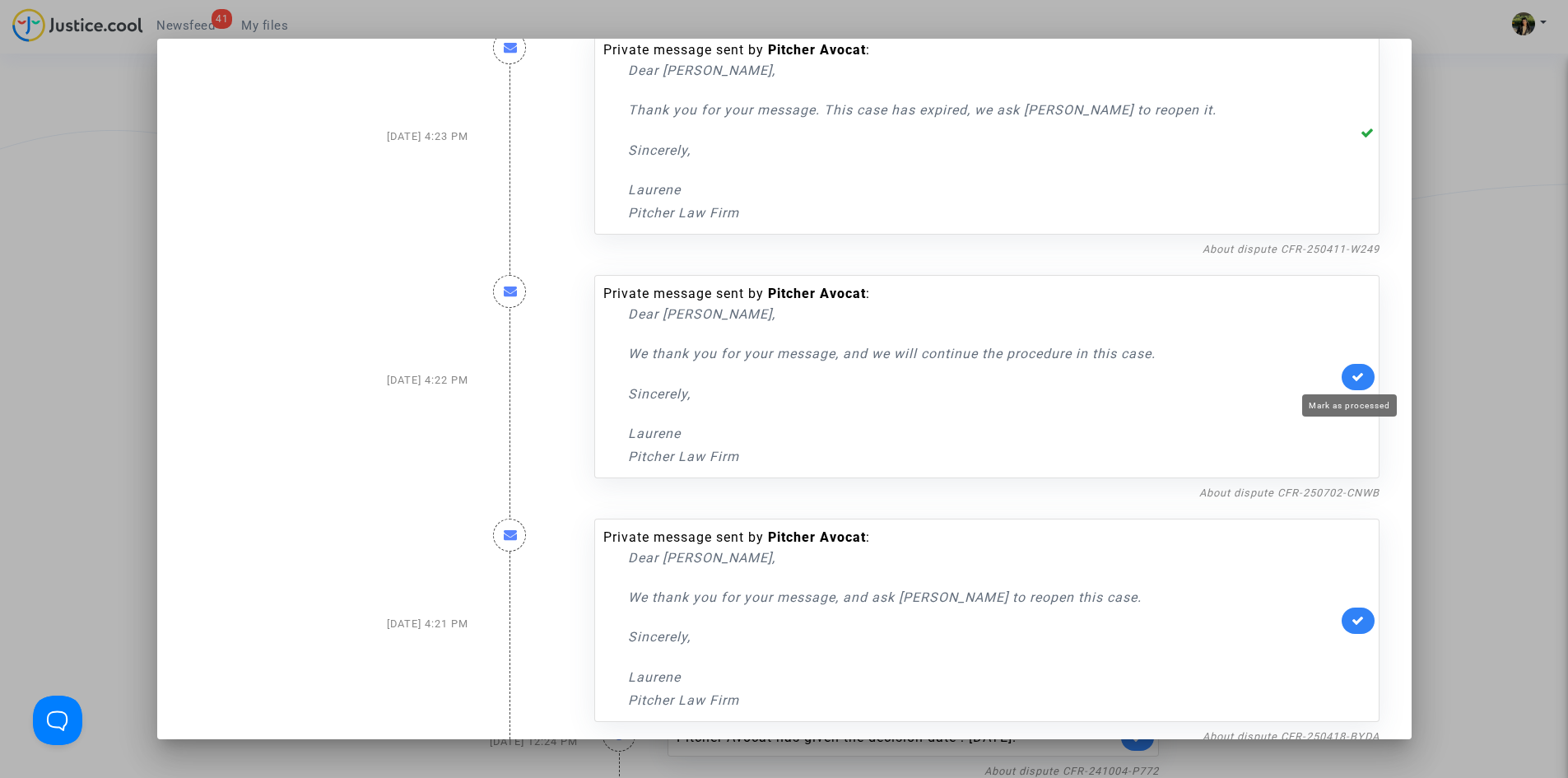
click at [1352, 373] on icon at bounding box center [1359, 376] width 14 height 13
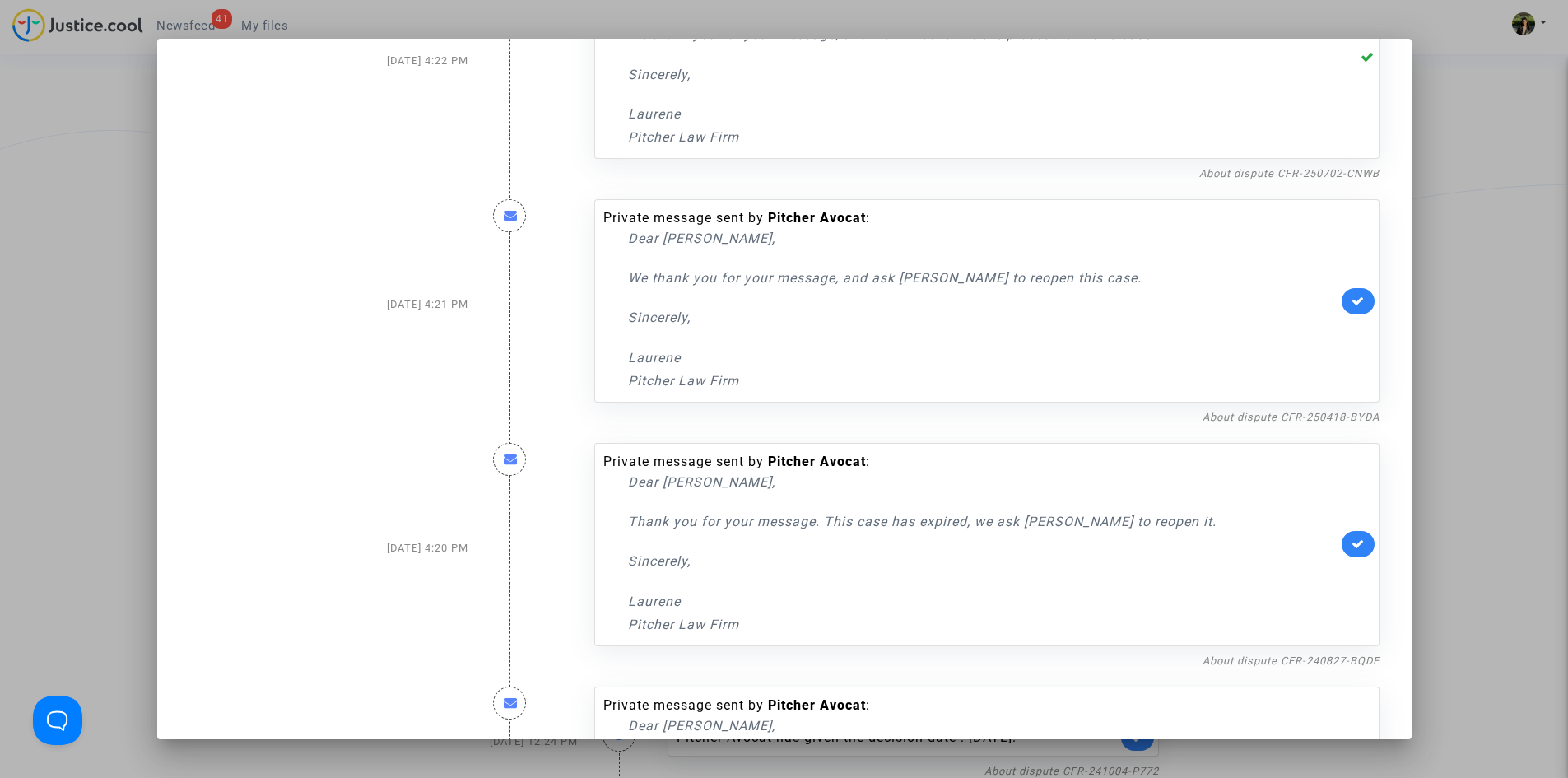
scroll to position [659, 0]
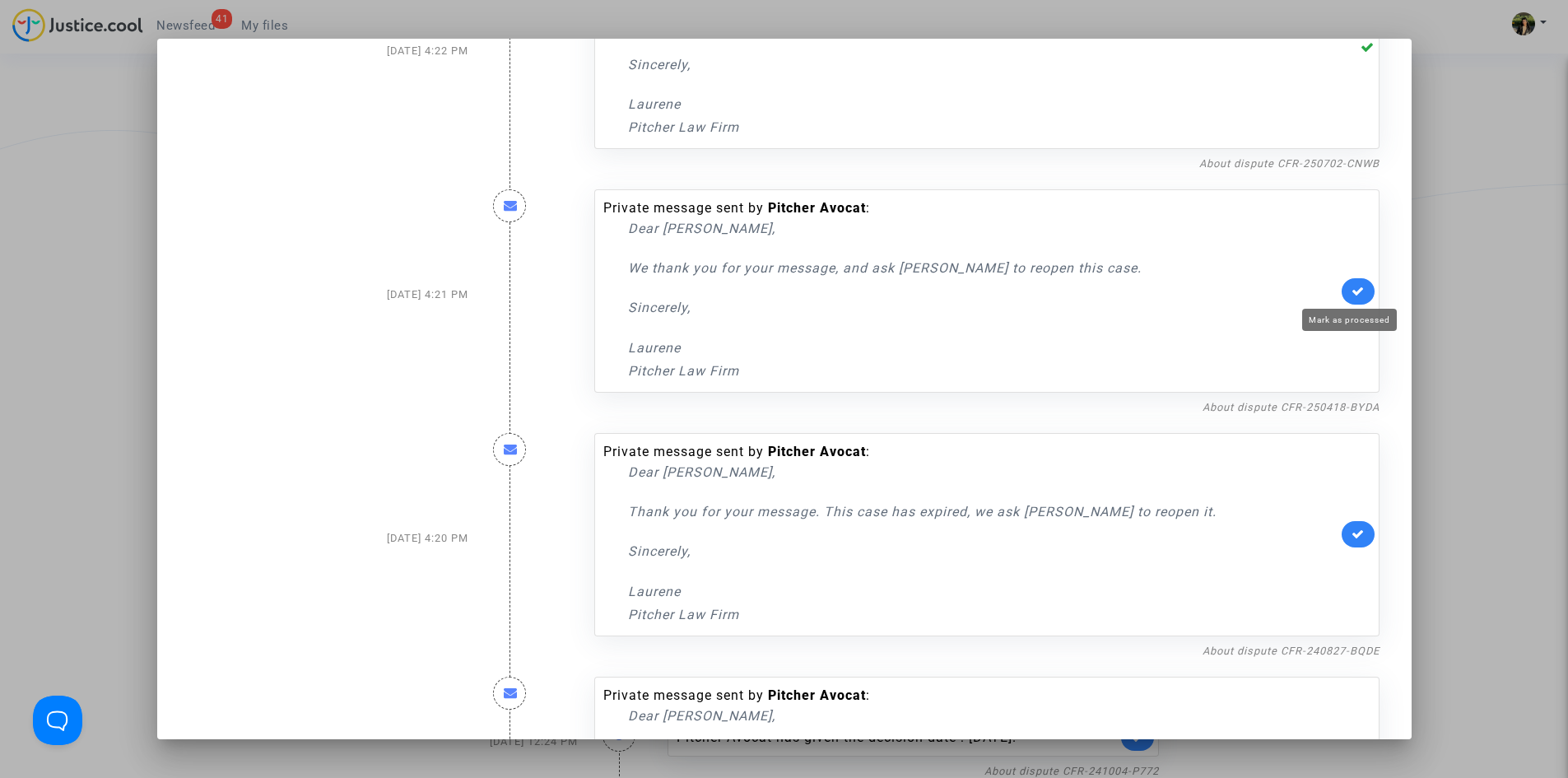
click at [1352, 296] on icon at bounding box center [1359, 291] width 14 height 13
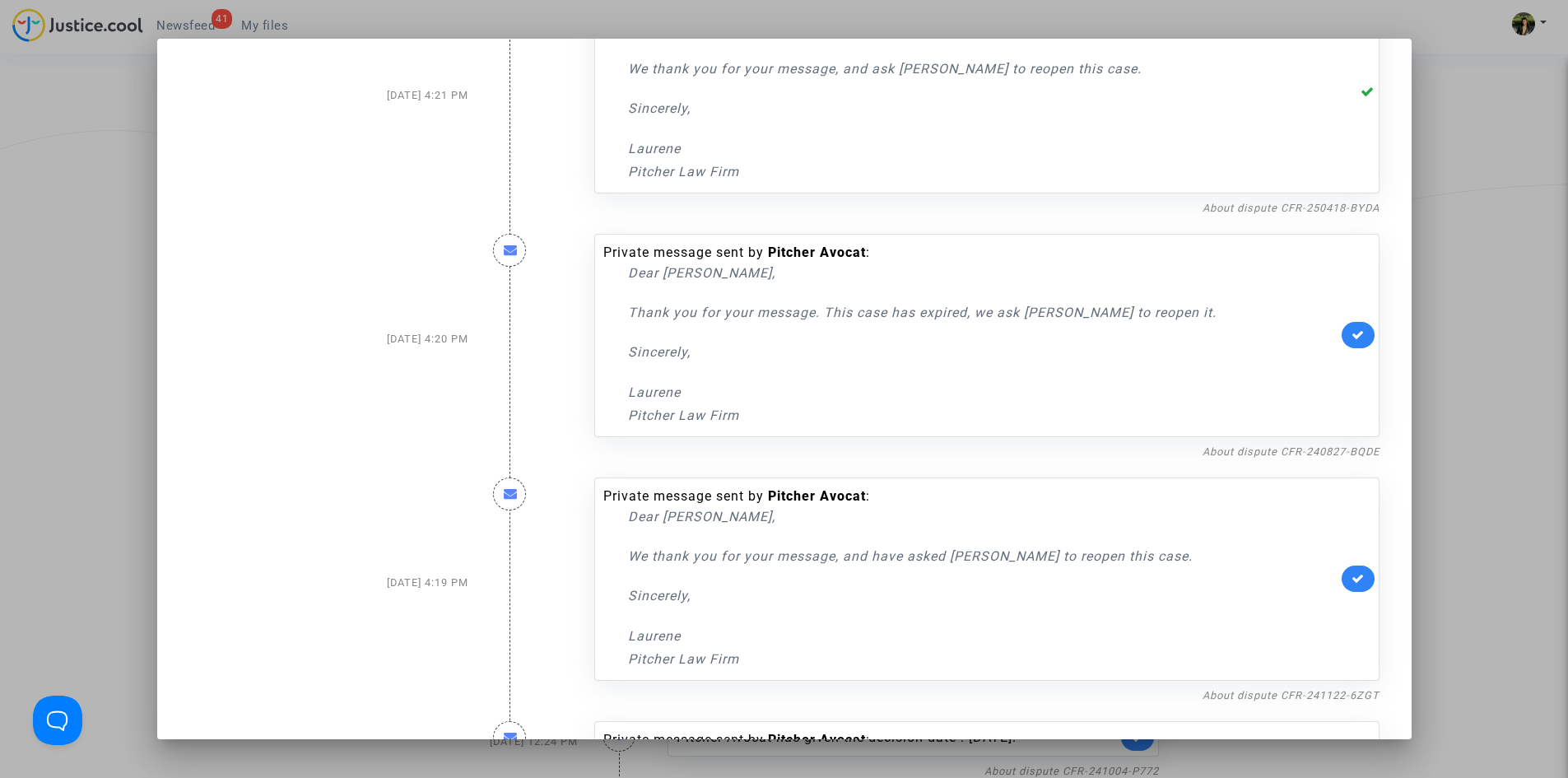
scroll to position [905, 0]
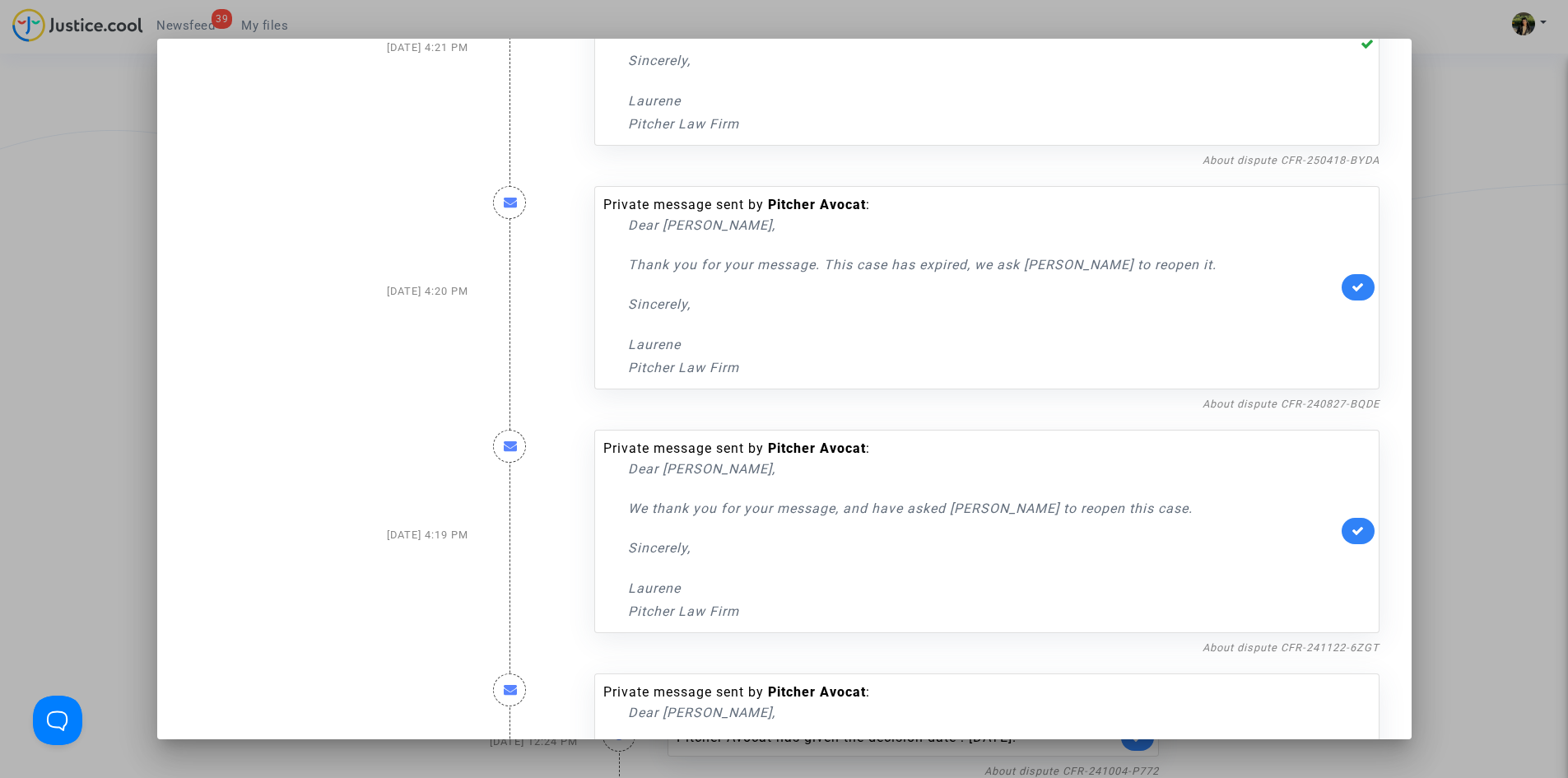
click at [1342, 290] on link at bounding box center [1358, 286] width 33 height 26
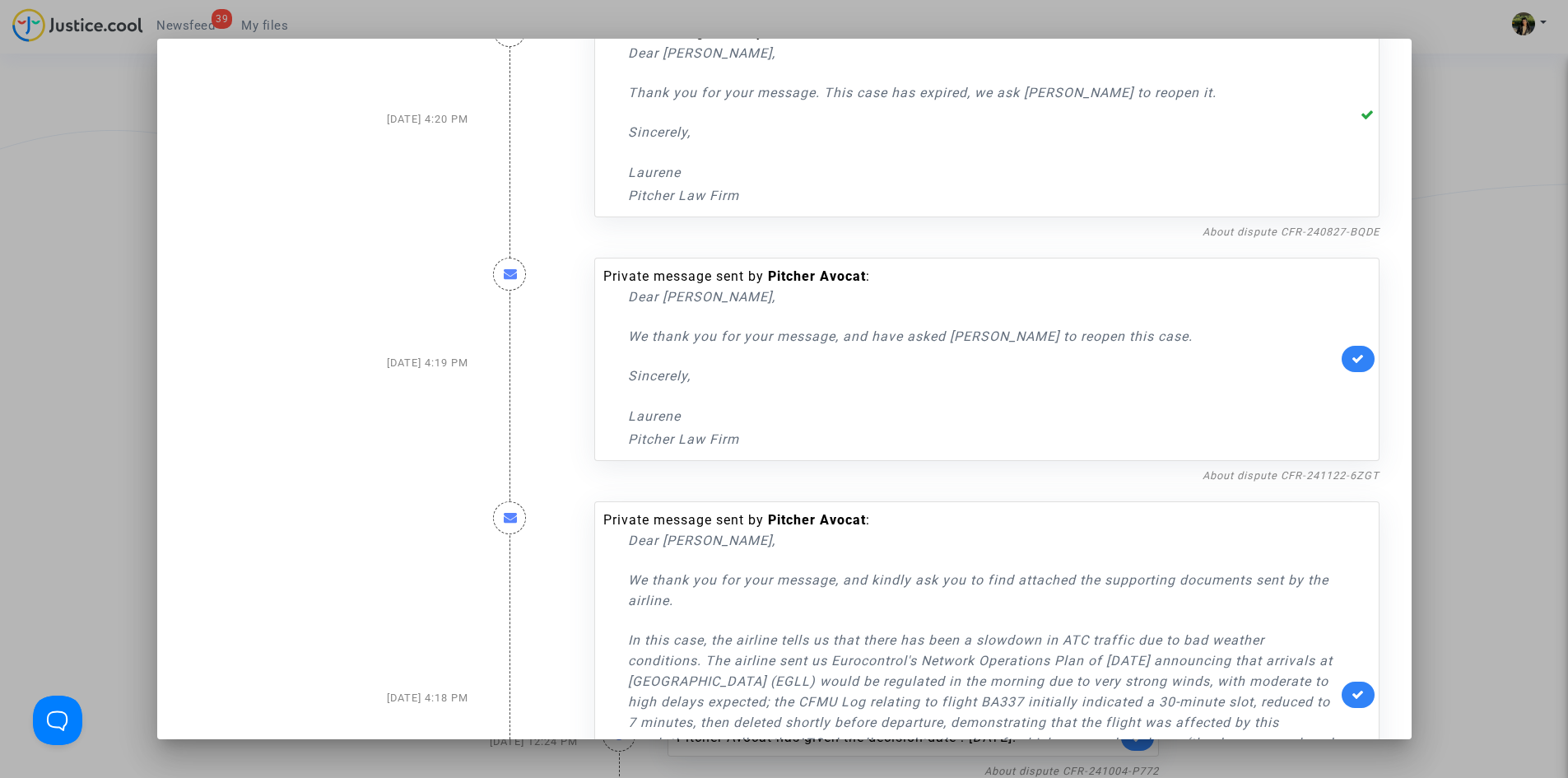
scroll to position [1153, 0]
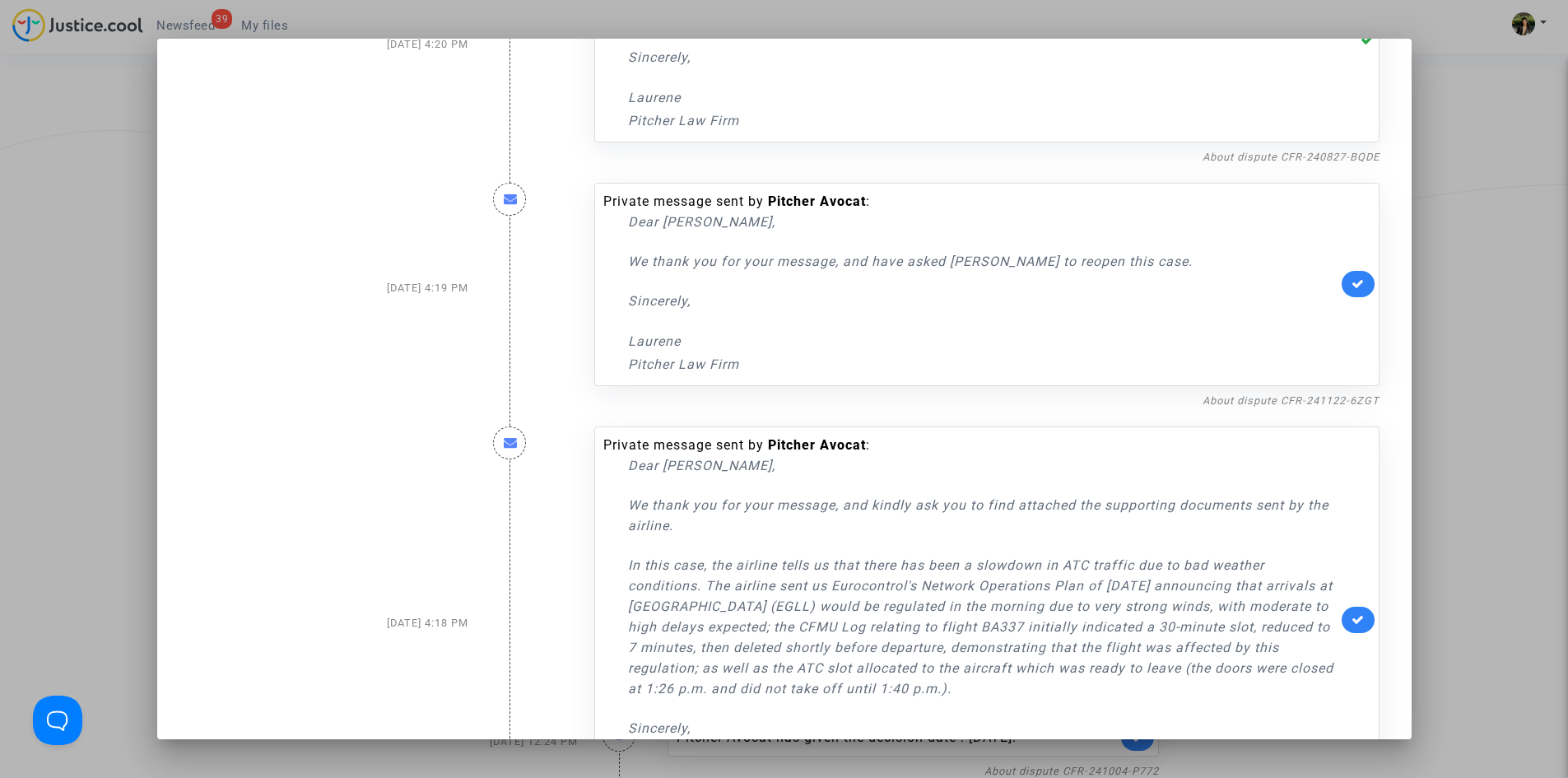
click at [1342, 283] on link at bounding box center [1358, 284] width 33 height 26
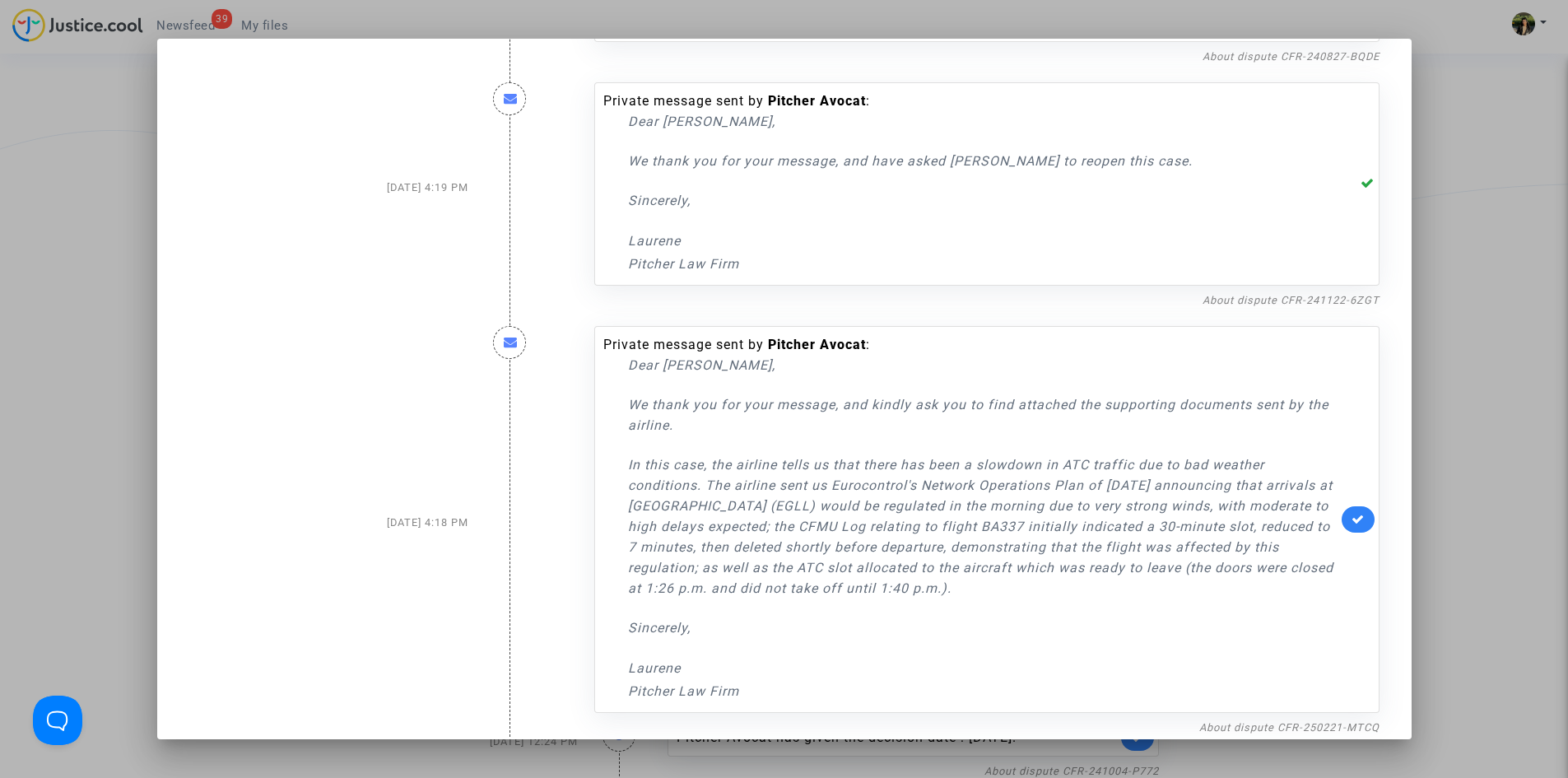
scroll to position [1270, 0]
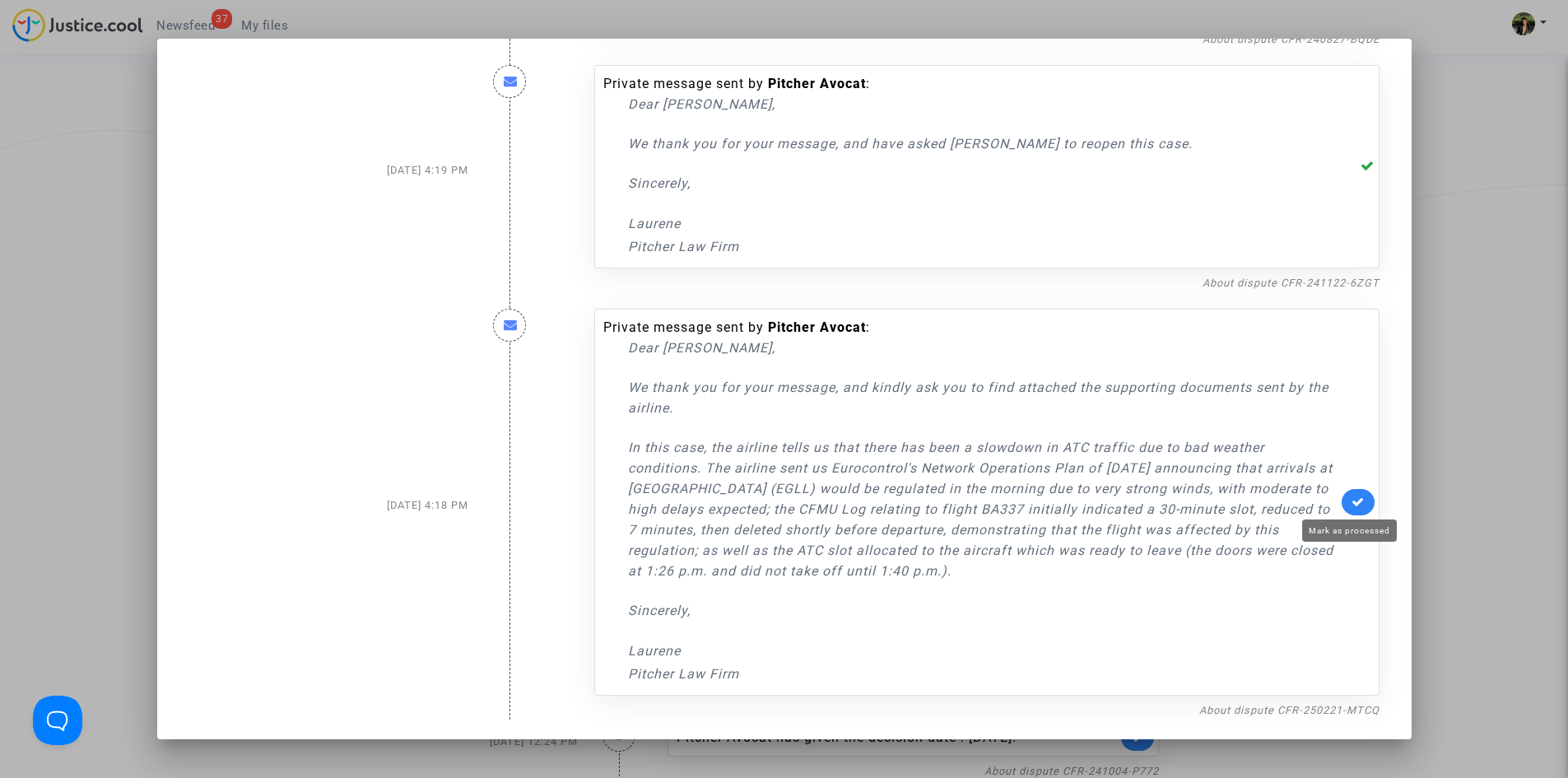
click at [1352, 504] on icon at bounding box center [1359, 502] width 14 height 13
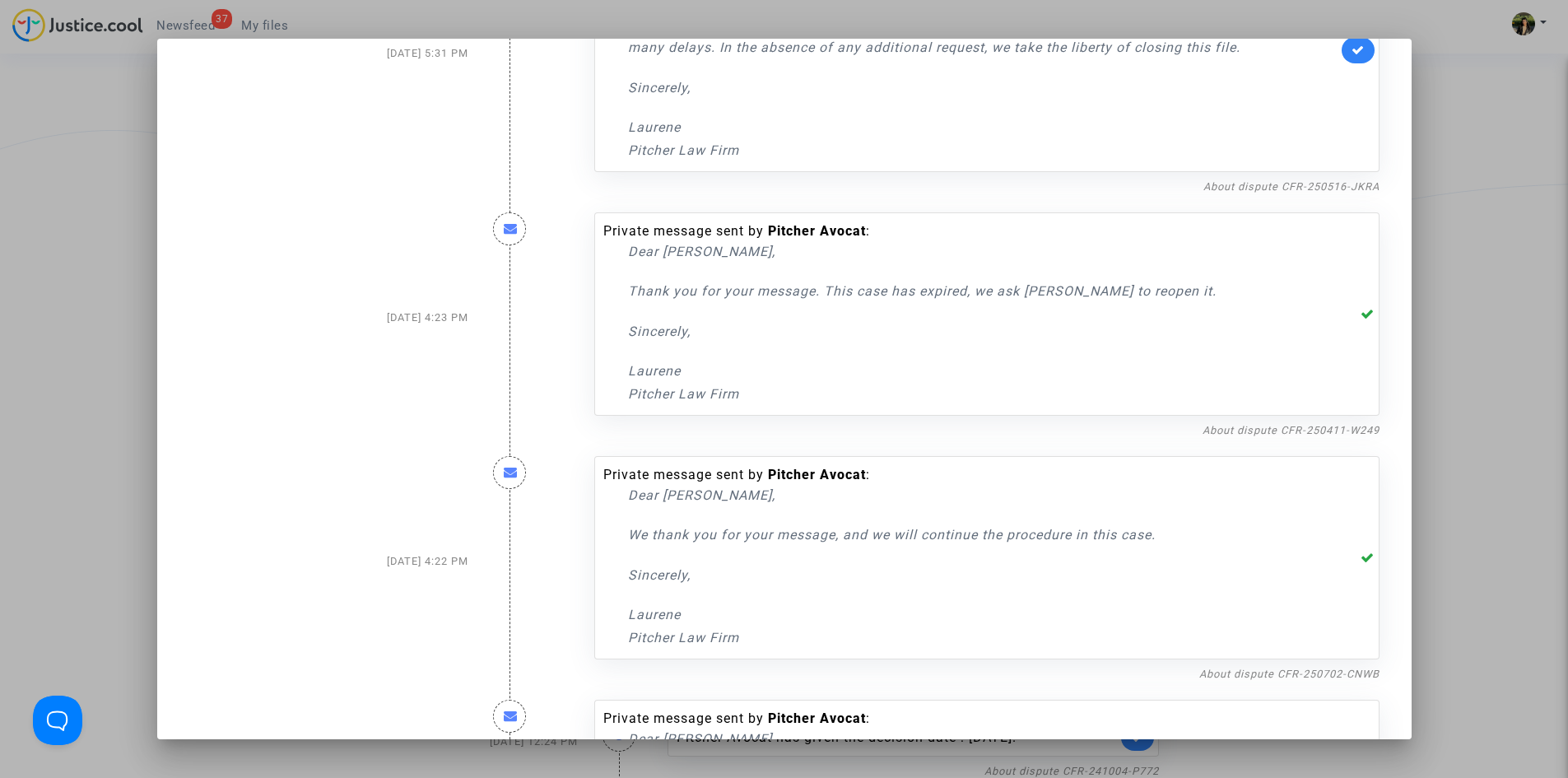
scroll to position [0, 0]
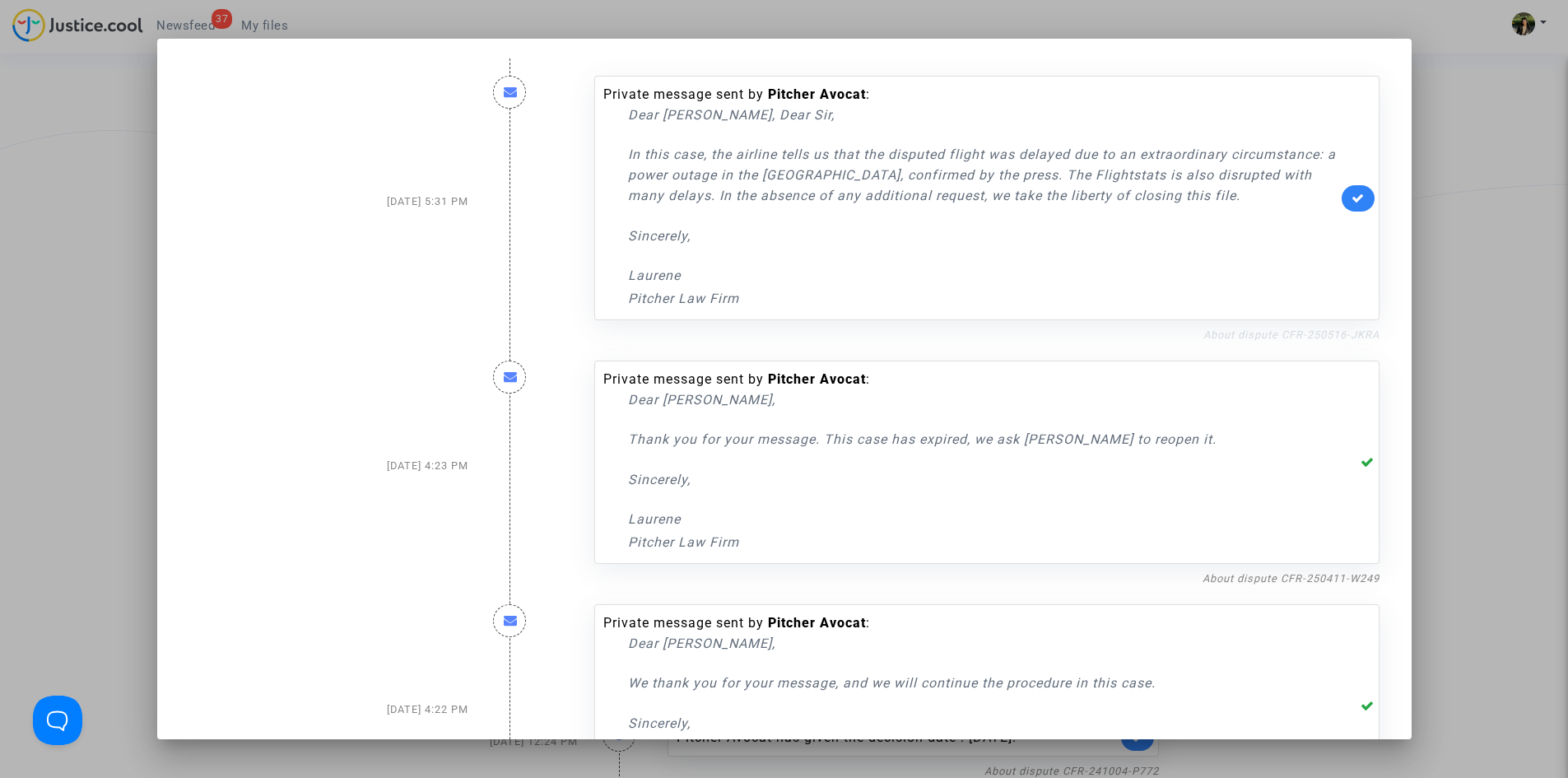
click at [1283, 338] on link "About dispute CFR-250516-JKRA" at bounding box center [1292, 335] width 176 height 13
click at [1343, 206] on link at bounding box center [1358, 198] width 33 height 26
click at [1537, 266] on div at bounding box center [784, 389] width 1568 height 778
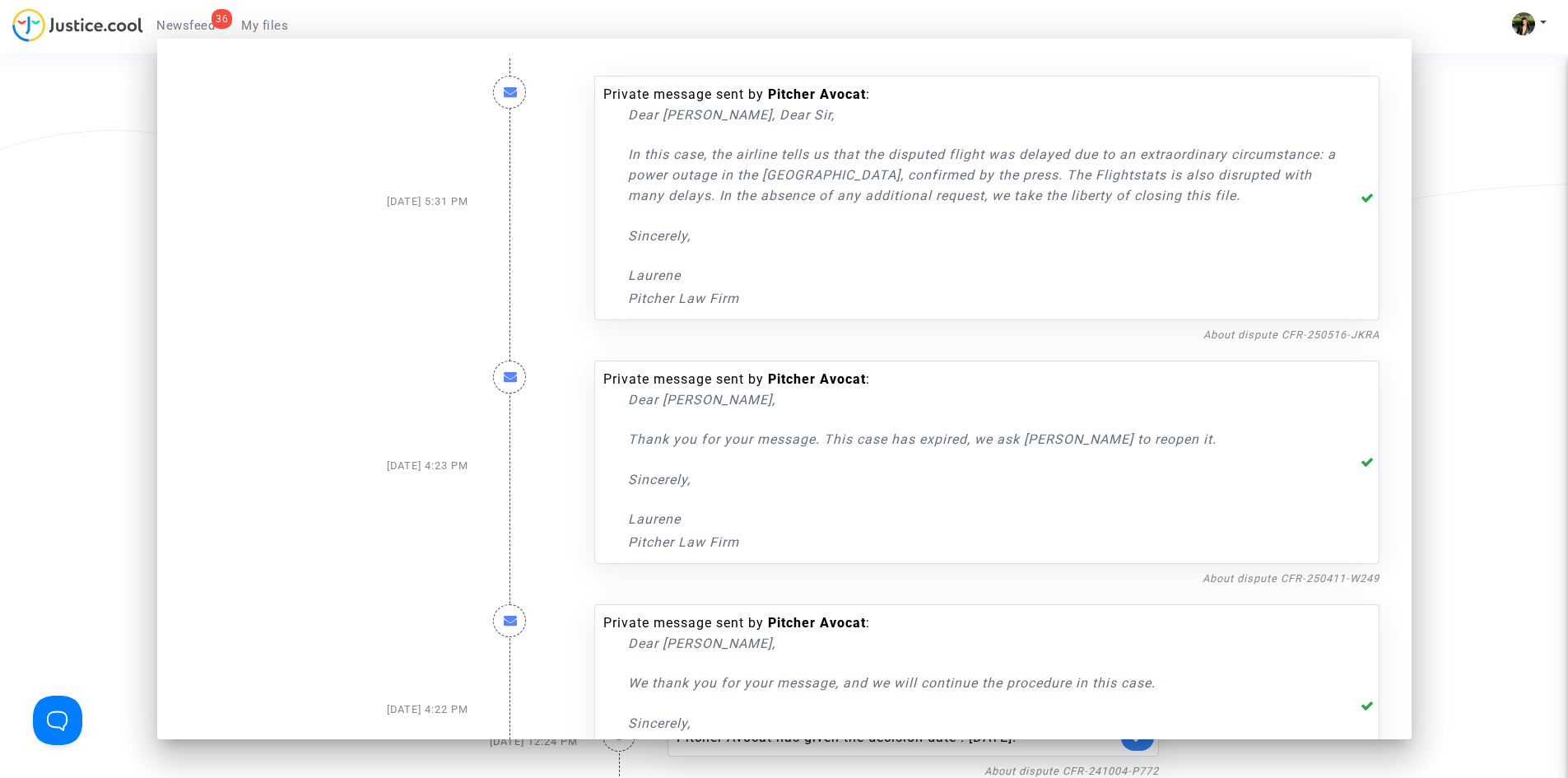
scroll to position [330, 0]
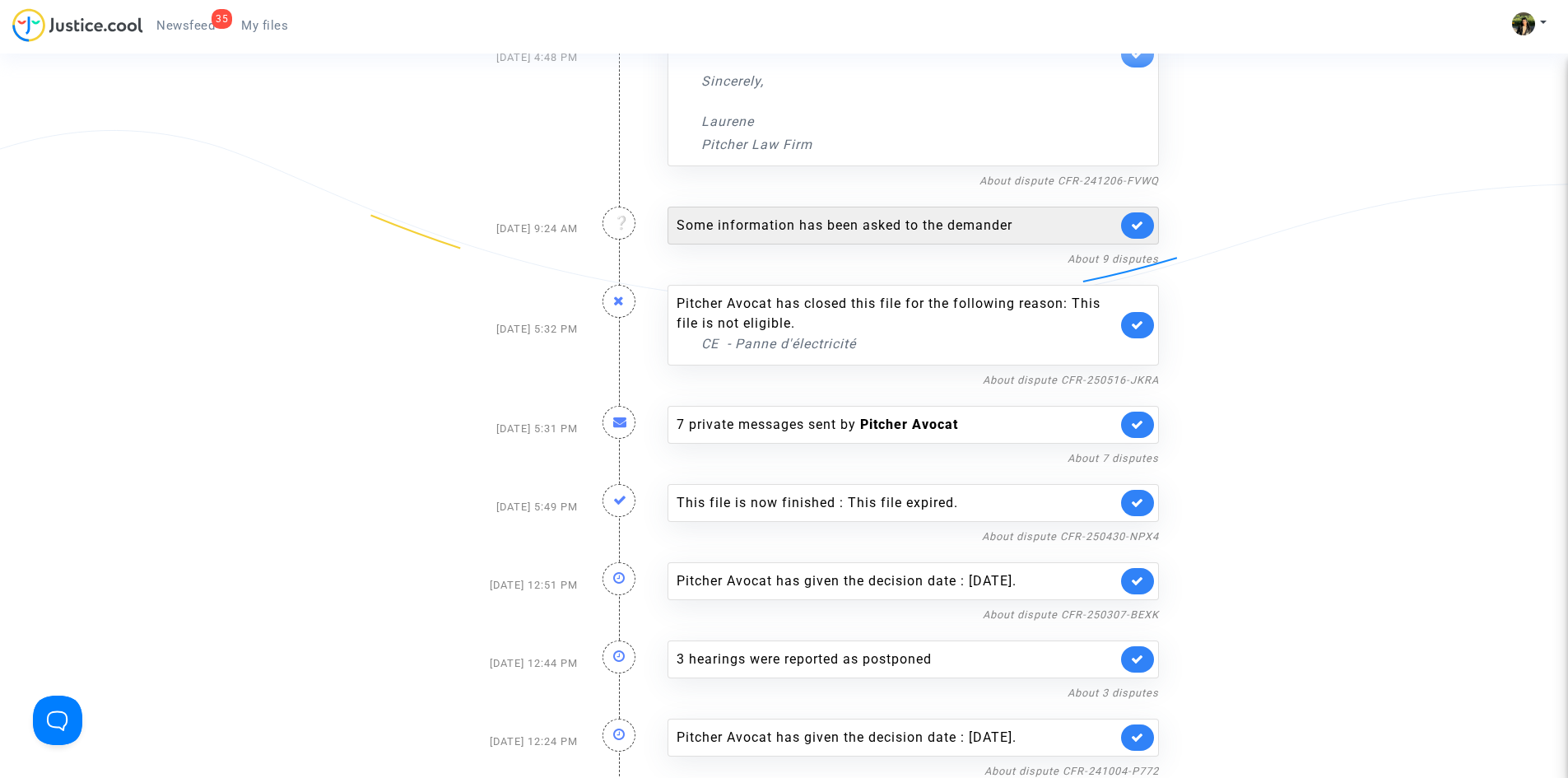
click at [815, 228] on div "Some information has been asked to the demander" at bounding box center [897, 225] width 441 height 19
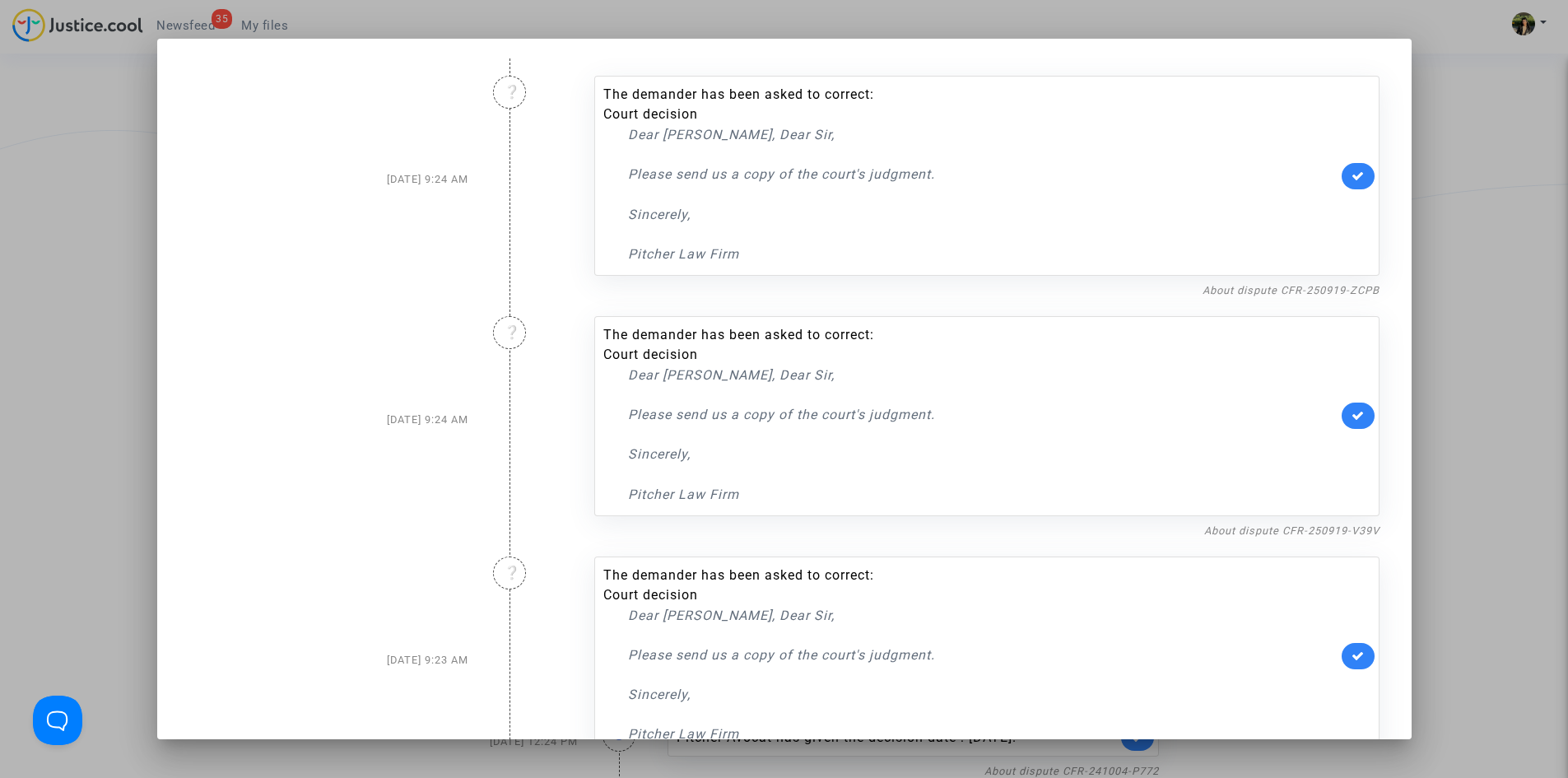
click at [1475, 163] on div at bounding box center [784, 389] width 1568 height 778
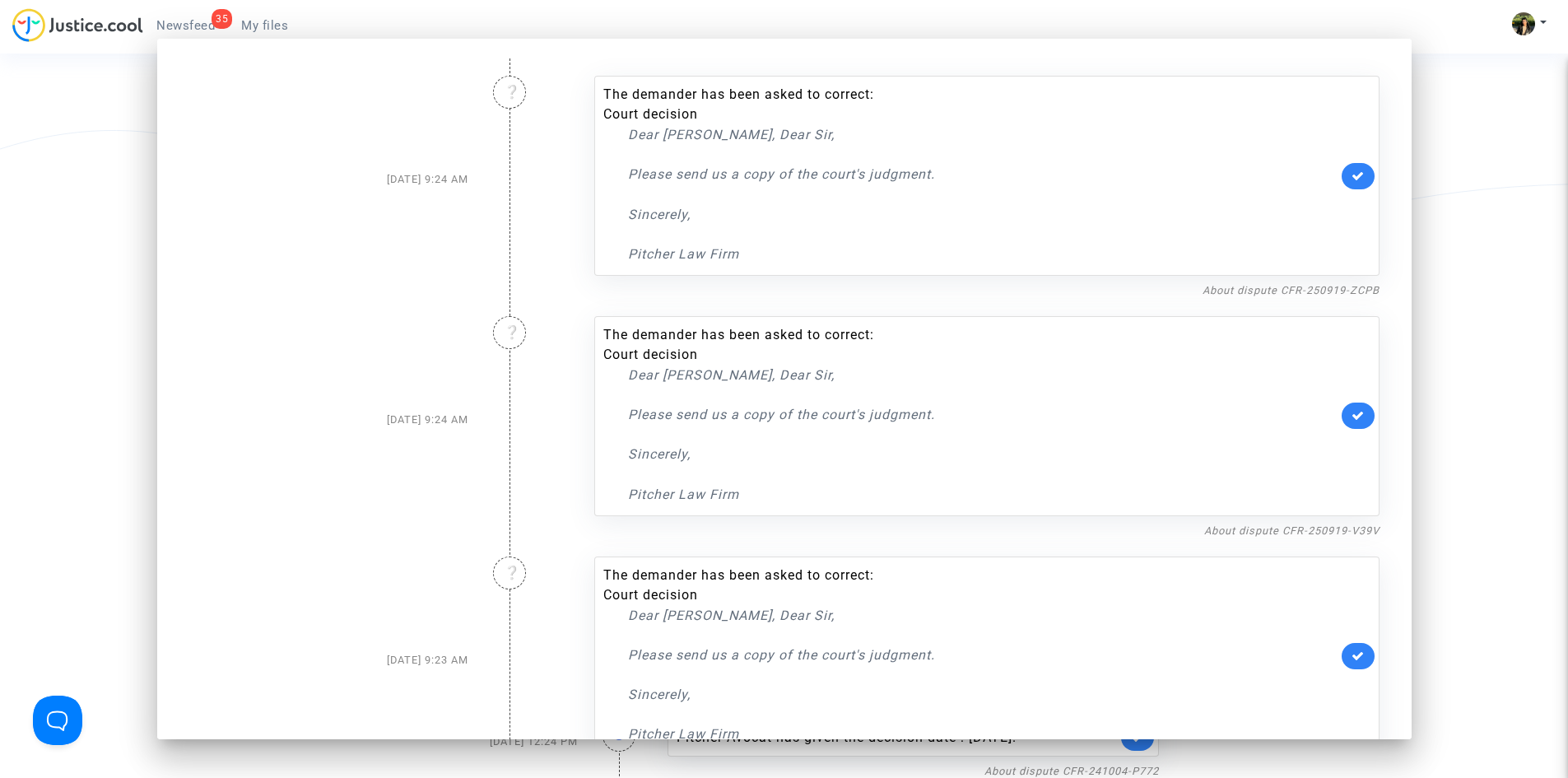
scroll to position [330, 0]
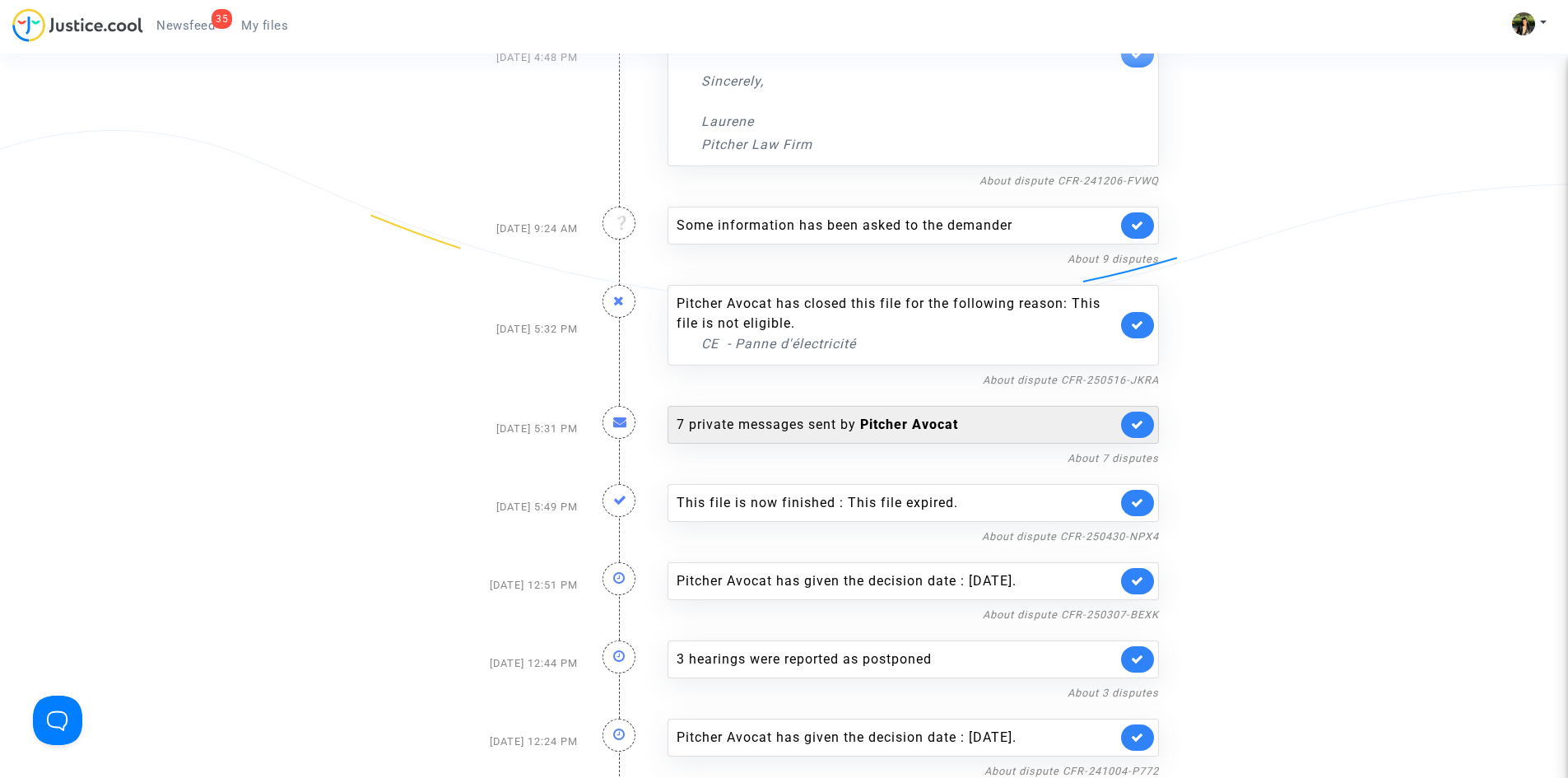
click at [1043, 420] on div "7 private messages sent by Pitcher Avocat" at bounding box center [897, 425] width 441 height 19
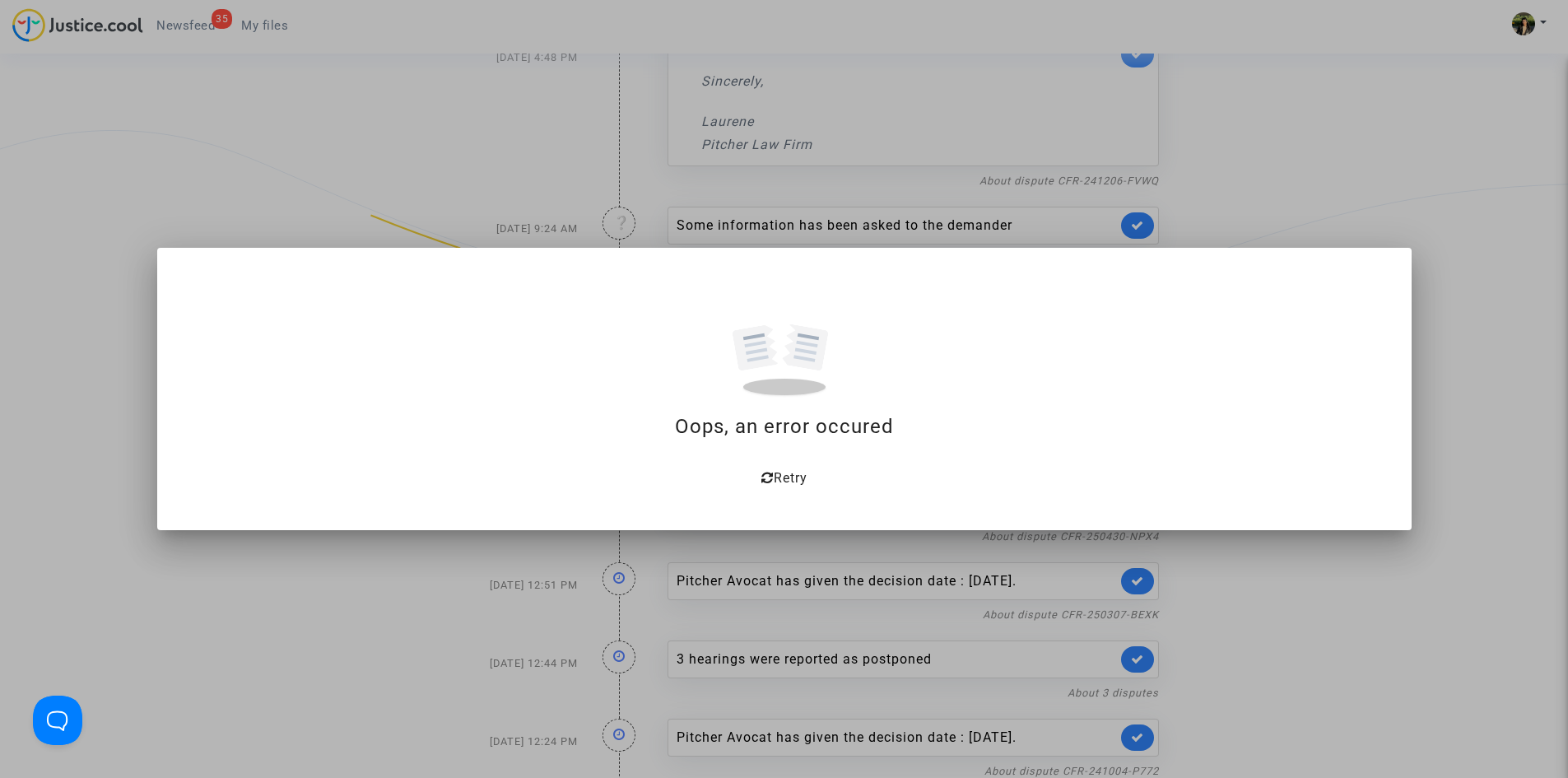
click at [1458, 309] on div at bounding box center [784, 389] width 1568 height 778
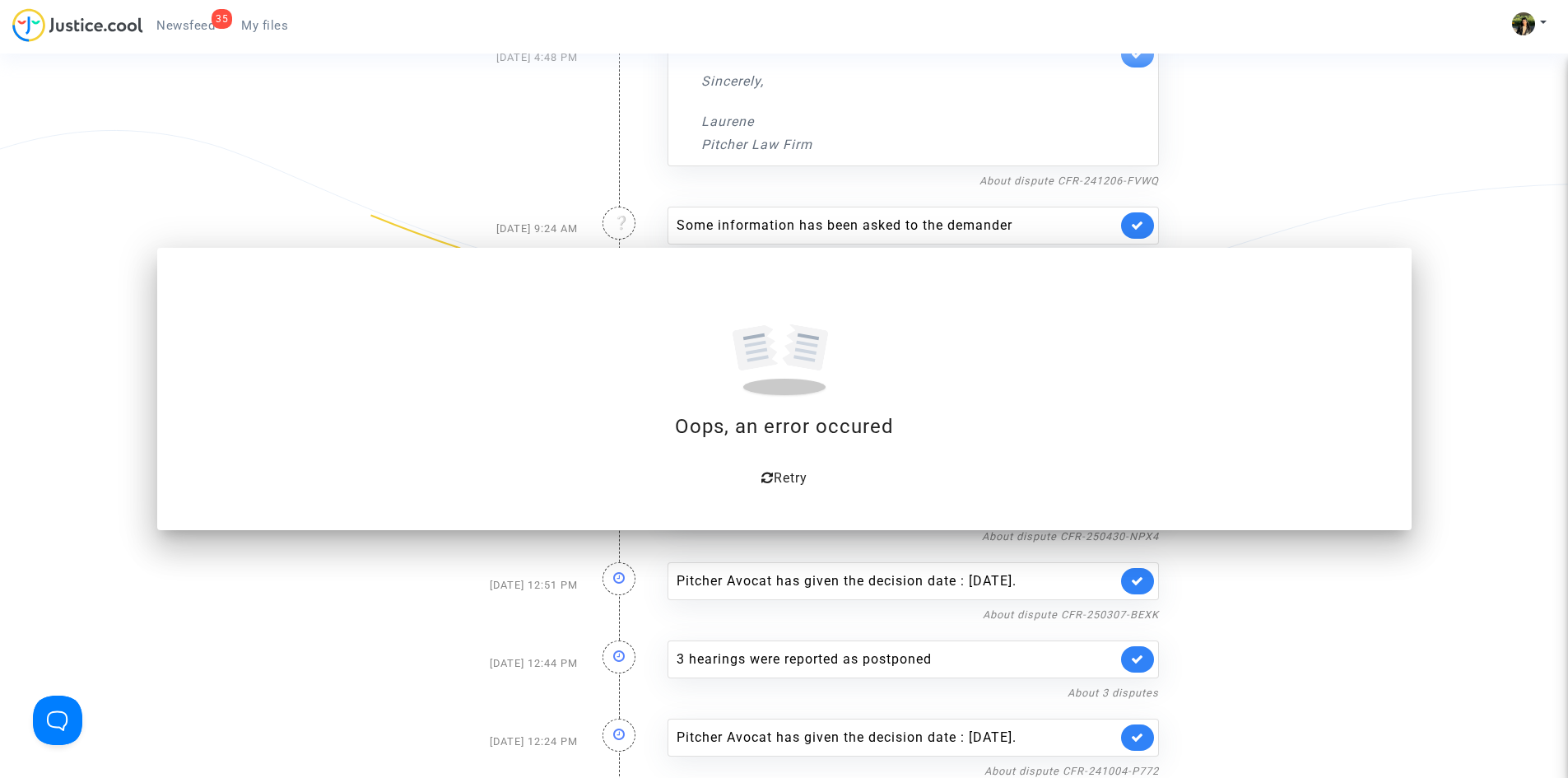
scroll to position [330, 0]
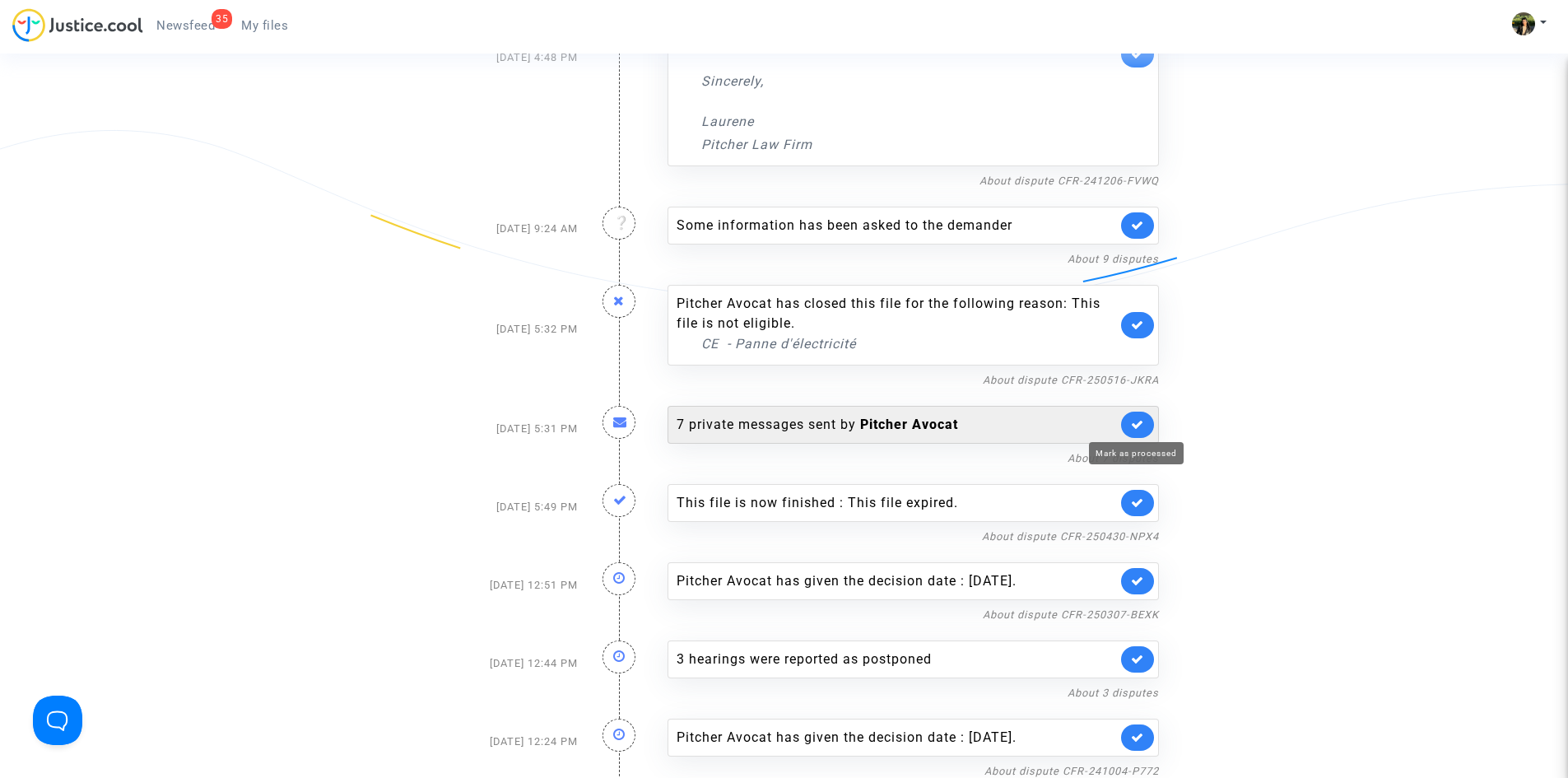
click at [1140, 419] on icon at bounding box center [1138, 424] width 14 height 13
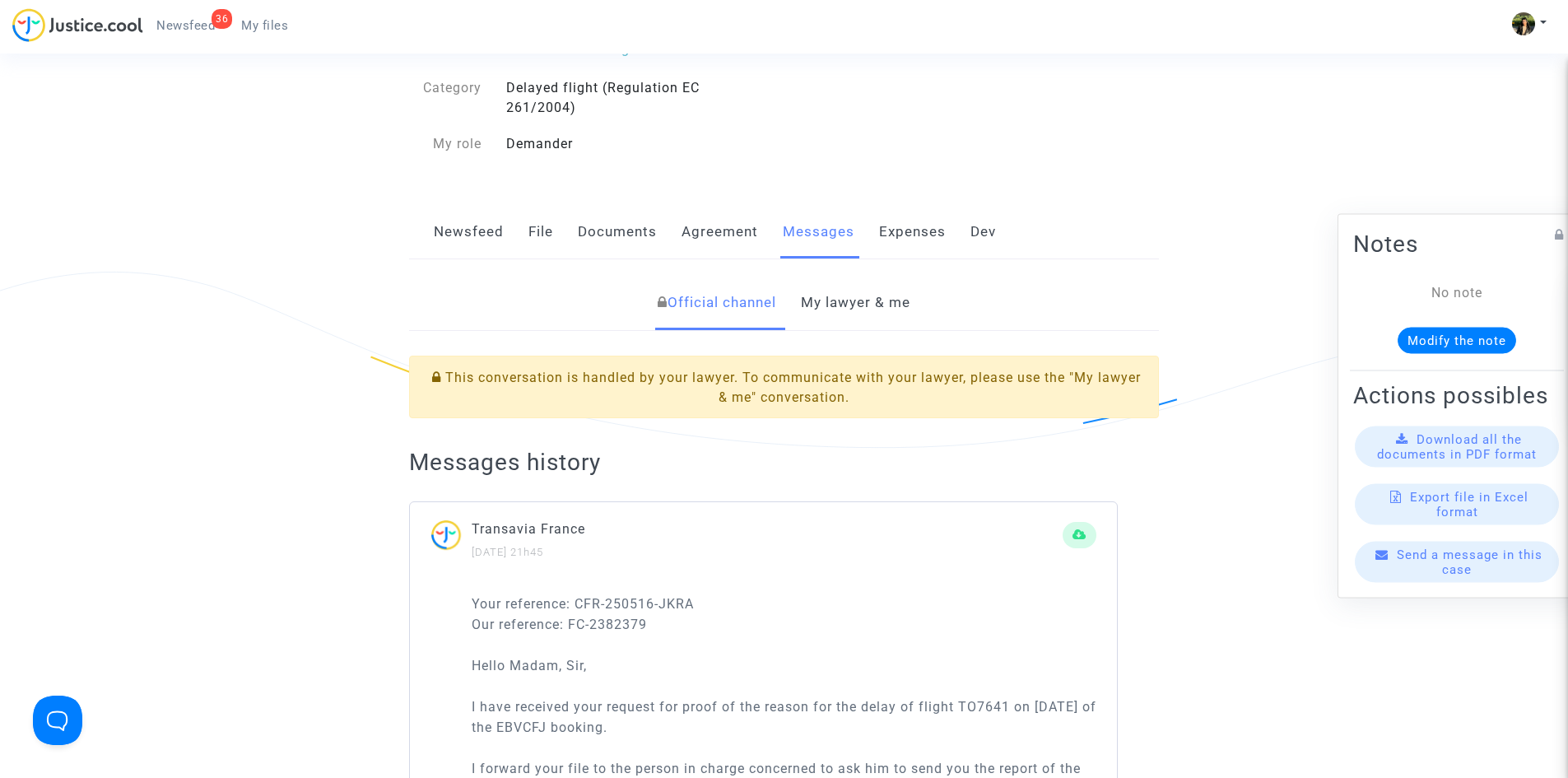
scroll to position [164, 0]
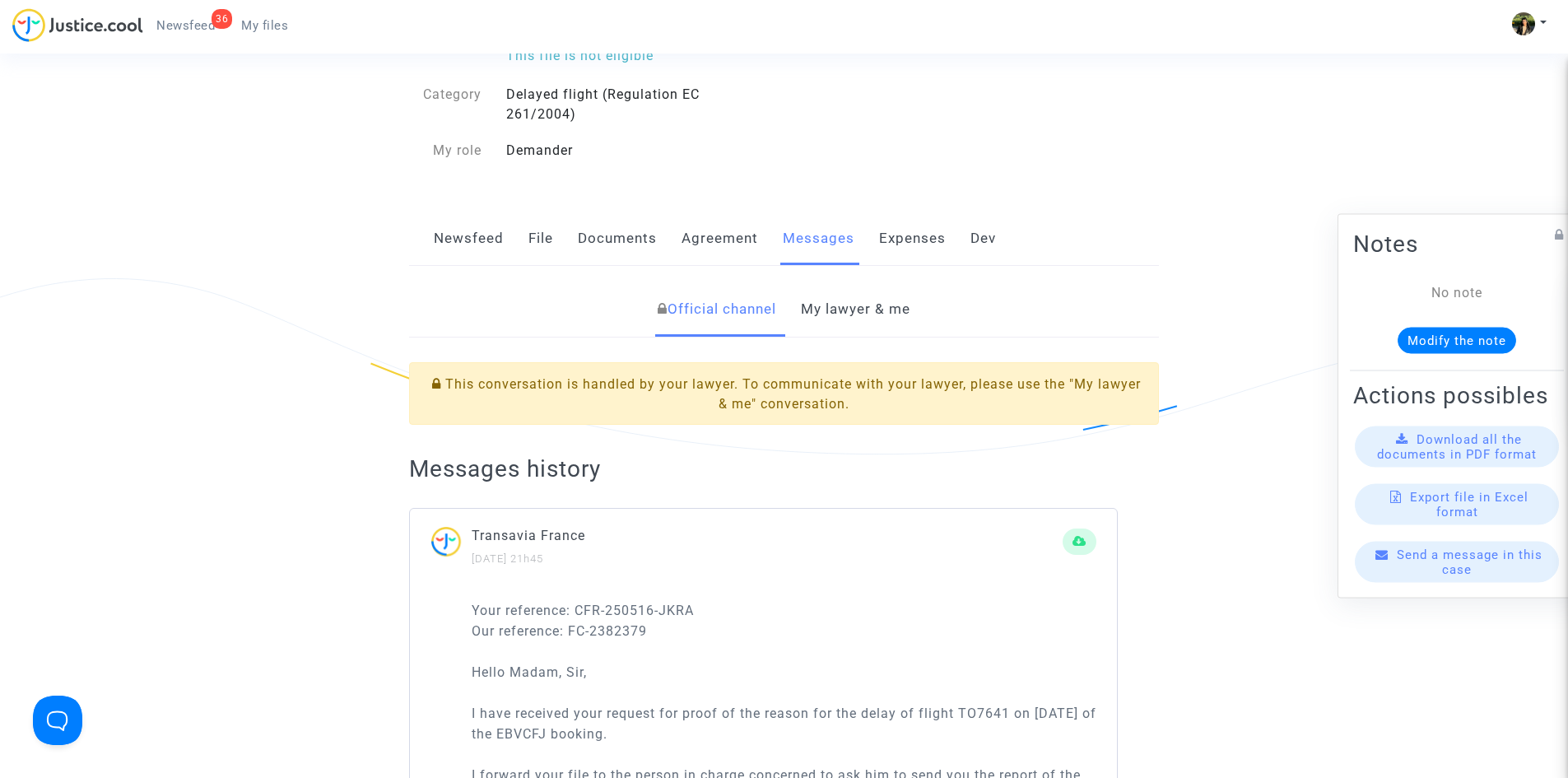
click at [833, 309] on link "My lawyer & me" at bounding box center [855, 309] width 109 height 54
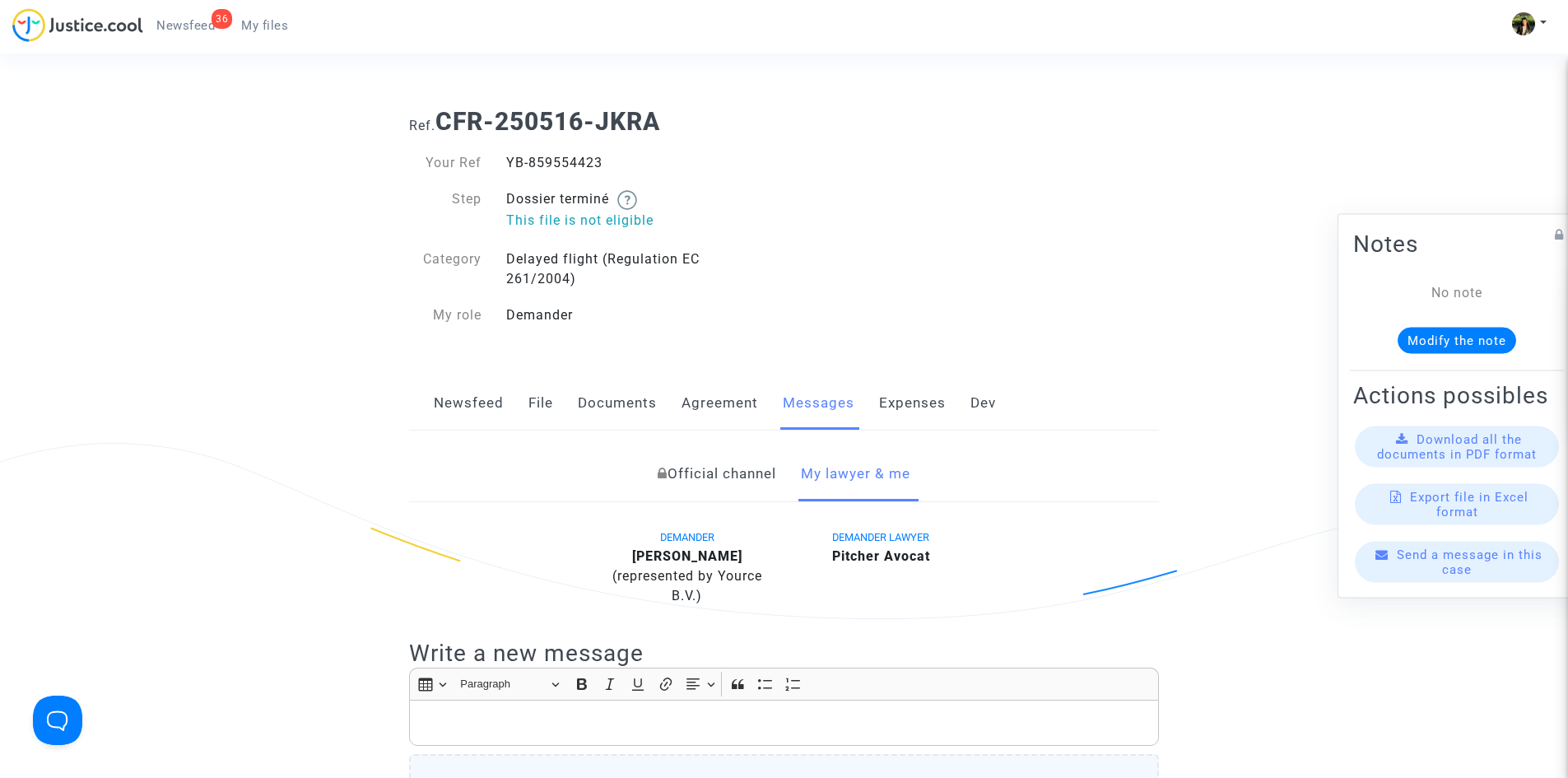
click at [566, 162] on div "YB-859554423" at bounding box center [639, 163] width 291 height 19
copy div "YB-859554423"
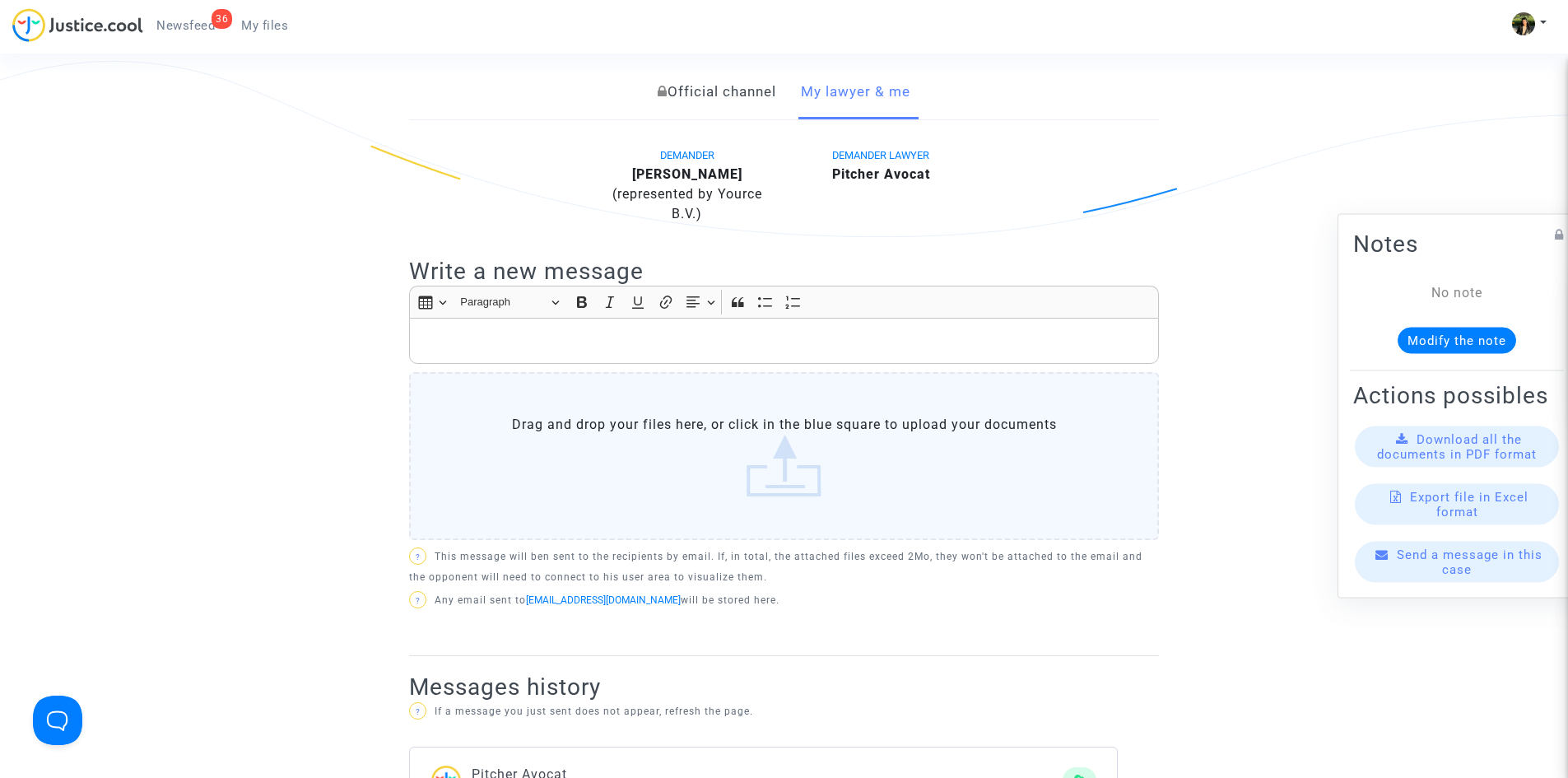
scroll to position [358, 0]
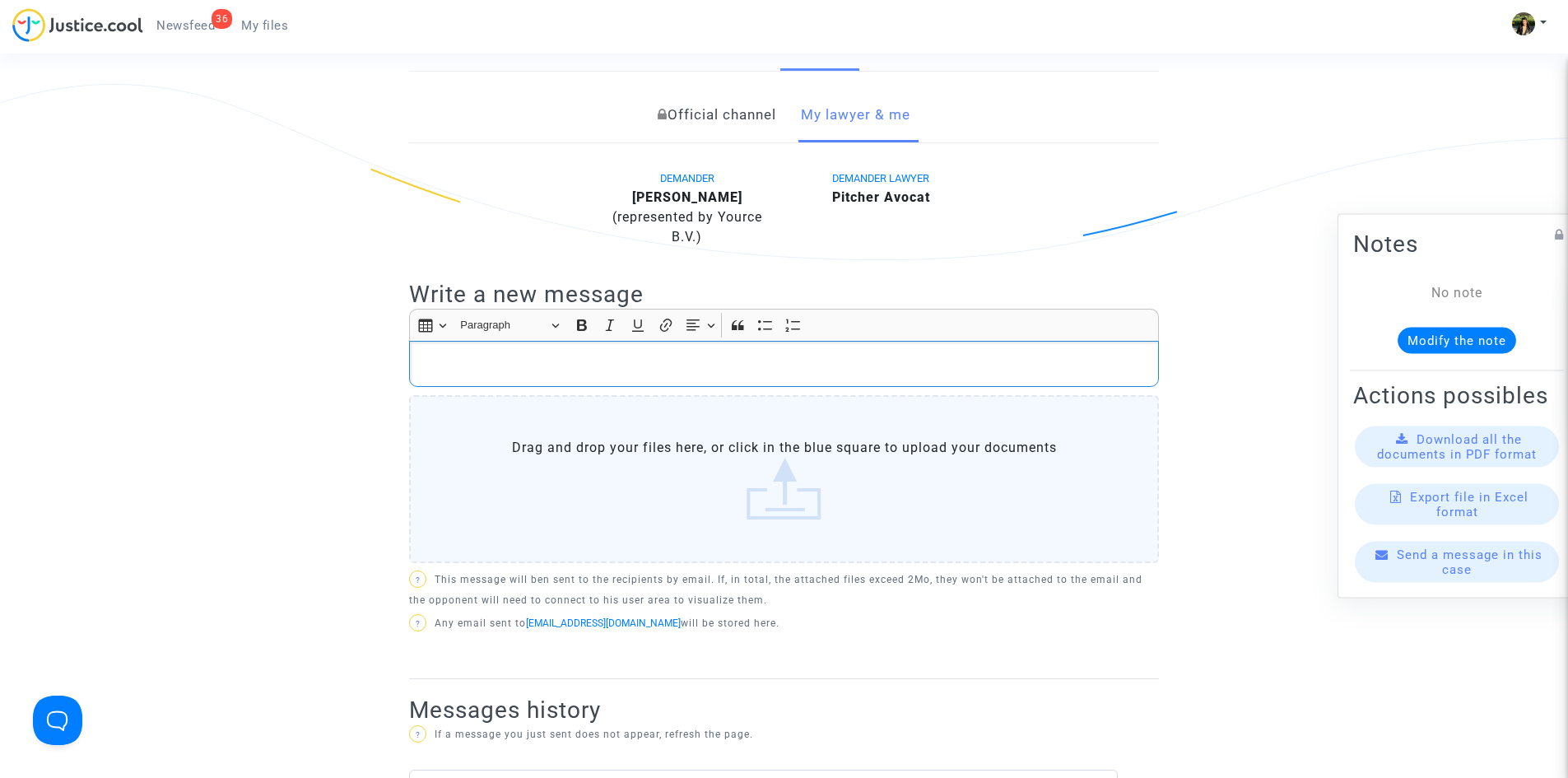
click at [618, 369] on p "Rich Text Editor, main" at bounding box center [784, 364] width 732 height 20
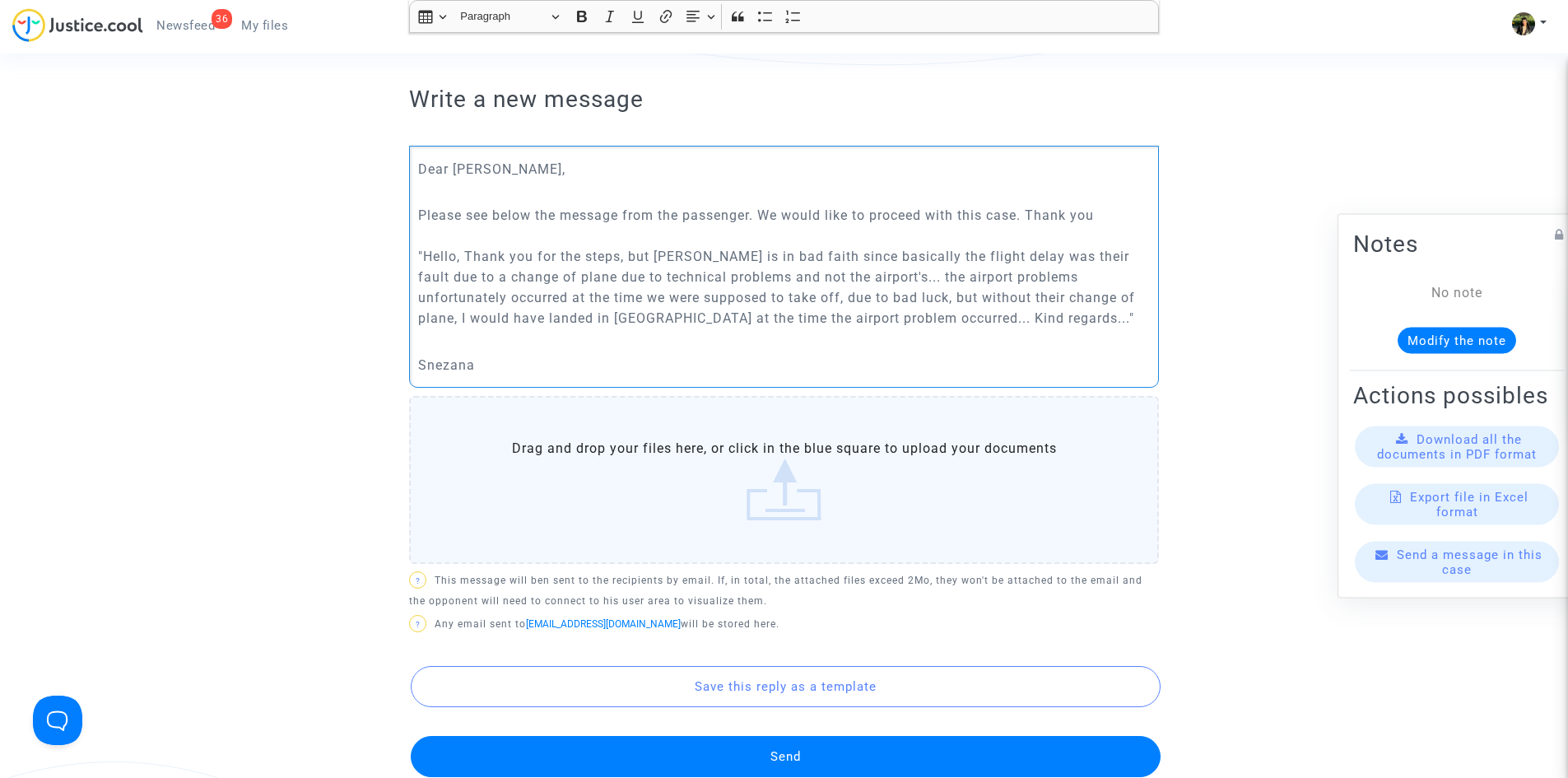
scroll to position [770, 0]
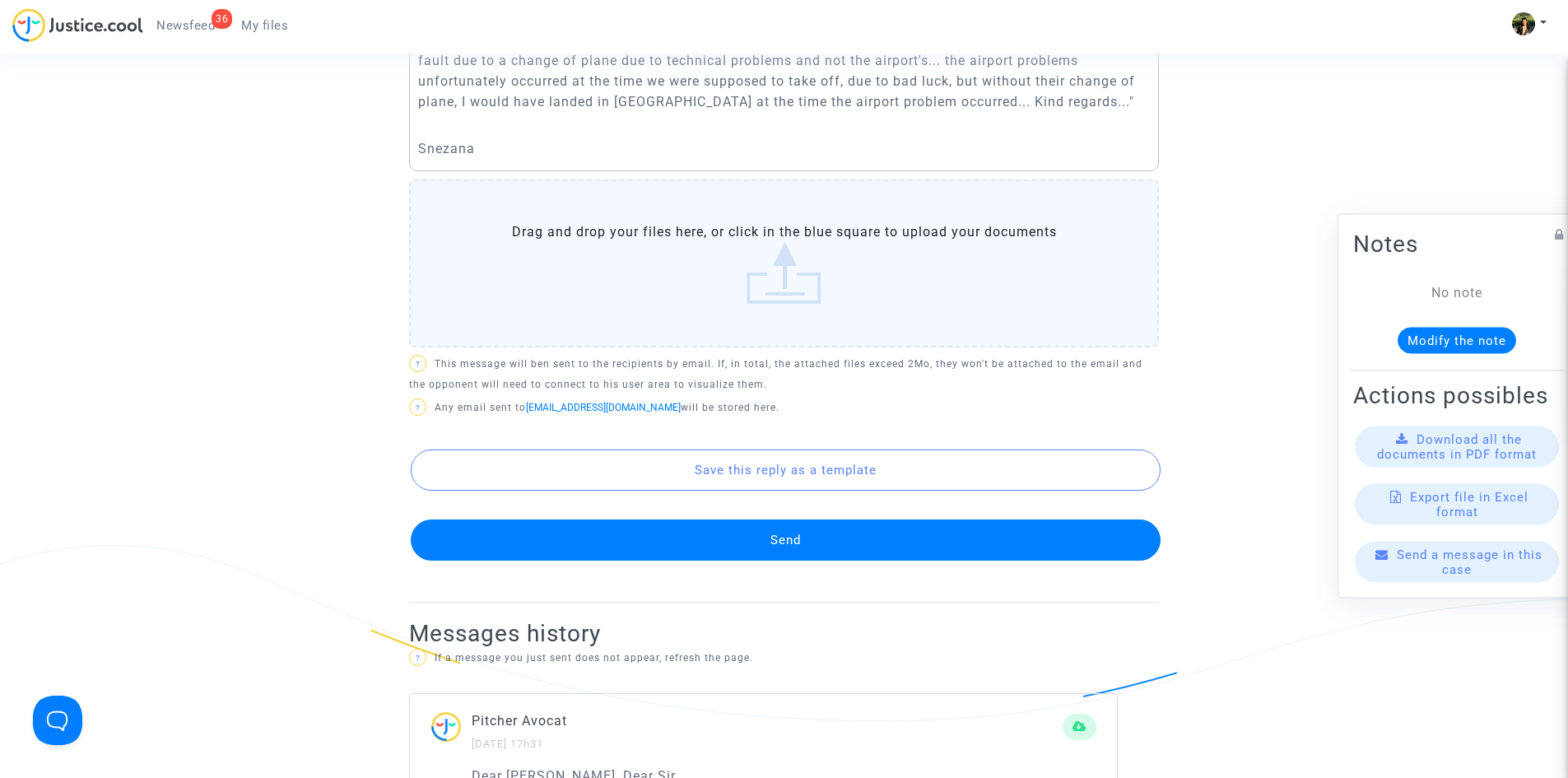
click at [850, 553] on button "Send" at bounding box center [786, 540] width 750 height 42
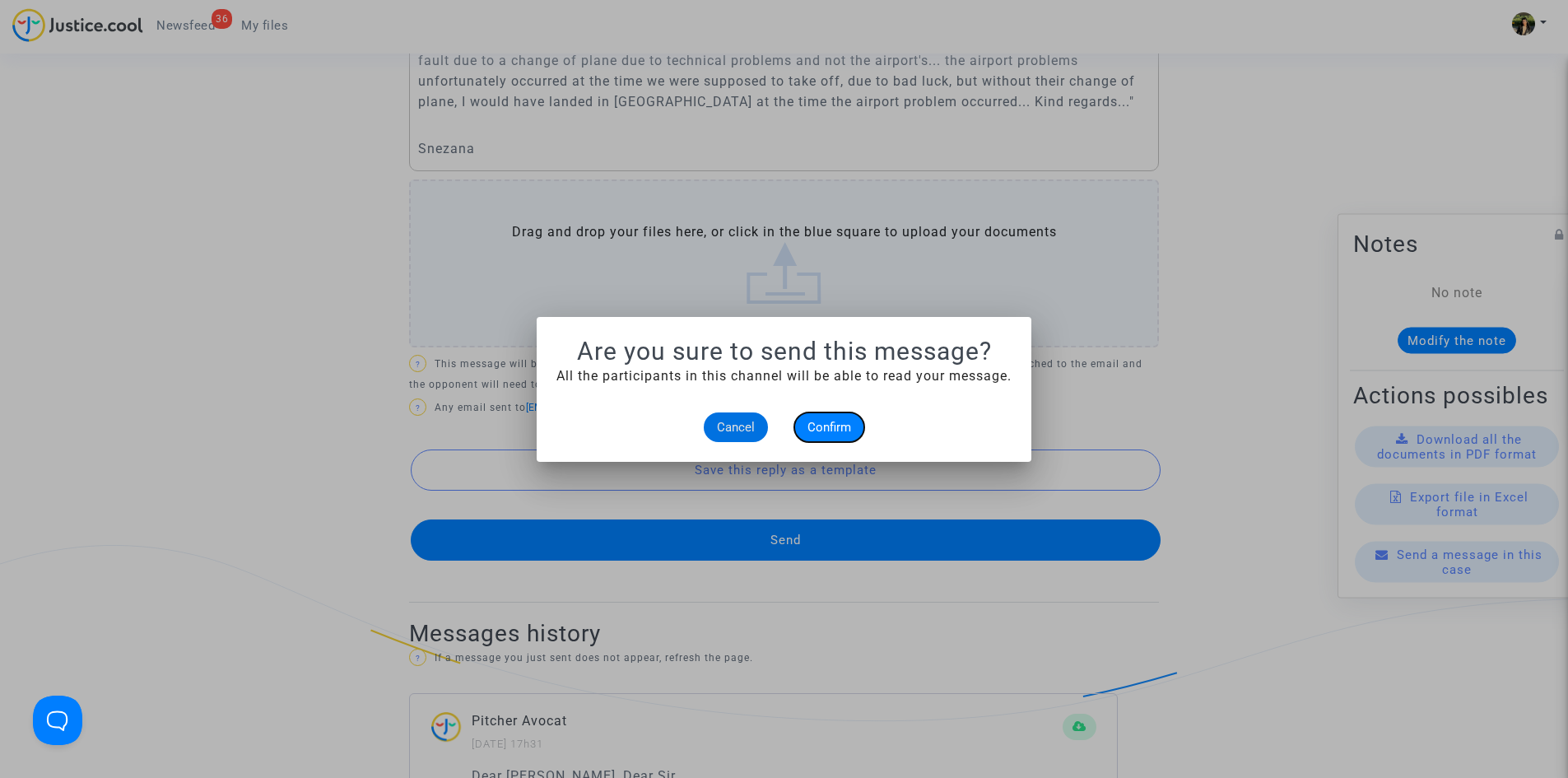
click at [845, 435] on button "Confirm" at bounding box center [829, 427] width 70 height 30
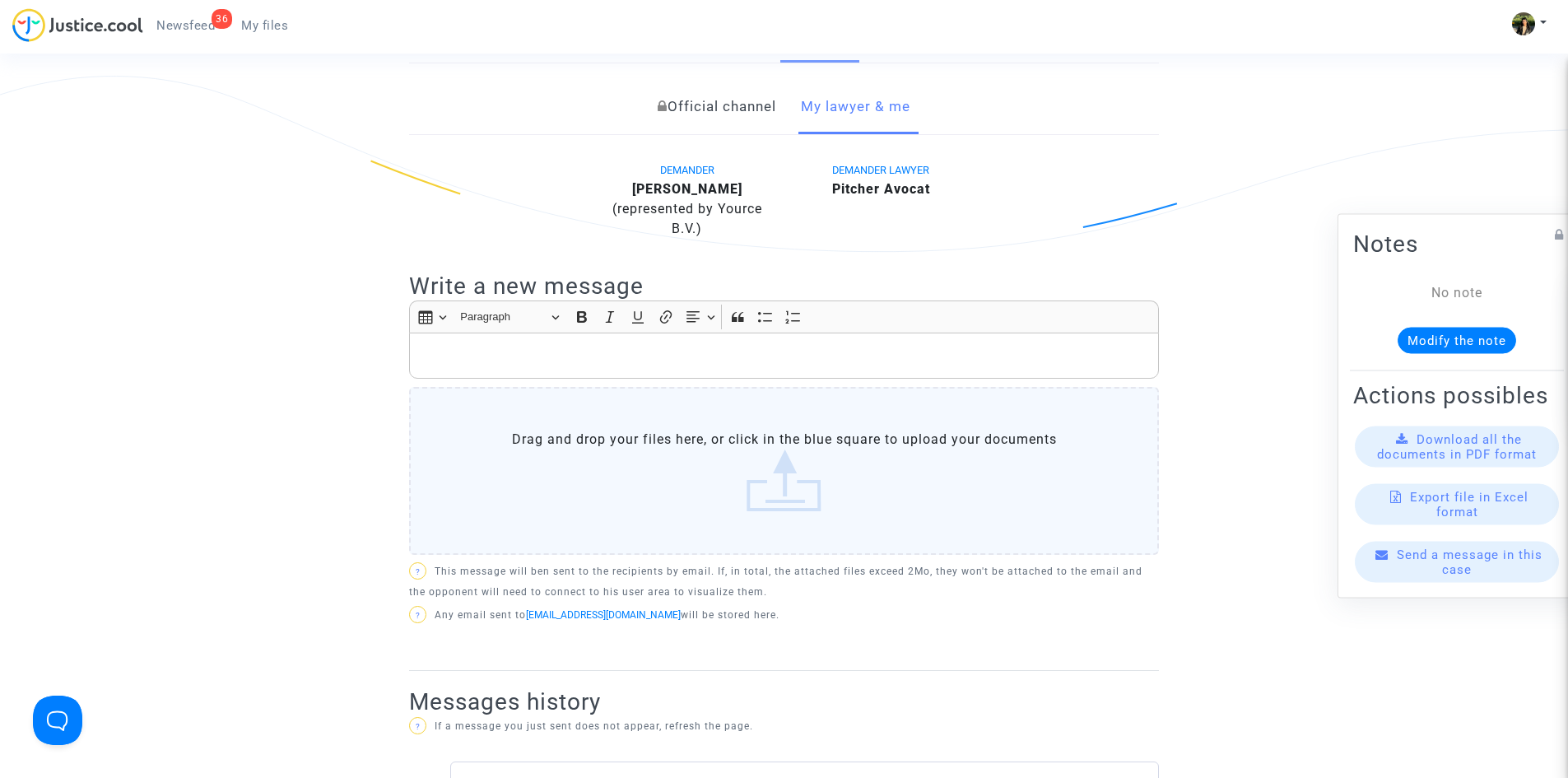
scroll to position [276, 0]
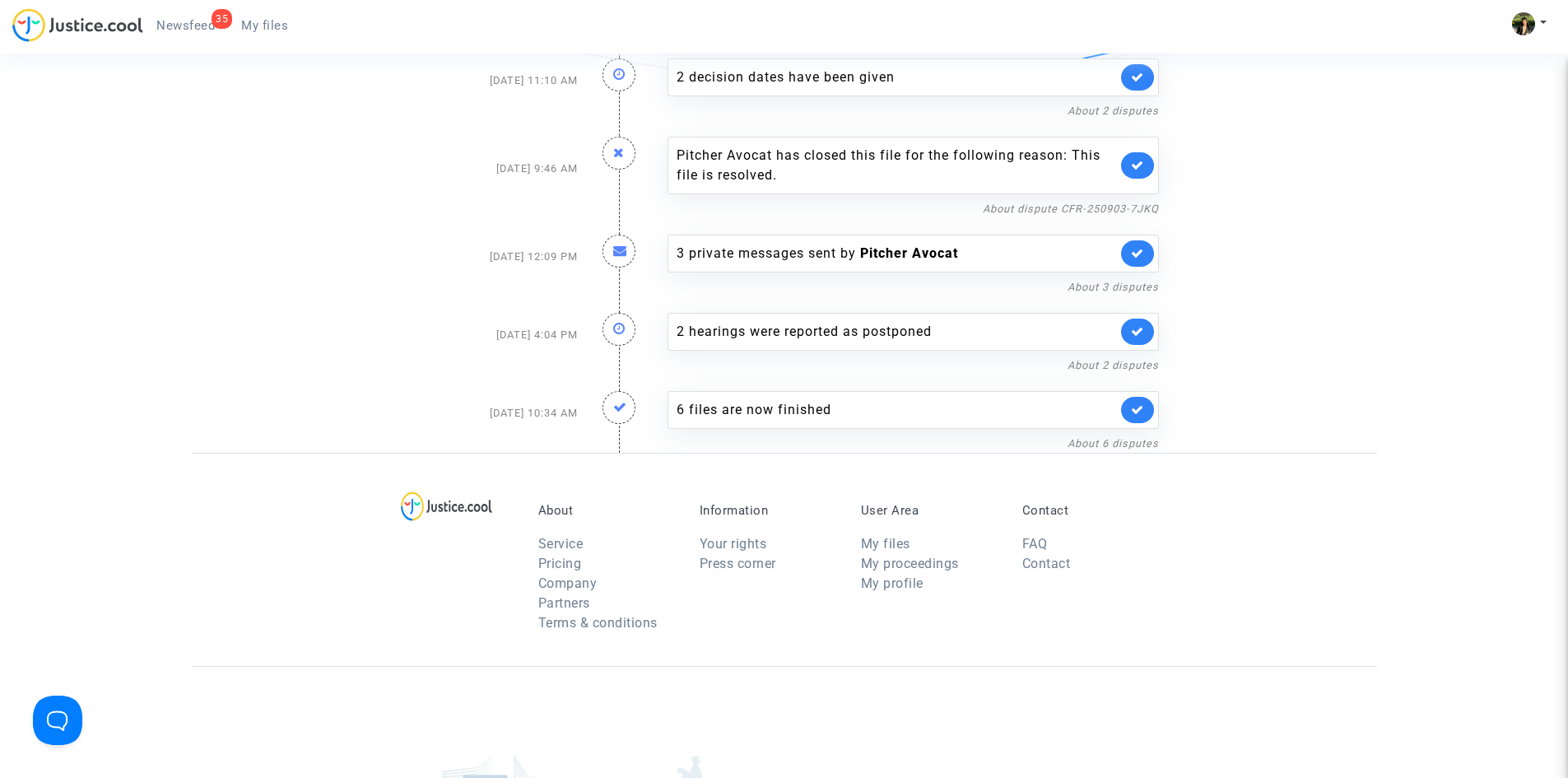
scroll to position [1399, 0]
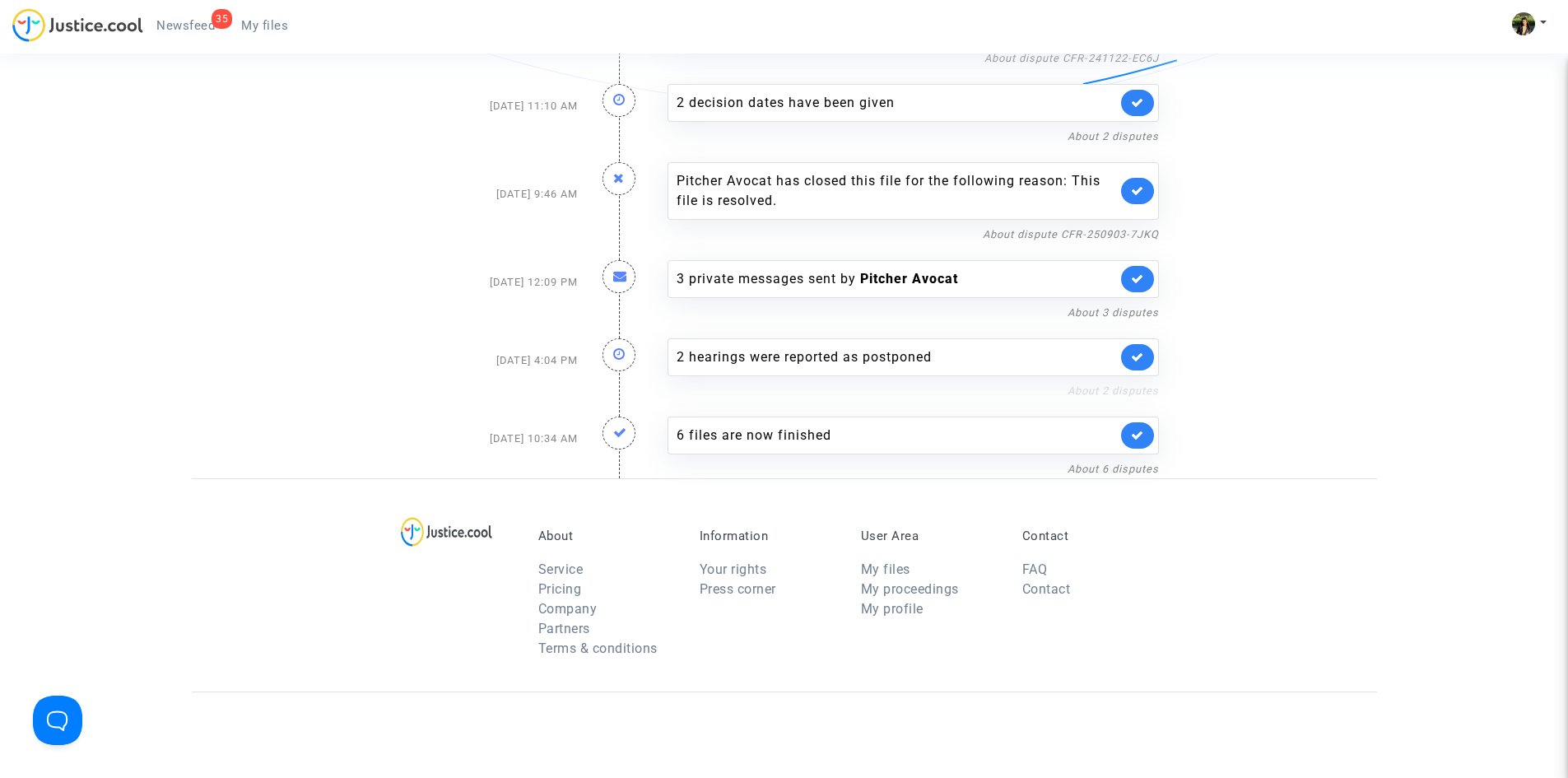
click at [1098, 389] on link "About 2 disputes" at bounding box center [1114, 391] width 92 height 13
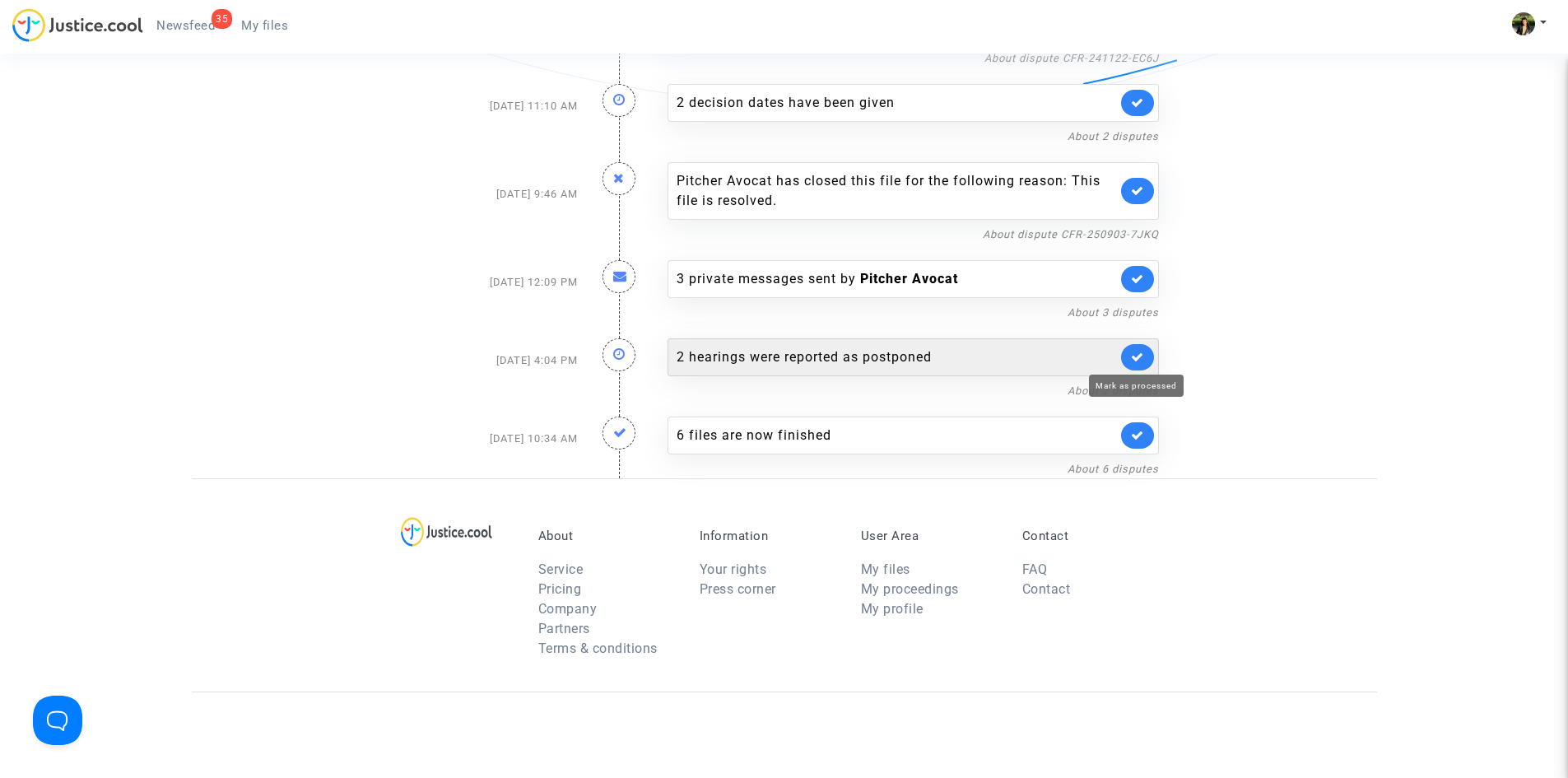
click at [1138, 353] on icon at bounding box center [1138, 357] width 14 height 13
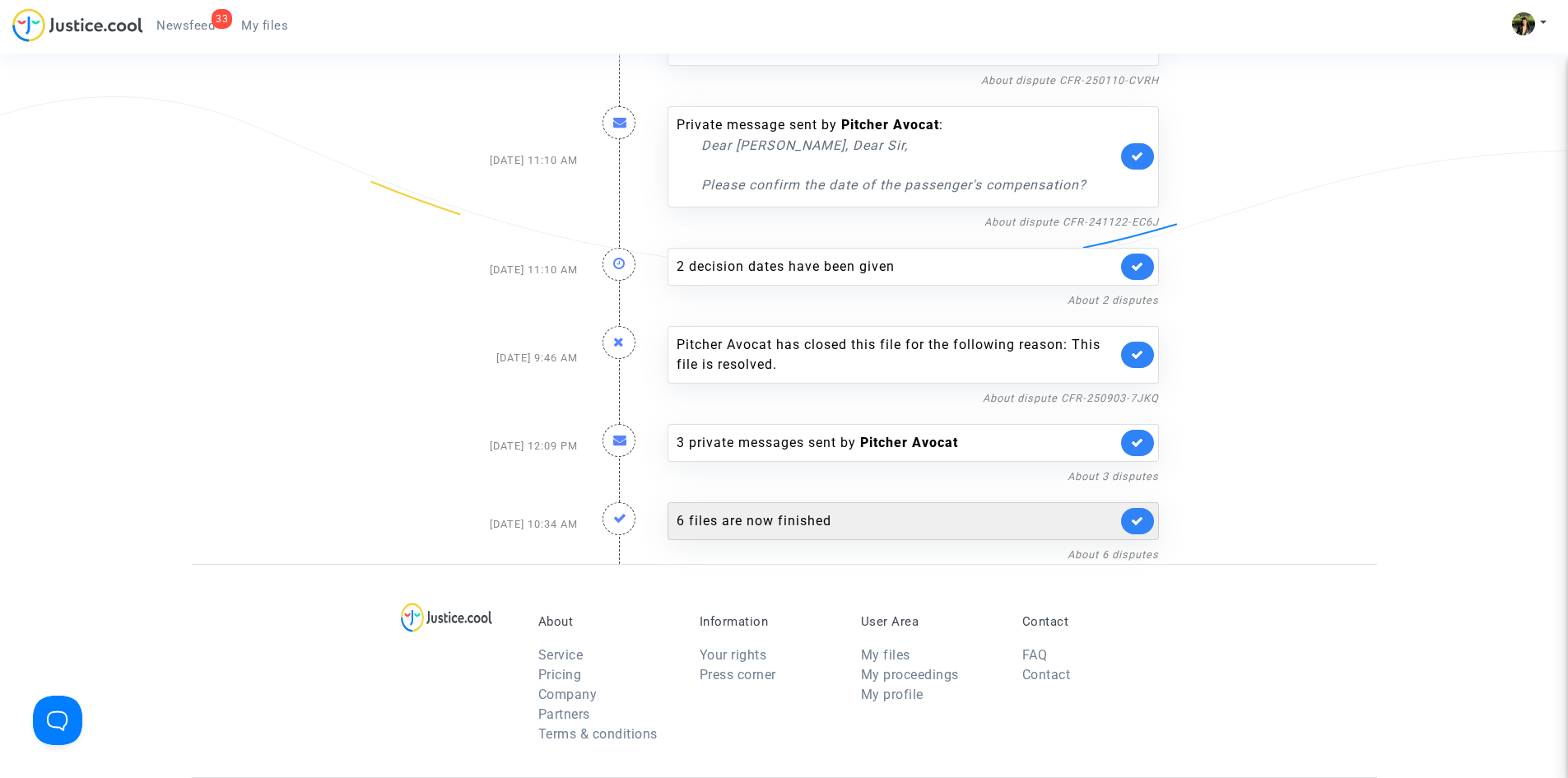
scroll to position [1235, 0]
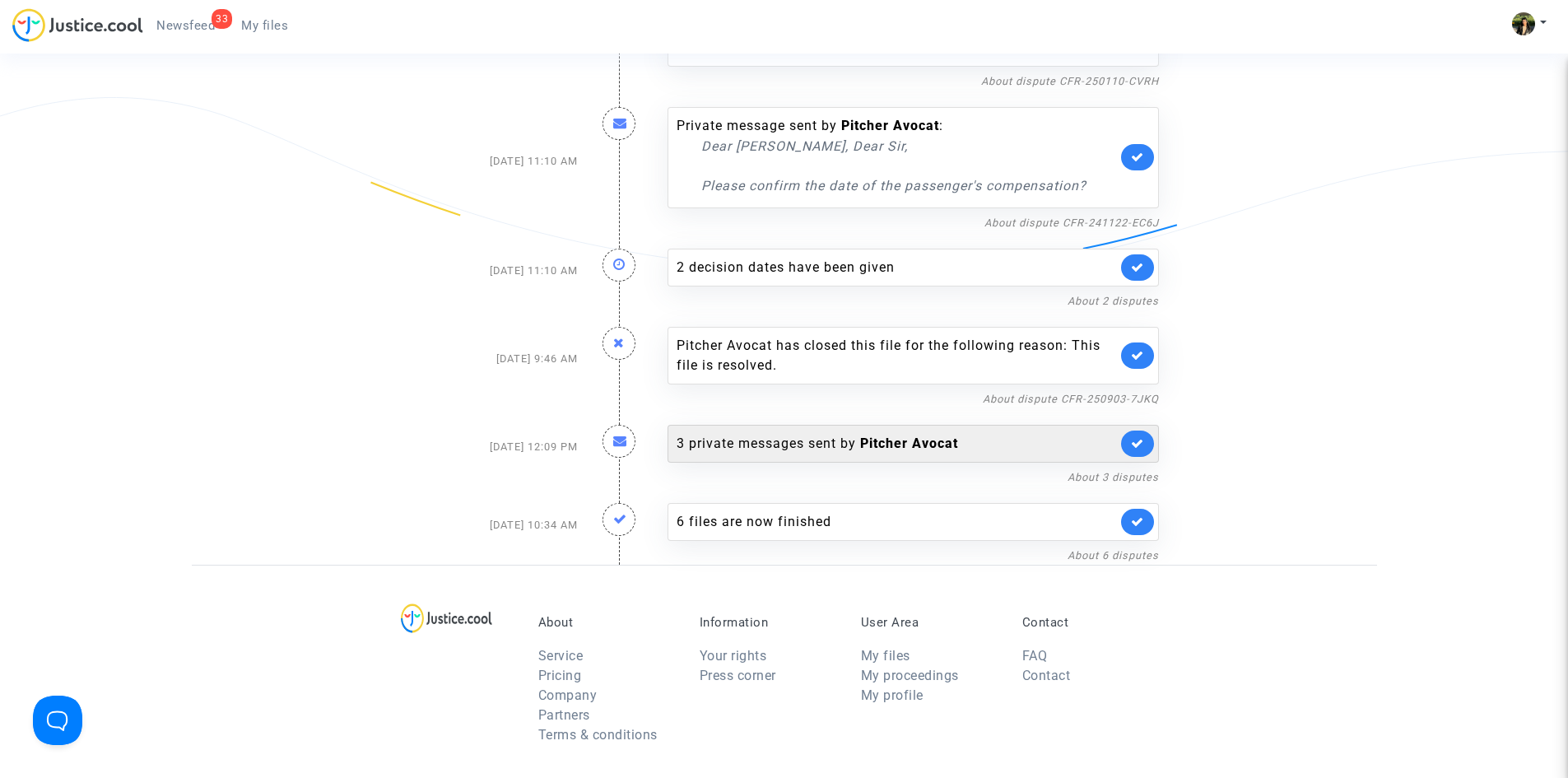
click at [1004, 447] on div "3 private messages sent by [PERSON_NAME]" at bounding box center [897, 443] width 441 height 19
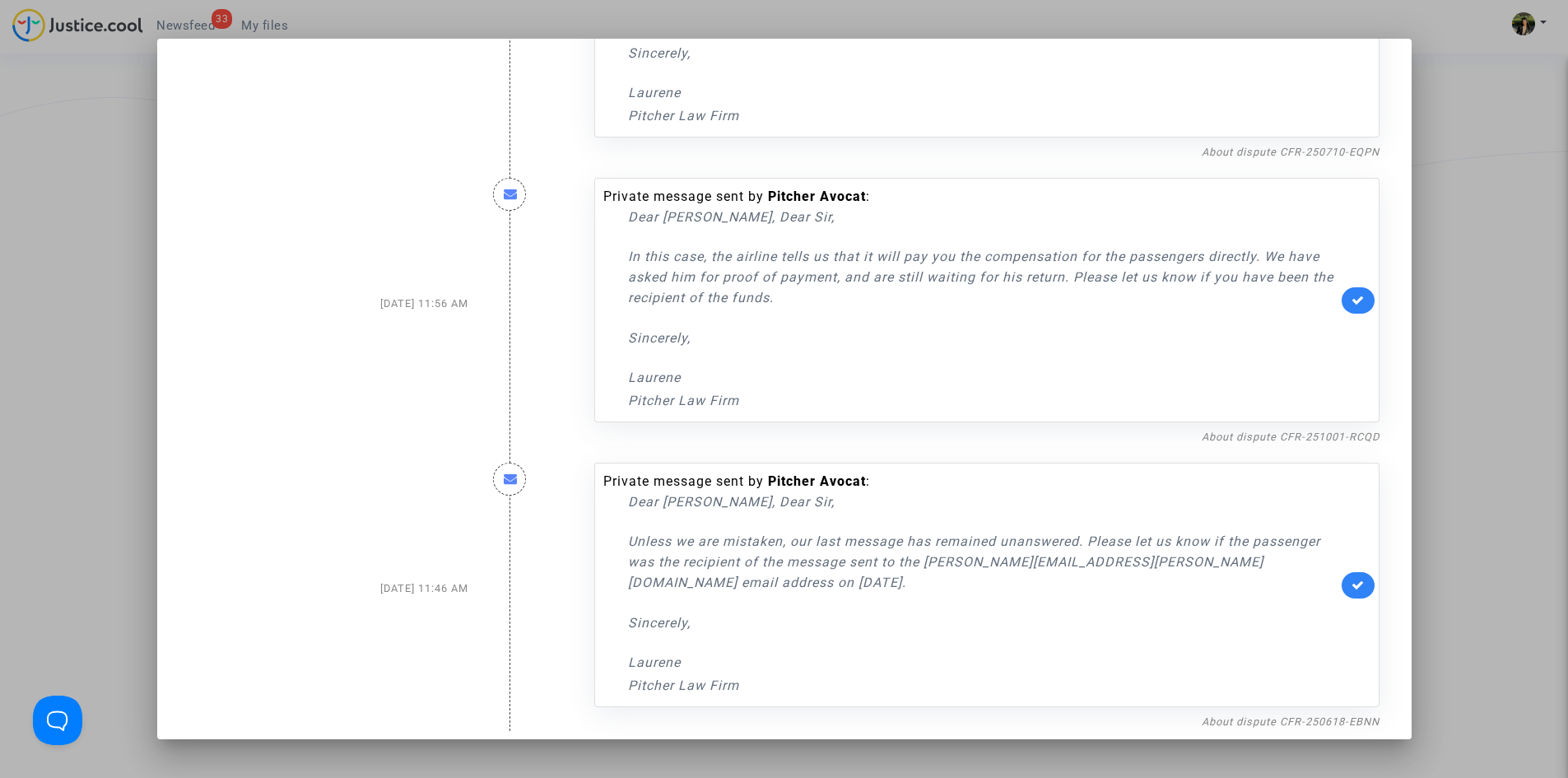
scroll to position [194, 0]
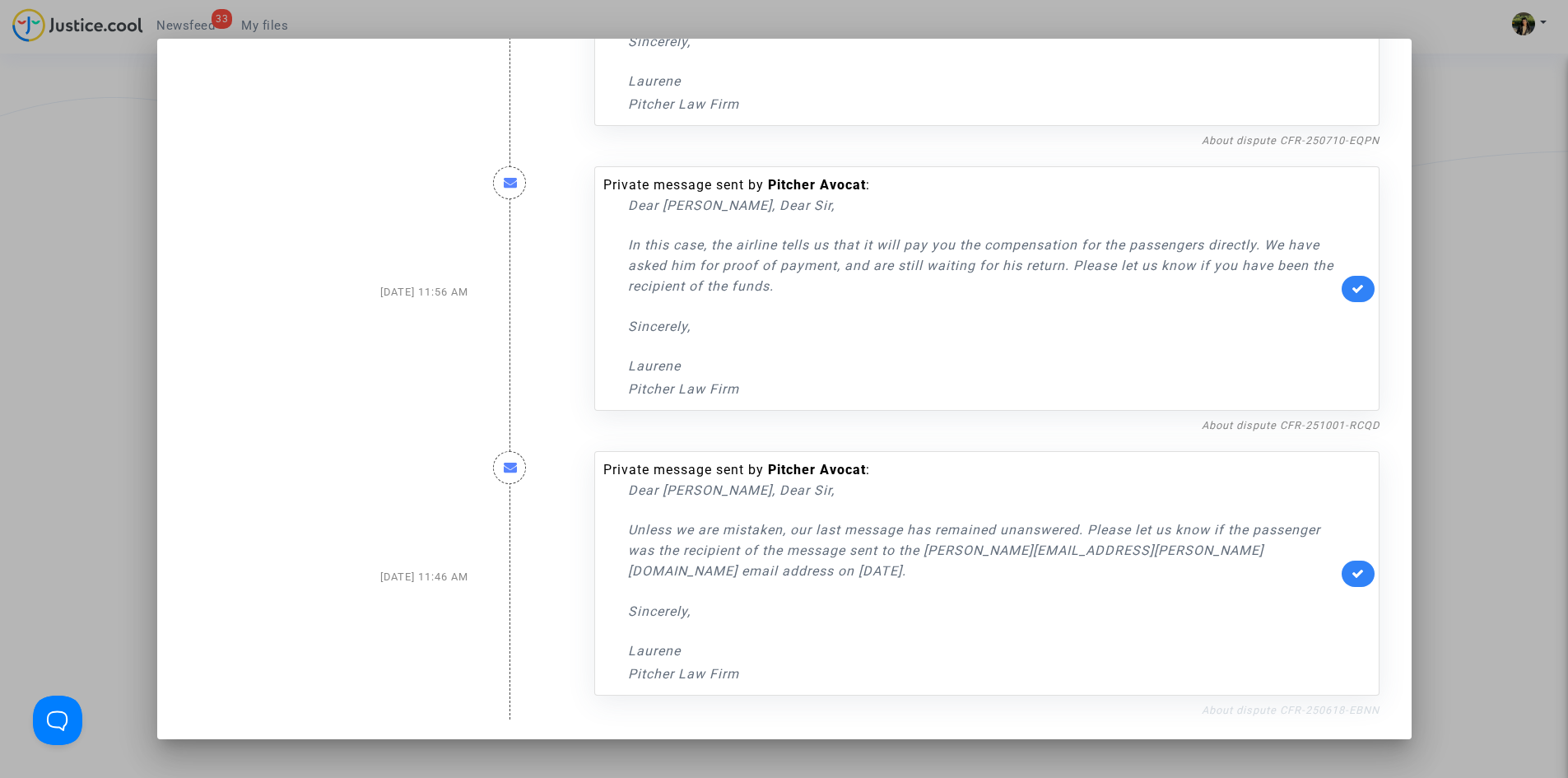
click at [1248, 711] on link "About dispute CFR-250618-EBNN" at bounding box center [1291, 709] width 178 height 13
click at [1352, 573] on icon at bounding box center [1359, 573] width 14 height 13
click at [1227, 431] on link "About dispute CFR-251001-RCQD" at bounding box center [1291, 425] width 178 height 13
click at [1343, 286] on link at bounding box center [1358, 288] width 33 height 26
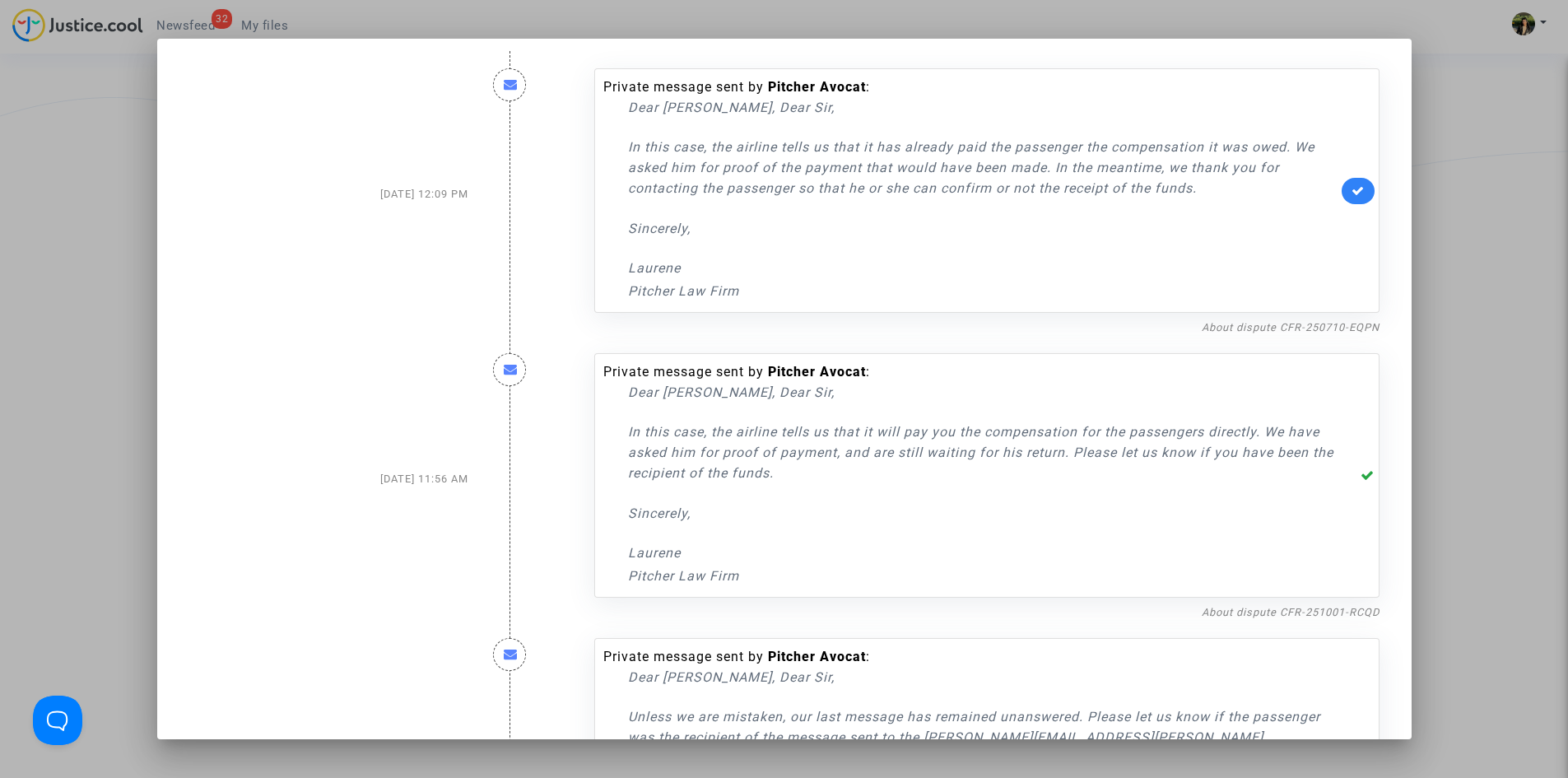
scroll to position [0, 0]
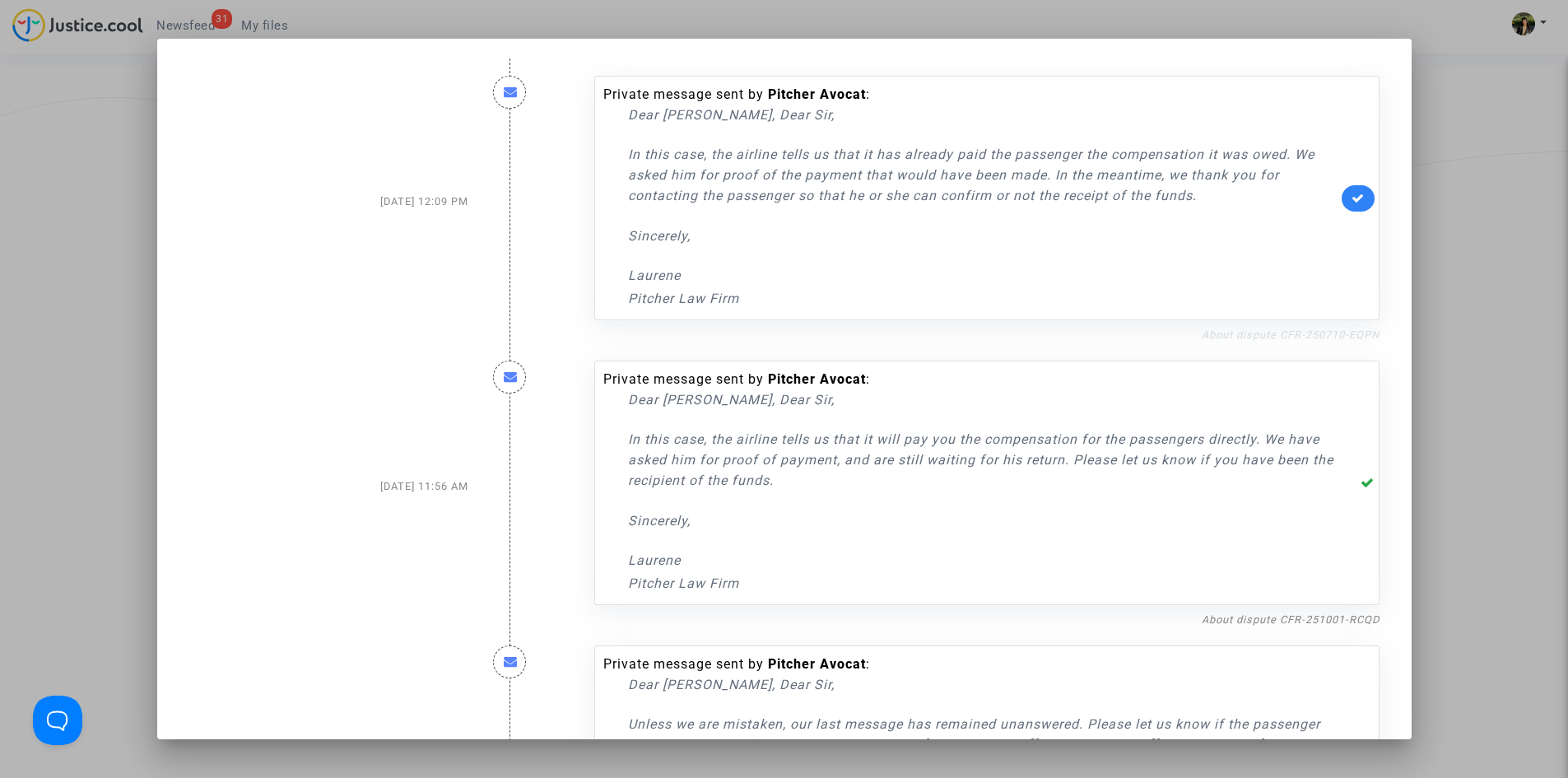
click at [1264, 336] on link "About dispute CFR-250710-EQPN" at bounding box center [1291, 335] width 178 height 13
click at [1352, 200] on icon at bounding box center [1359, 197] width 14 height 13
click at [1523, 311] on div at bounding box center [784, 389] width 1568 height 778
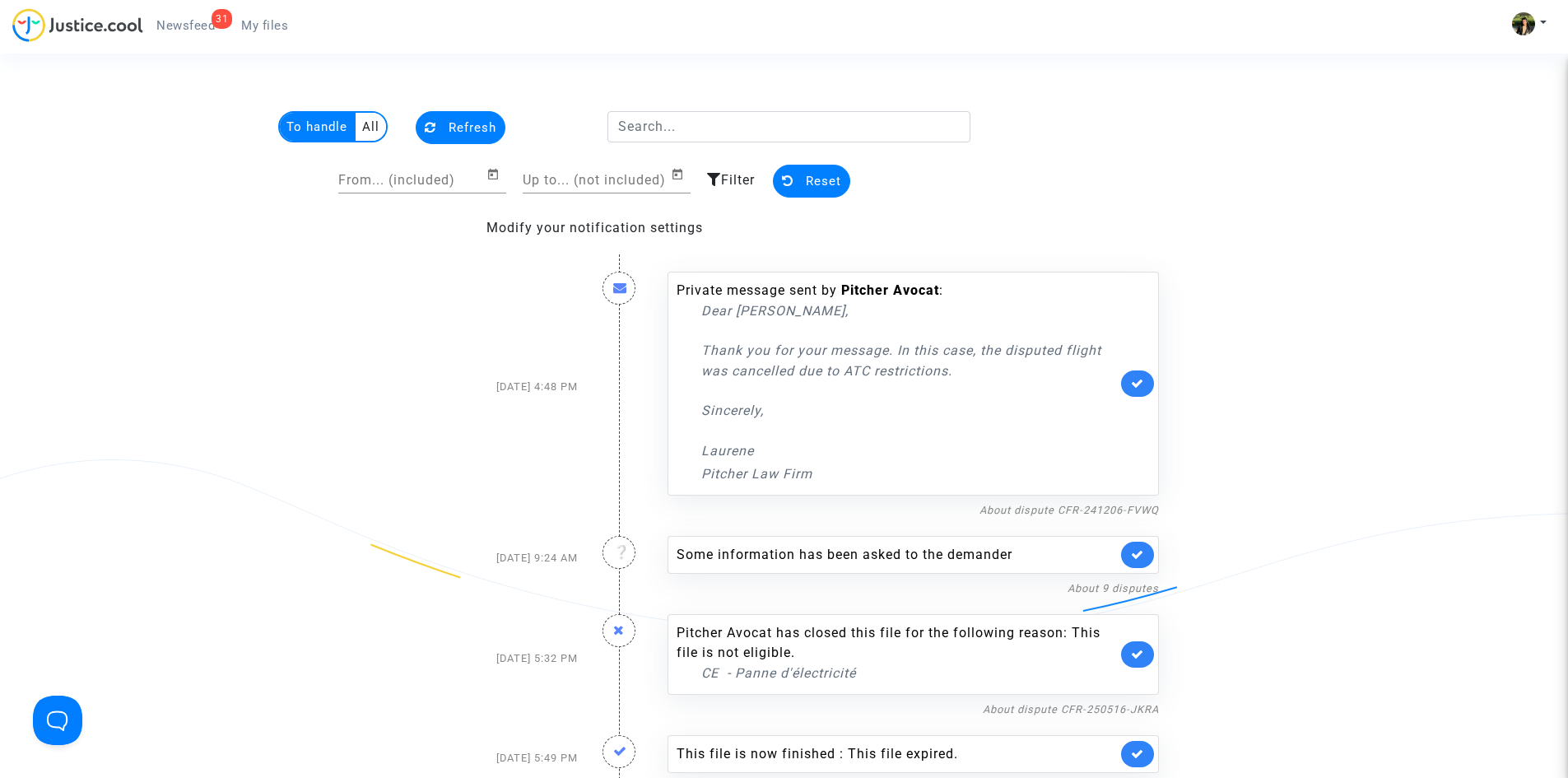
scroll to position [1235, 0]
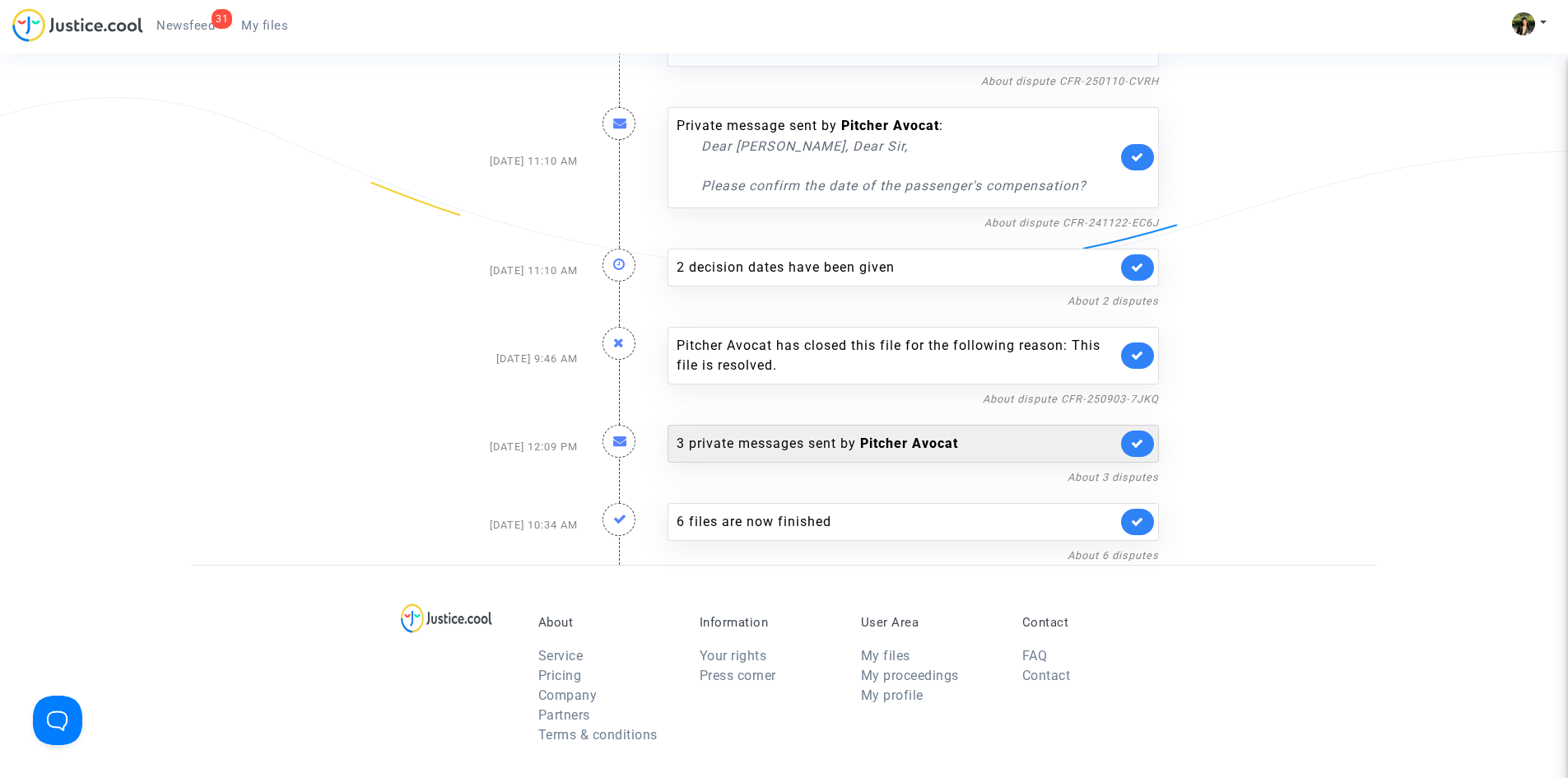
click at [1146, 450] on link at bounding box center [1137, 443] width 33 height 26
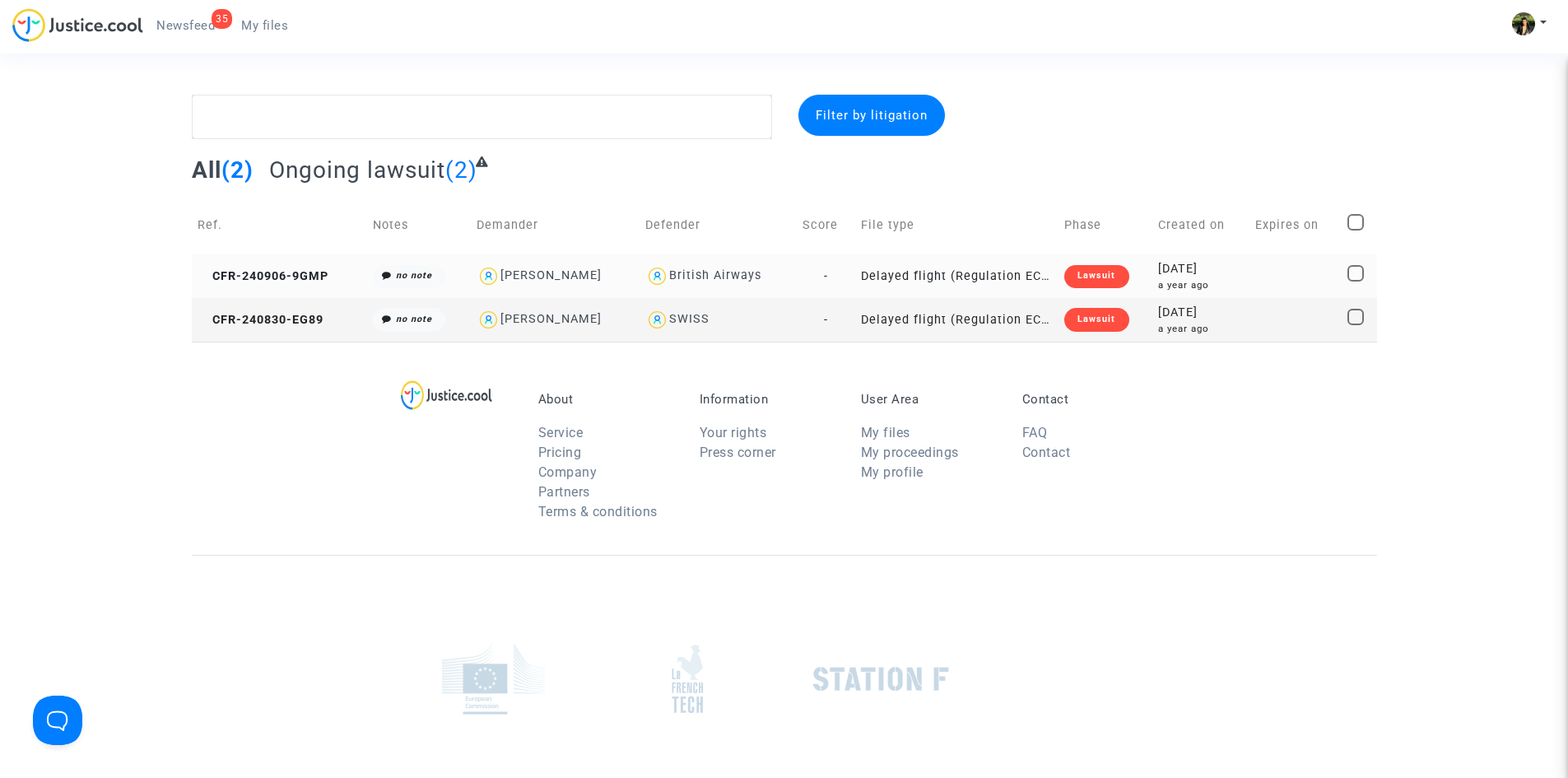
click at [980, 278] on td "Delayed flight (Regulation EC 261/2004)" at bounding box center [957, 275] width 203 height 43
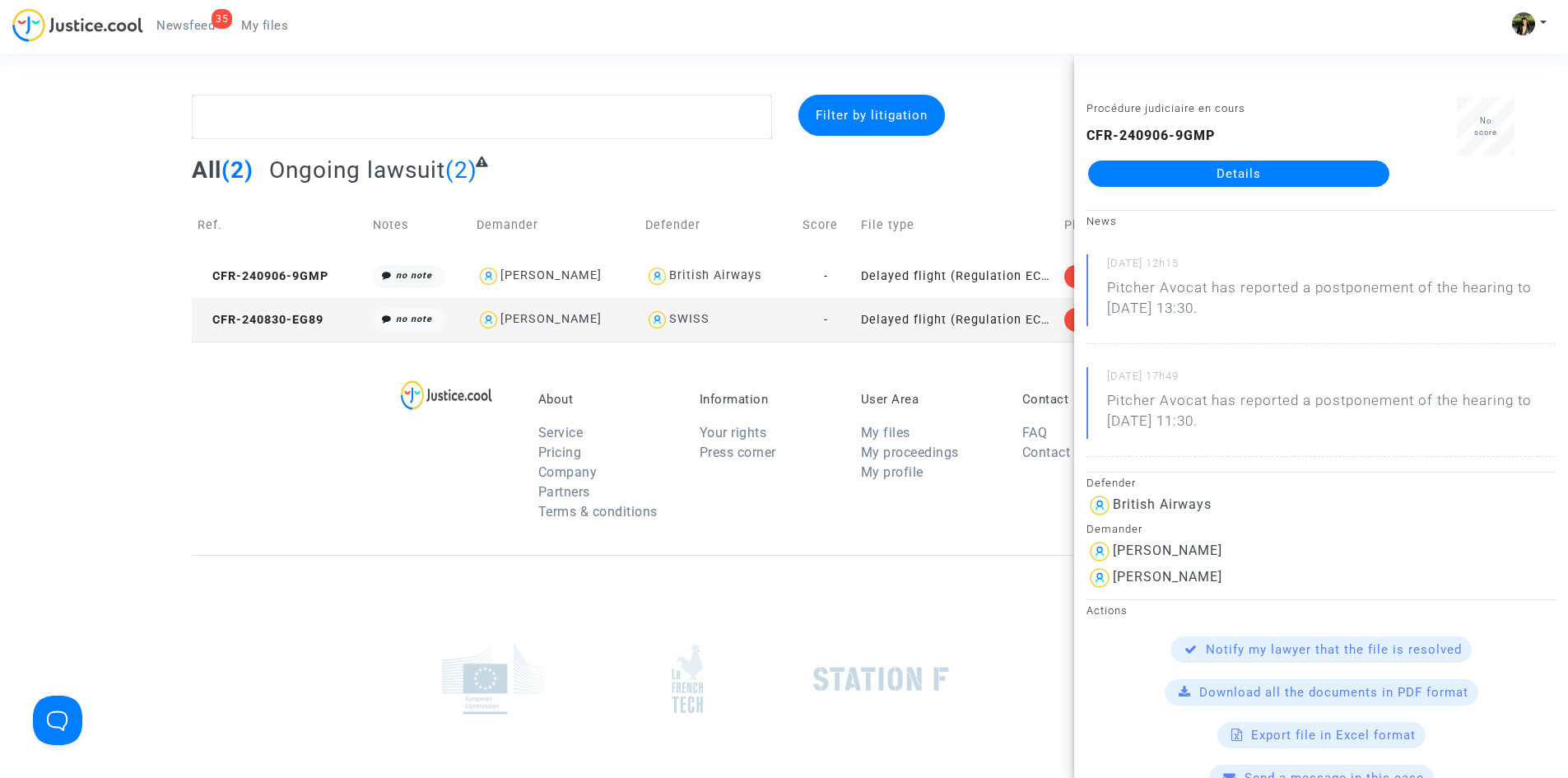
click at [976, 319] on td "Delayed flight (Regulation EC 261/2004)" at bounding box center [957, 320] width 203 height 43
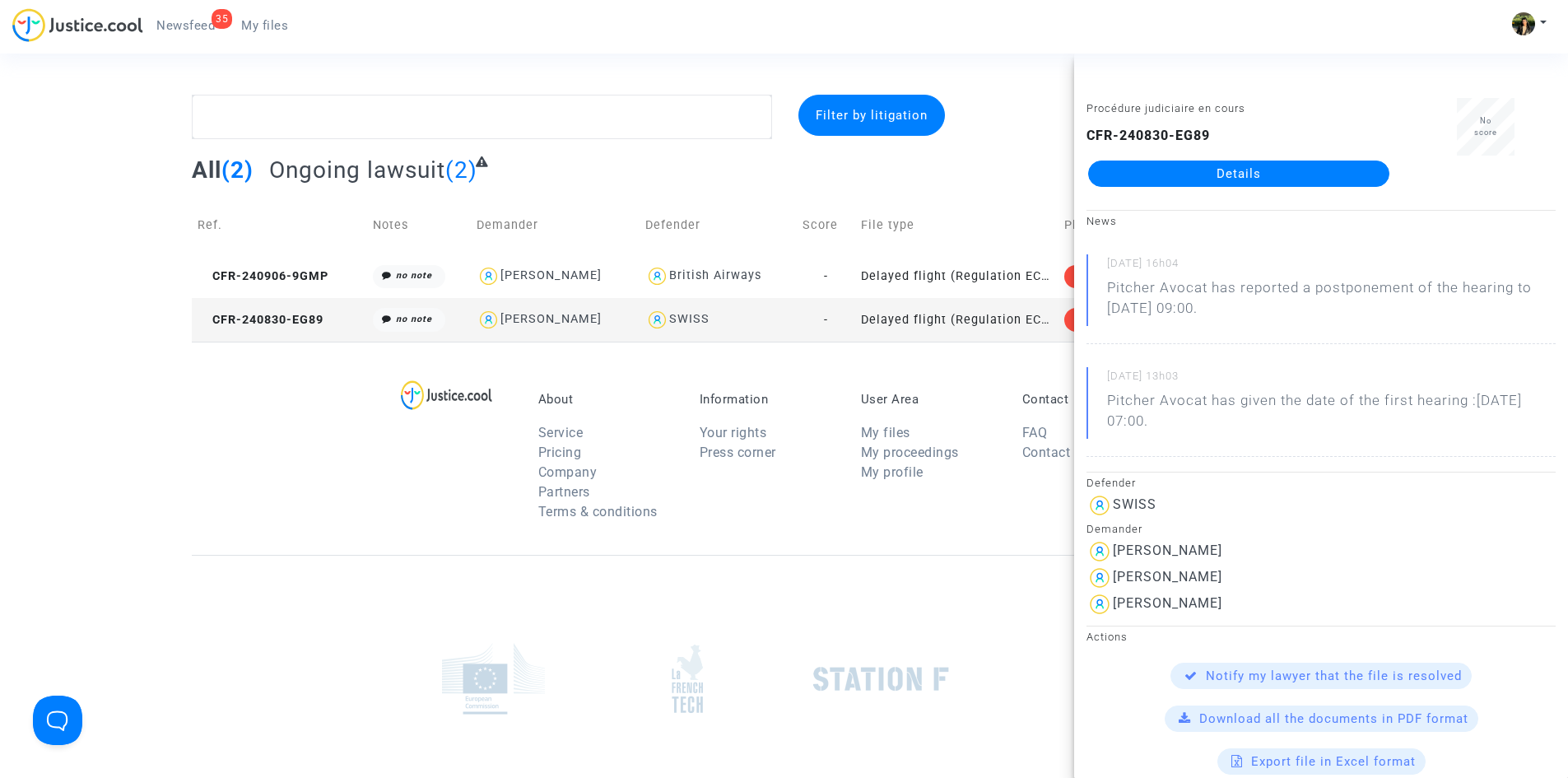
click at [1192, 177] on link "Details" at bounding box center [1238, 173] width 301 height 26
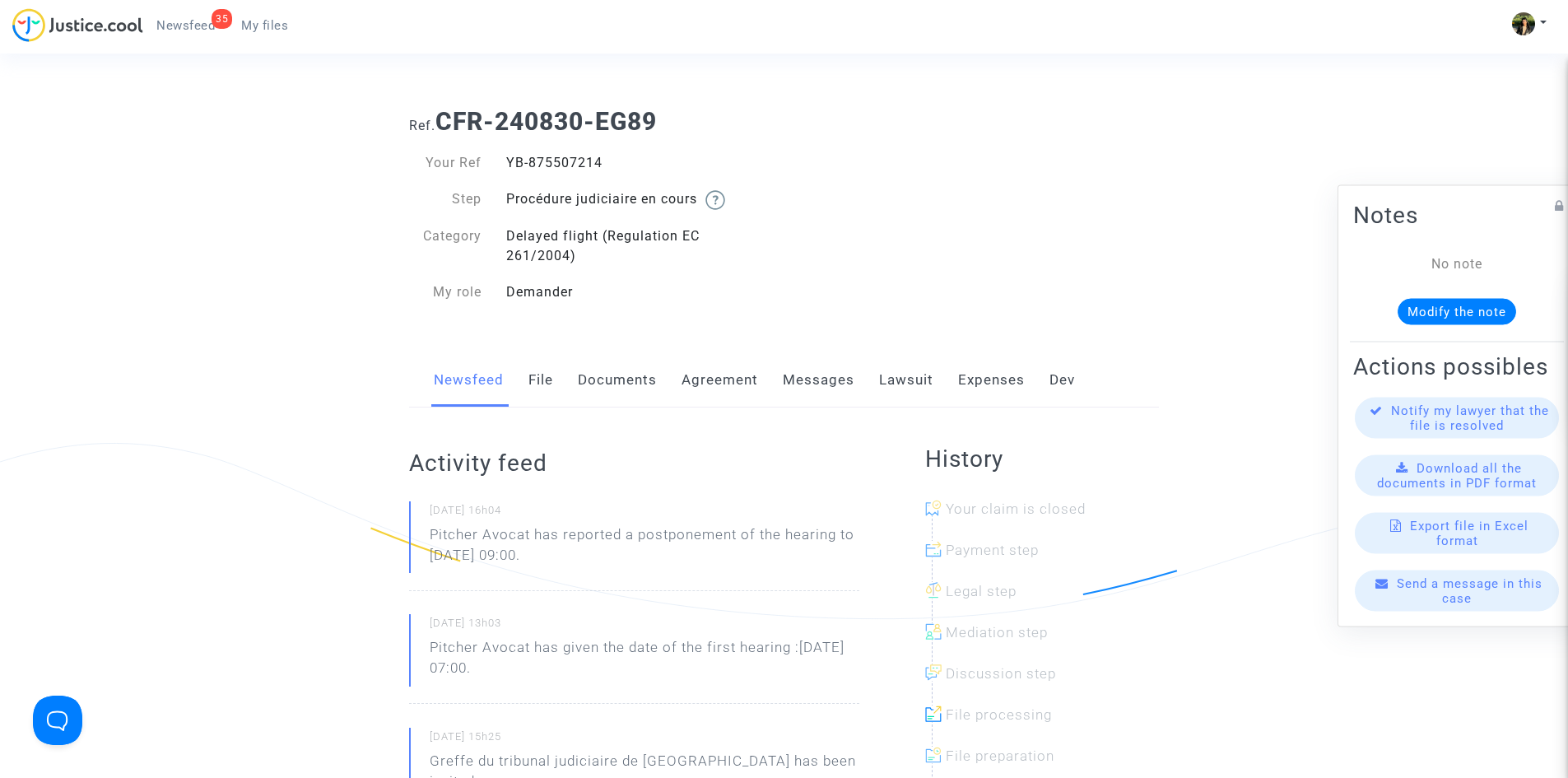
click at [566, 160] on div "YB-875507214" at bounding box center [639, 163] width 291 height 19
copy div "YB-875507214"
click at [566, 556] on p "Pitcher Avocat has reported a postponement of the hearing to Apr 17th 2026 at 0…" at bounding box center [644, 549] width 430 height 49
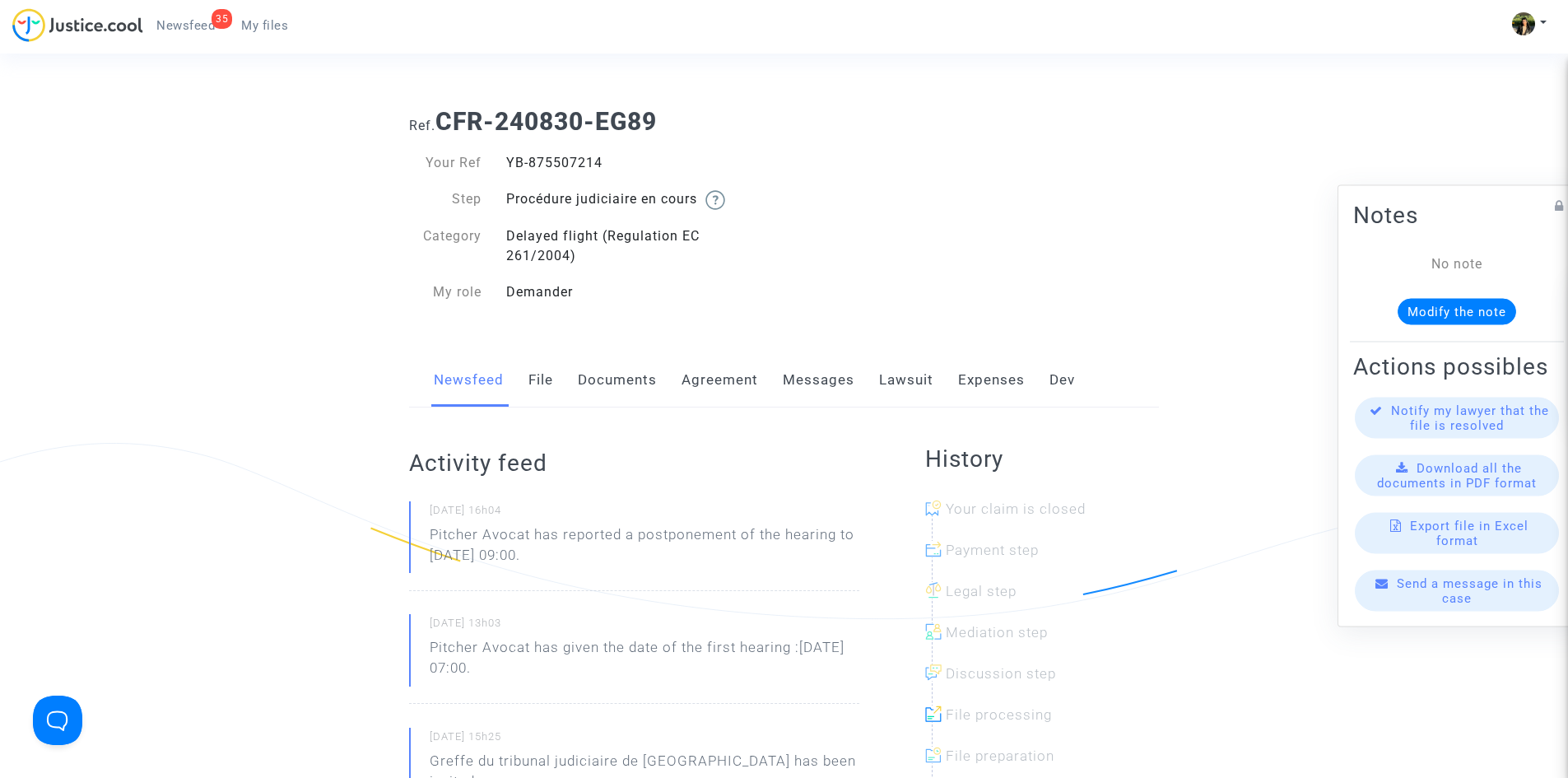
click at [566, 556] on p "Pitcher Avocat has reported a postponement of the hearing to Apr 17th 2026 at 0…" at bounding box center [644, 549] width 430 height 49
copy p "Pitcher Avocat has reported a postponement of the hearing to Apr 17th 2026 at 0…"
click at [590, 164] on div "YB-919583583" at bounding box center [639, 163] width 291 height 19
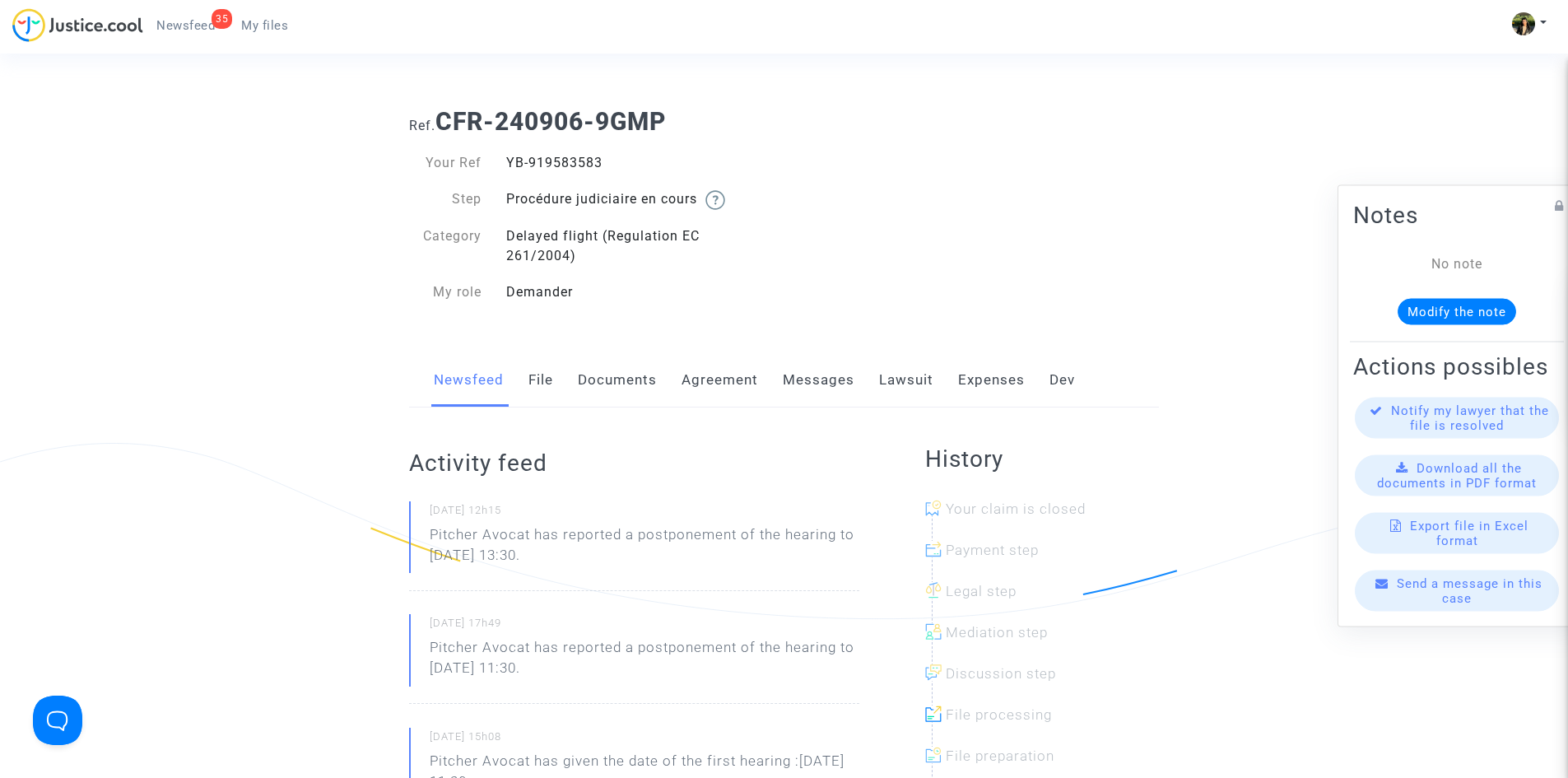
click at [590, 164] on div "YB-919583583" at bounding box center [639, 163] width 291 height 19
copy div "YB-919583583"
click at [533, 553] on p "Pitcher Avocat has reported a postponement of the hearing to Jan 12th 2026 at 1…" at bounding box center [644, 549] width 430 height 49
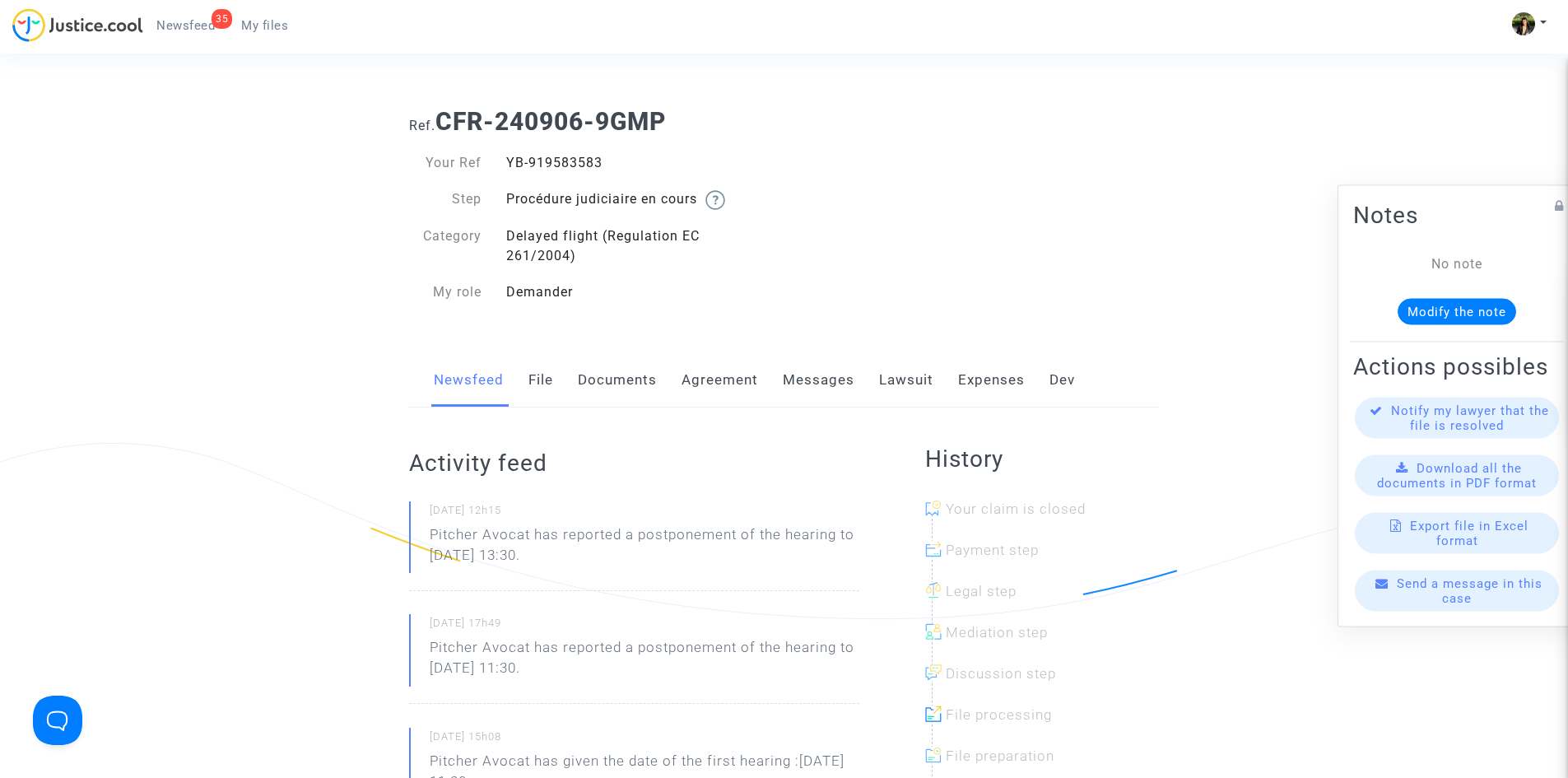
copy p "Pitcher Avocat has reported a postponement of the hearing to Jan 12th 2026 at 1…"
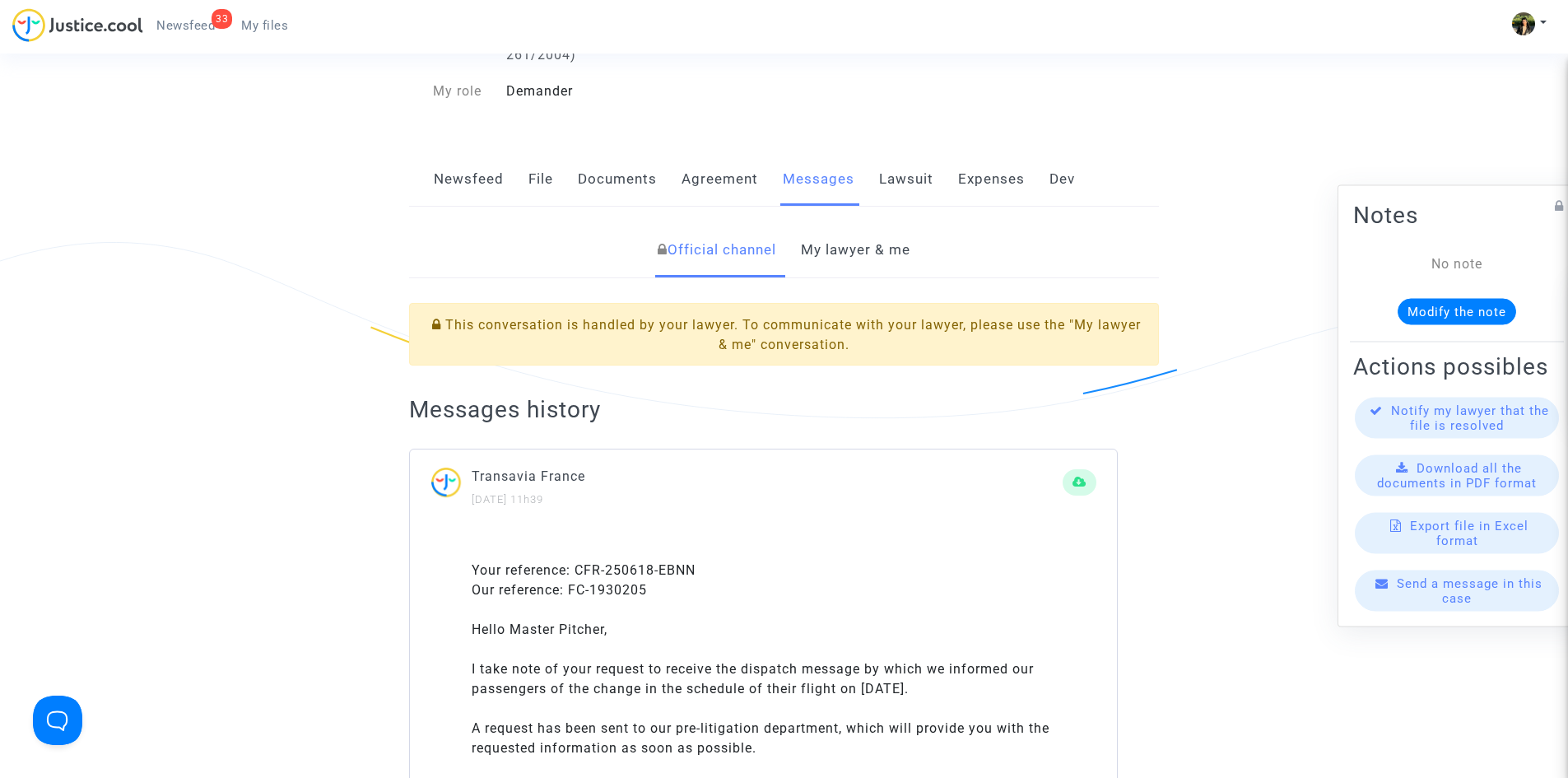
scroll to position [247, 0]
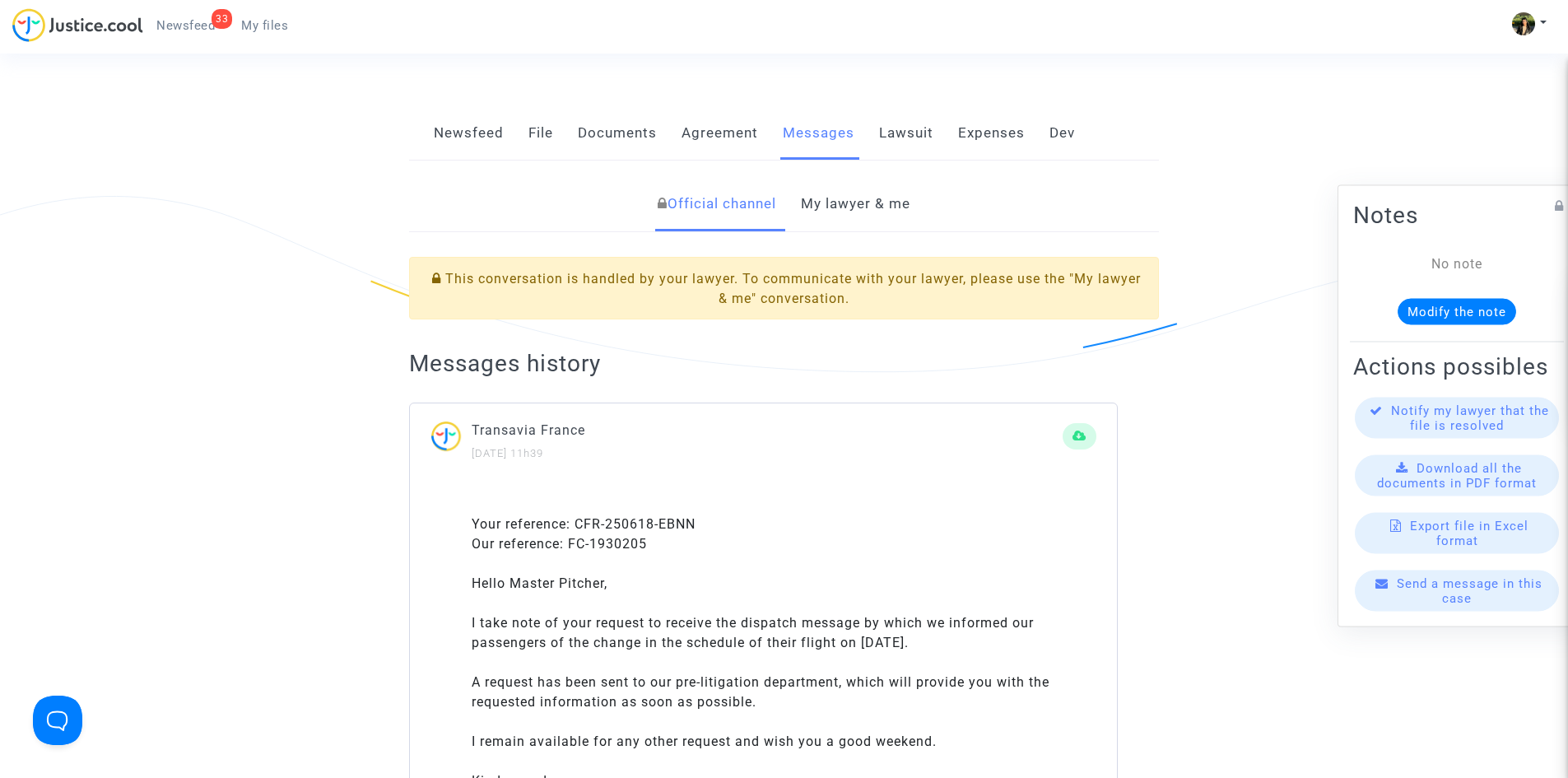
click at [863, 192] on link "My lawyer & me" at bounding box center [855, 204] width 109 height 54
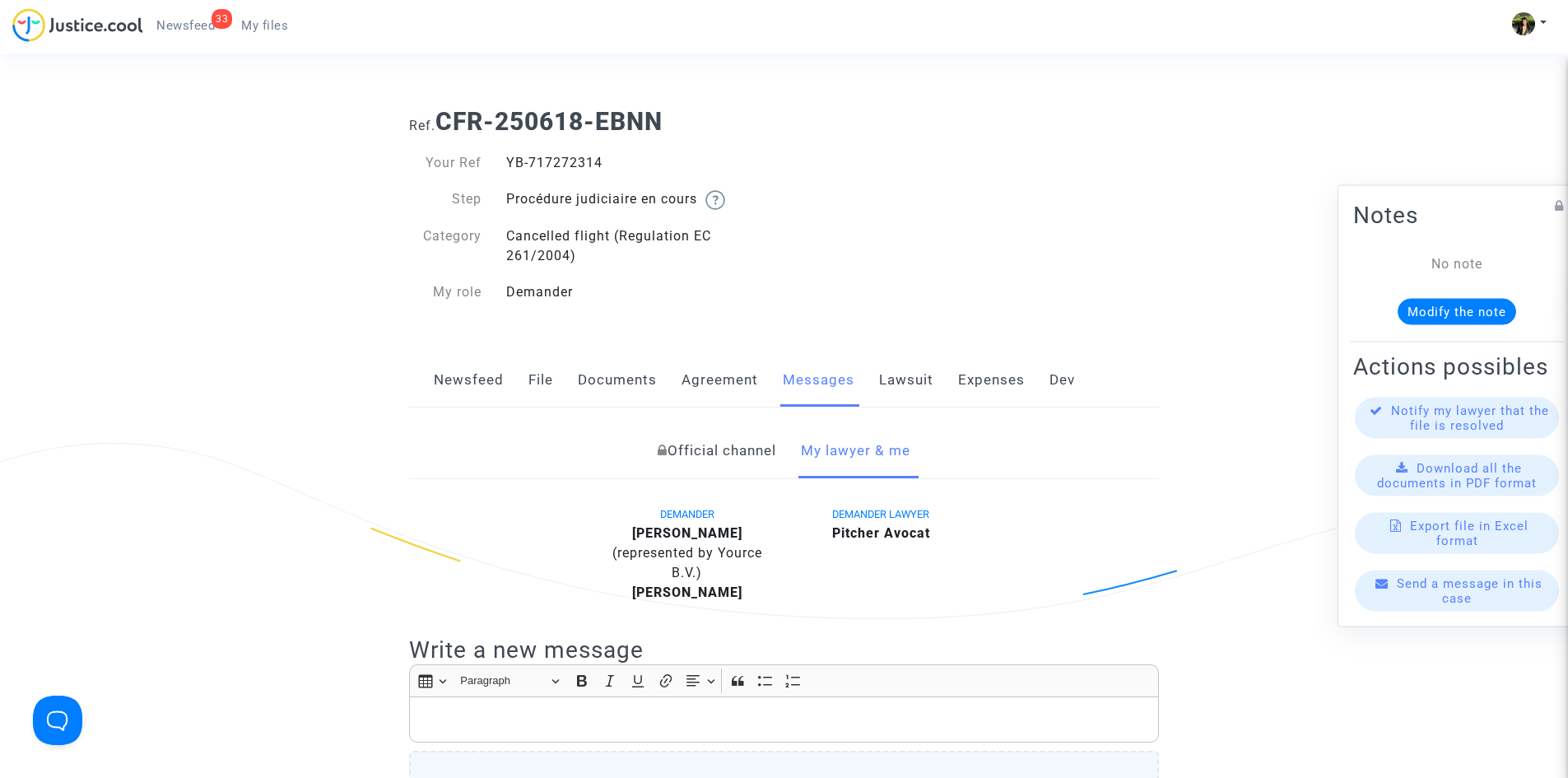
click at [525, 164] on div "YB-717272314" at bounding box center [639, 163] width 291 height 19
copy div "YB-717272314"
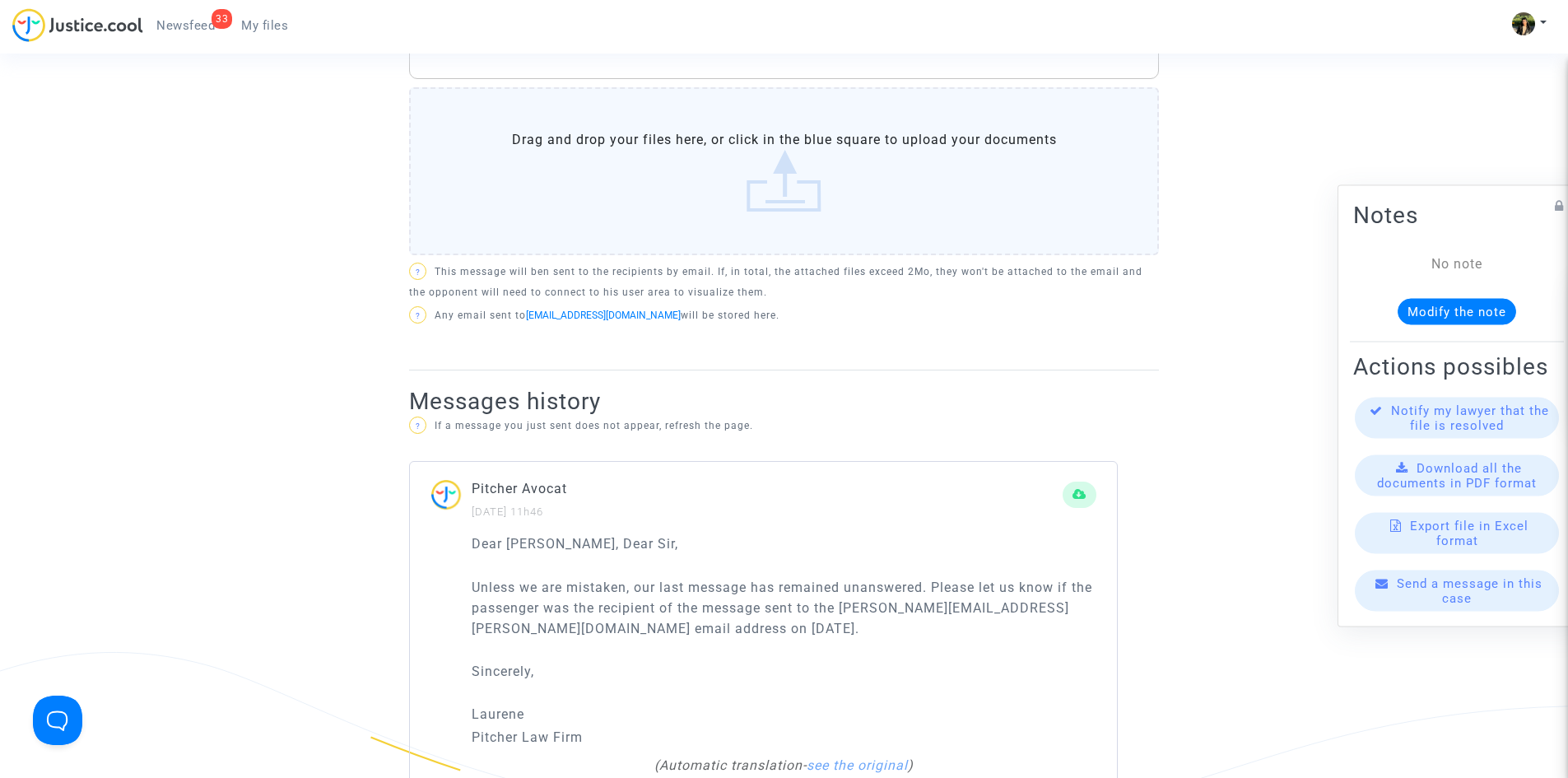
scroll to position [823, 0]
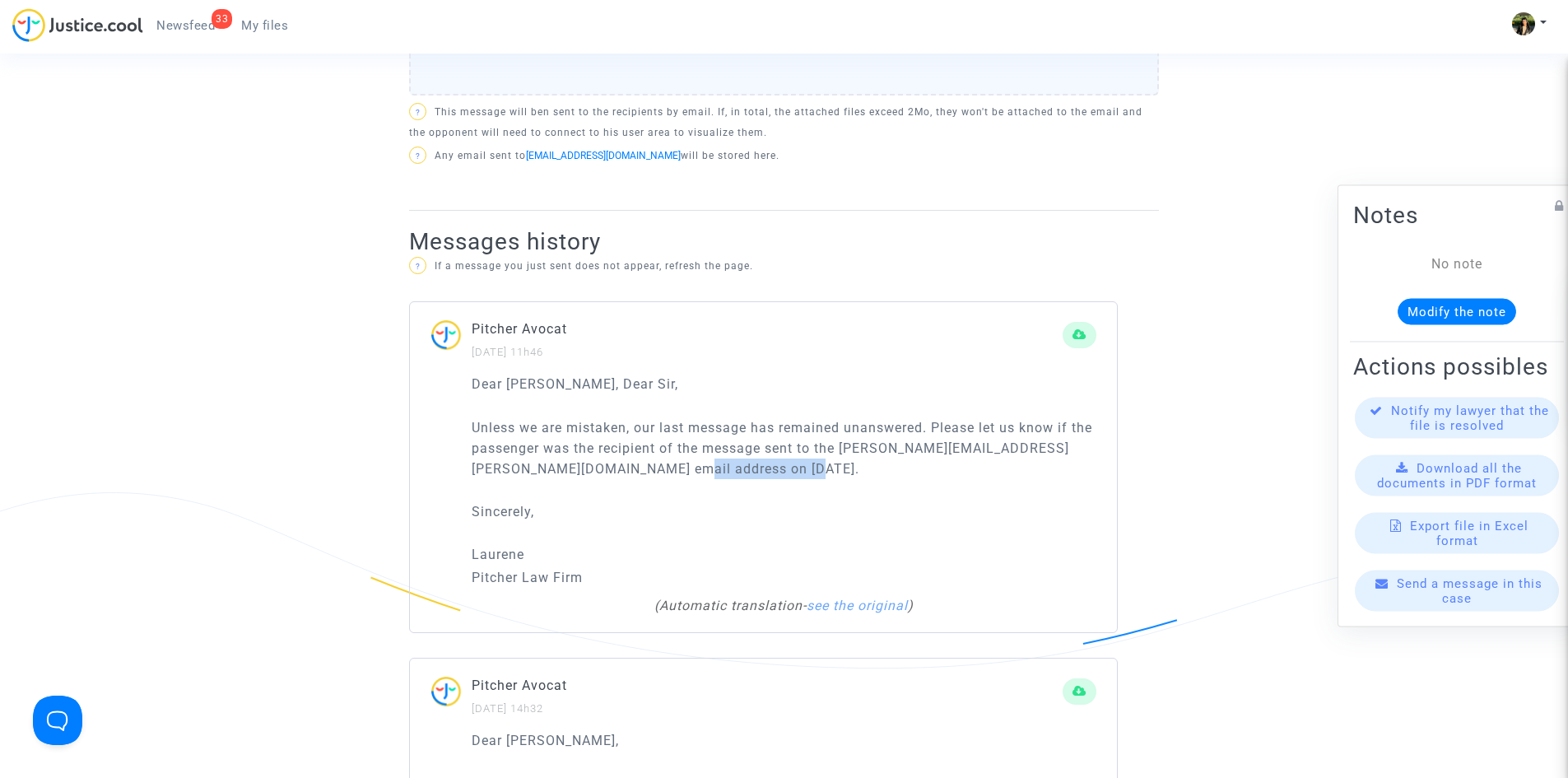
drag, startPoint x: 1003, startPoint y: 466, endPoint x: 883, endPoint y: 476, distance: 120.4
click at [883, 476] on p "Unless we are mistaken, our last message has remained unanswered. Please let us…" at bounding box center [784, 447] width 625 height 62
copy p "[DATE]"
drag, startPoint x: 760, startPoint y: 471, endPoint x: 472, endPoint y: 469, distance: 288.0
click at [472, 469] on p "Unless we are mistaken, our last message has remained unanswered. Please let us…" at bounding box center [784, 447] width 625 height 62
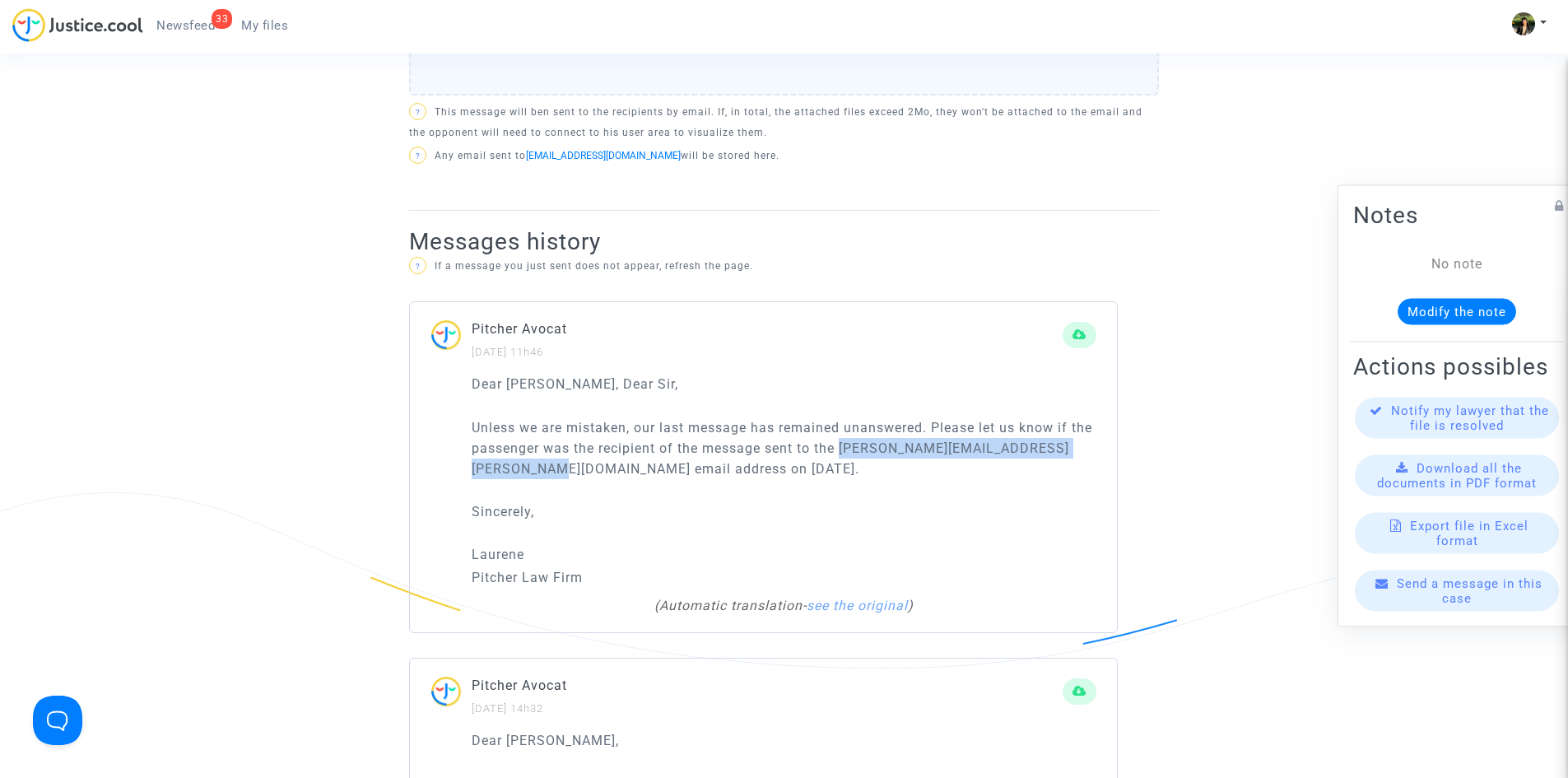
copy p "[PERSON_NAME][EMAIL_ADDRESS][PERSON_NAME][DOMAIN_NAME]"
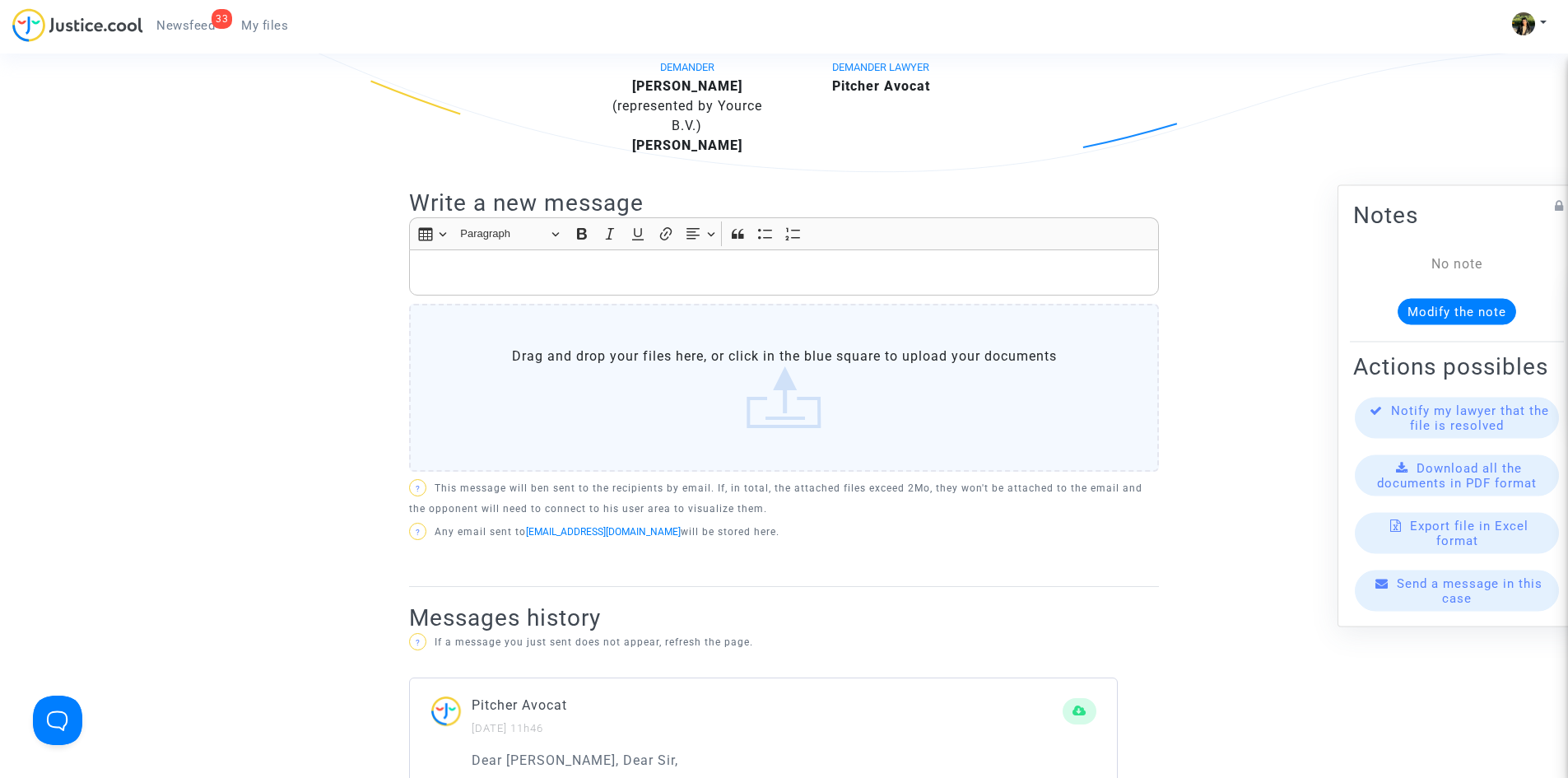
scroll to position [412, 0]
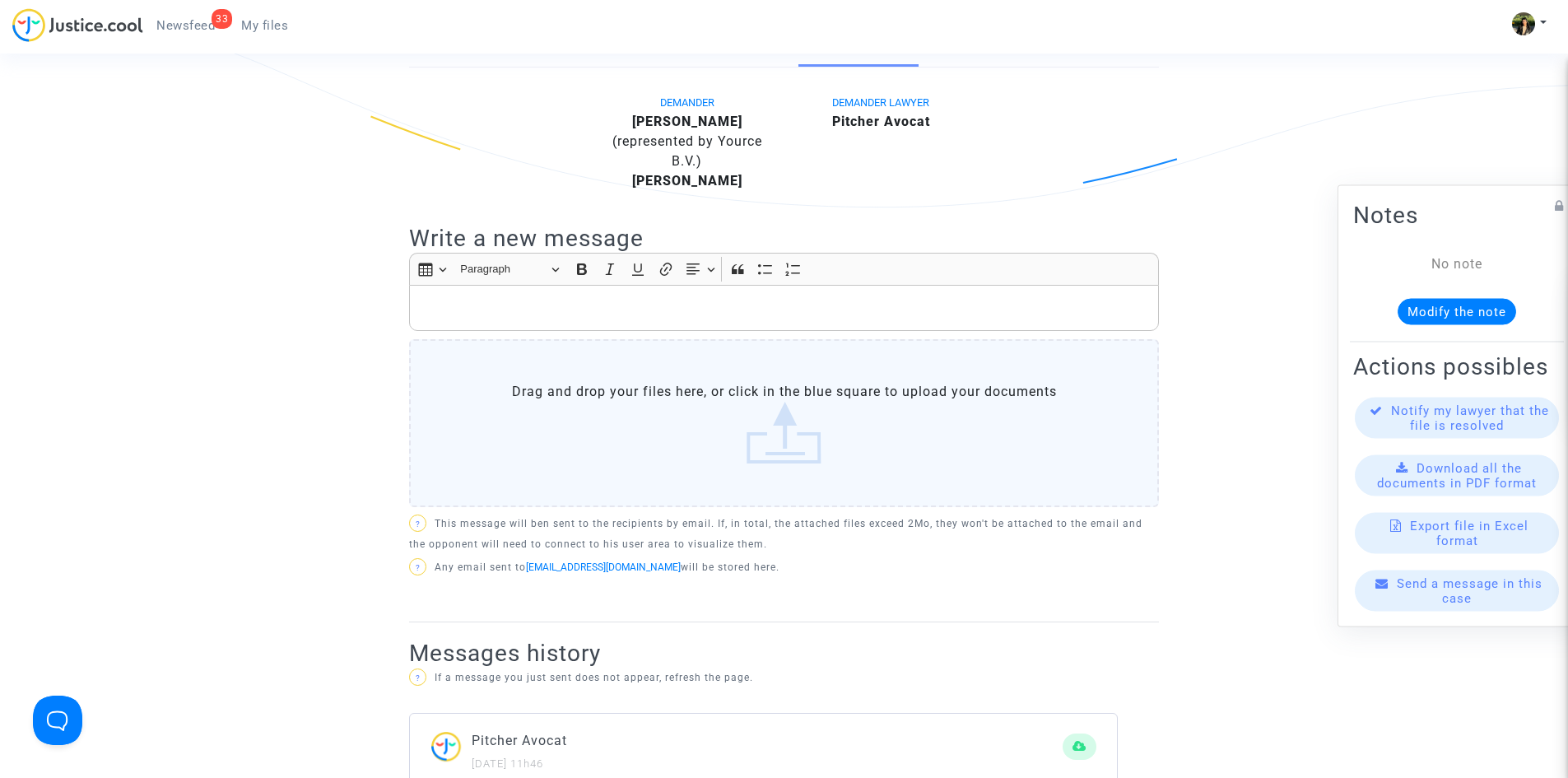
click at [692, 300] on p "Rich Text Editor, main" at bounding box center [784, 308] width 732 height 20
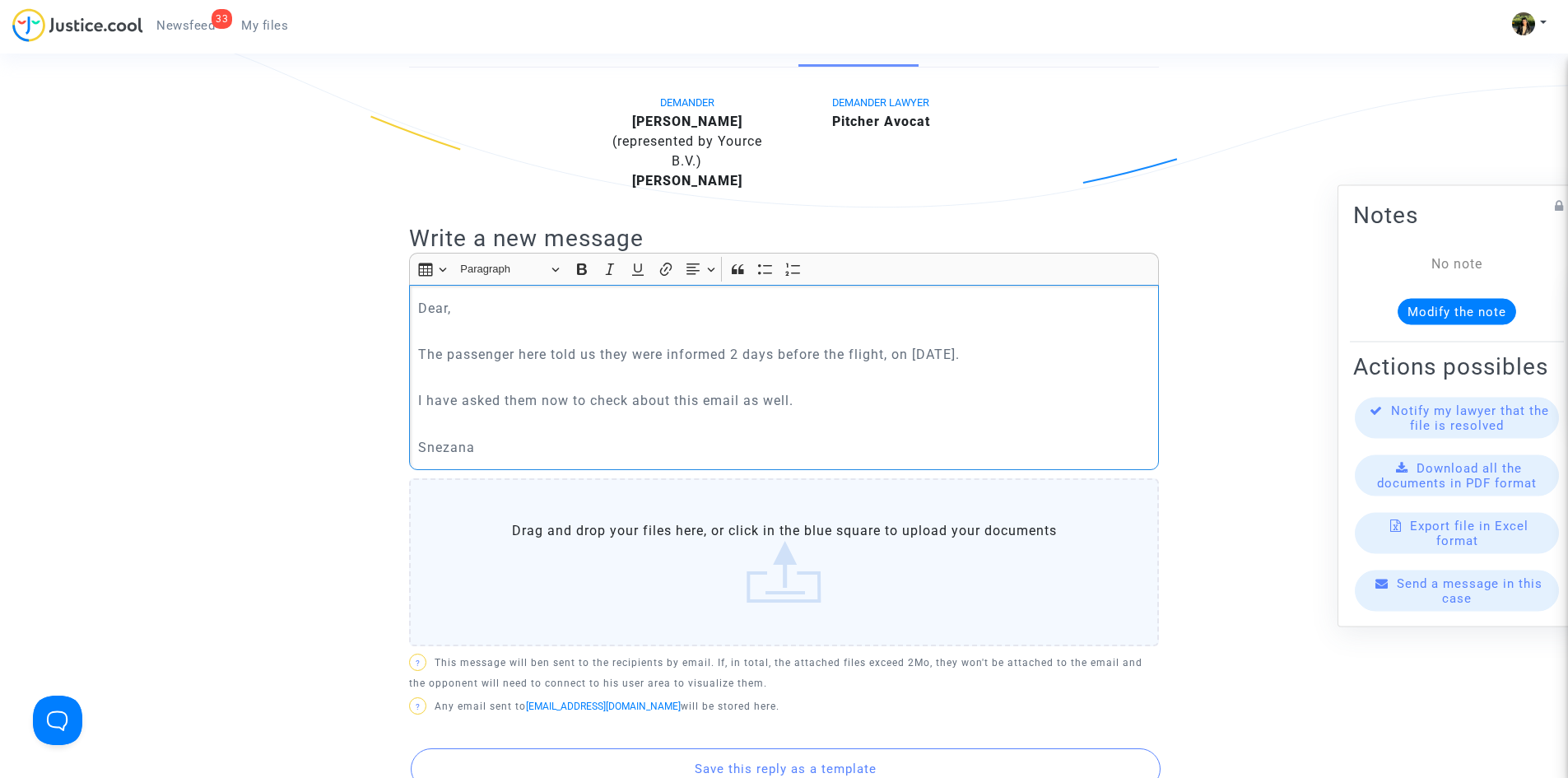
click at [840, 403] on p "I have asked them now to check about this email as well." at bounding box center [784, 400] width 732 height 20
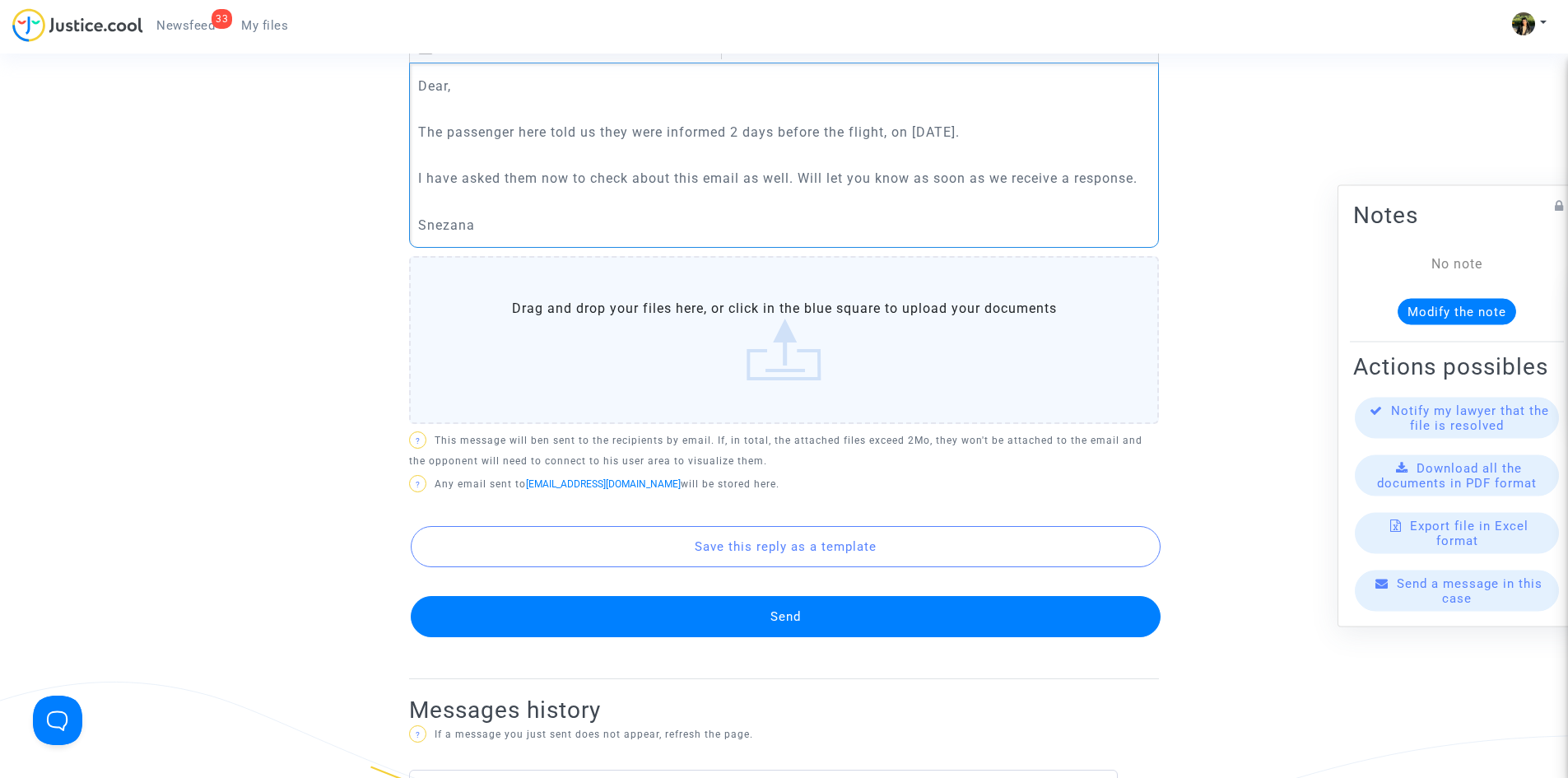
scroll to position [741, 0]
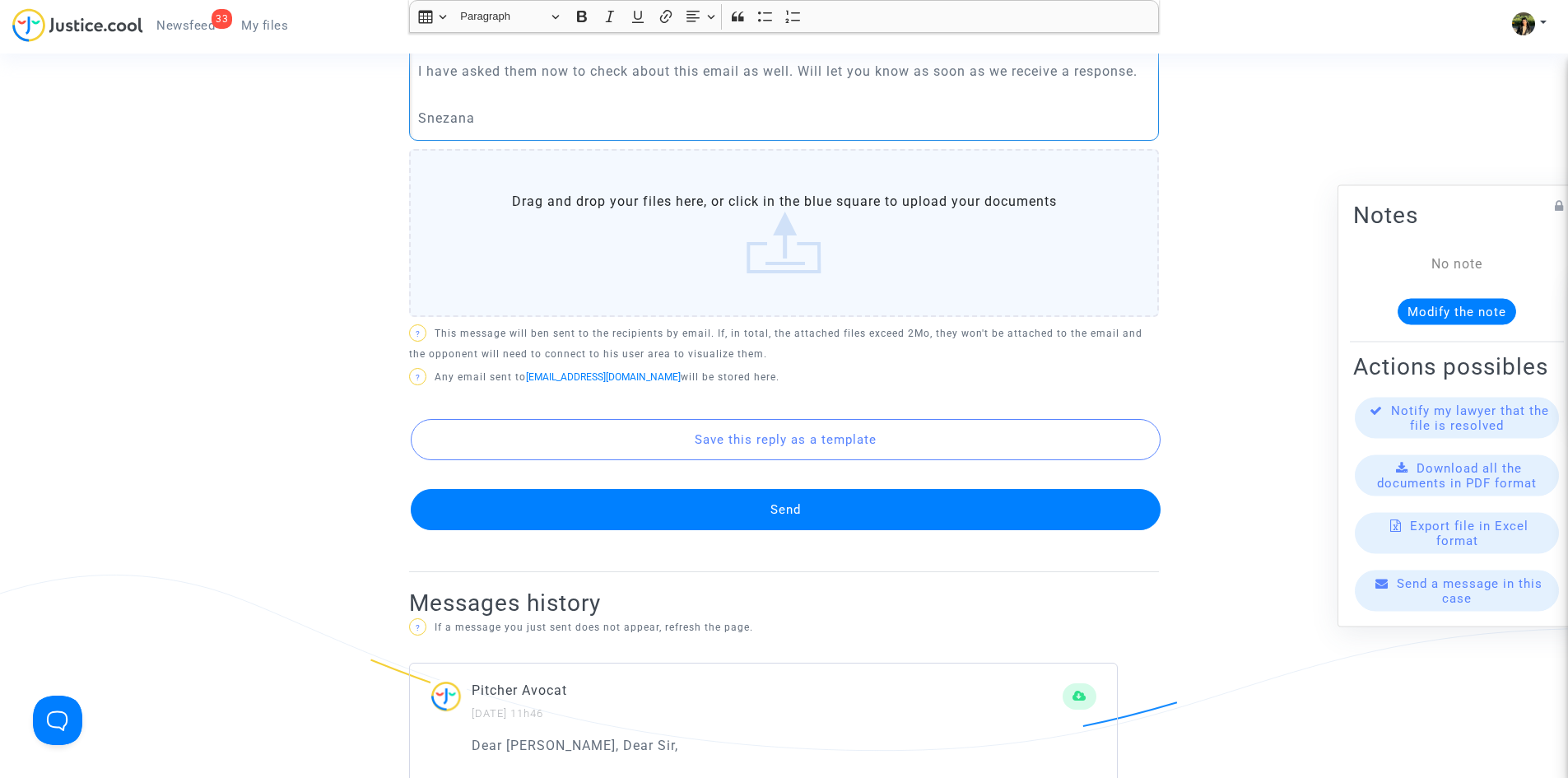
click at [837, 505] on button "Send" at bounding box center [786, 509] width 750 height 42
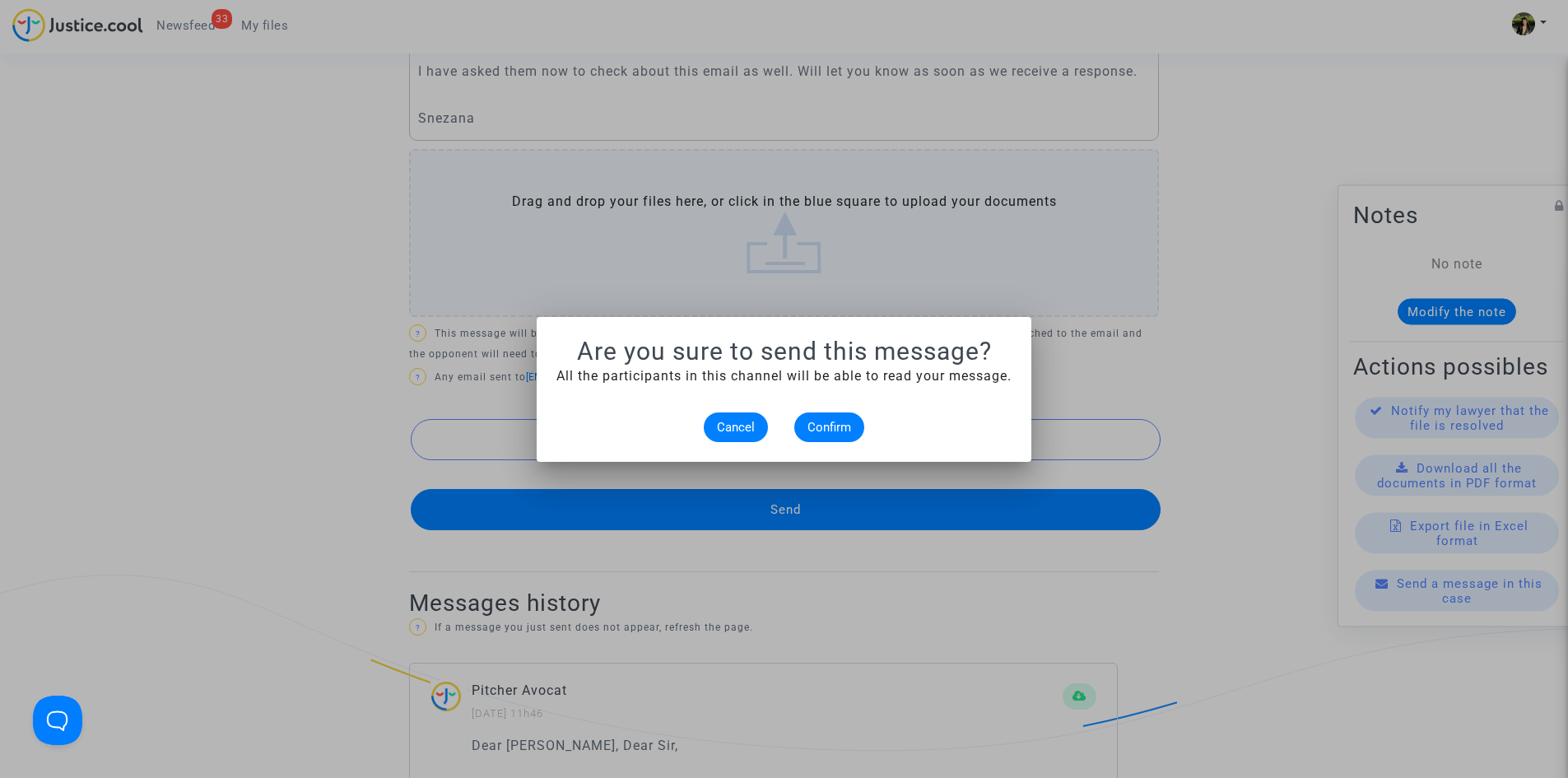
scroll to position [0, 0]
click at [816, 425] on span "Confirm" at bounding box center [829, 426] width 43 height 14
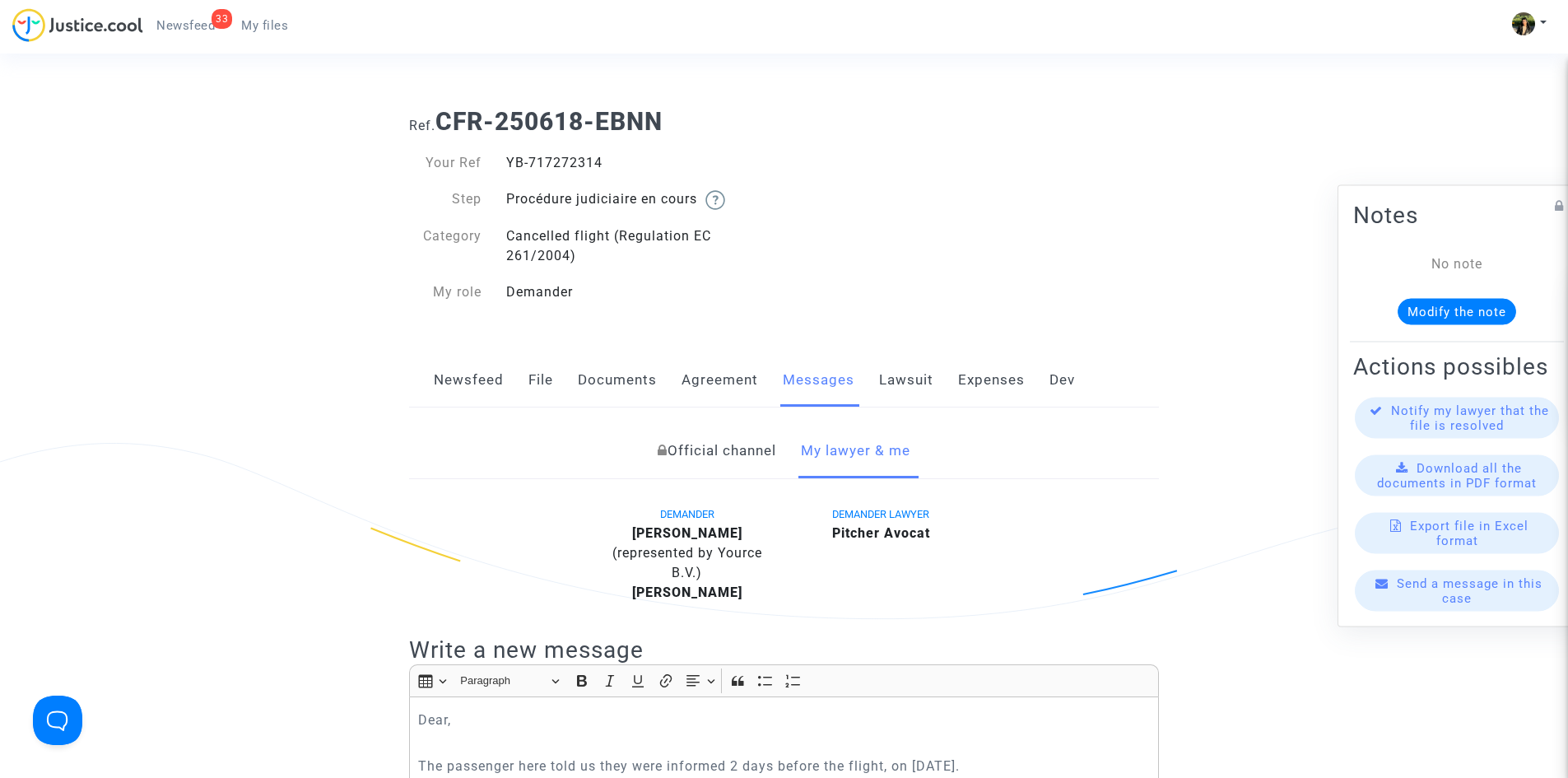
scroll to position [741, 0]
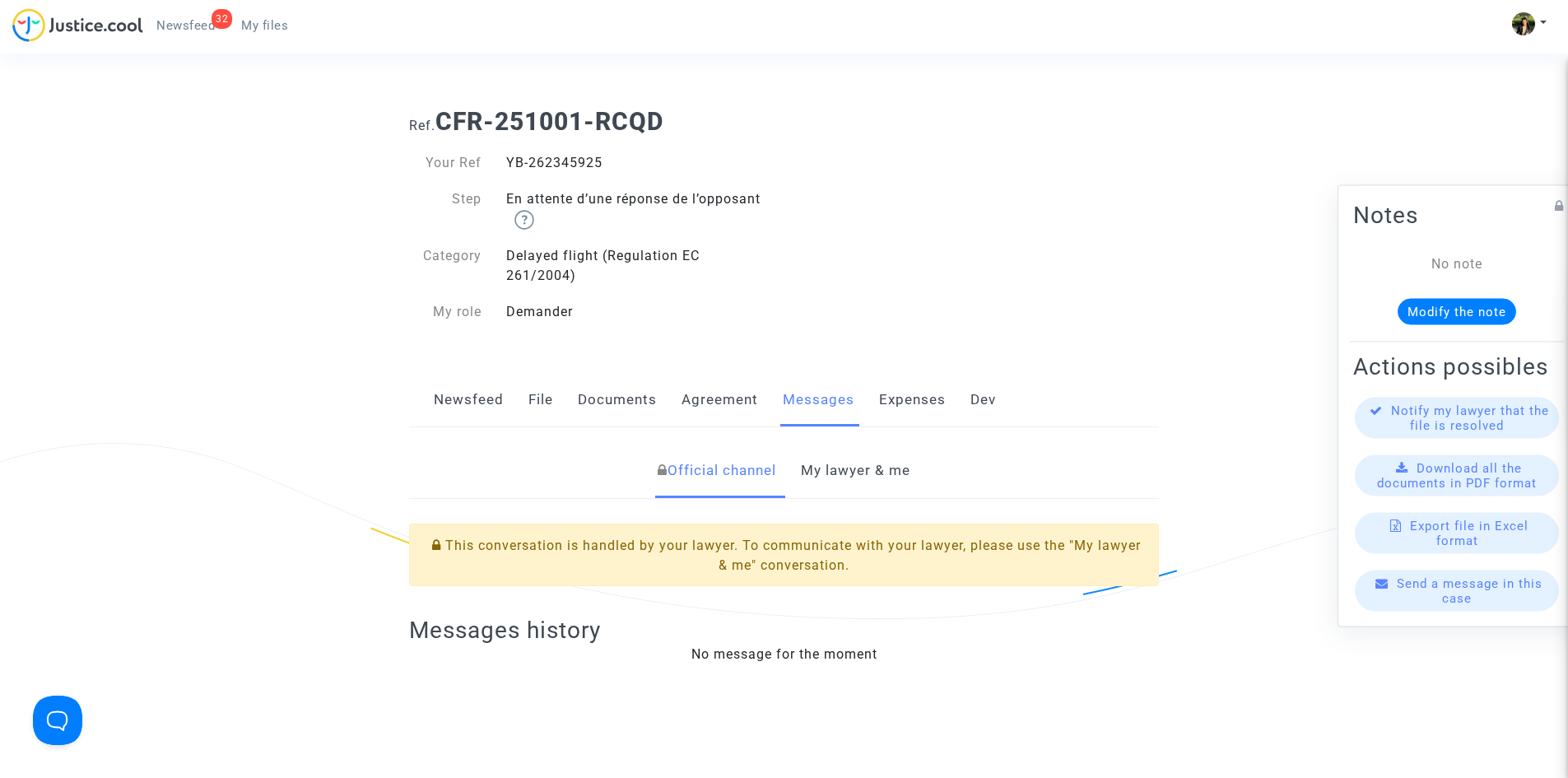
click at [563, 165] on div "YB-262345925" at bounding box center [639, 163] width 291 height 19
copy div "YB-262345925"
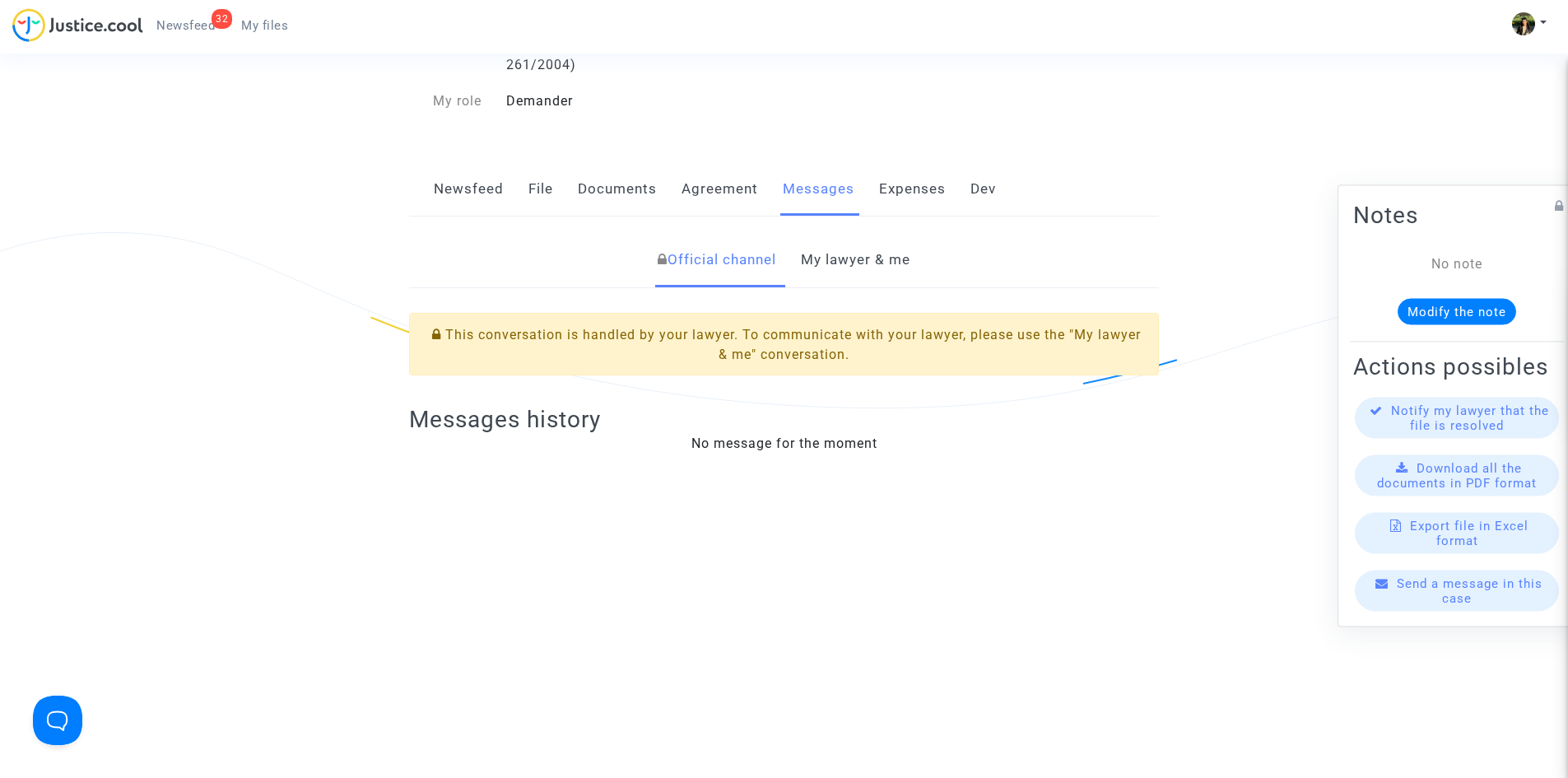
scroll to position [412, 0]
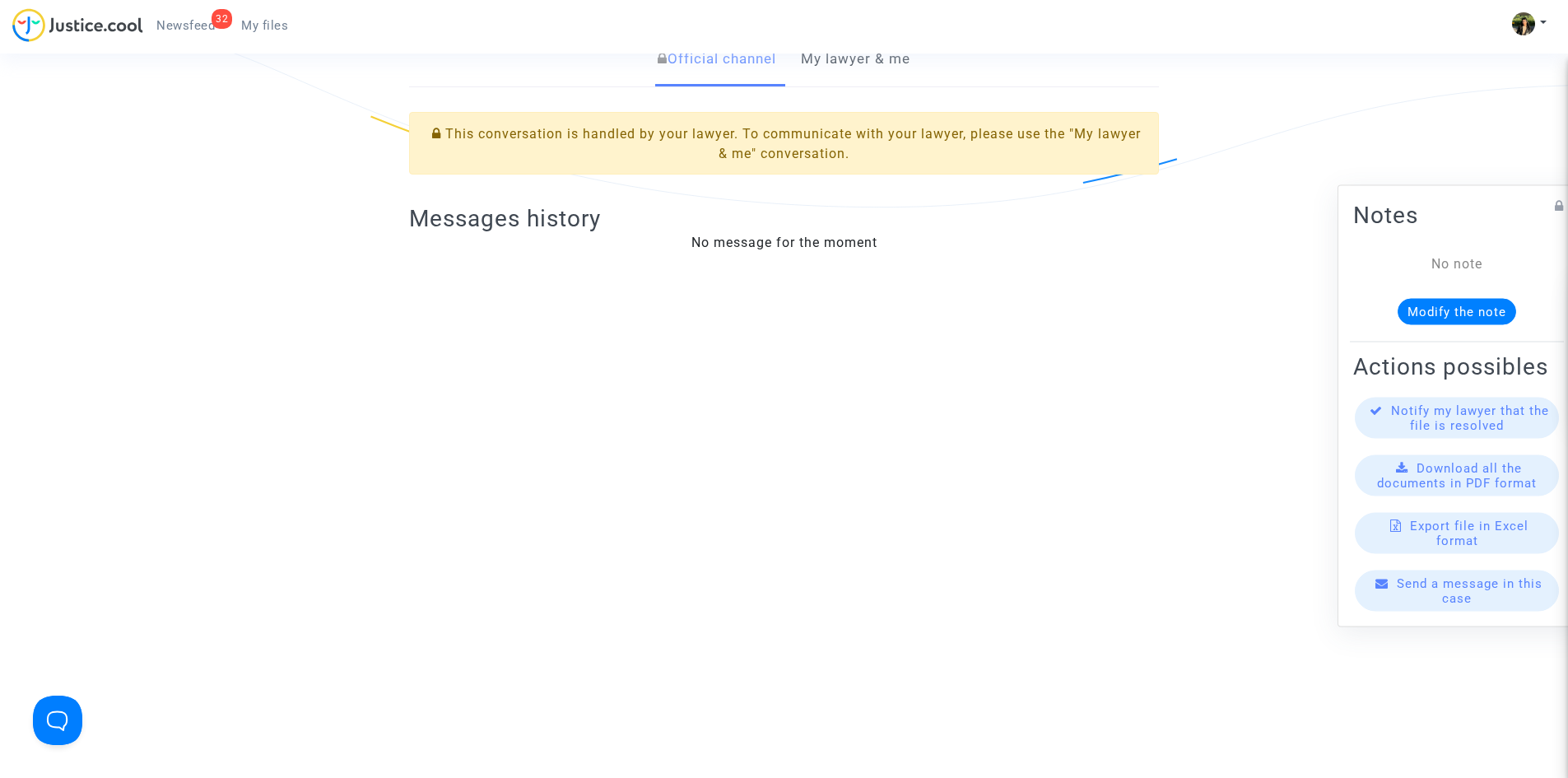
click at [866, 69] on link "My lawyer & me" at bounding box center [855, 59] width 109 height 54
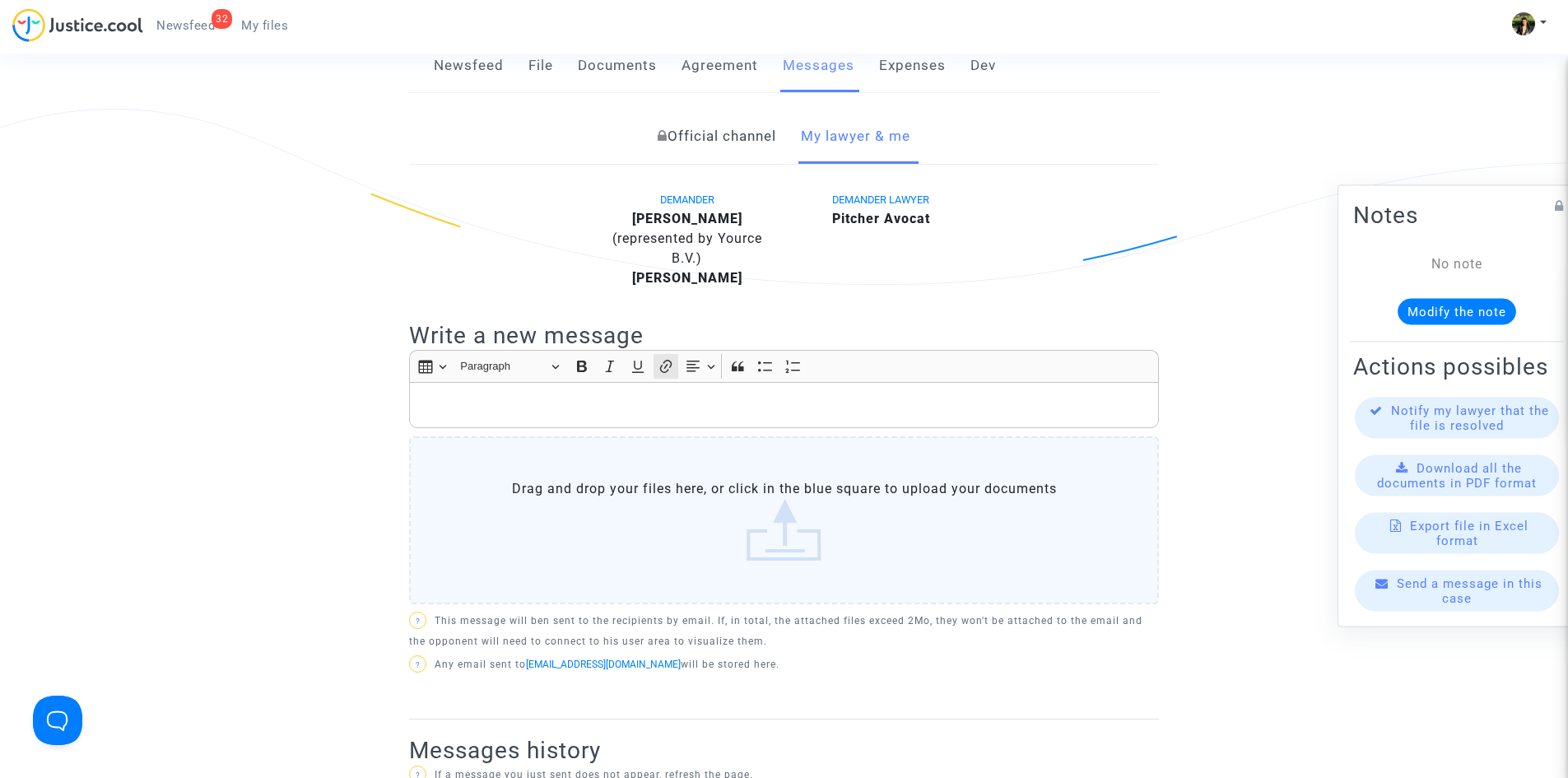
scroll to position [330, 0]
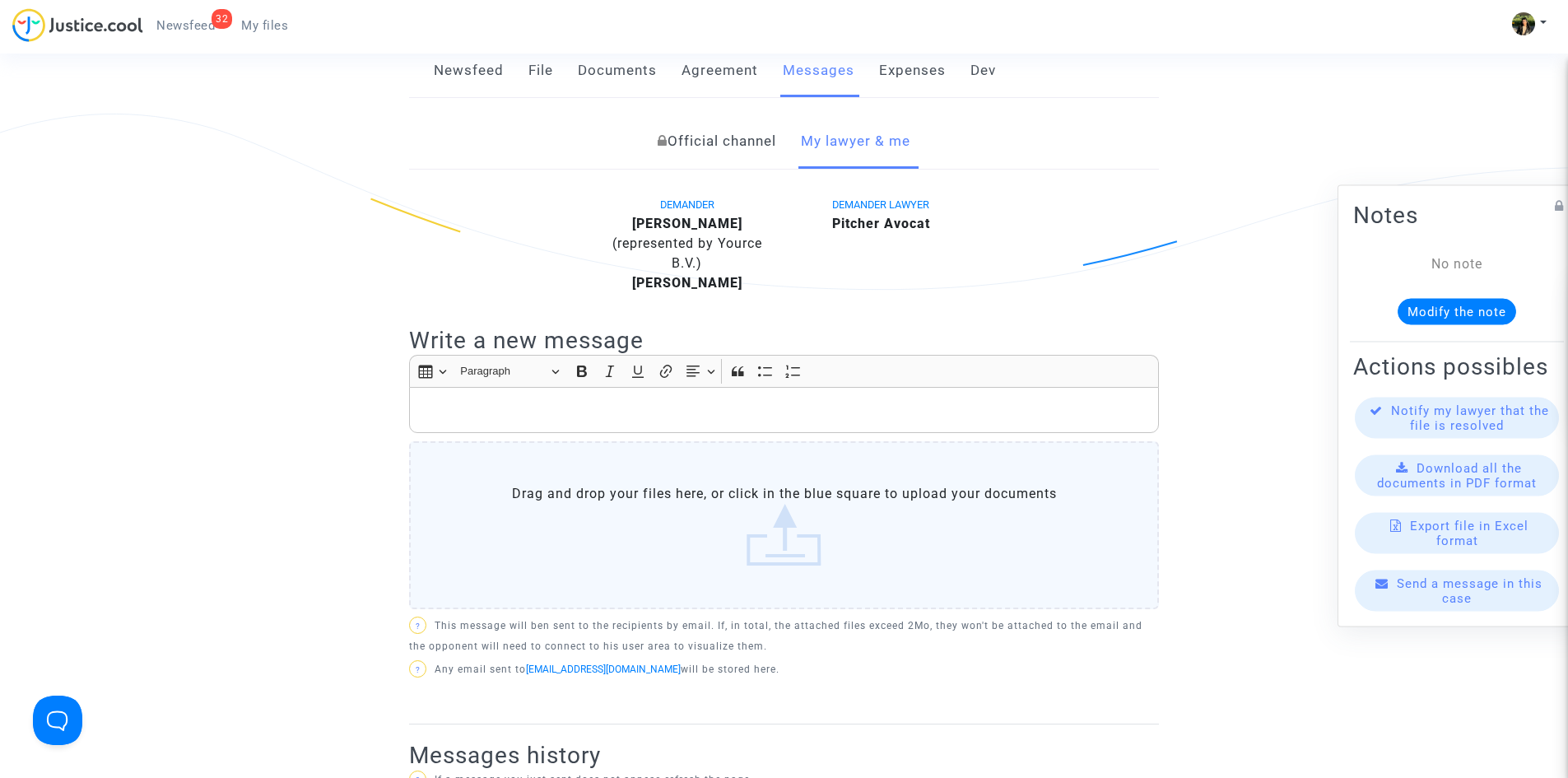
click at [652, 403] on p "Rich Text Editor, main" at bounding box center [784, 410] width 732 height 20
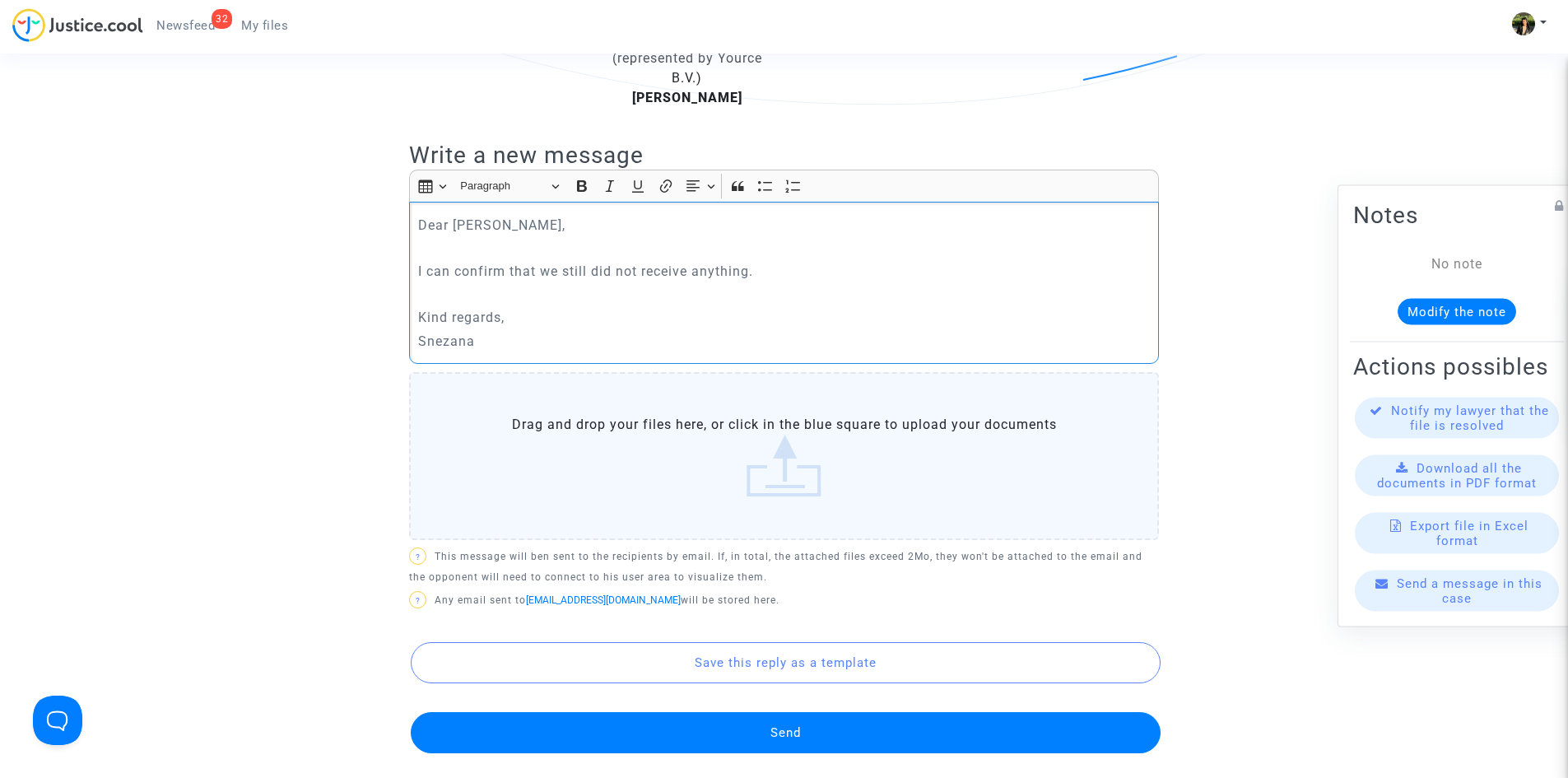
scroll to position [576, 0]
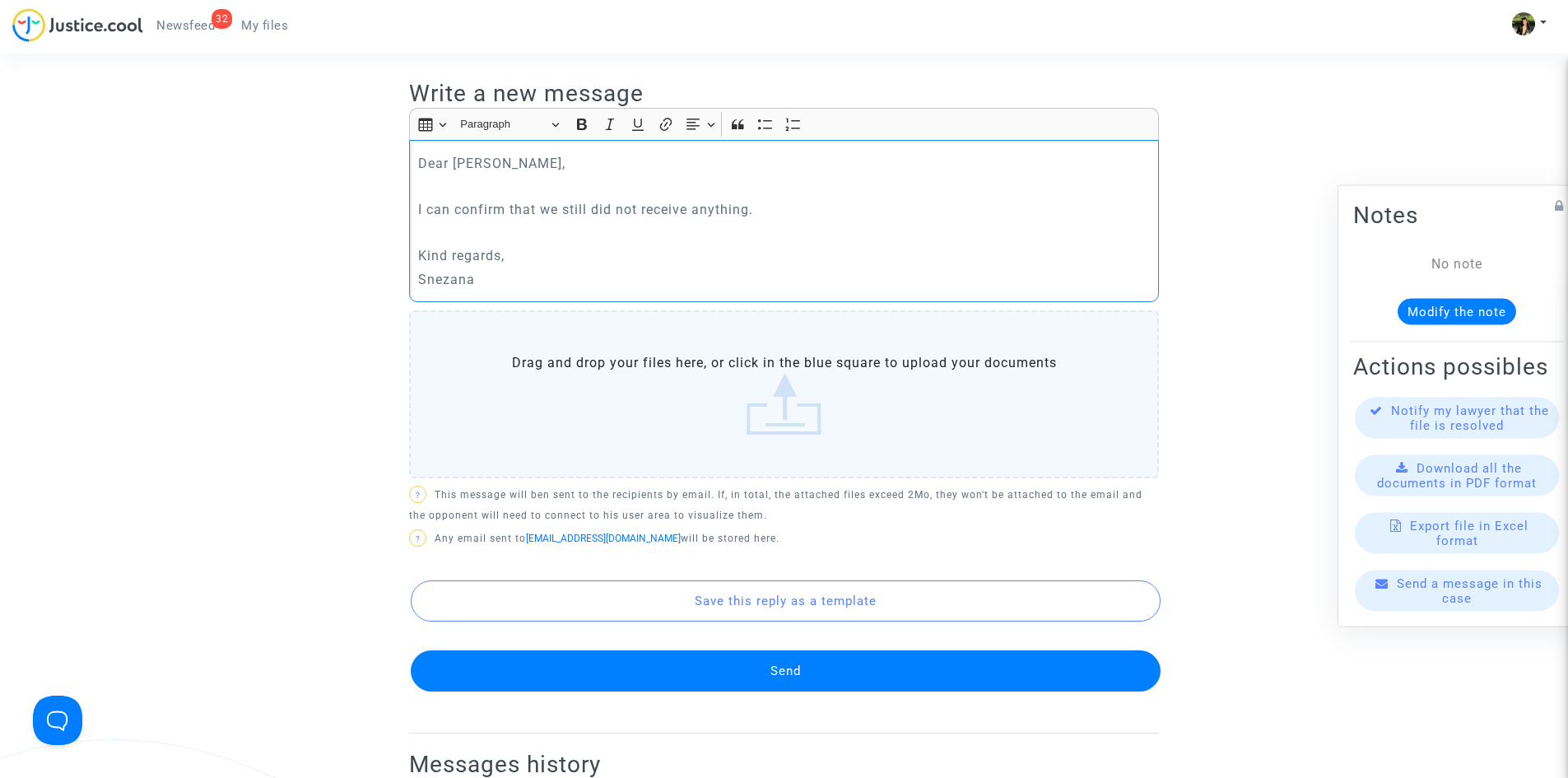
click at [715, 668] on button "Send" at bounding box center [786, 670] width 750 height 42
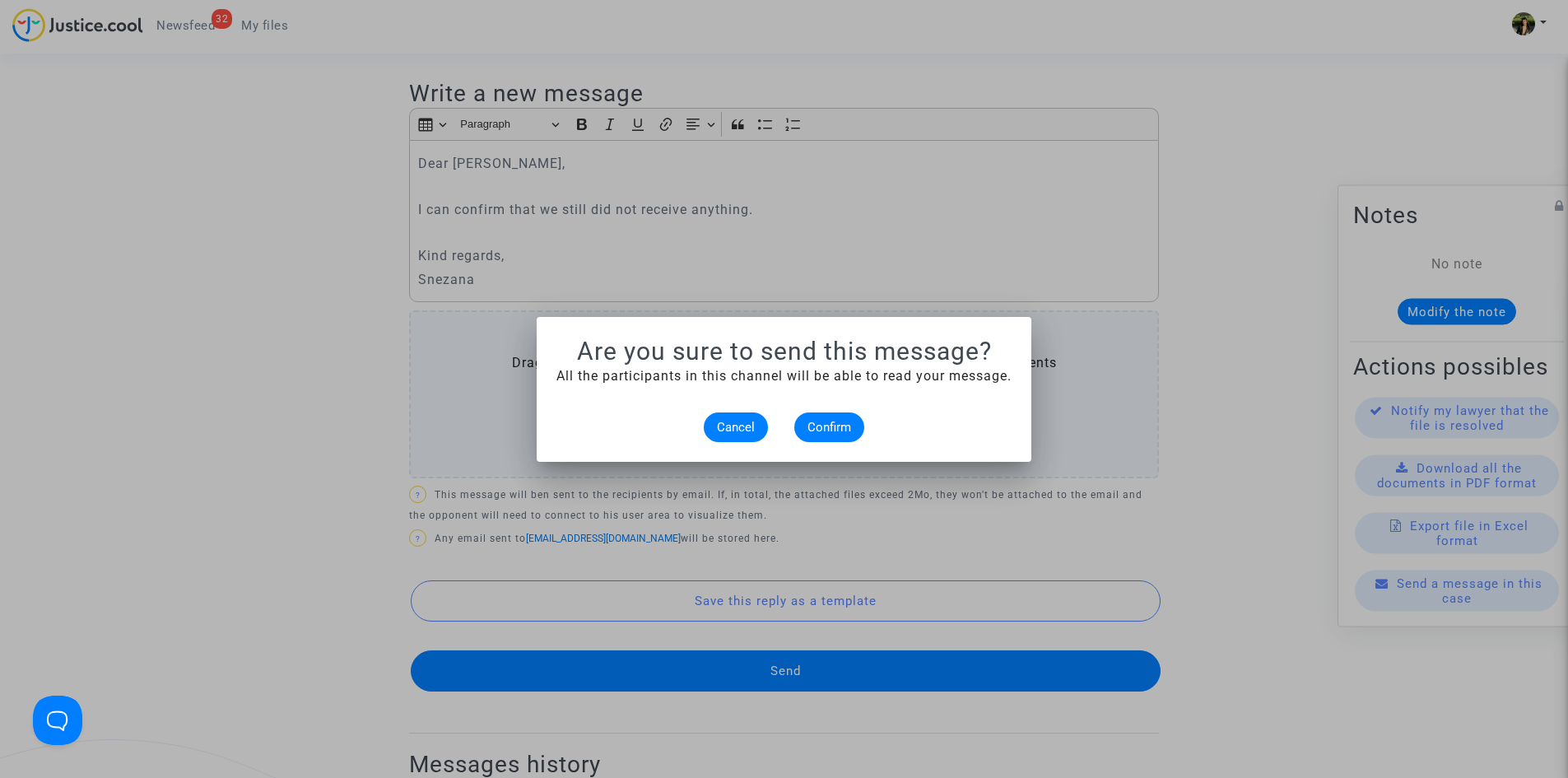
scroll to position [0, 0]
click at [845, 416] on button "Confirm" at bounding box center [829, 427] width 70 height 30
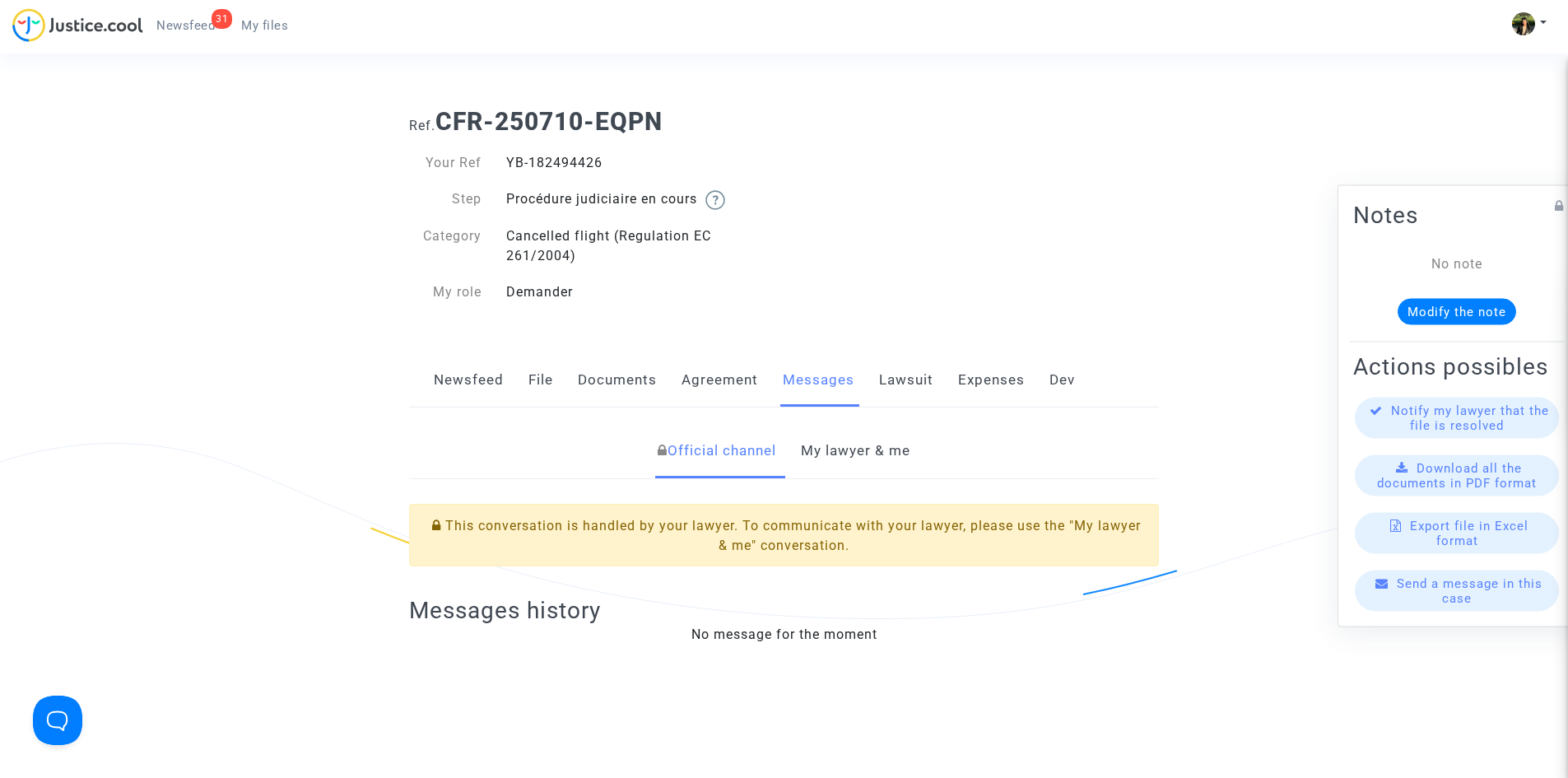
click at [518, 164] on div "YB-182494426" at bounding box center [639, 163] width 291 height 19
copy div "YB-182494426"
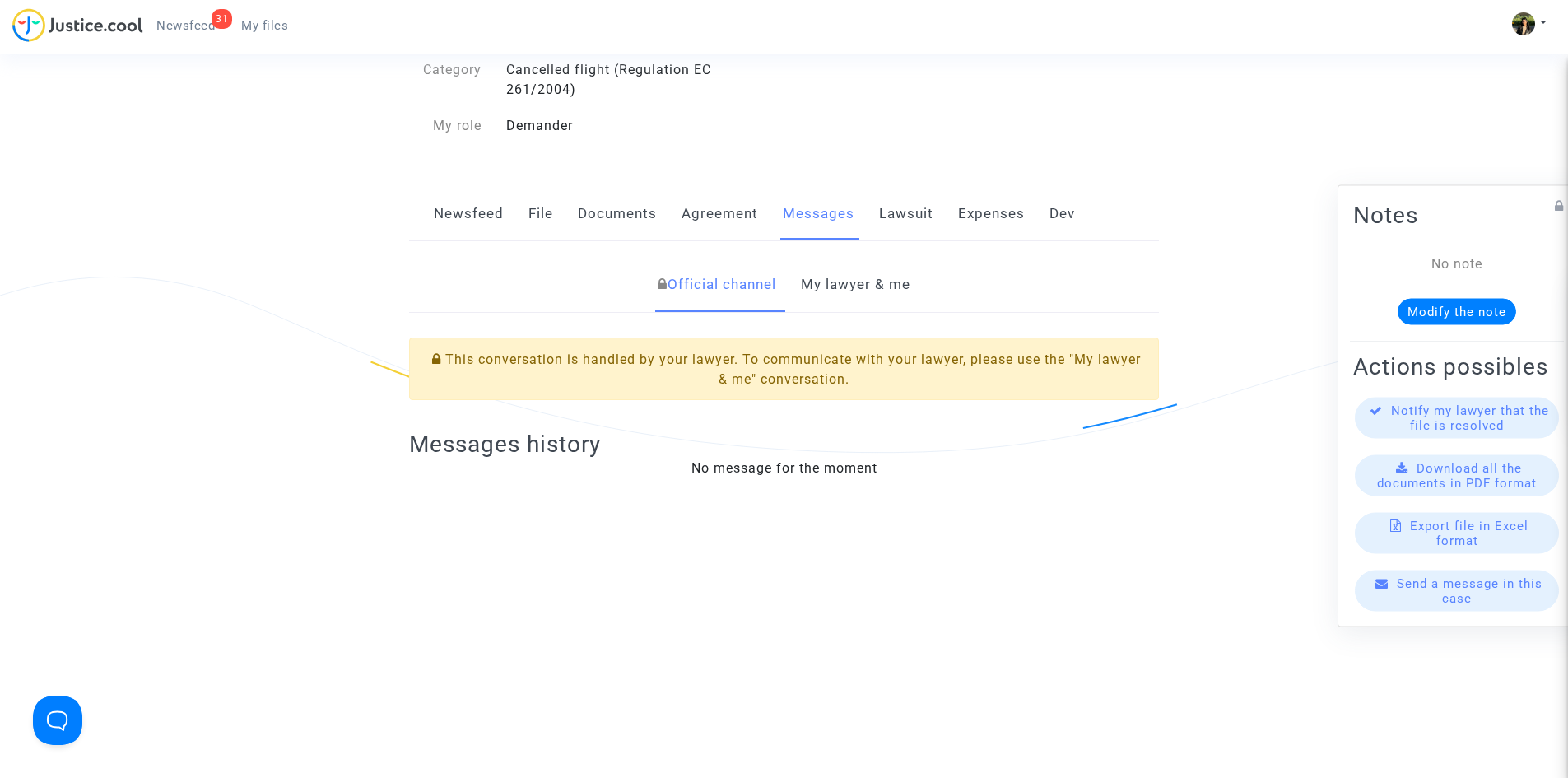
scroll to position [164, 0]
click at [849, 295] on link "My lawyer & me" at bounding box center [855, 286] width 109 height 54
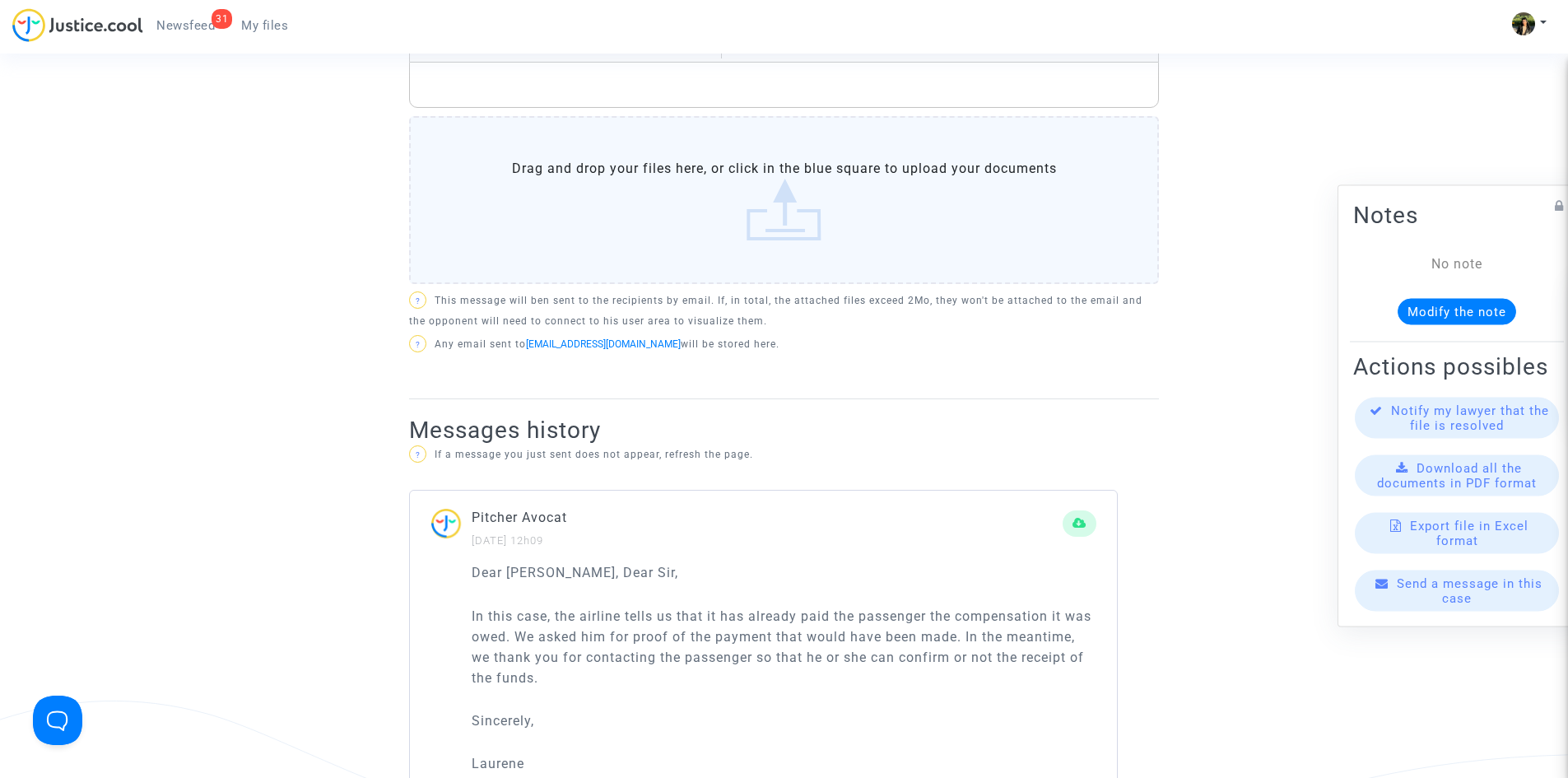
scroll to position [494, 0]
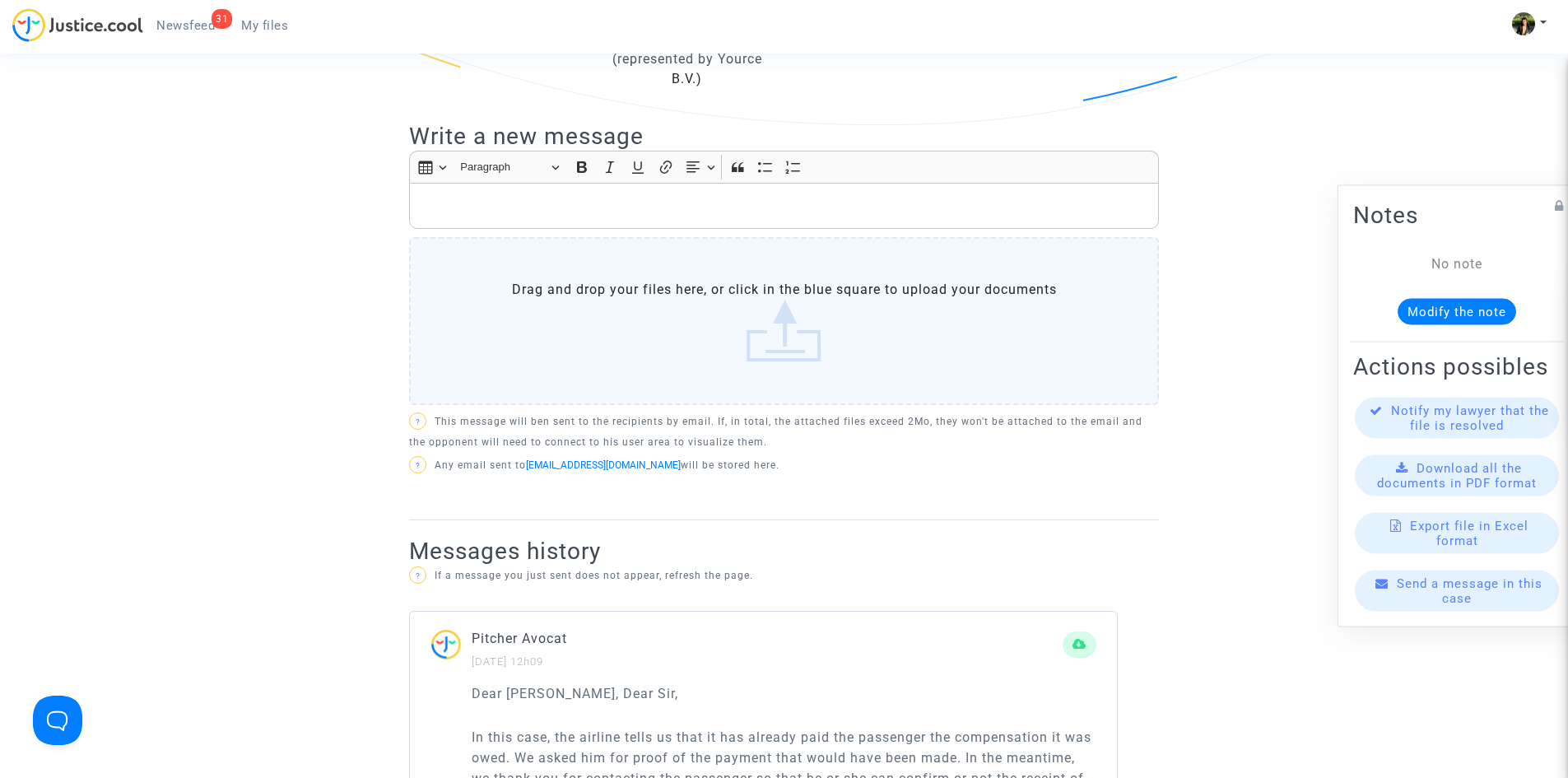
click at [636, 217] on div "Rich Text Editor, main" at bounding box center [784, 206] width 750 height 46
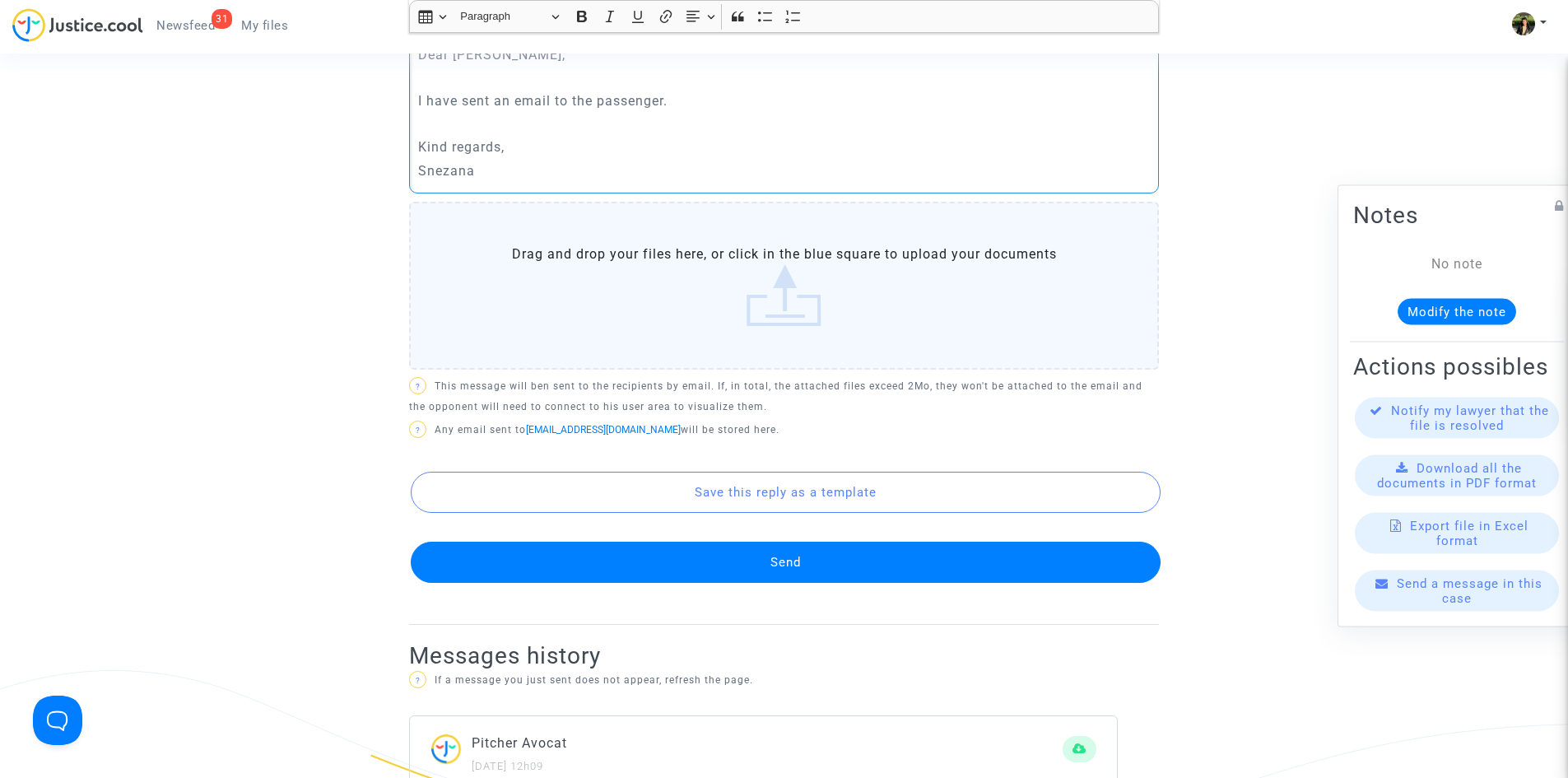
scroll to position [659, 0]
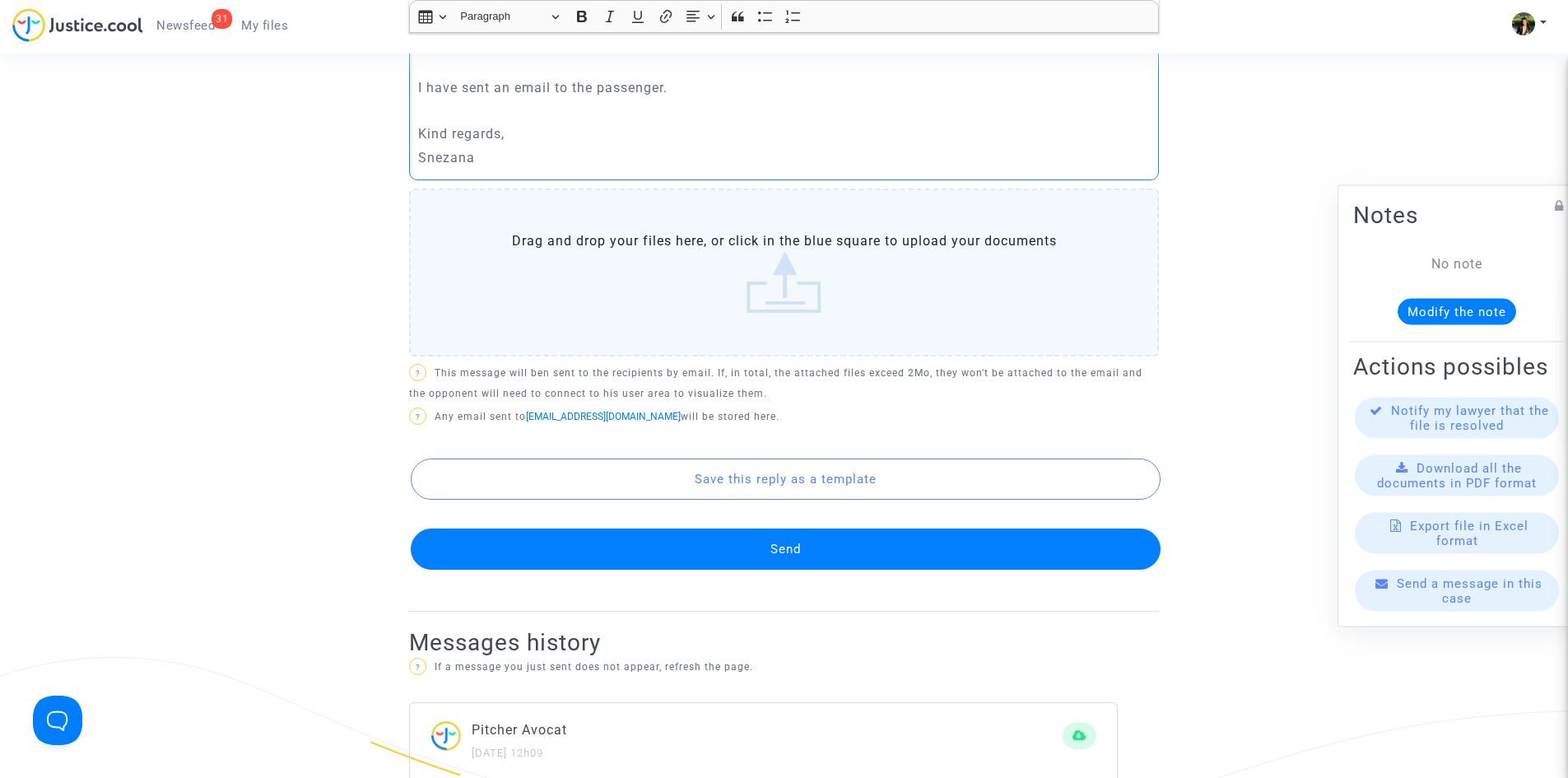
click at [788, 556] on button "Send" at bounding box center [786, 549] width 750 height 42
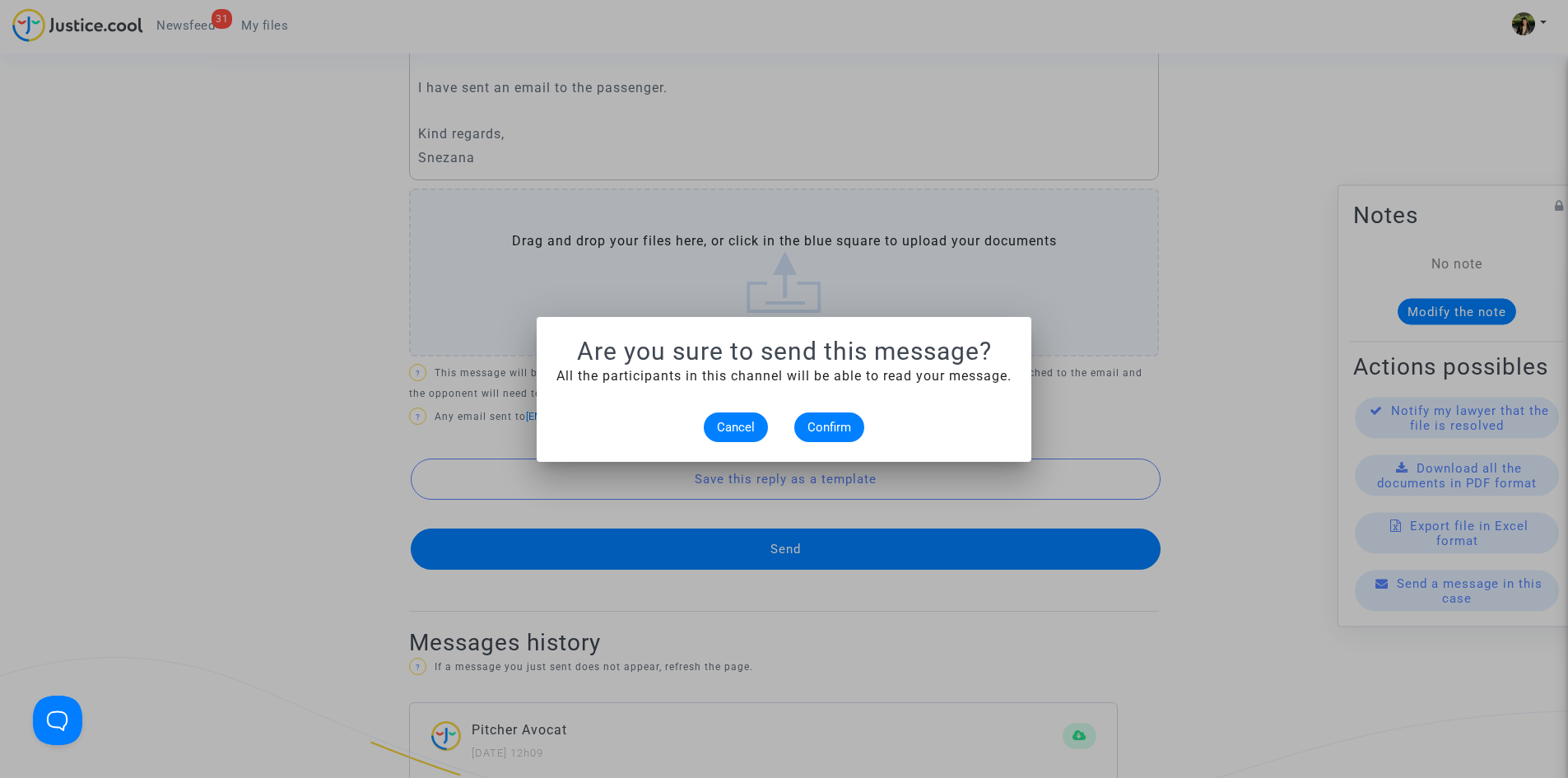
scroll to position [0, 0]
click at [841, 430] on span "Confirm" at bounding box center [829, 426] width 43 height 14
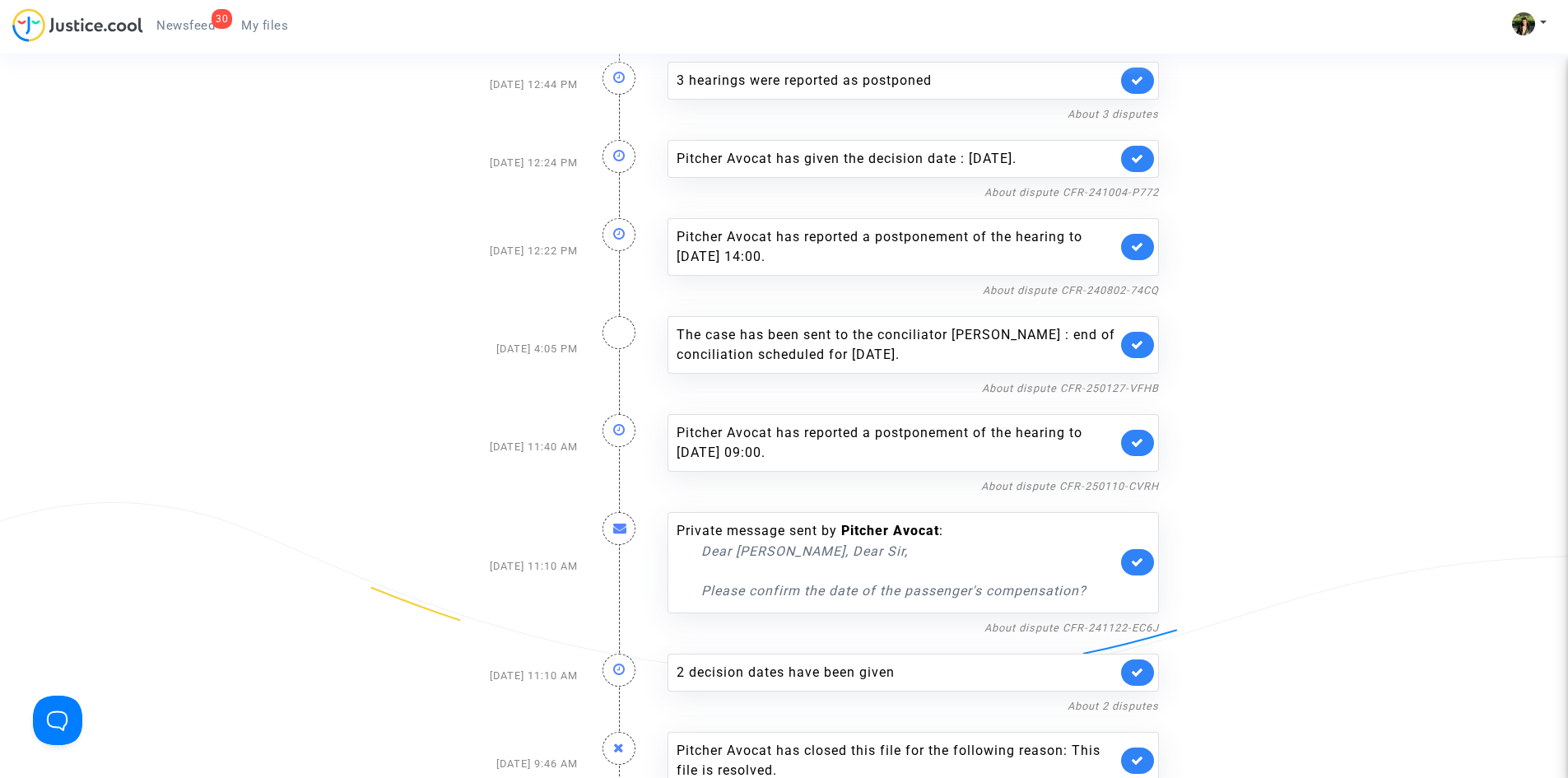
scroll to position [823, 0]
